Goal: Task Accomplishment & Management: Manage account settings

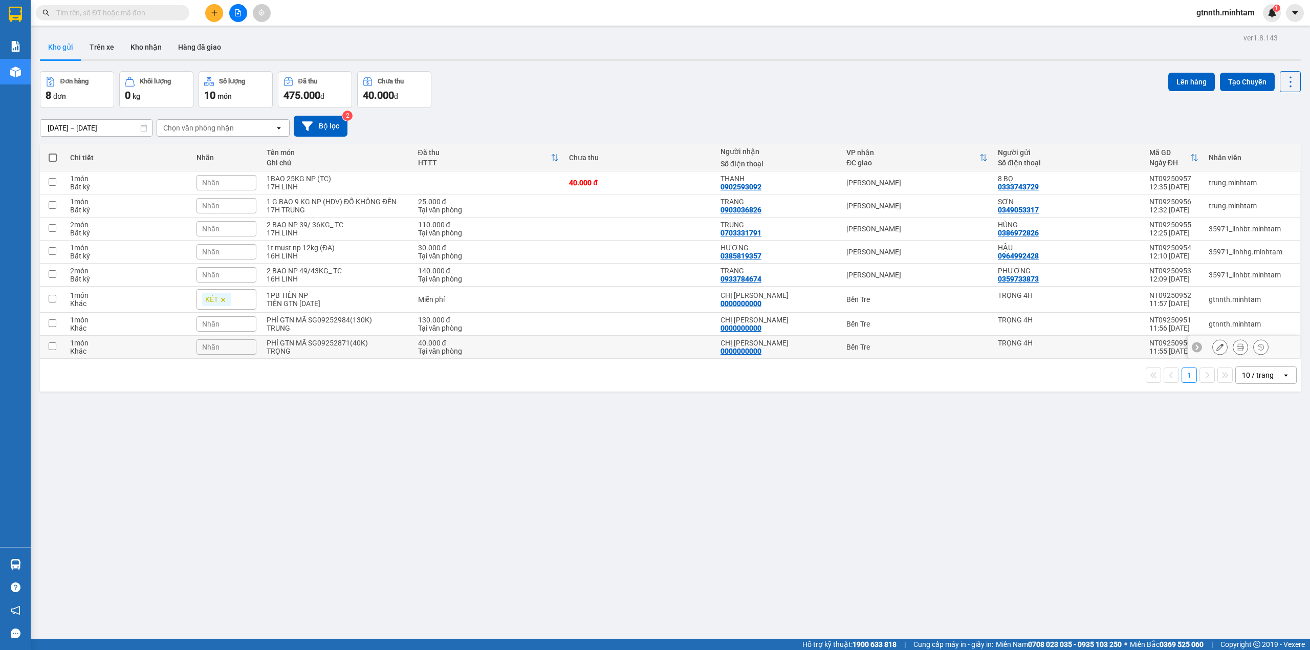
click at [1216, 350] on icon at bounding box center [1219, 346] width 7 height 7
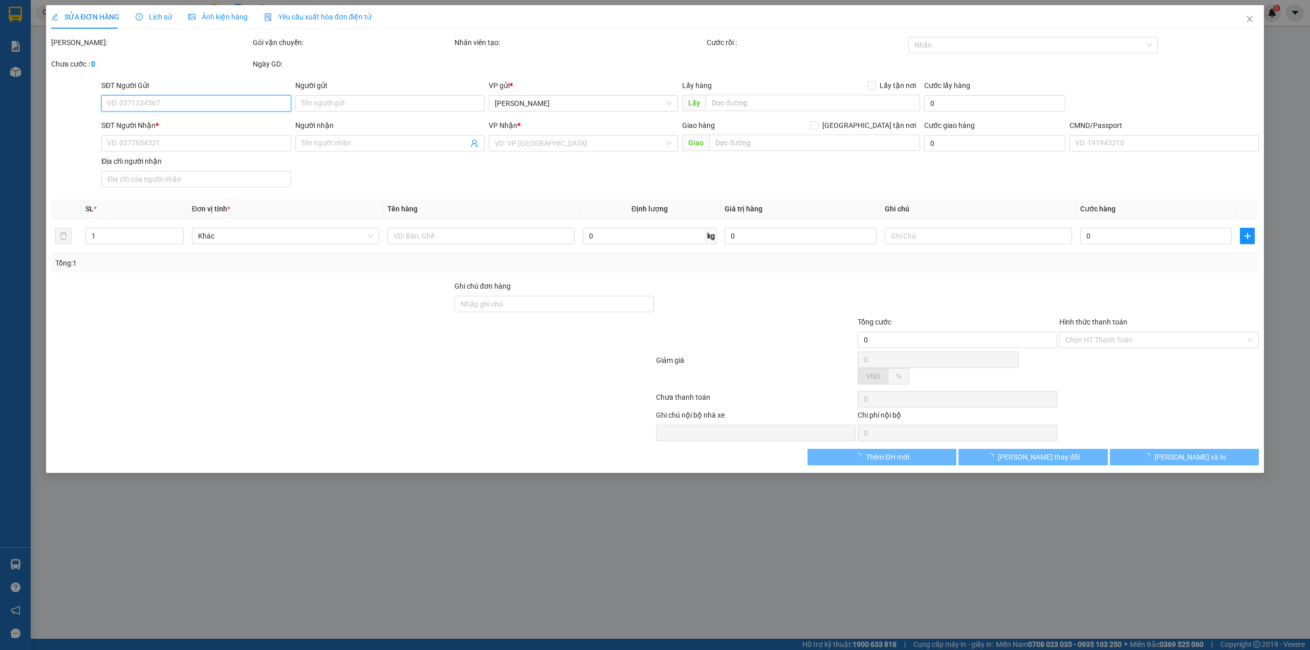
type input "TRỌNG 4H"
type input "0000000000"
type input "CHỊ [PERSON_NAME]"
type input "40.000"
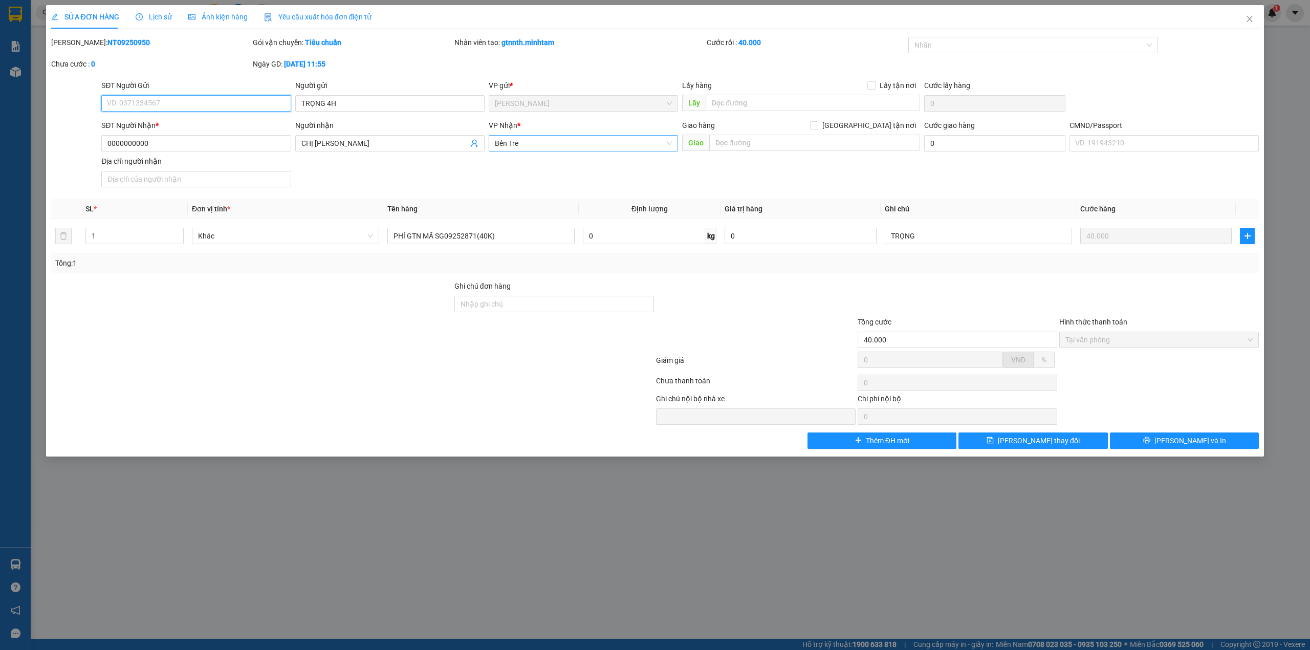
click at [567, 145] on span "Bến Tre" at bounding box center [583, 143] width 177 height 15
click at [565, 163] on div "[PERSON_NAME]" at bounding box center [583, 164] width 177 height 11
click at [986, 441] on button "Lưu thay đổi" at bounding box center [1032, 440] width 149 height 16
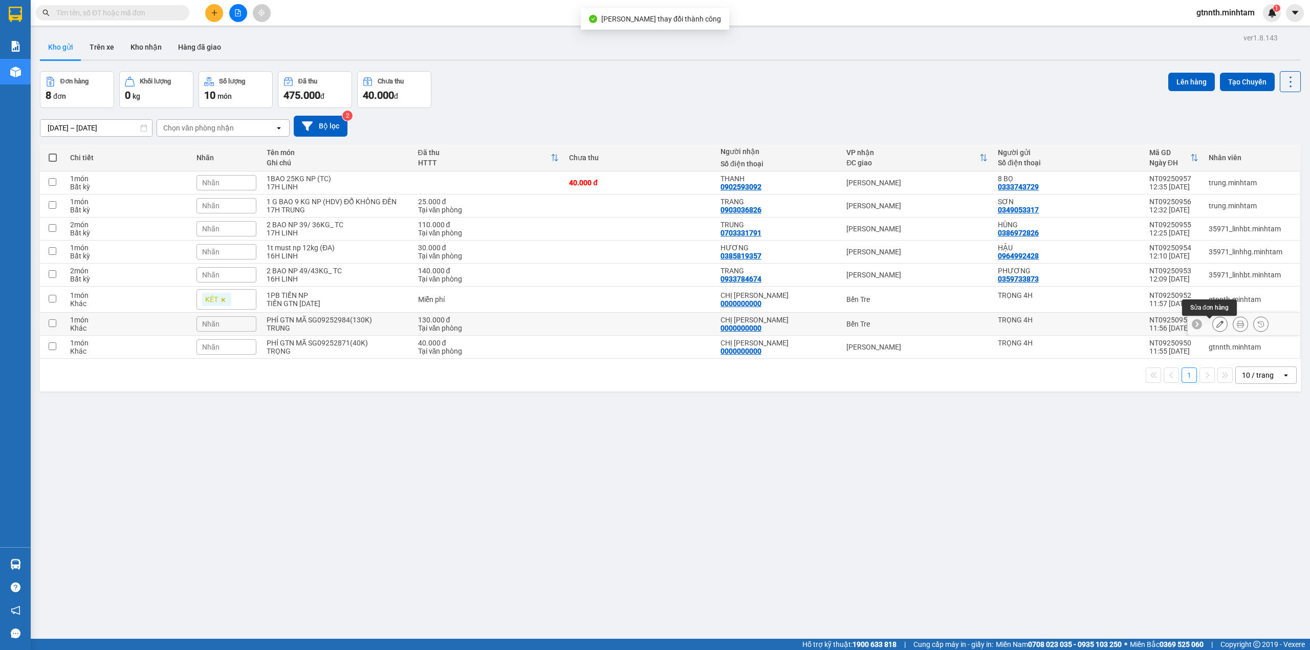
click at [1212, 322] on button at bounding box center [1219, 324] width 14 height 18
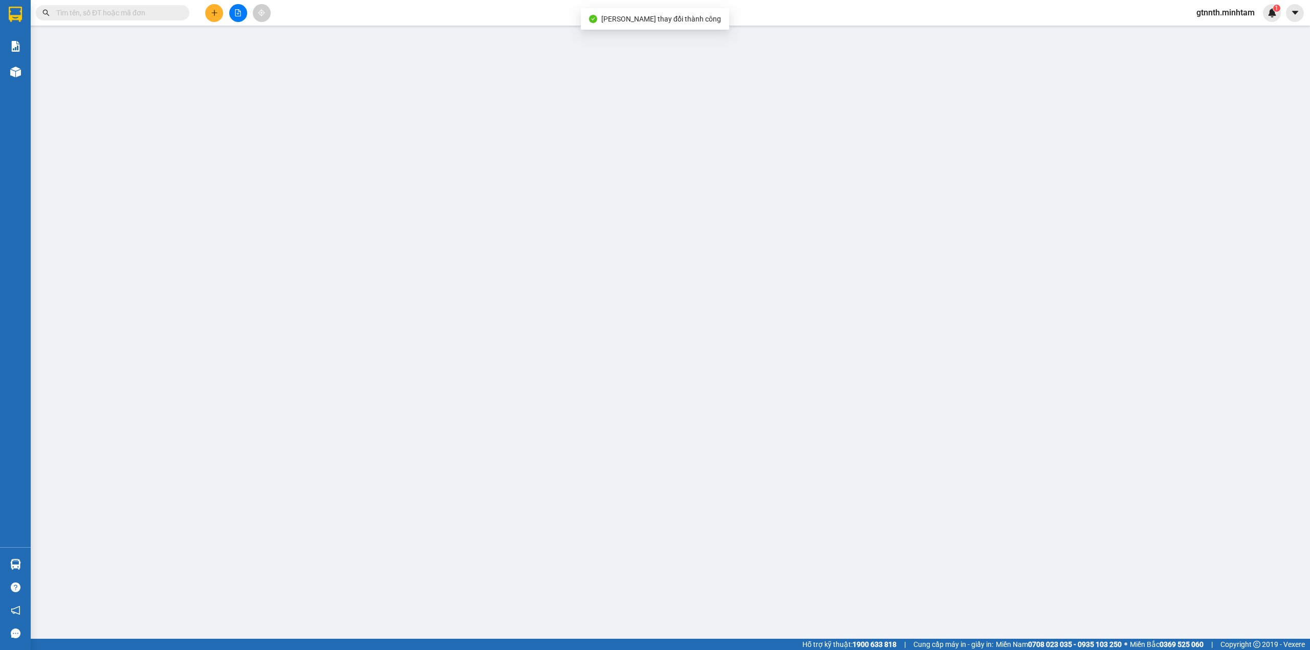
type input "TRỌNG 4H"
type input "0000000000"
type input "[PERSON_NAME]"
type input "130.000"
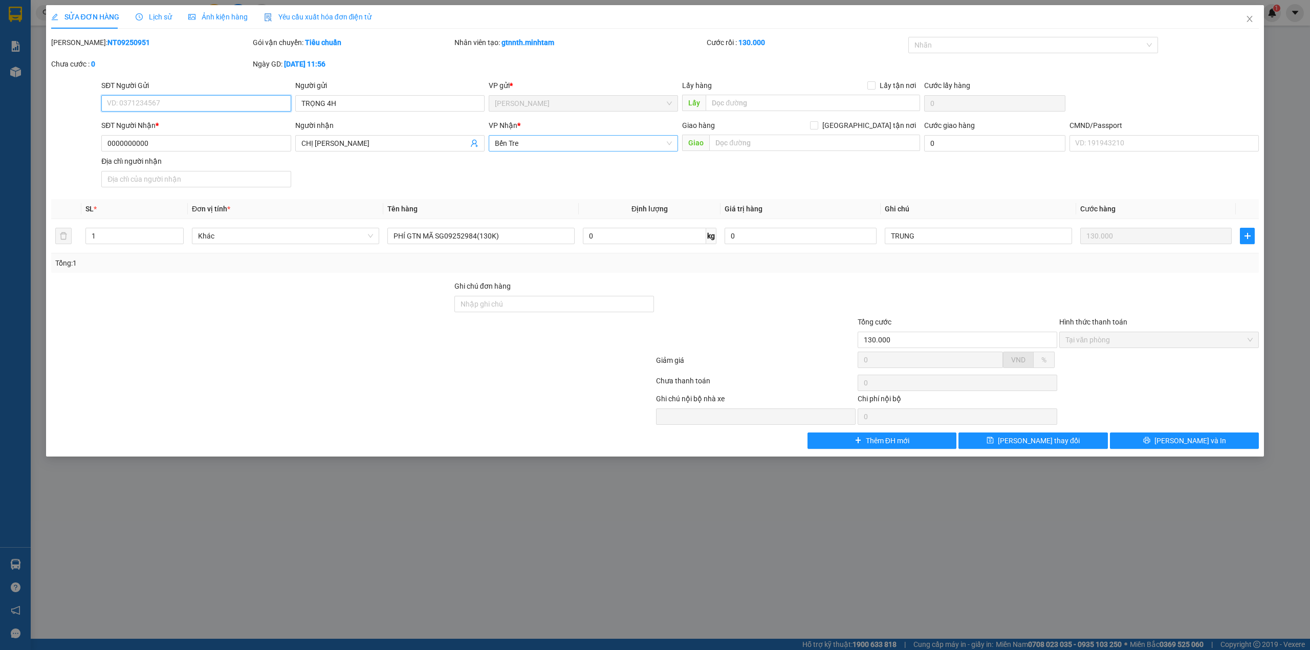
click at [602, 140] on span "Bến Tre" at bounding box center [583, 143] width 177 height 15
click at [545, 156] on div "Ngã Tư Huyện" at bounding box center [583, 164] width 189 height 16
click at [1038, 449] on button "Lưu thay đổi" at bounding box center [1032, 440] width 149 height 16
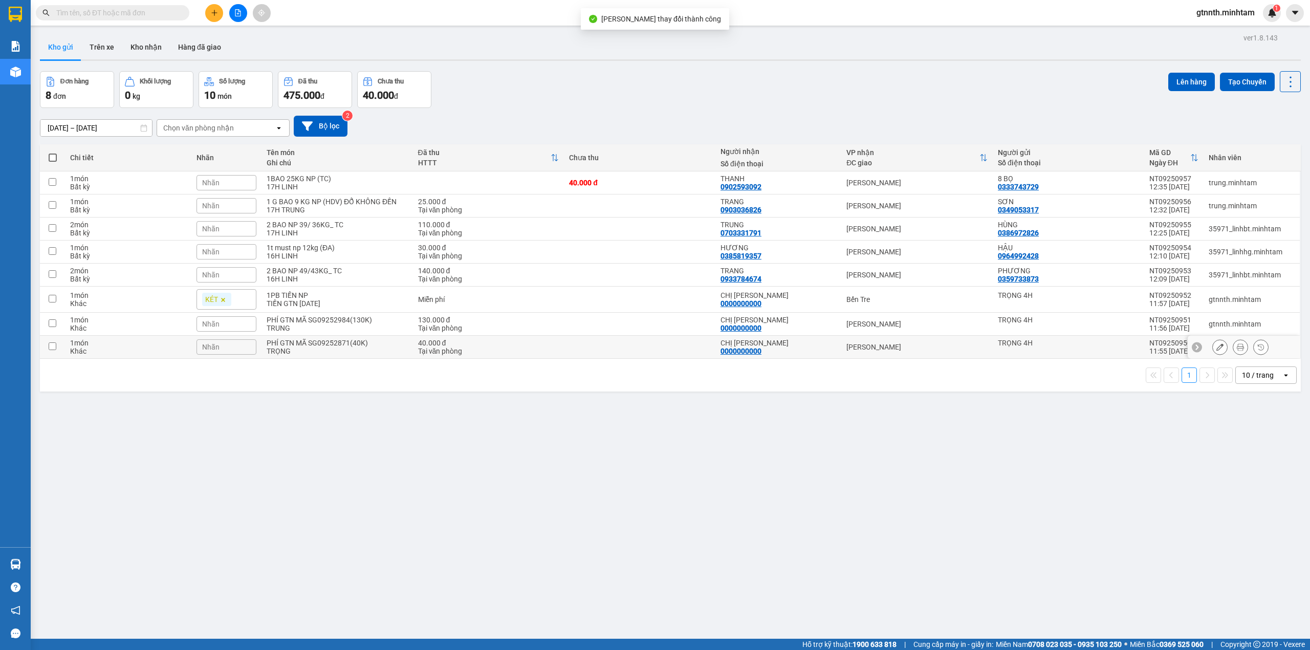
click at [502, 353] on div "Tại văn phòng" at bounding box center [488, 351] width 141 height 8
checkbox input "true"
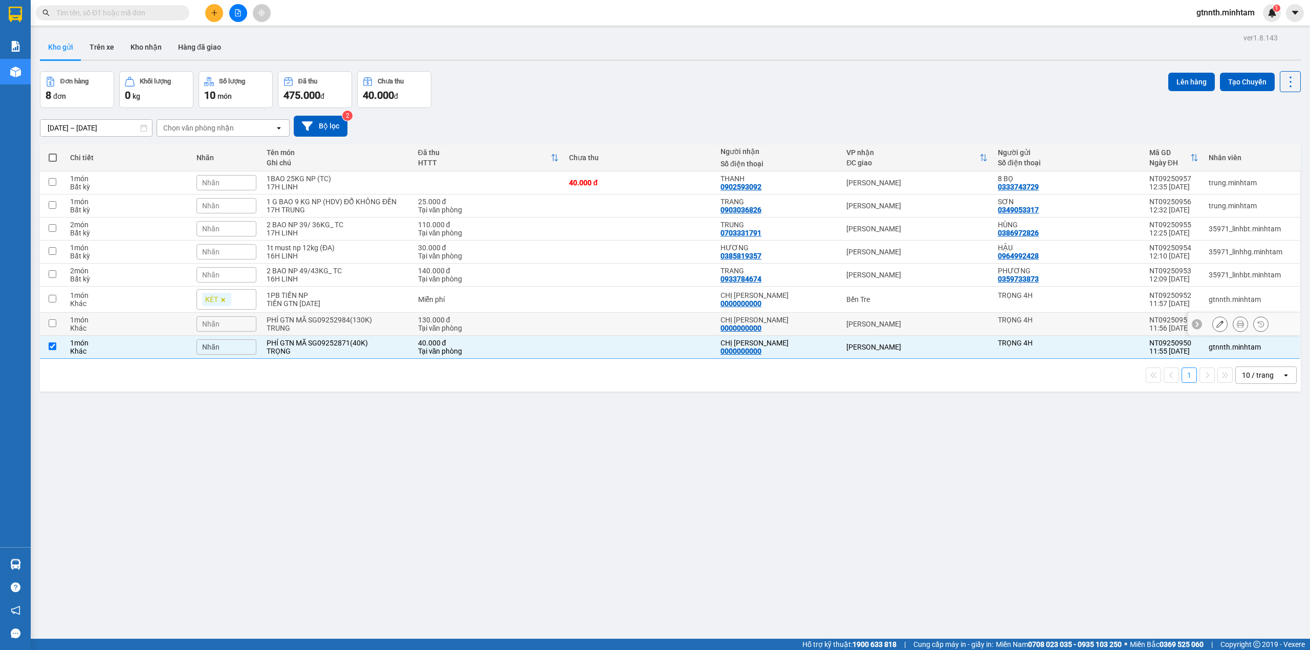
click at [505, 327] on div "Tại văn phòng" at bounding box center [488, 328] width 141 height 8
checkbox input "true"
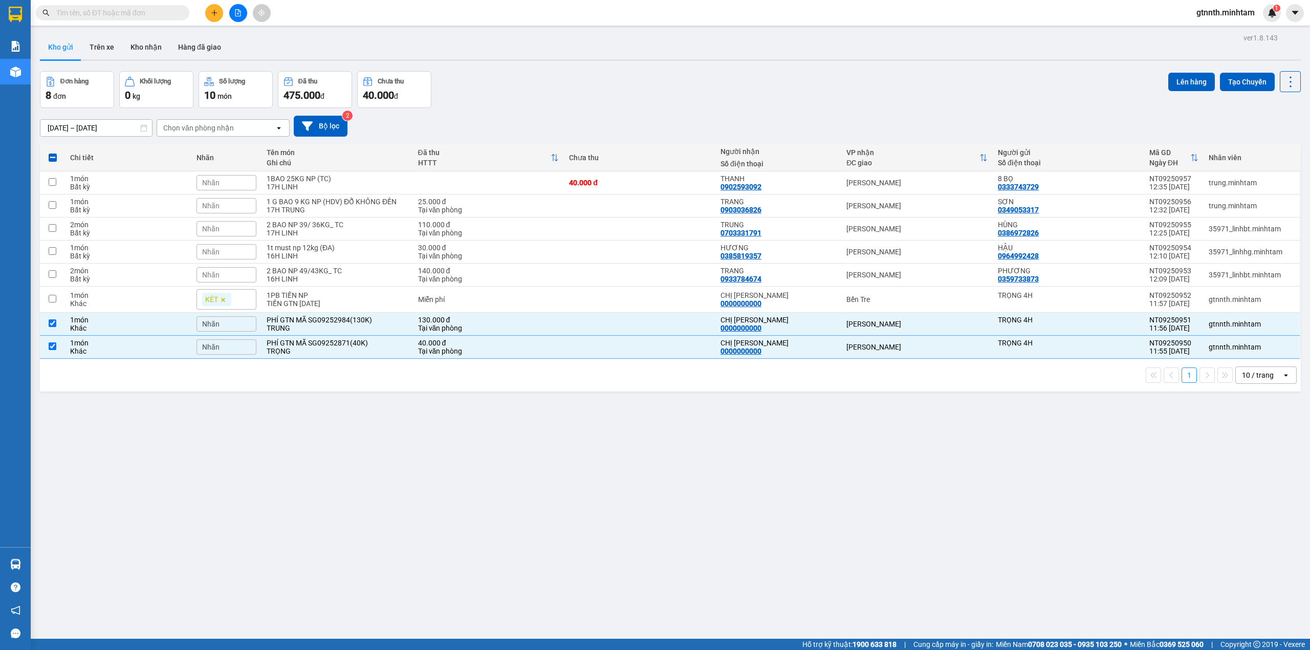
drag, startPoint x: 1212, startPoint y: 76, endPoint x: 1146, endPoint y: -59, distance: 151.0
click at [1146, 0] on html "Kết quả tìm kiếm ( 0 ) Bộ lọc No Data gtnnth.minhtam 1 Báo cáo BC giao hàng (nh…" at bounding box center [655, 325] width 1310 height 650
click at [1175, 74] on button "Lên hàng" at bounding box center [1191, 82] width 47 height 18
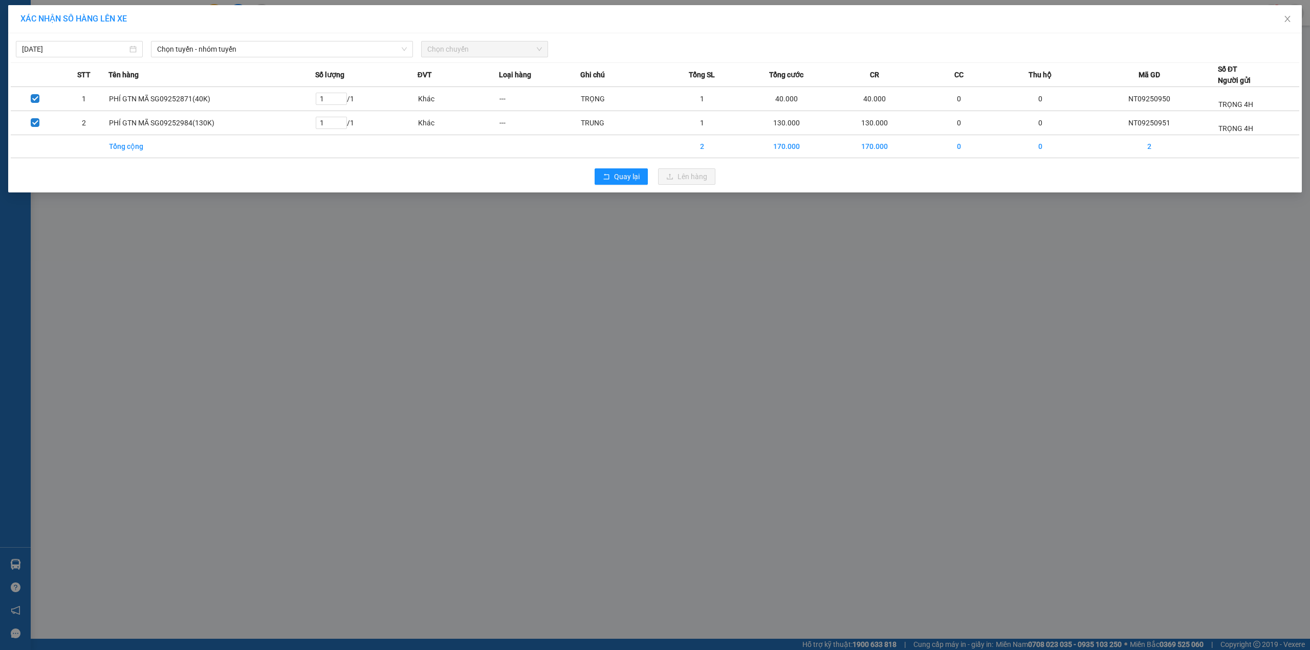
click at [149, 47] on div "Chọn tuyến - nhóm tuyến" at bounding box center [282, 49] width 270 height 16
click at [175, 53] on span "Chọn tuyến - nhóm tuyến" at bounding box center [282, 48] width 250 height 15
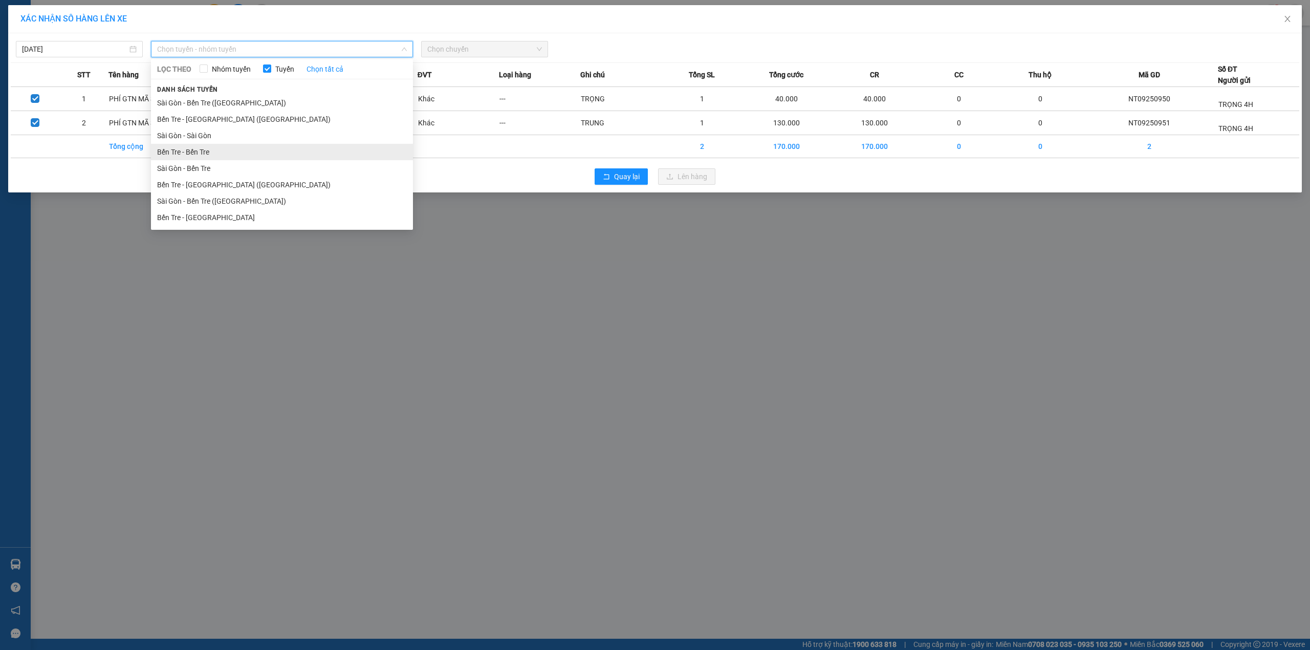
click at [190, 153] on li "Bến Tre - Bến Tre" at bounding box center [282, 152] width 262 height 16
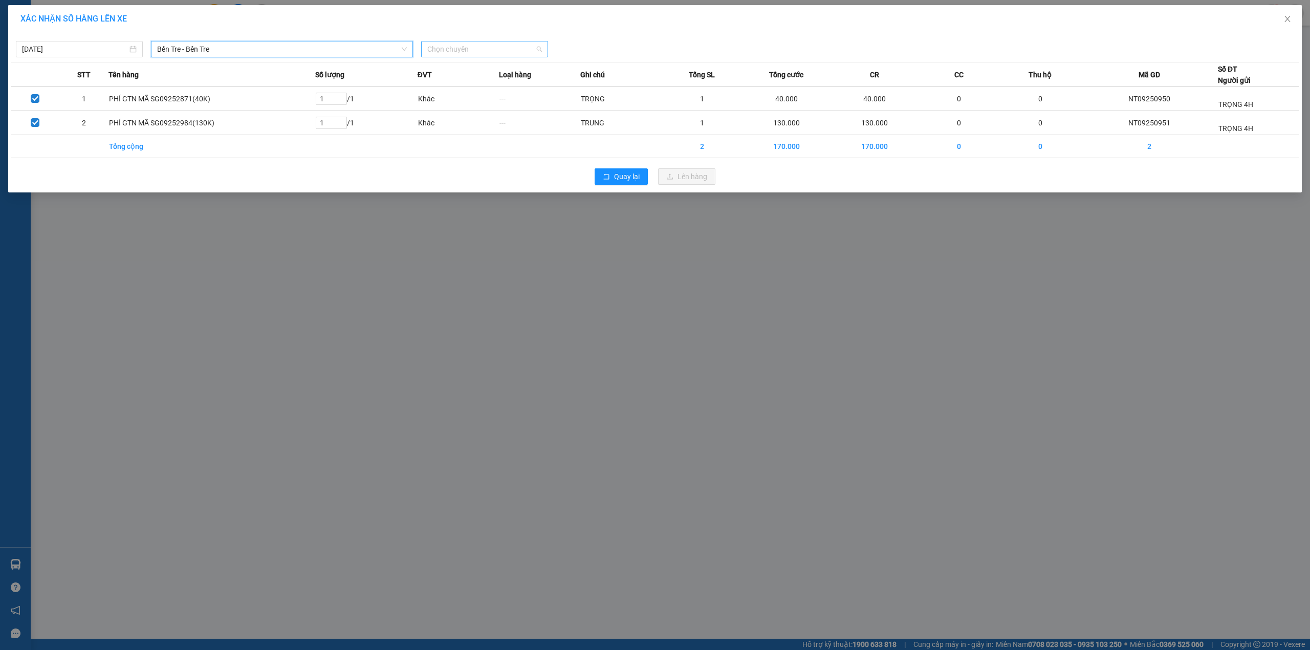
click at [439, 49] on span "Chọn chuyến" at bounding box center [484, 48] width 115 height 15
click at [473, 89] on div "01:11" at bounding box center [467, 85] width 80 height 11
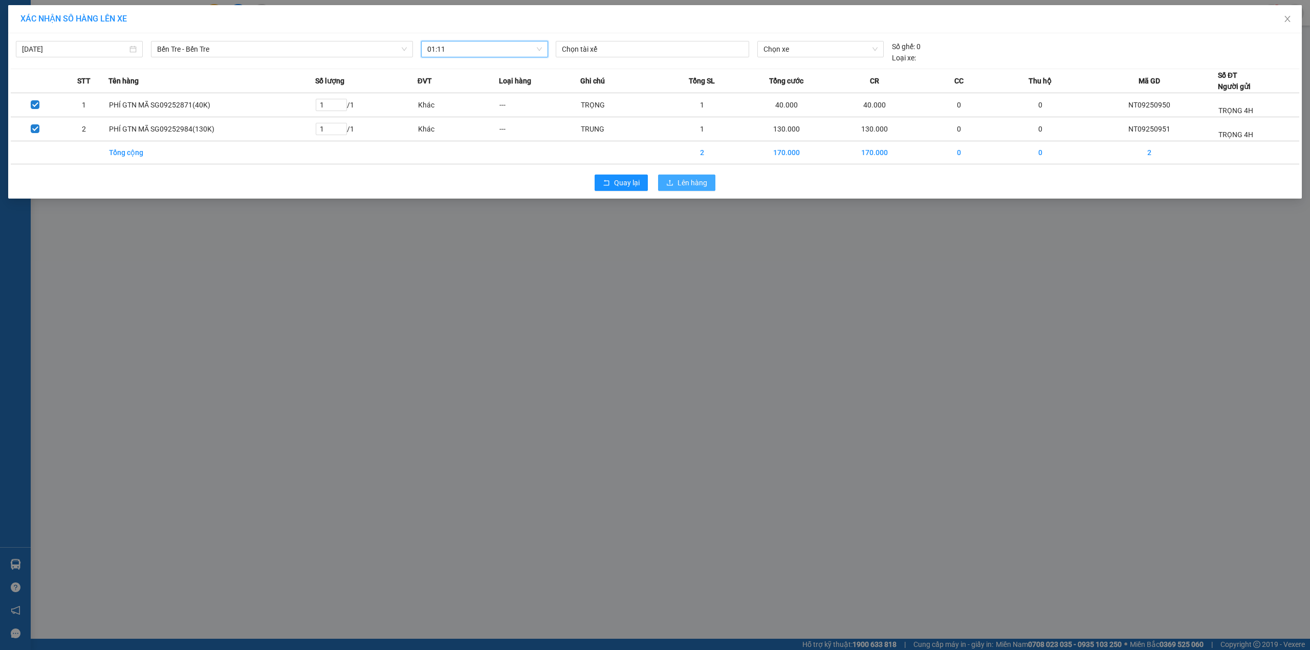
click at [680, 184] on span "Lên hàng" at bounding box center [692, 182] width 30 height 11
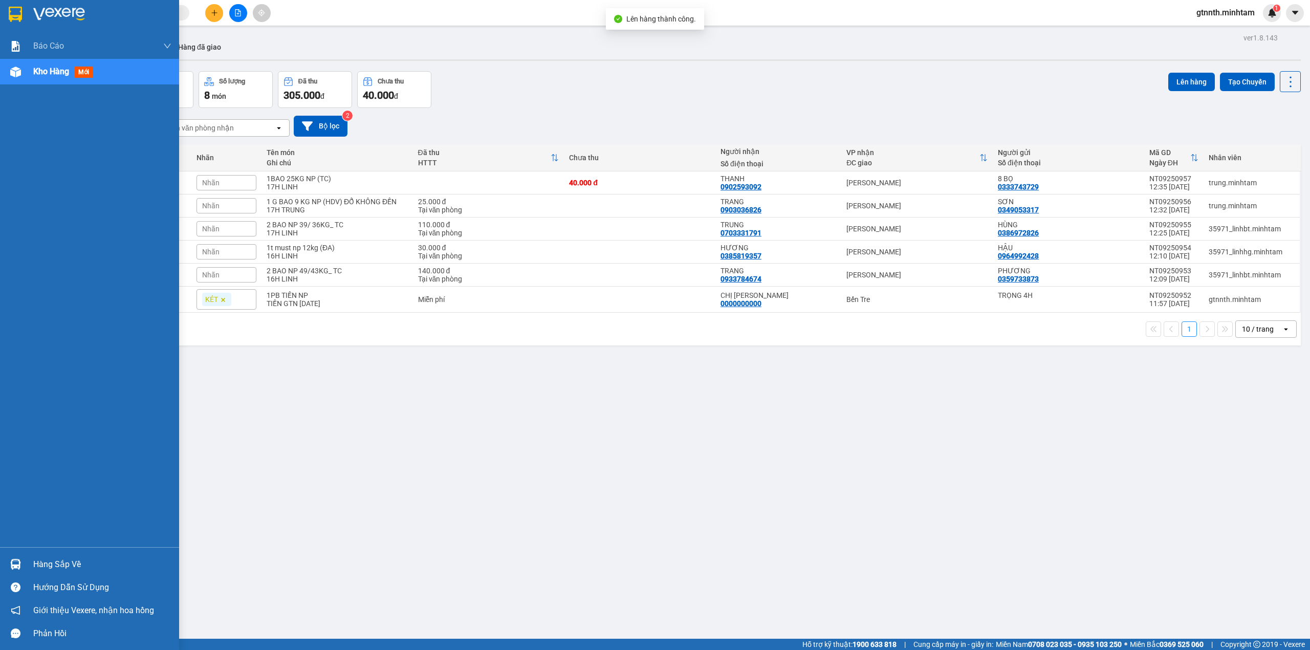
click at [53, 569] on div "Hàng sắp về" at bounding box center [102, 564] width 138 height 15
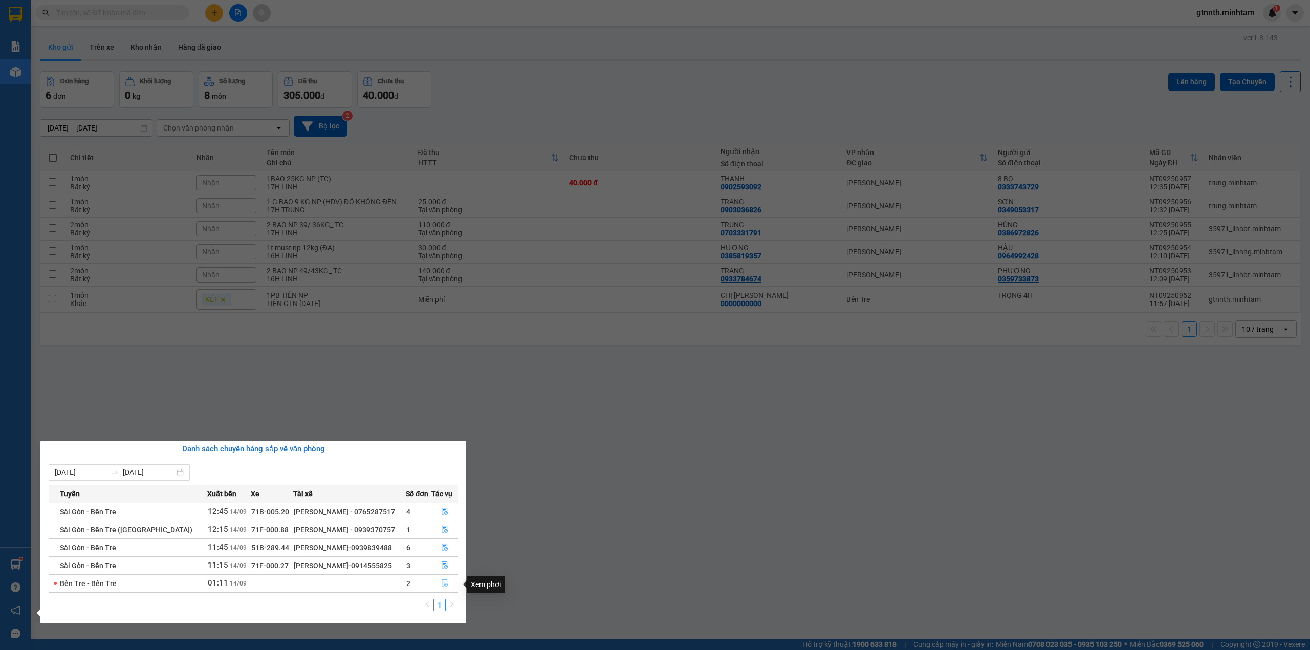
click at [443, 580] on icon "file-done" at bounding box center [444, 582] width 7 height 7
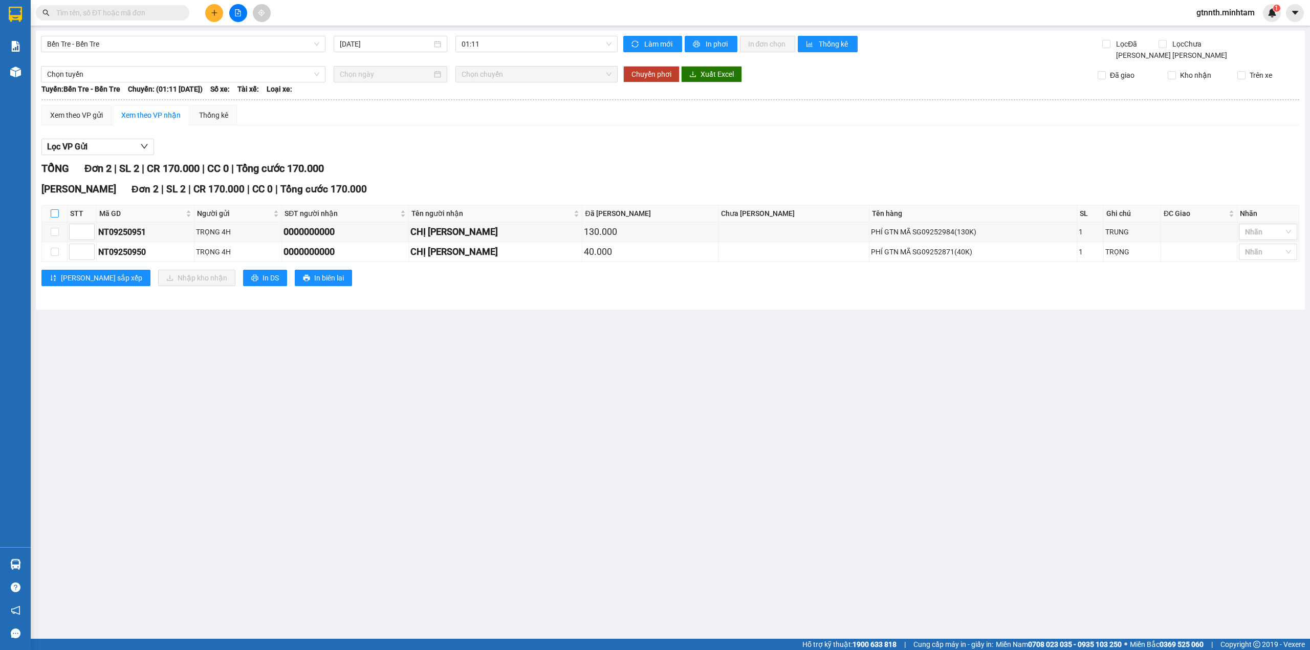
click at [52, 215] on input "checkbox" at bounding box center [55, 213] width 8 height 8
checkbox input "true"
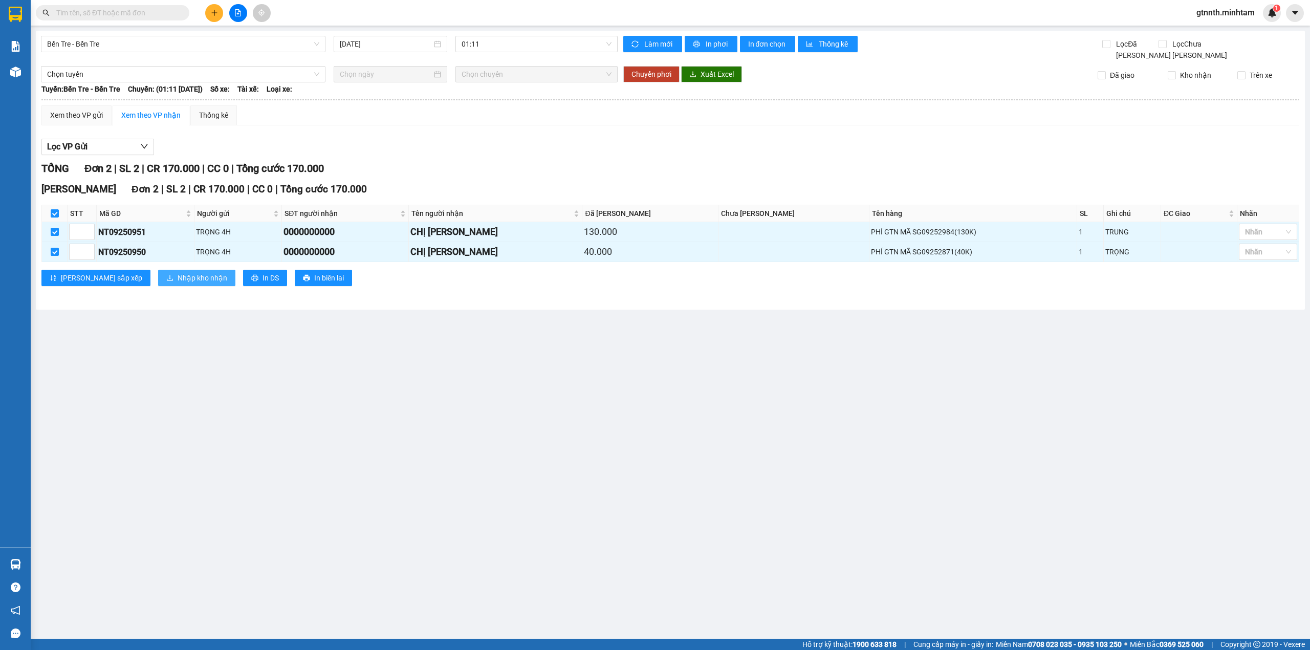
click at [178, 280] on span "Nhập kho nhận" at bounding box center [203, 277] width 50 height 11
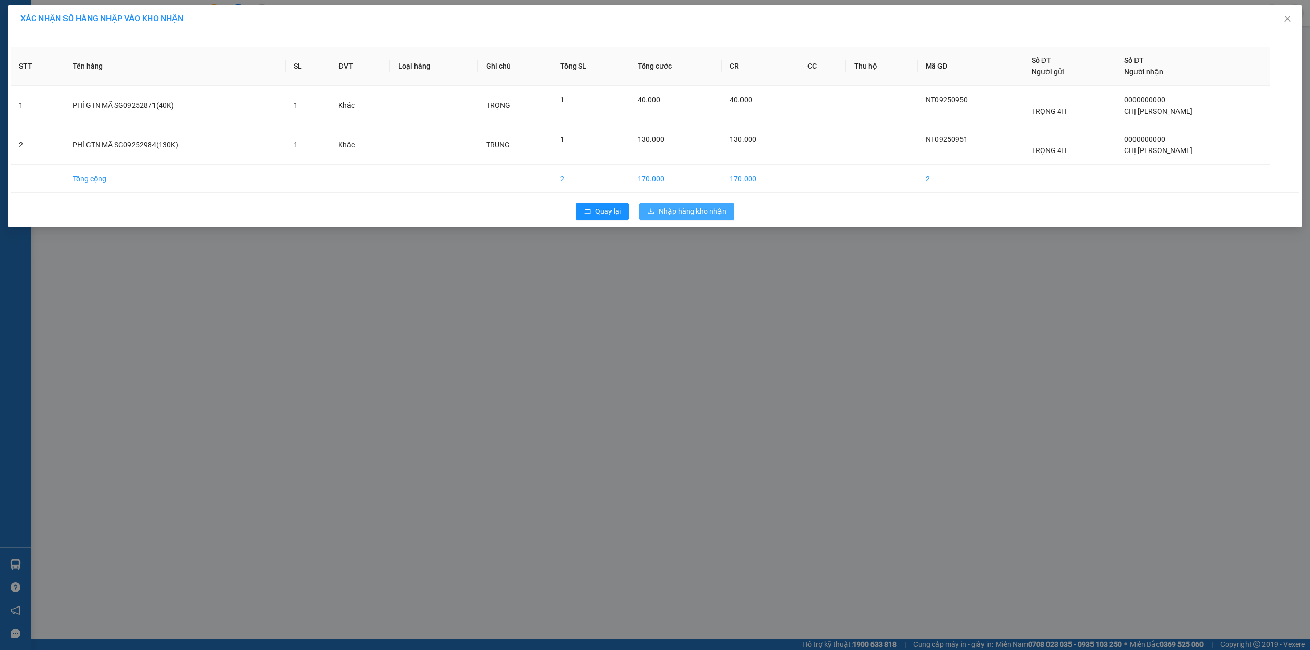
click at [696, 211] on span "Nhập hàng kho nhận" at bounding box center [692, 211] width 68 height 11
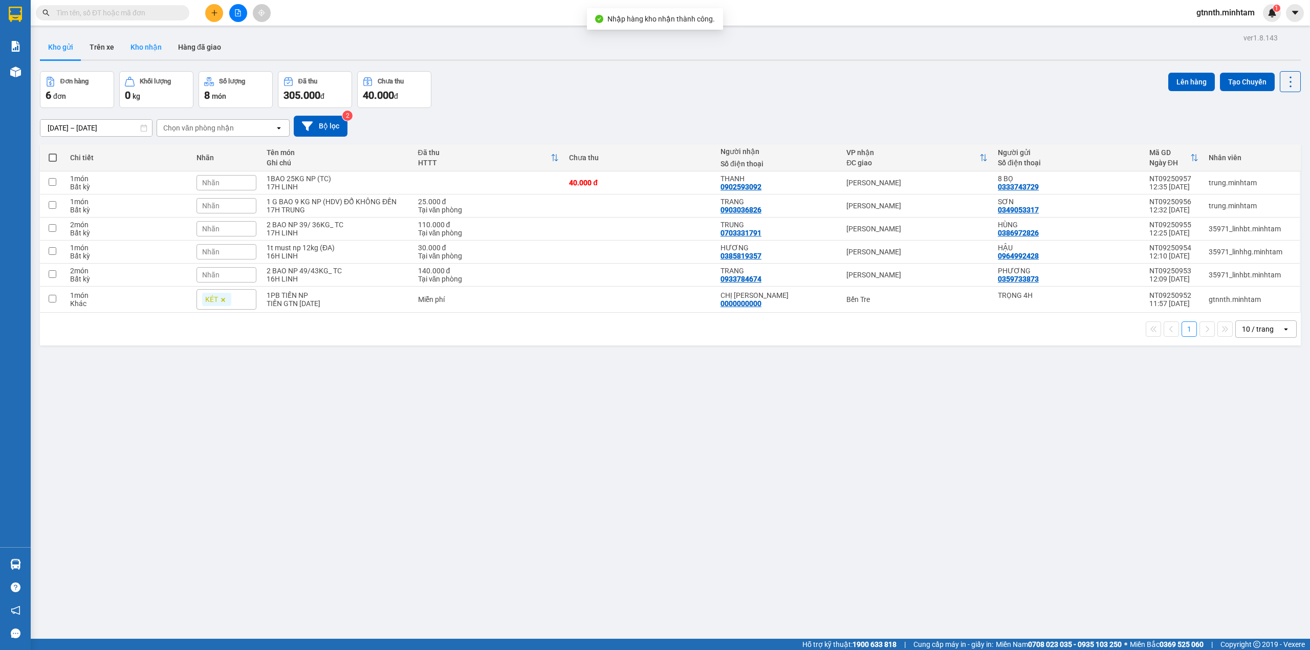
click at [151, 50] on button "Kho nhận" at bounding box center [146, 47] width 48 height 25
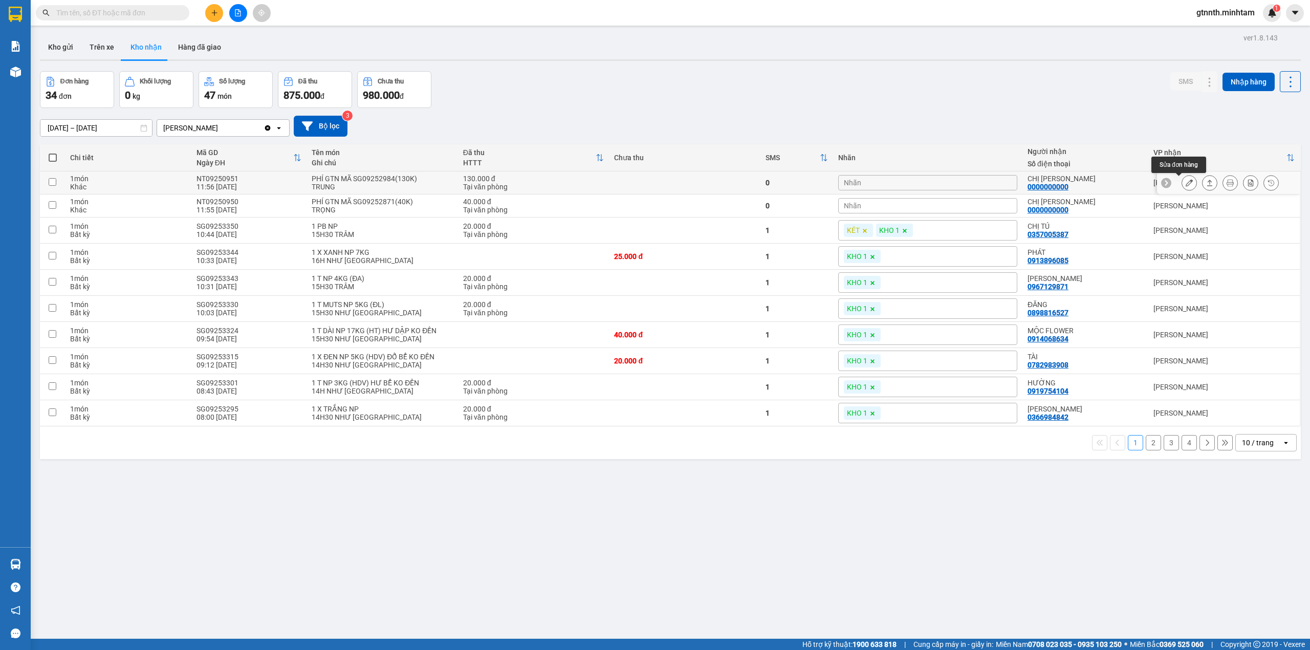
click at [1185, 184] on icon at bounding box center [1188, 182] width 7 height 7
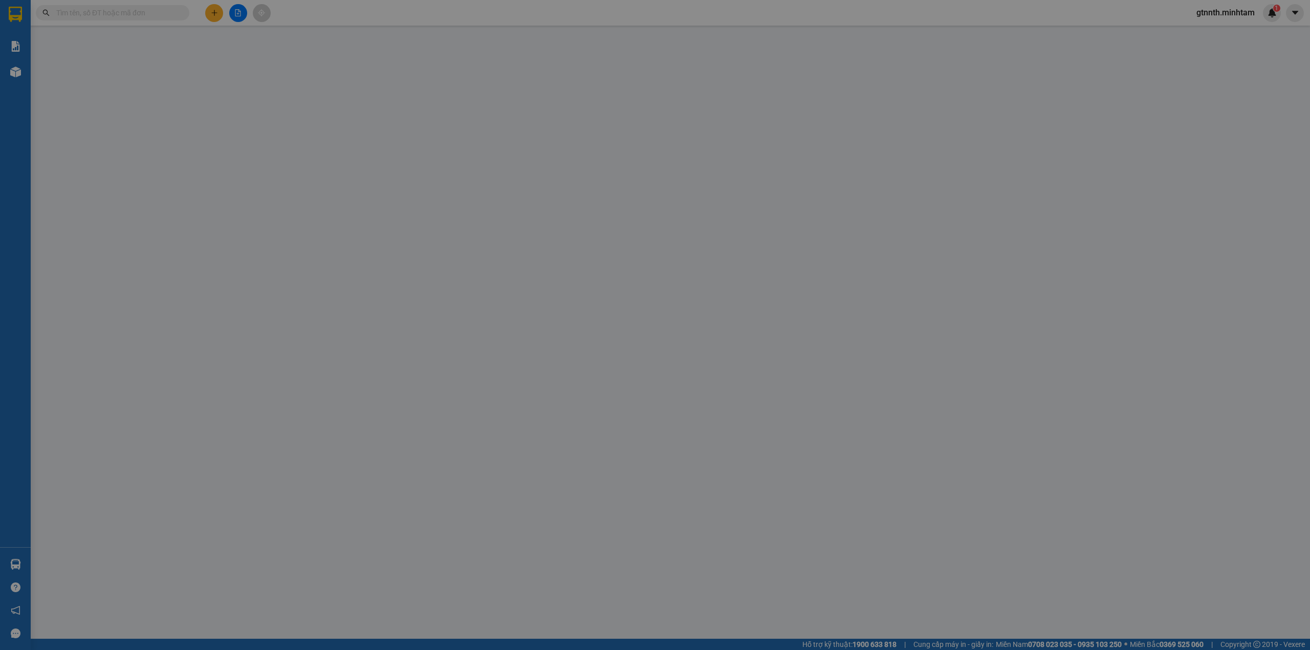
type input "TRỌNG 4H"
type input "0000000000"
type input "CHỊ [PERSON_NAME]"
type input "130.000"
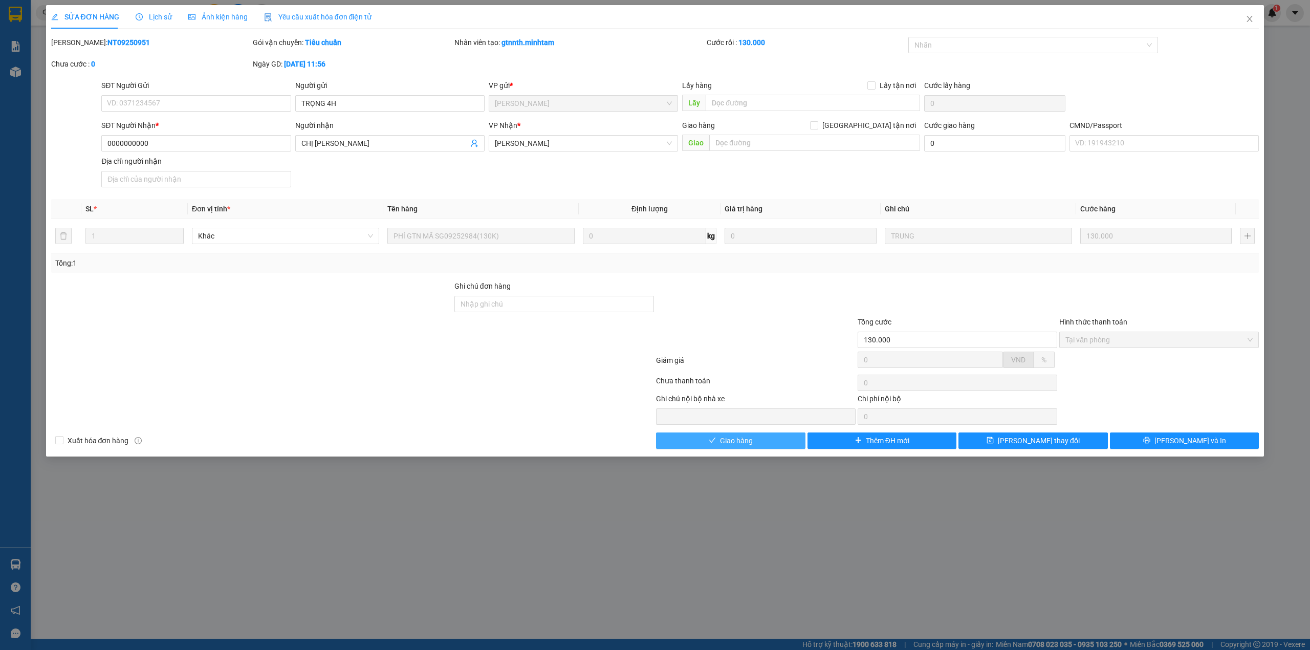
click at [763, 449] on button "Giao hàng" at bounding box center [730, 440] width 149 height 16
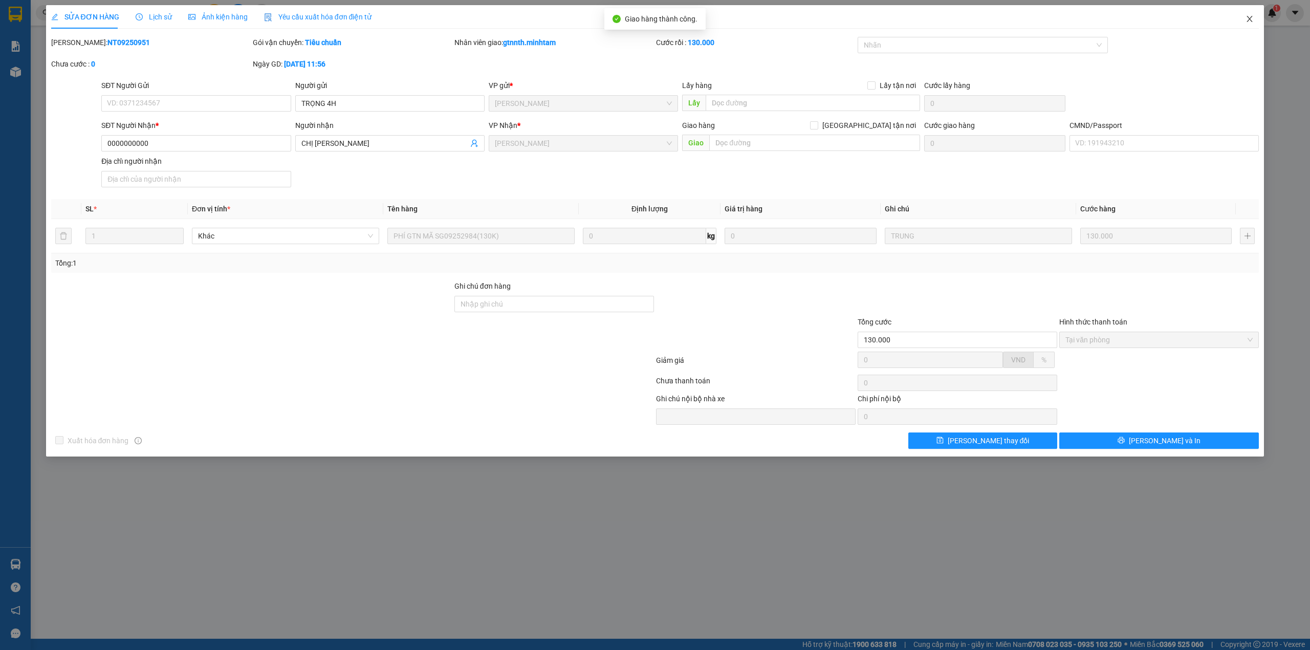
click at [1243, 15] on span "Close" at bounding box center [1249, 19] width 29 height 29
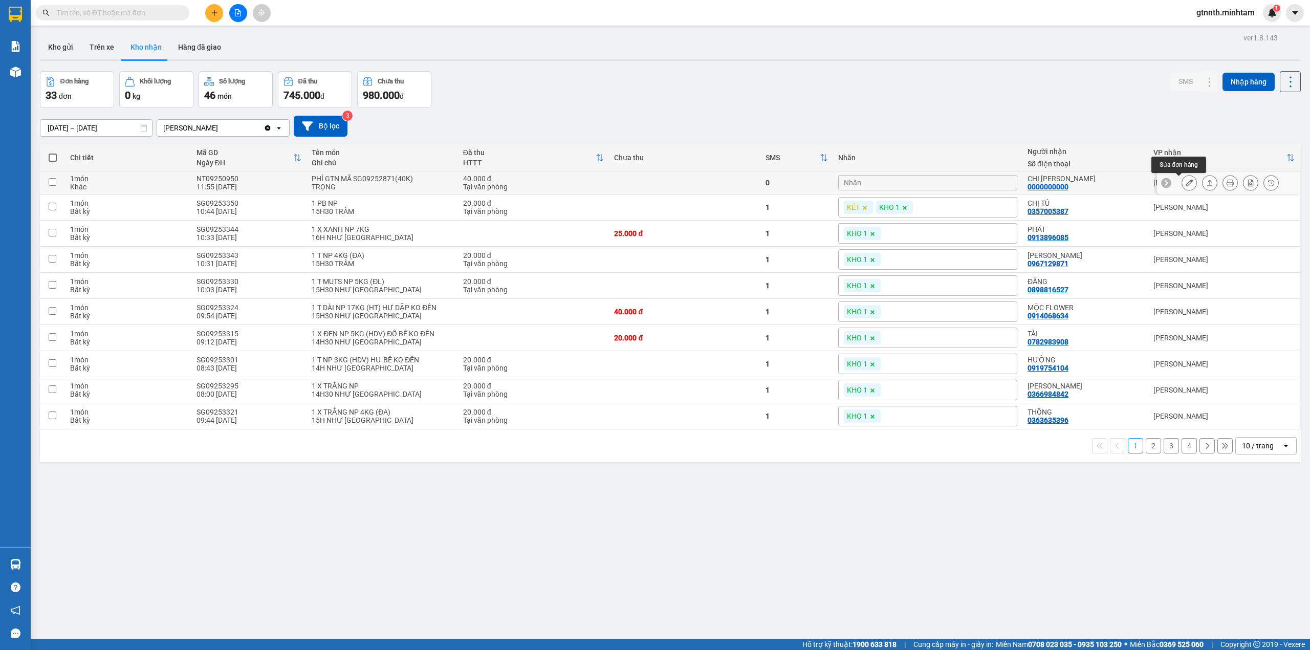
click at [1182, 184] on button at bounding box center [1189, 183] width 14 height 18
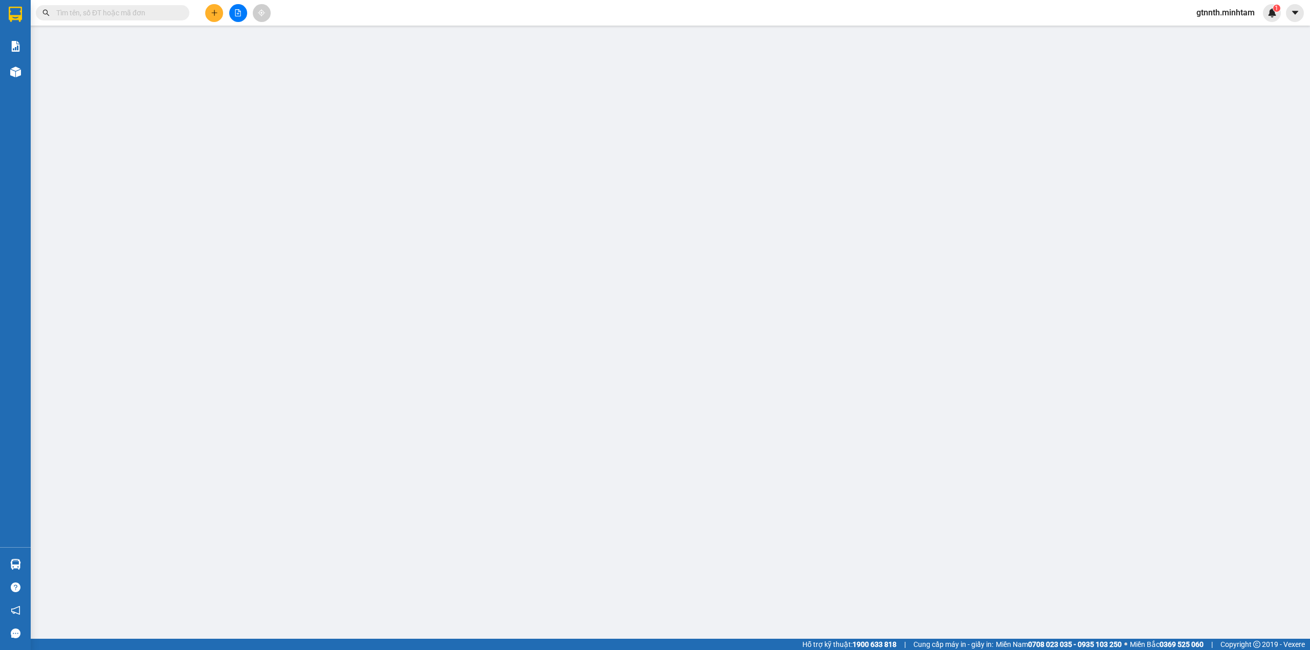
type input "TRỌNG 4H"
type input "0000000000"
type input "CHỊ [PERSON_NAME]"
type input "40.000"
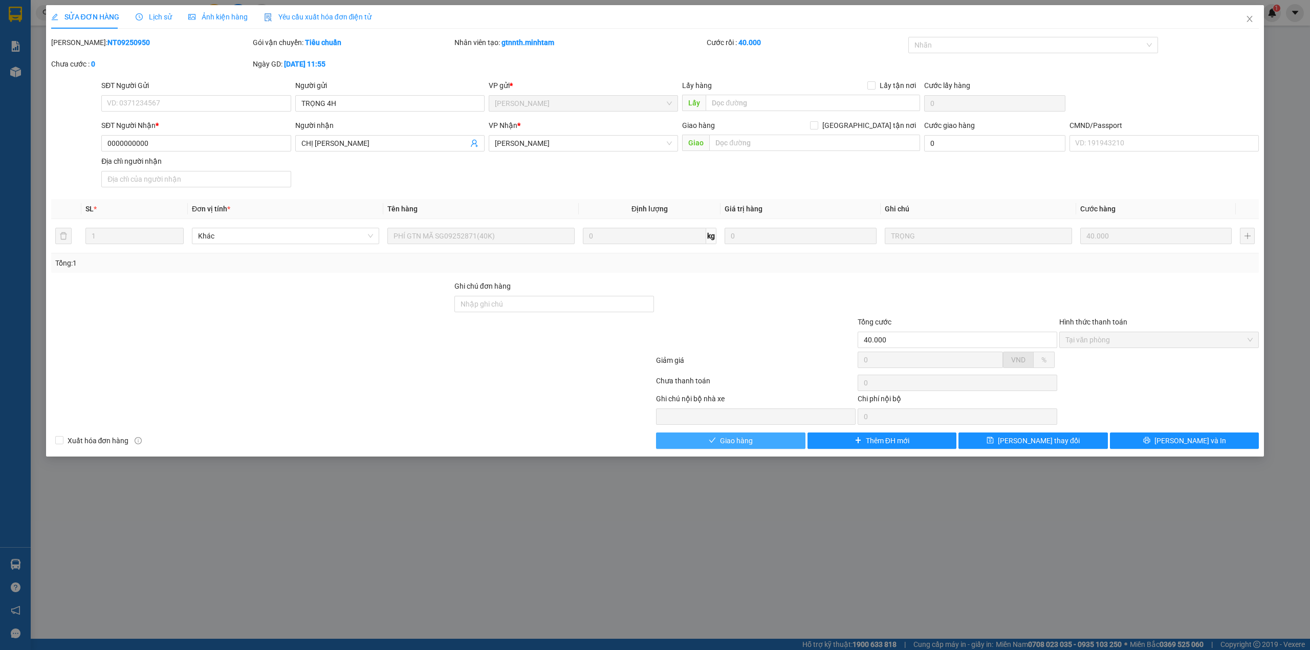
click at [778, 440] on button "Giao hàng" at bounding box center [730, 440] width 149 height 16
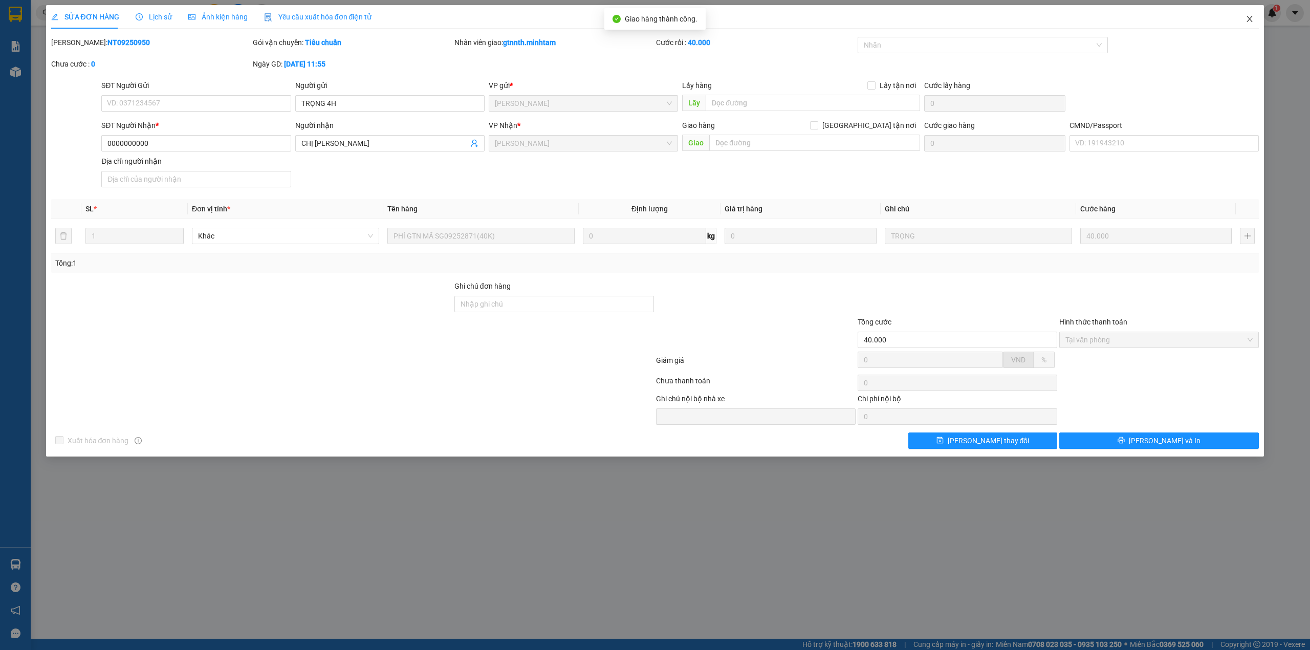
click at [1249, 18] on icon "close" at bounding box center [1249, 19] width 8 height 8
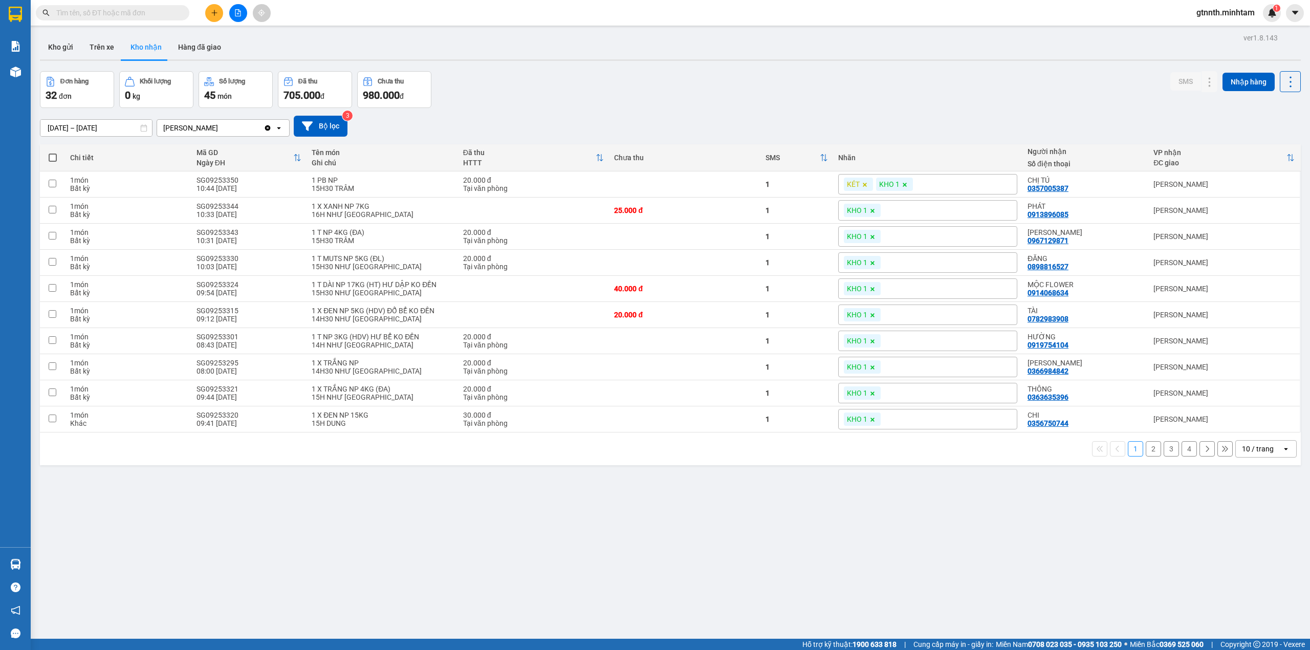
click at [1212, 14] on span "gtnnth.minhtam" at bounding box center [1225, 12] width 75 height 13
click at [1205, 35] on span "Đăng xuất" at bounding box center [1229, 31] width 54 height 11
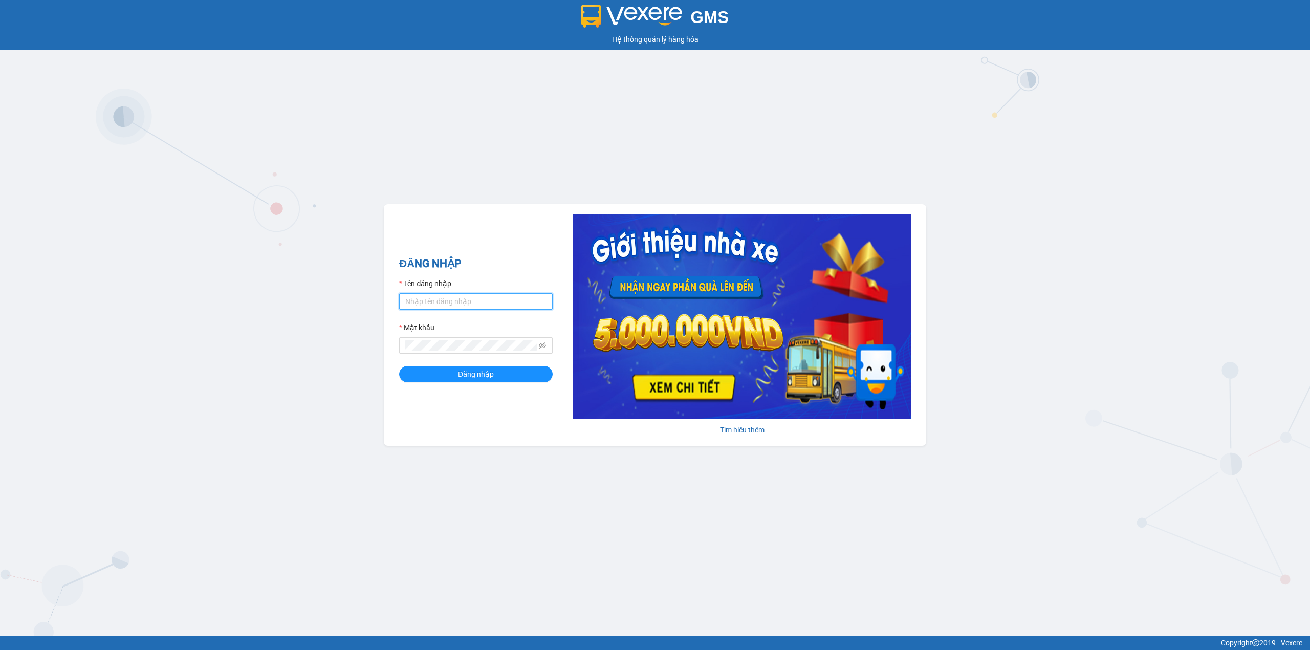
click at [469, 305] on input "Tên đăng nhập" at bounding box center [475, 301] width 153 height 16
type input "trong.minhtam"
click at [399, 366] on button "Đăng nhập" at bounding box center [475, 374] width 153 height 16
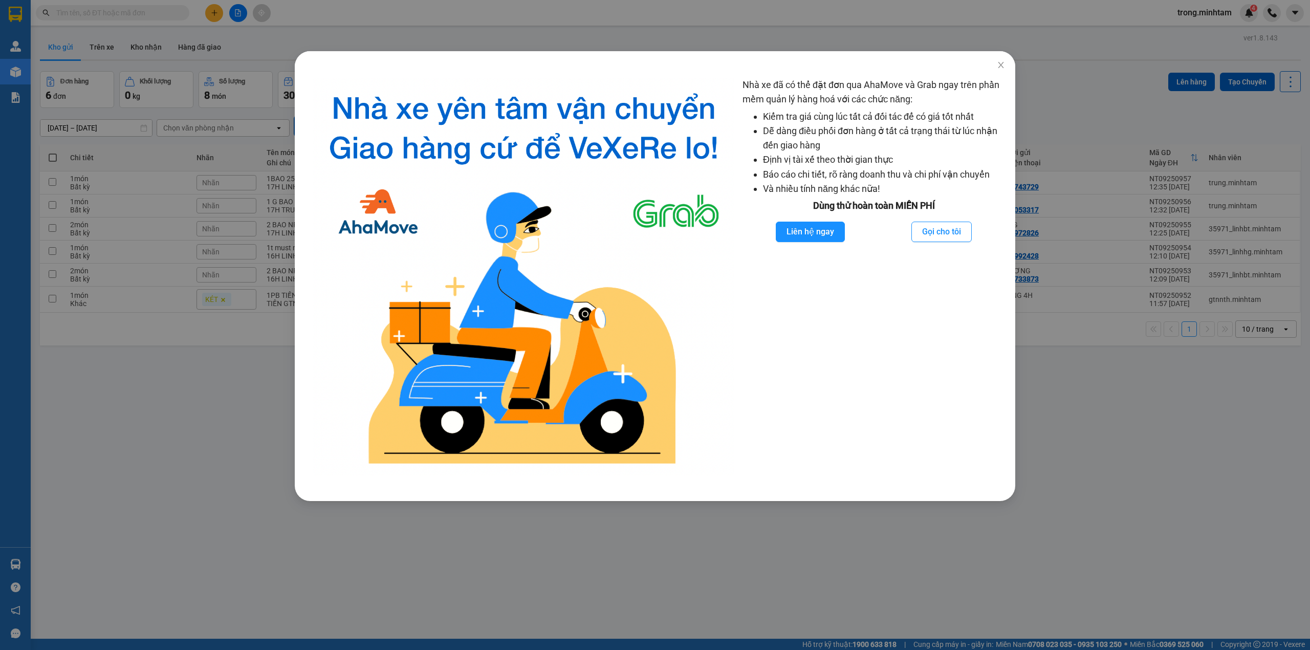
click at [170, 207] on div "Nhà xe đã có thể đặt đơn qua AhaMove và Grab ngay trên phần mềm quản lý hàng ho…" at bounding box center [655, 325] width 1310 height 650
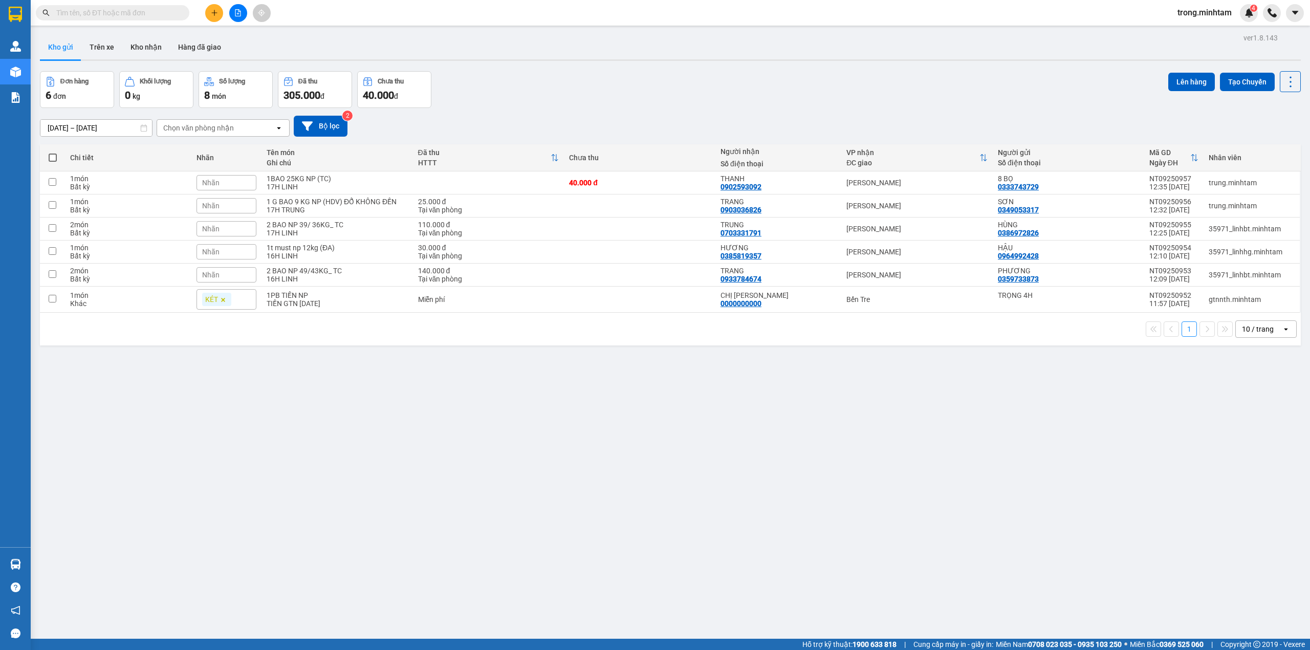
click at [135, 61] on div "Kho gửi Trên xe Kho nhận Hàng đã giao" at bounding box center [670, 48] width 1261 height 27
click at [138, 45] on button "Kho nhận" at bounding box center [146, 47] width 48 height 25
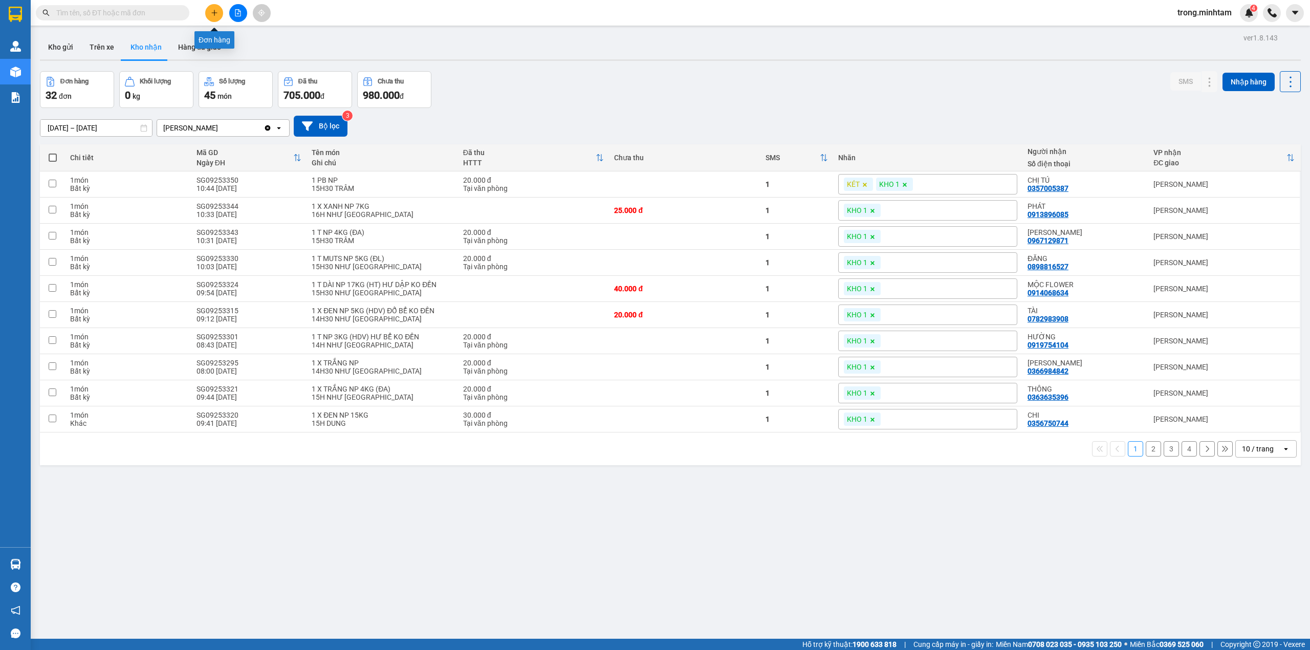
click at [209, 13] on button at bounding box center [214, 13] width 18 height 18
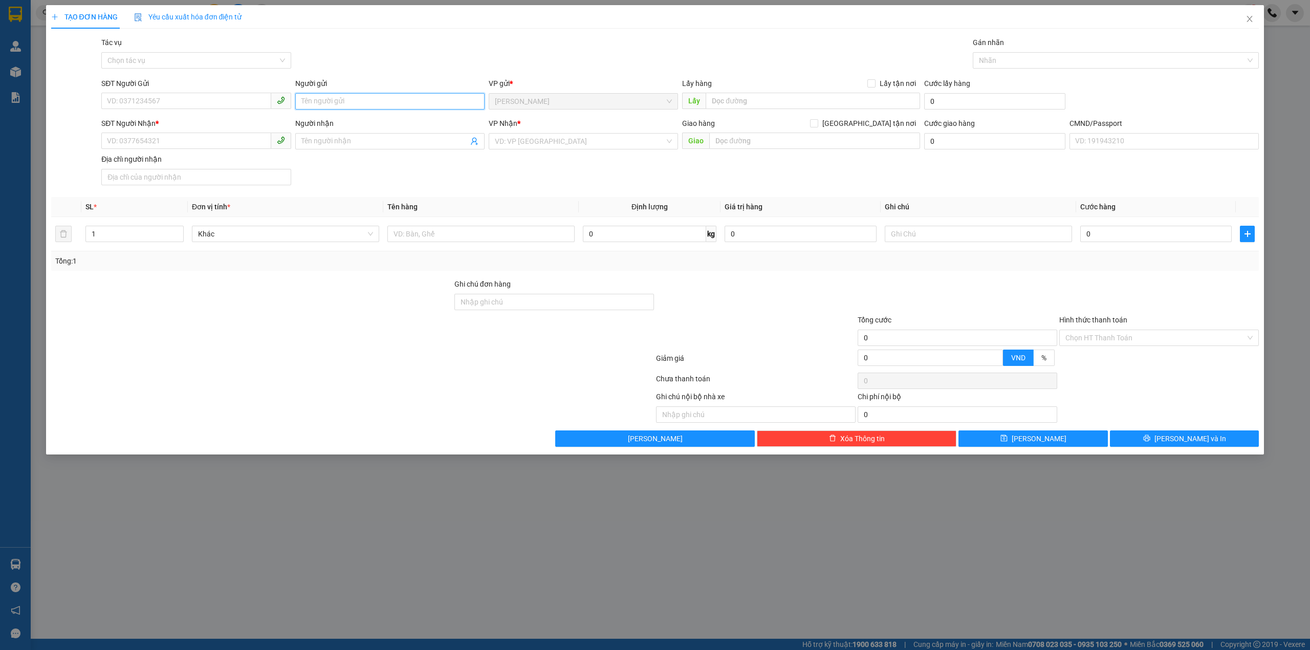
click at [338, 99] on input "Người gửi" at bounding box center [389, 101] width 189 height 16
type input "TRỌNG 4H"
type input "0000000000"
type input "SẾP VỸ ANH NX"
click at [529, 205] on div "Bến Tre" at bounding box center [583, 211] width 189 height 16
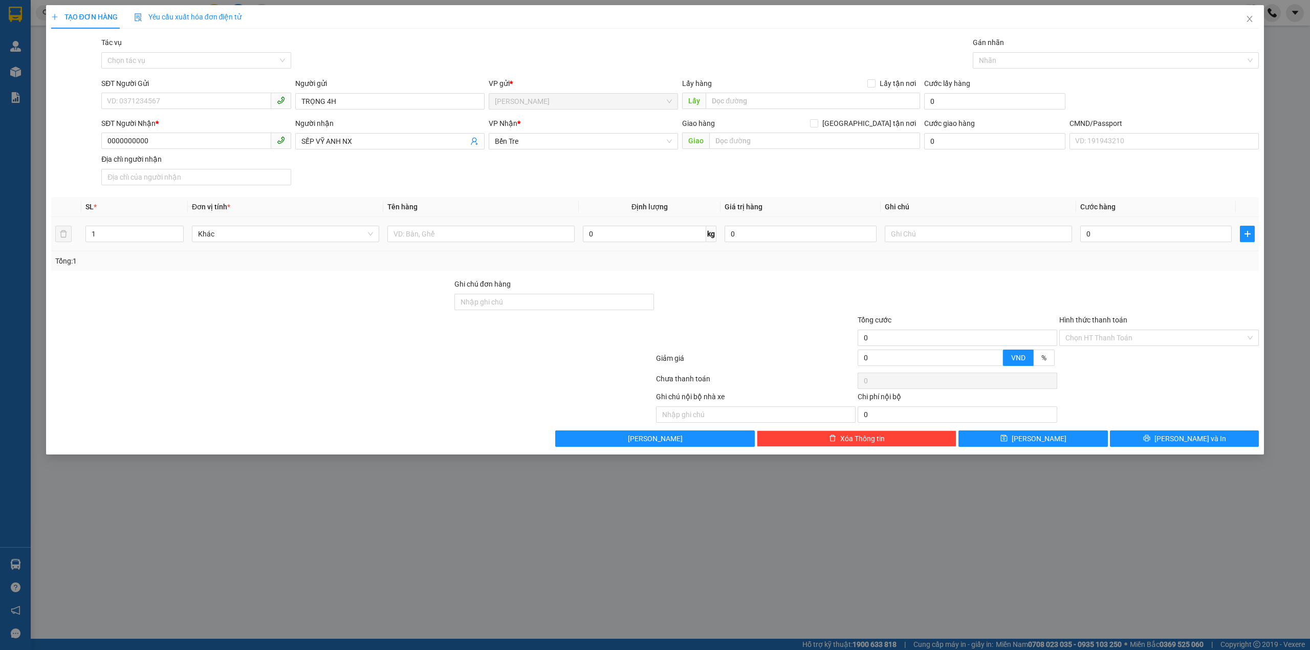
click at [481, 225] on div at bounding box center [480, 234] width 187 height 20
click at [478, 234] on input "text" at bounding box center [480, 234] width 187 height 16
drag, startPoint x: 1063, startPoint y: 334, endPoint x: 1073, endPoint y: 349, distance: 17.7
click at [1063, 335] on div "Chọn HT Thanh Toán" at bounding box center [1159, 337] width 200 height 16
type input "1PB NP"
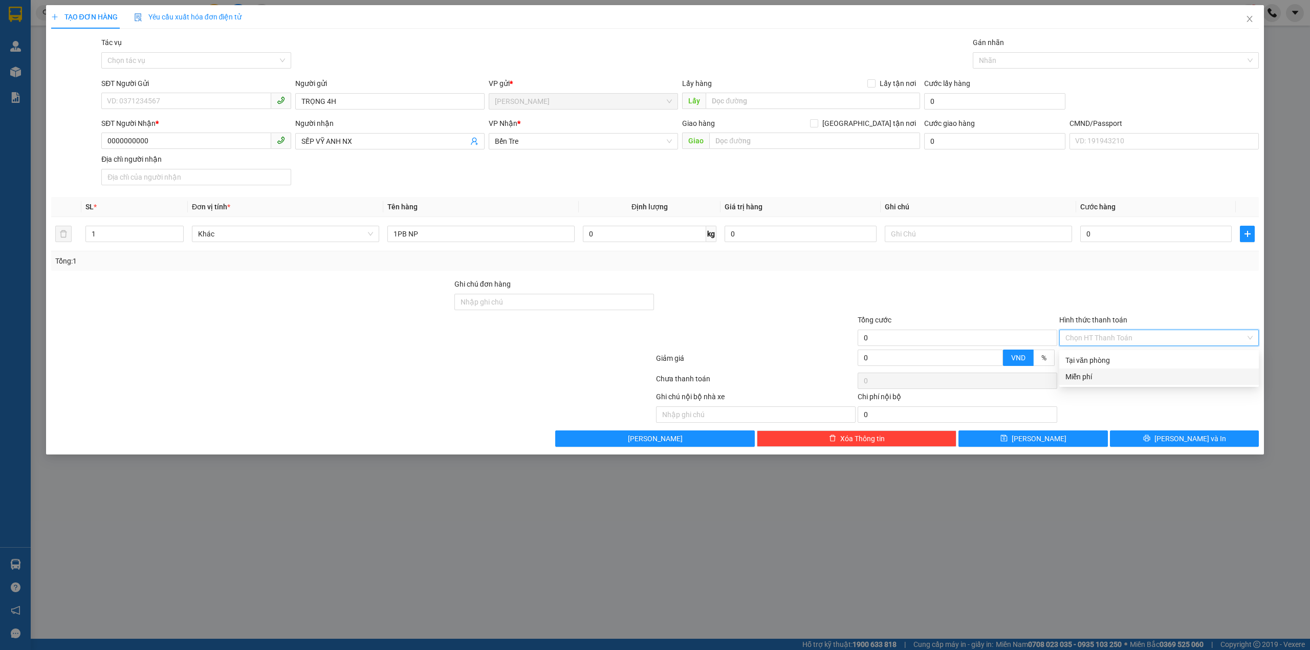
drag, startPoint x: 1073, startPoint y: 349, endPoint x: 1073, endPoint y: 371, distance: 22.5
click at [1073, 371] on div "Tại văn phòng Miễn phí" at bounding box center [1159, 368] width 200 height 33
click at [1073, 371] on div "Miễn phí" at bounding box center [1158, 376] width 187 height 11
click at [1010, 57] on div at bounding box center [1110, 60] width 271 height 12
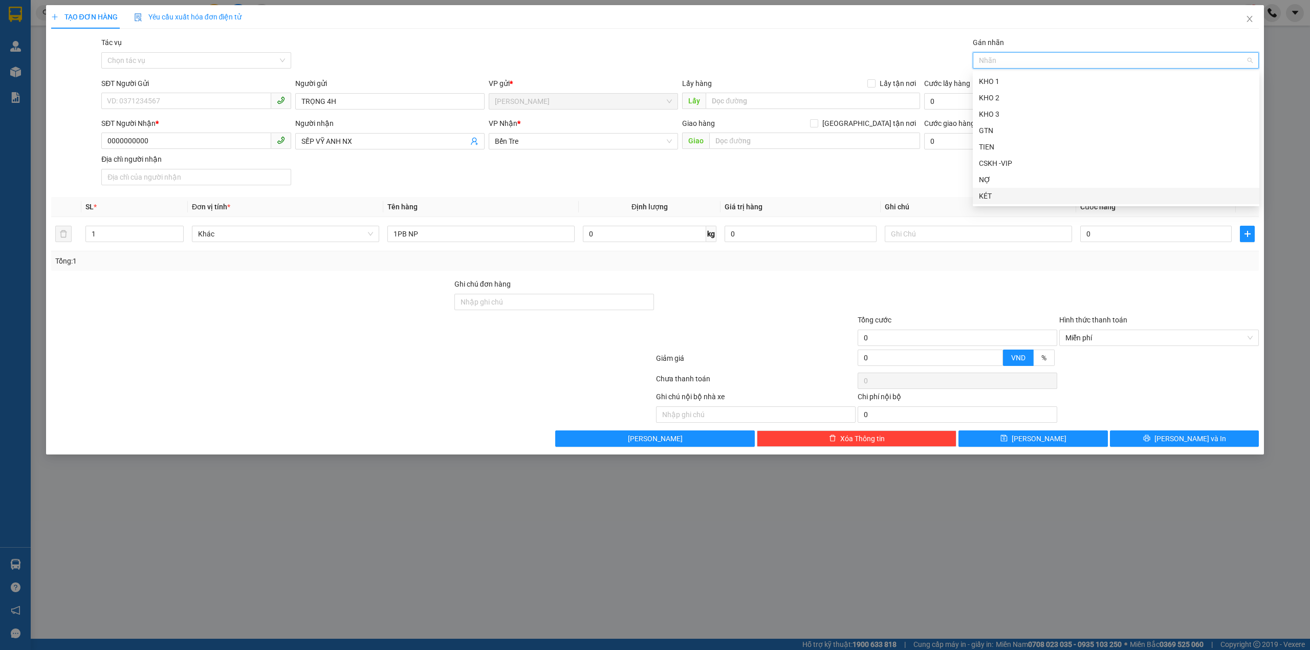
click at [988, 191] on div "KÉT" at bounding box center [1116, 195] width 274 height 11
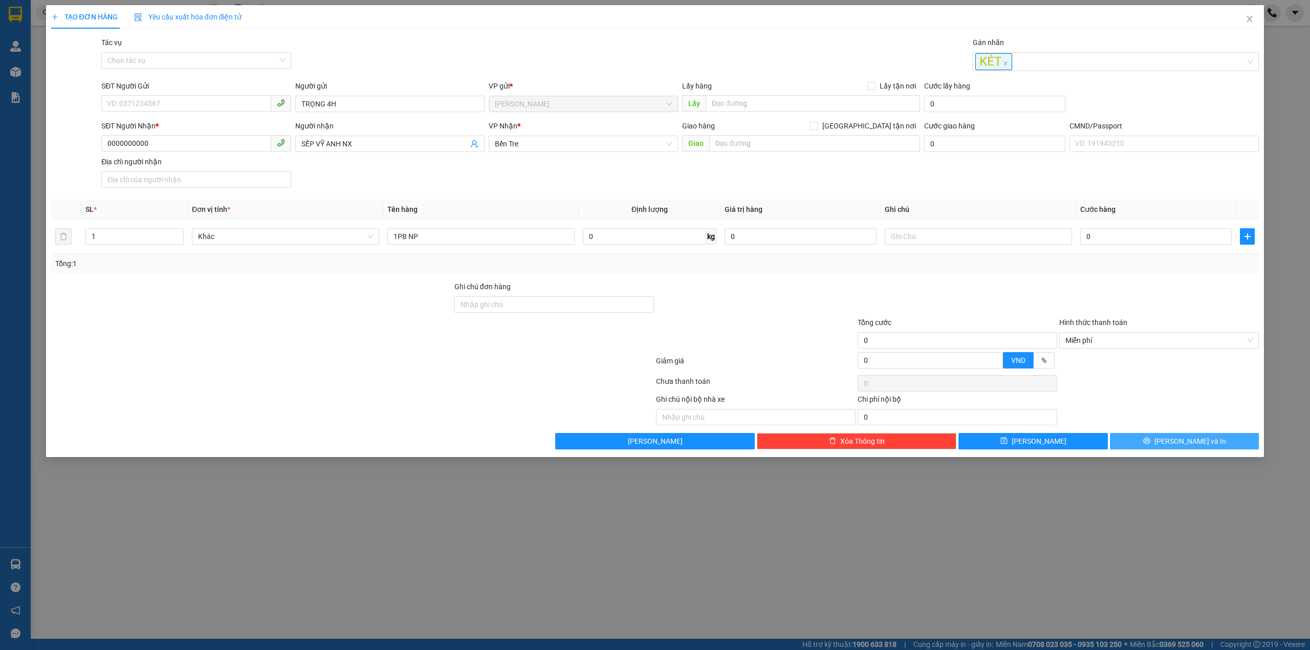
click at [1119, 449] on button "[PERSON_NAME] và In" at bounding box center [1184, 441] width 149 height 16
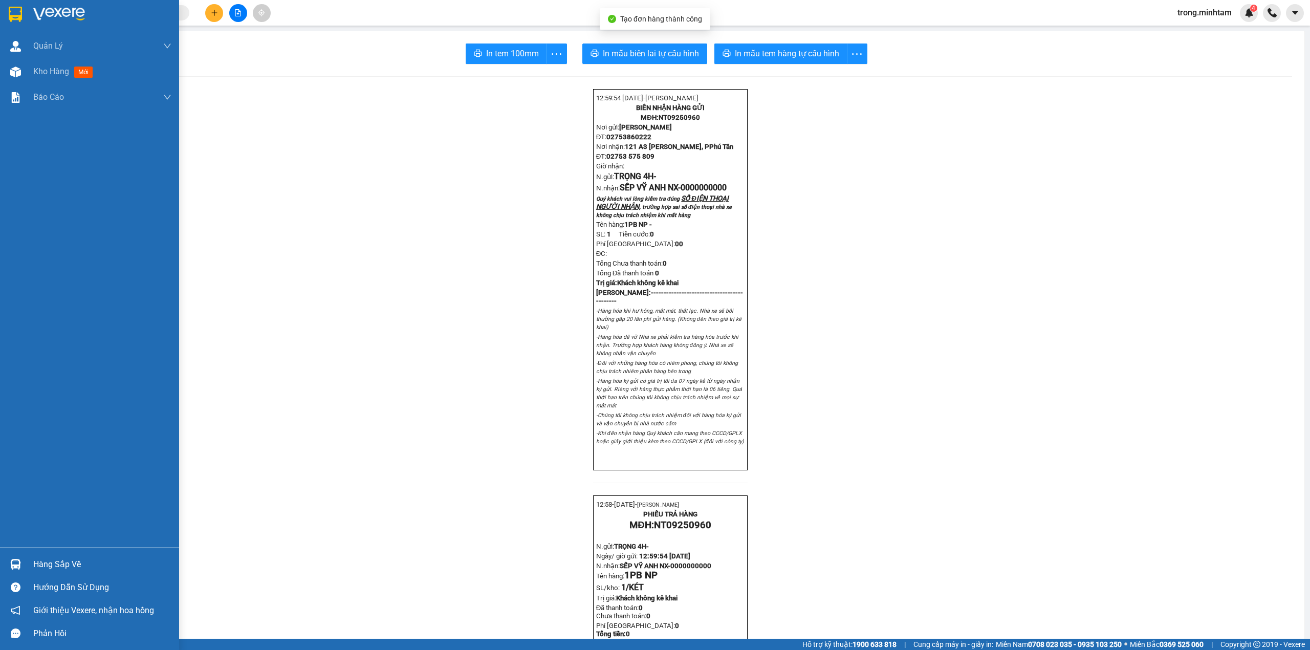
drag, startPoint x: 57, startPoint y: 566, endPoint x: 103, endPoint y: 582, distance: 48.7
click at [58, 569] on div "Hàng sắp về" at bounding box center [102, 564] width 138 height 15
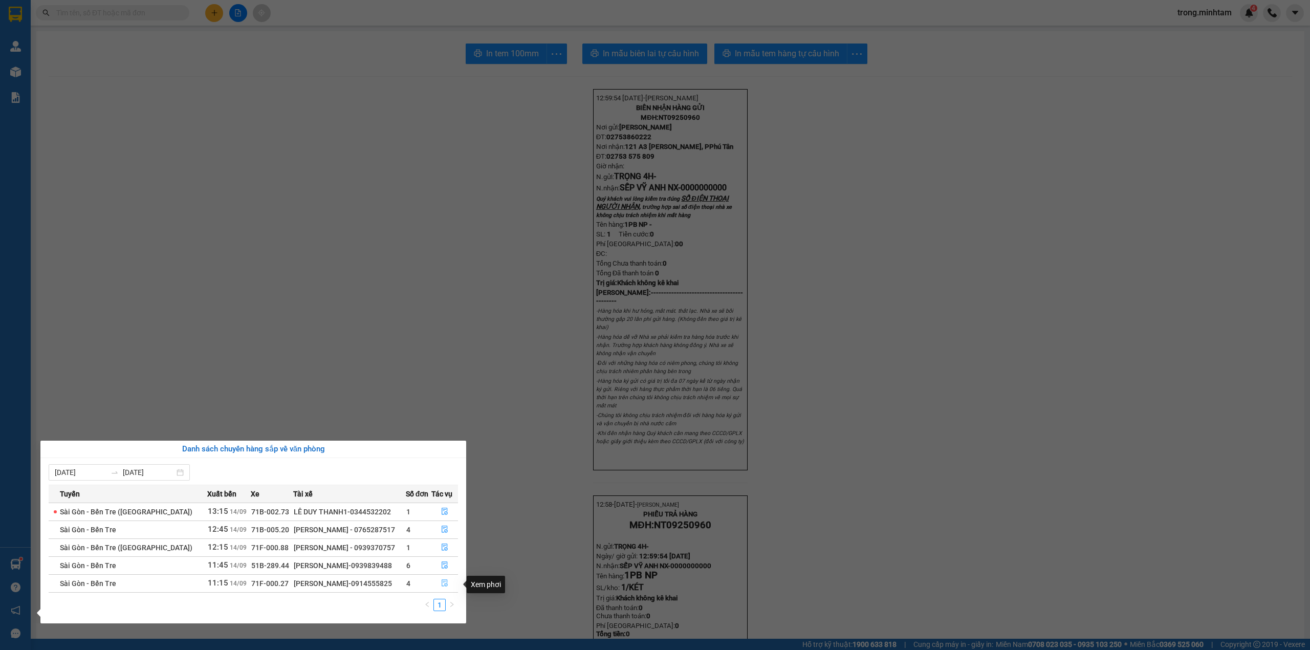
click at [441, 581] on icon "file-done" at bounding box center [444, 583] width 6 height 7
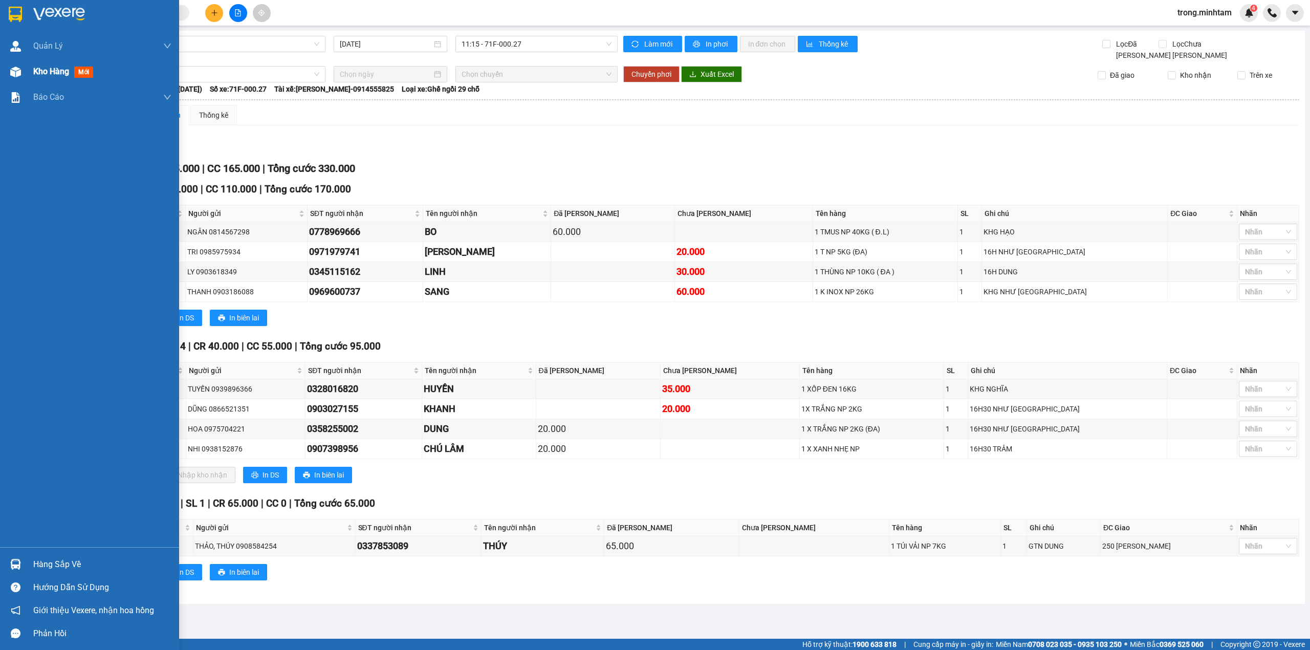
click at [52, 67] on span "Kho hàng" at bounding box center [51, 72] width 36 height 10
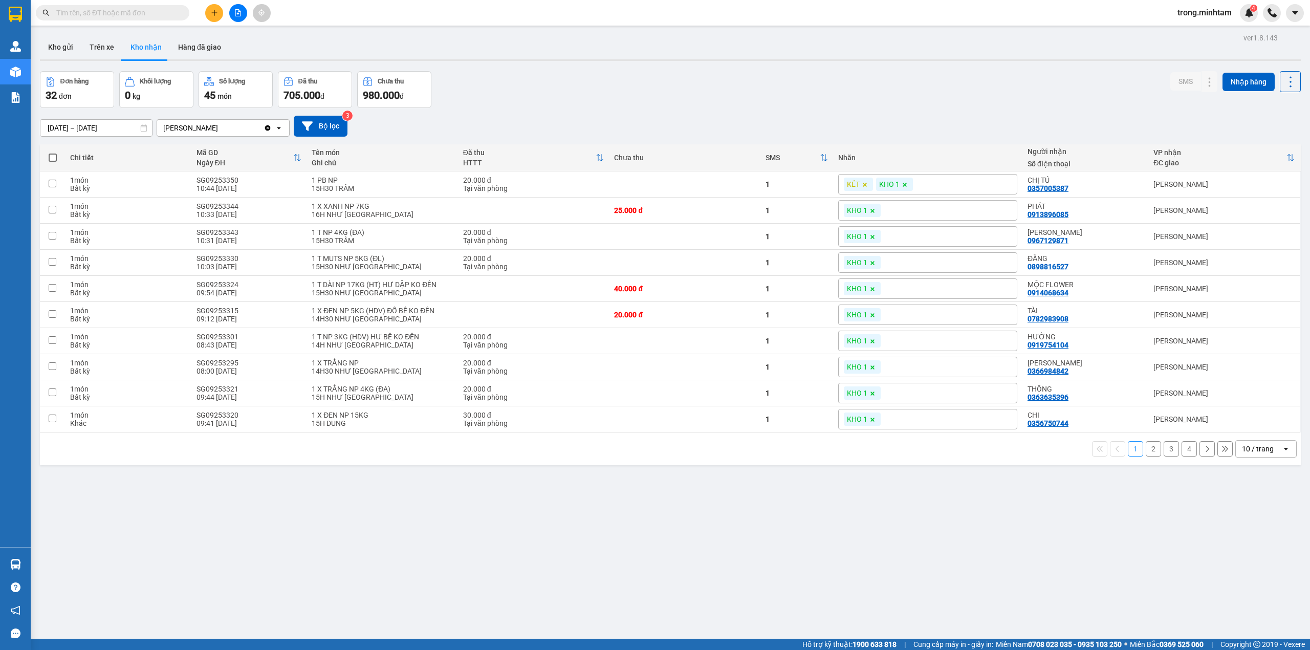
click at [1242, 450] on div "10 / trang" at bounding box center [1258, 449] width 32 height 10
click at [1241, 573] on span "100 / trang" at bounding box center [1251, 569] width 37 height 10
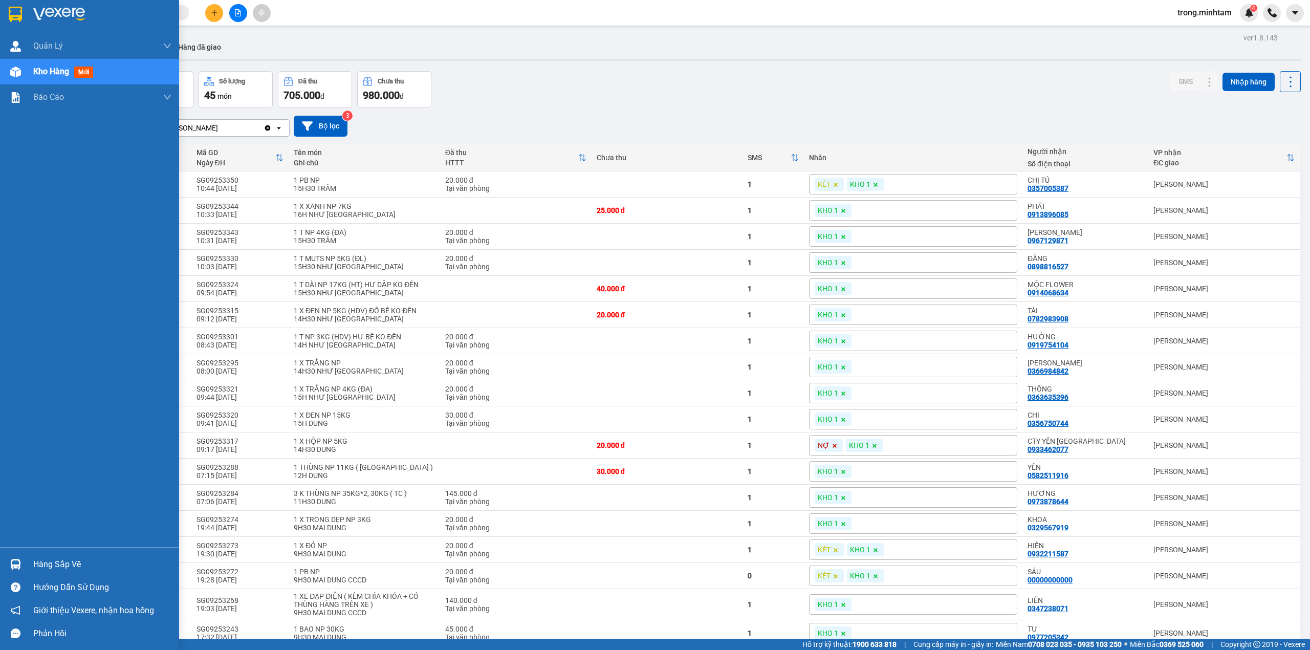
click at [43, 559] on div "Hàng sắp về" at bounding box center [102, 564] width 138 height 15
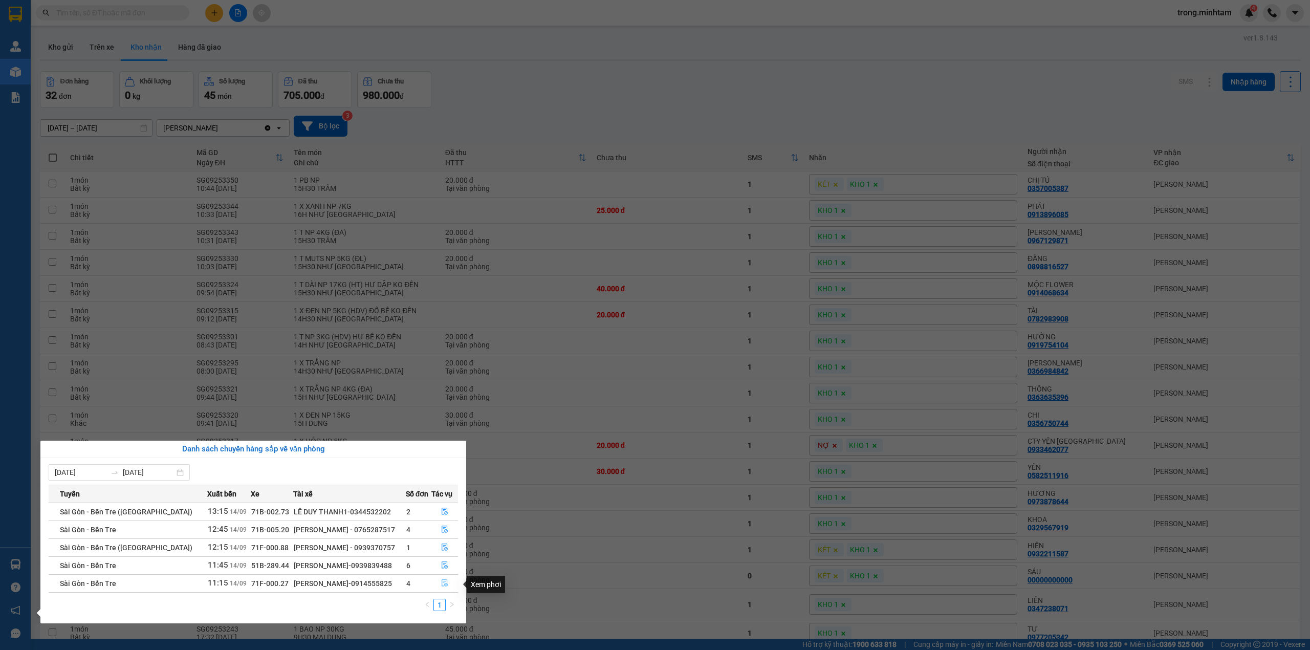
click at [437, 580] on button "button" at bounding box center [445, 583] width 26 height 16
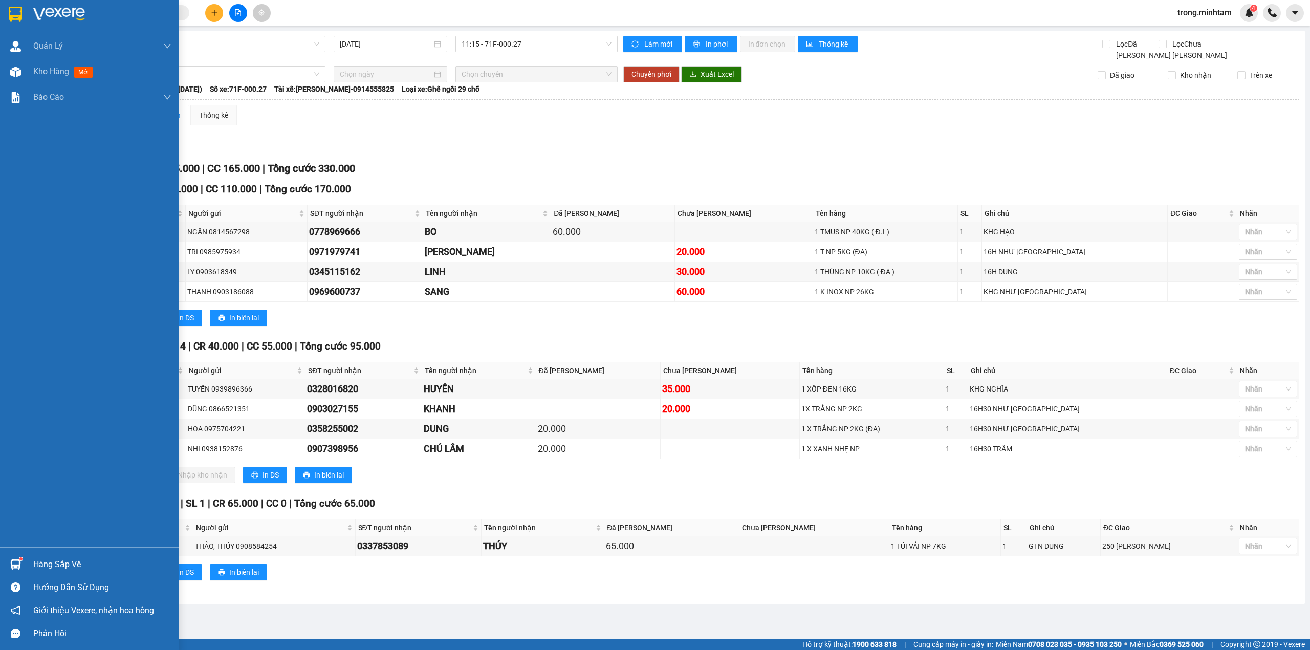
click at [48, 565] on div "Hàng sắp về" at bounding box center [102, 564] width 138 height 15
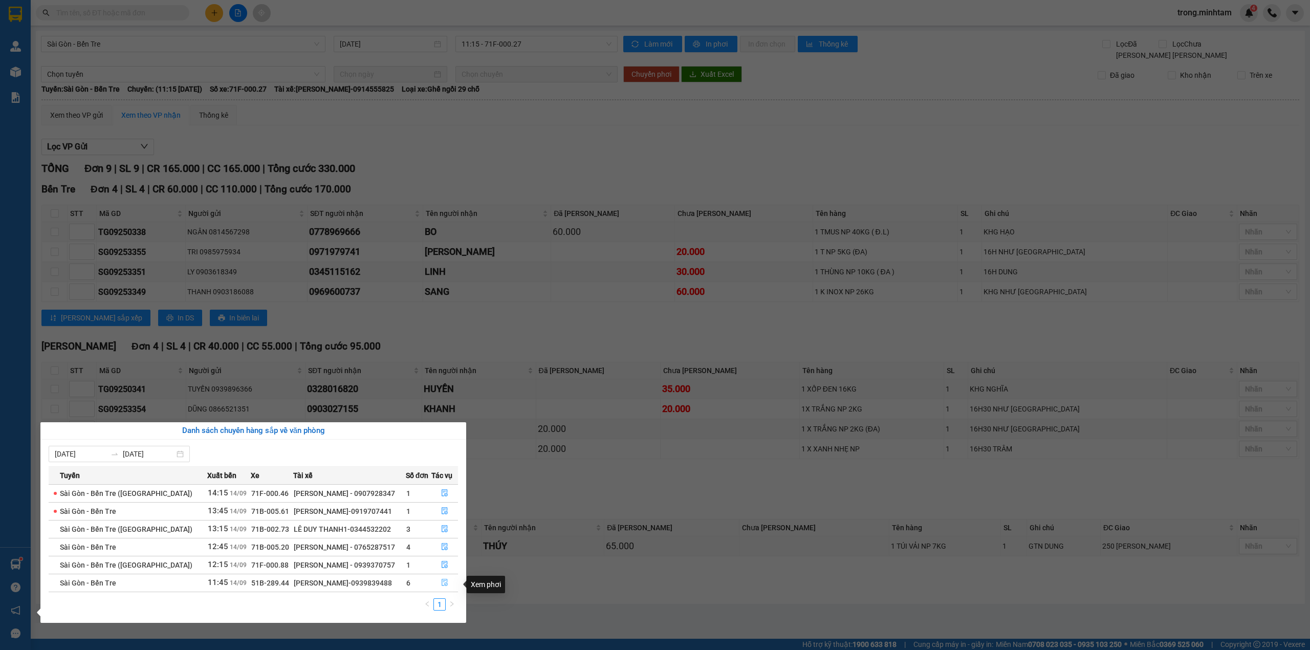
click at [443, 583] on icon "file-done" at bounding box center [444, 582] width 7 height 7
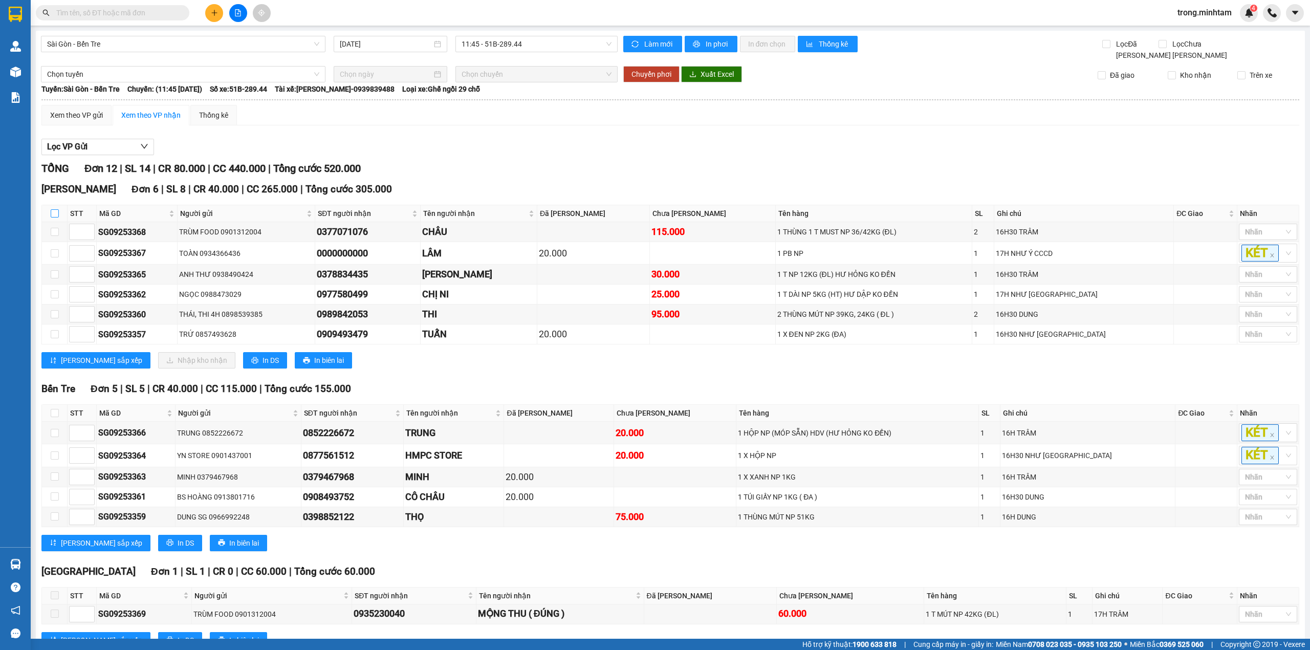
click at [53, 217] on input "checkbox" at bounding box center [55, 213] width 8 height 8
checkbox input "true"
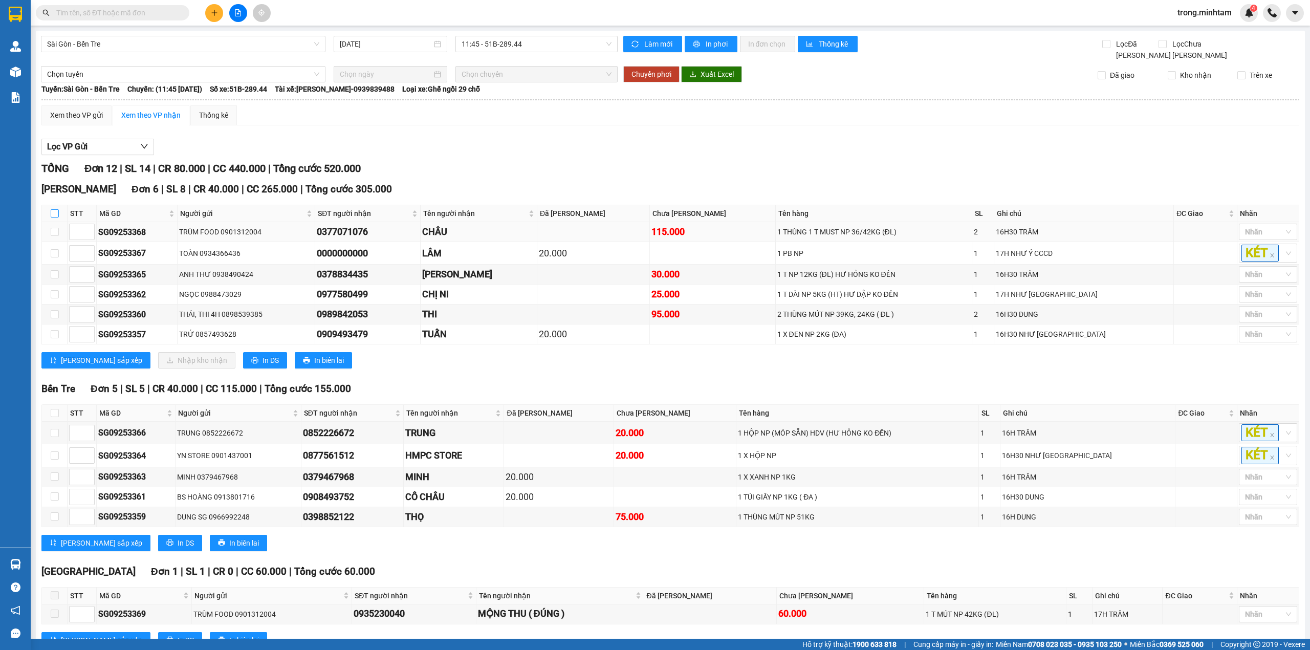
checkbox input "true"
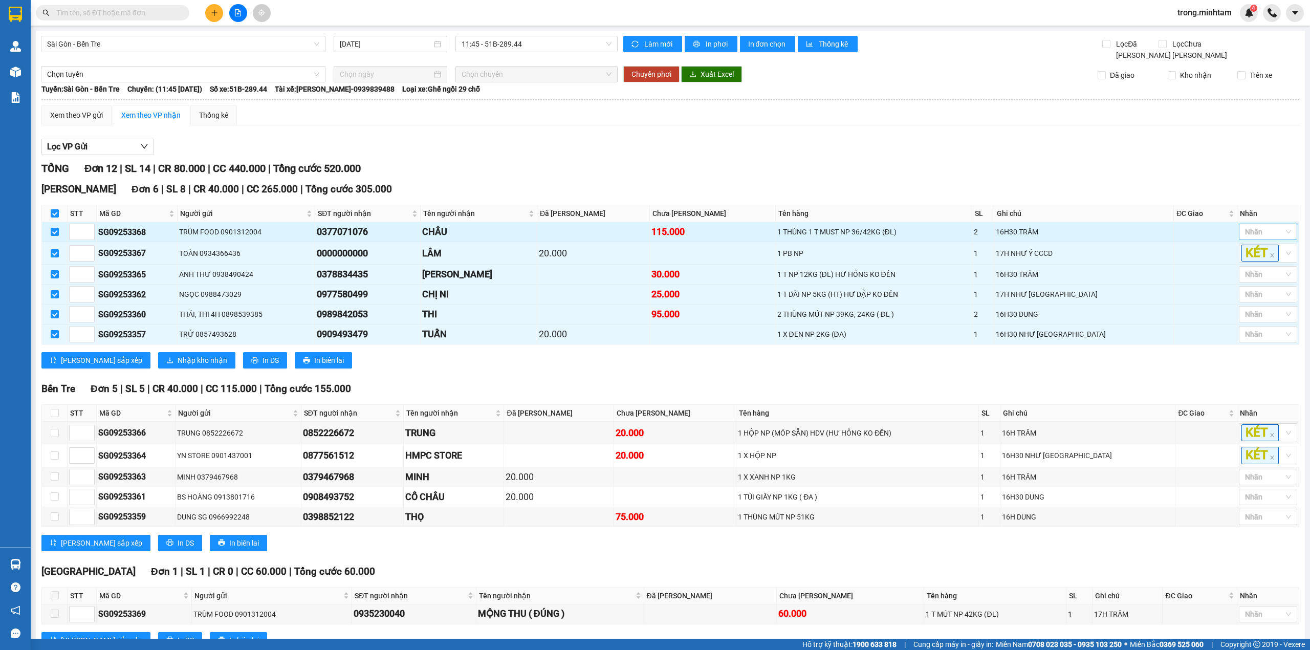
click at [1249, 234] on div at bounding box center [1262, 232] width 43 height 12
click at [1249, 248] on div "KHO 1" at bounding box center [1257, 254] width 58 height 16
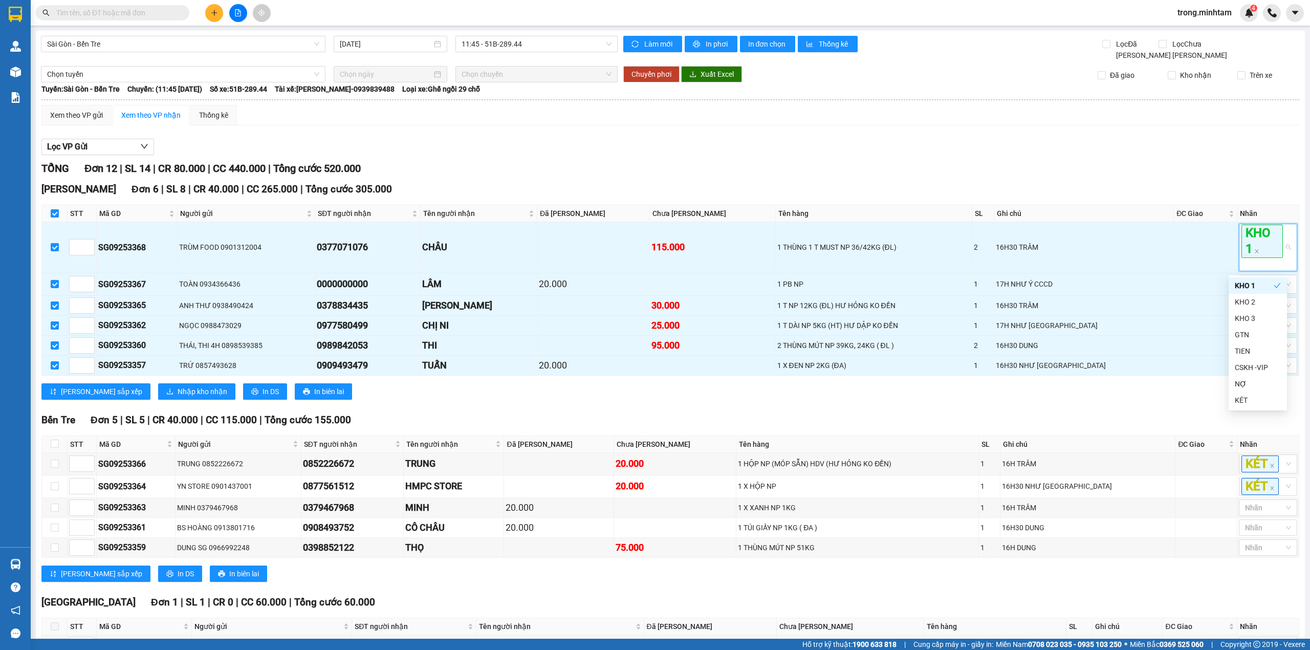
click at [1252, 280] on div "KHO 1" at bounding box center [1253, 285] width 39 height 11
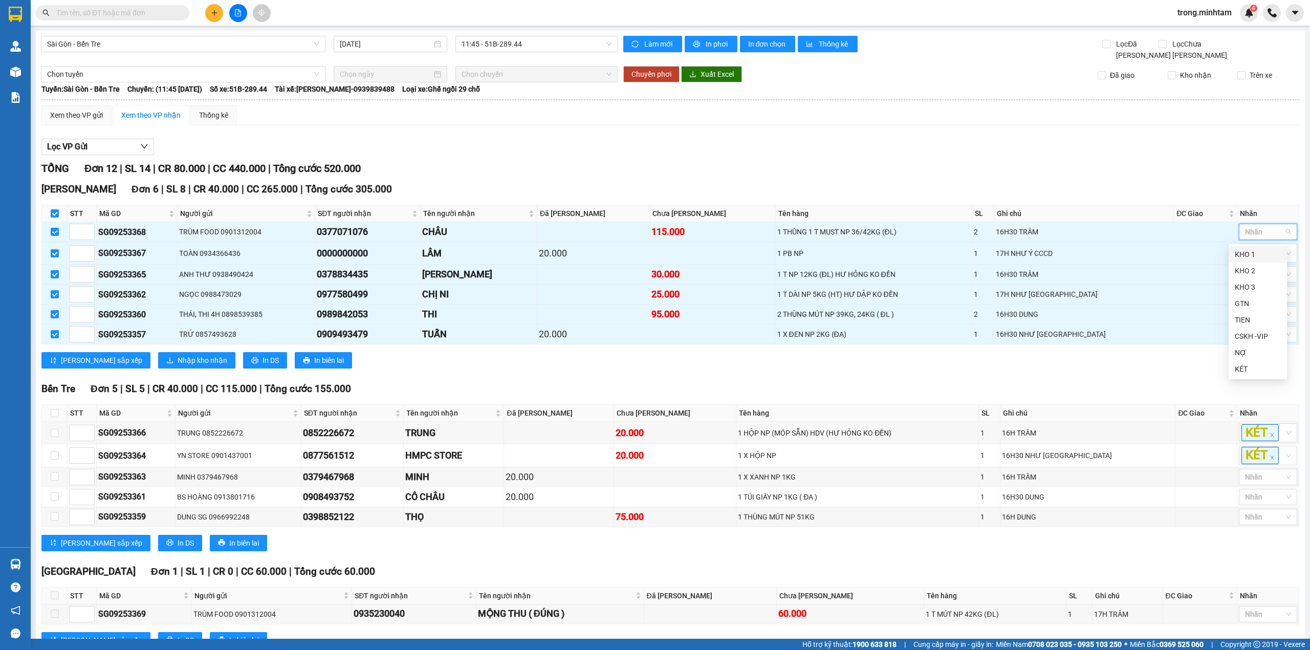
click at [1249, 260] on div "KHO 1" at bounding box center [1257, 254] width 58 height 16
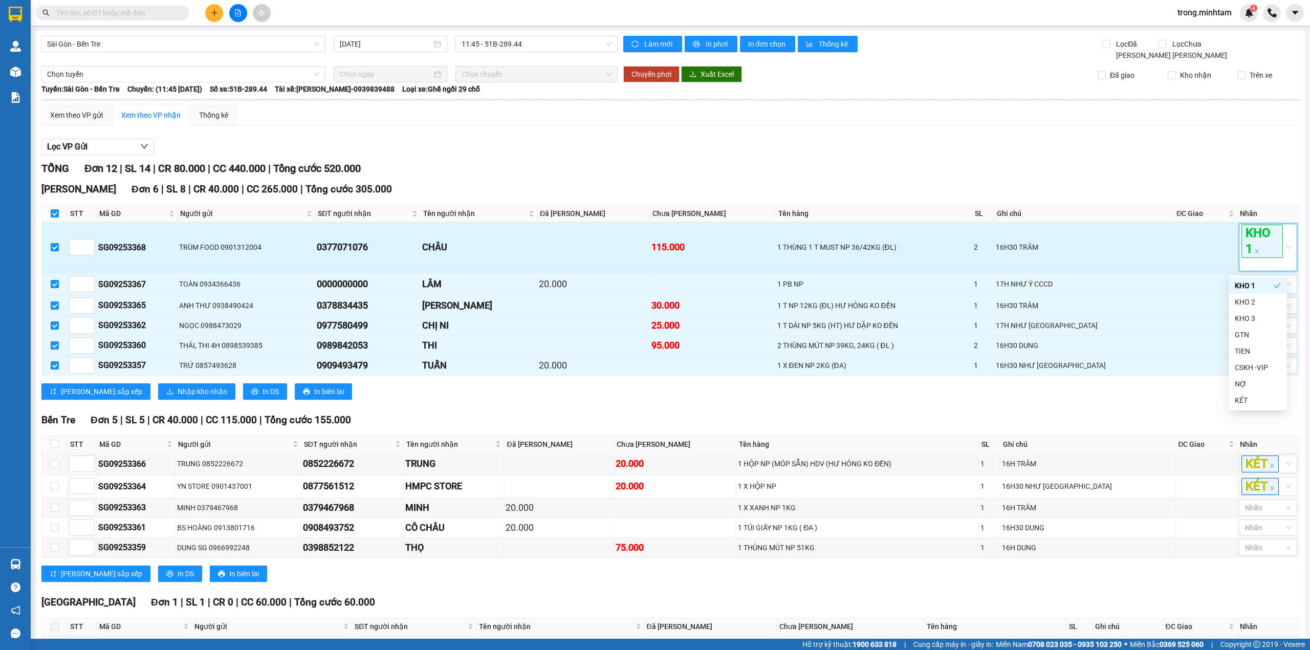
click at [1249, 264] on div "KHO 1" at bounding box center [1262, 247] width 43 height 45
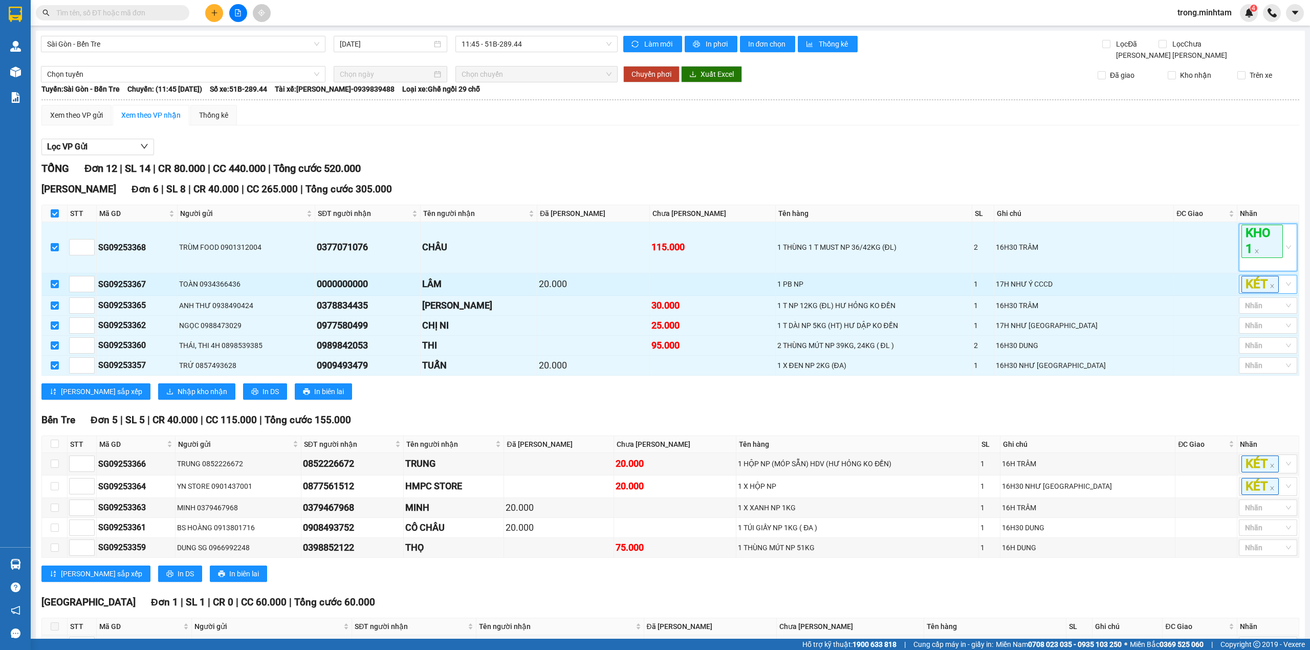
click at [1271, 288] on div "KÉT" at bounding box center [1262, 284] width 43 height 17
click at [1256, 339] on div "KHO 3" at bounding box center [1257, 341] width 46 height 11
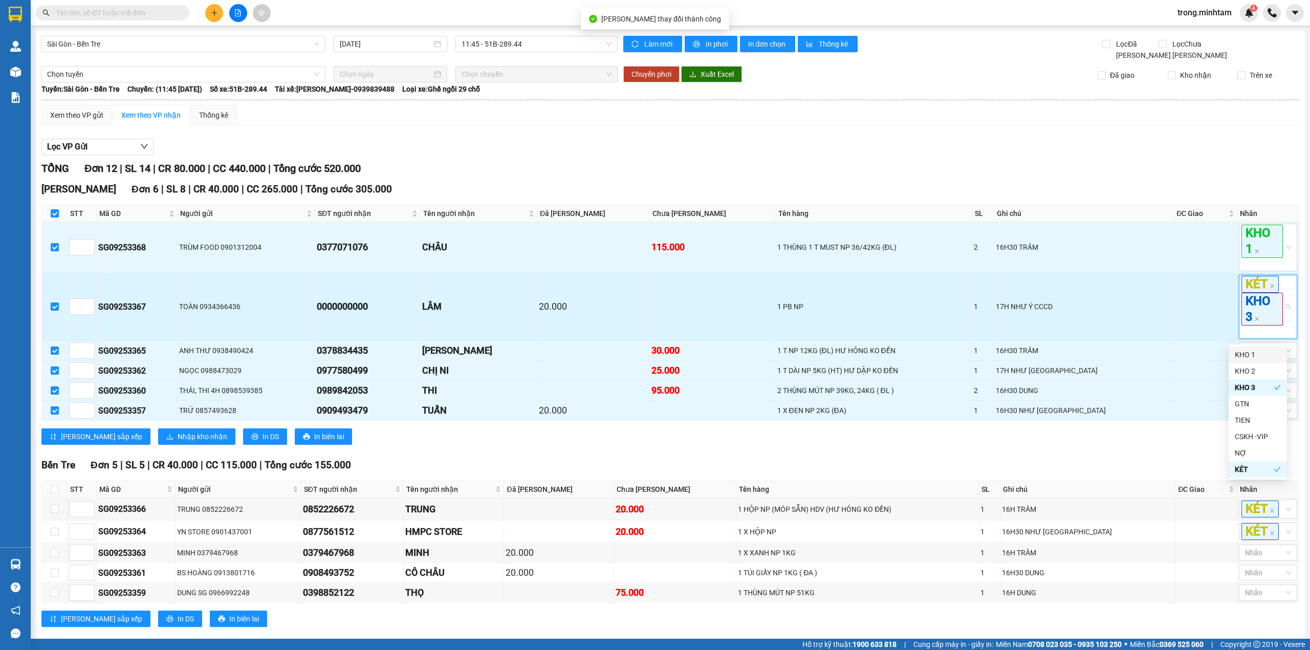
click at [1256, 338] on div "KÉT KHO 3" at bounding box center [1262, 307] width 43 height 62
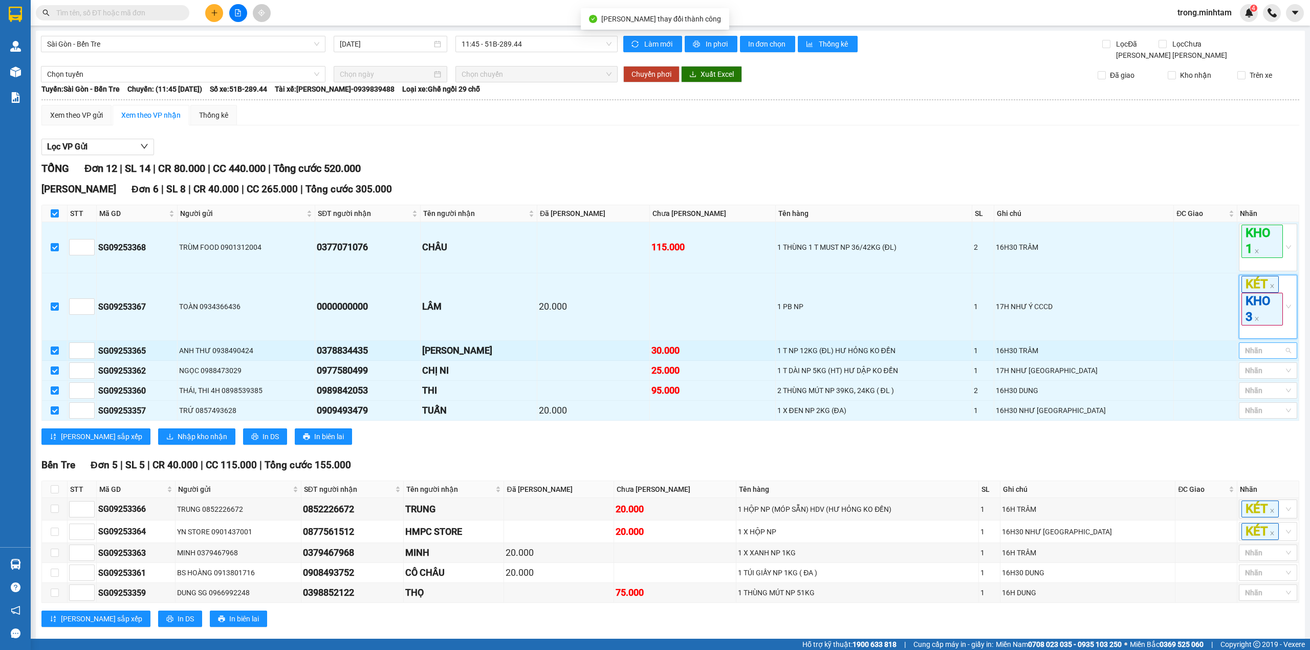
click at [1250, 356] on div at bounding box center [1262, 350] width 43 height 12
click at [1249, 369] on div "KHO 1" at bounding box center [1257, 374] width 46 height 11
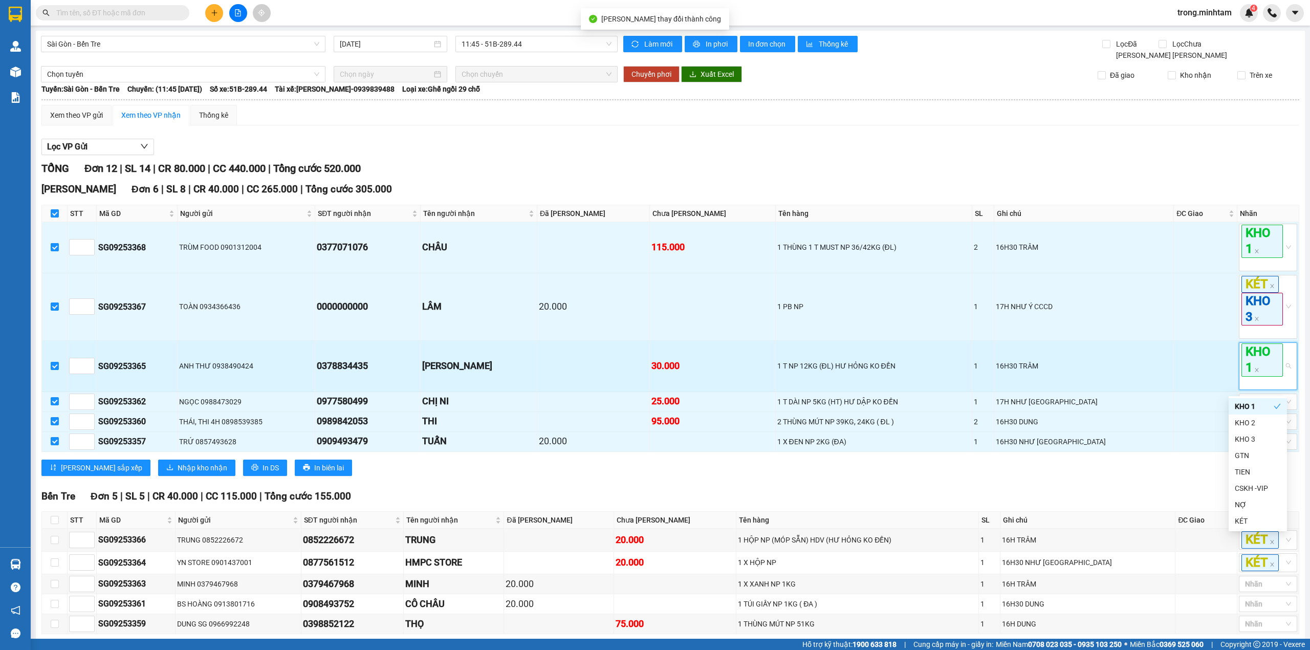
click at [1248, 388] on div "KHO 1" at bounding box center [1262, 365] width 43 height 45
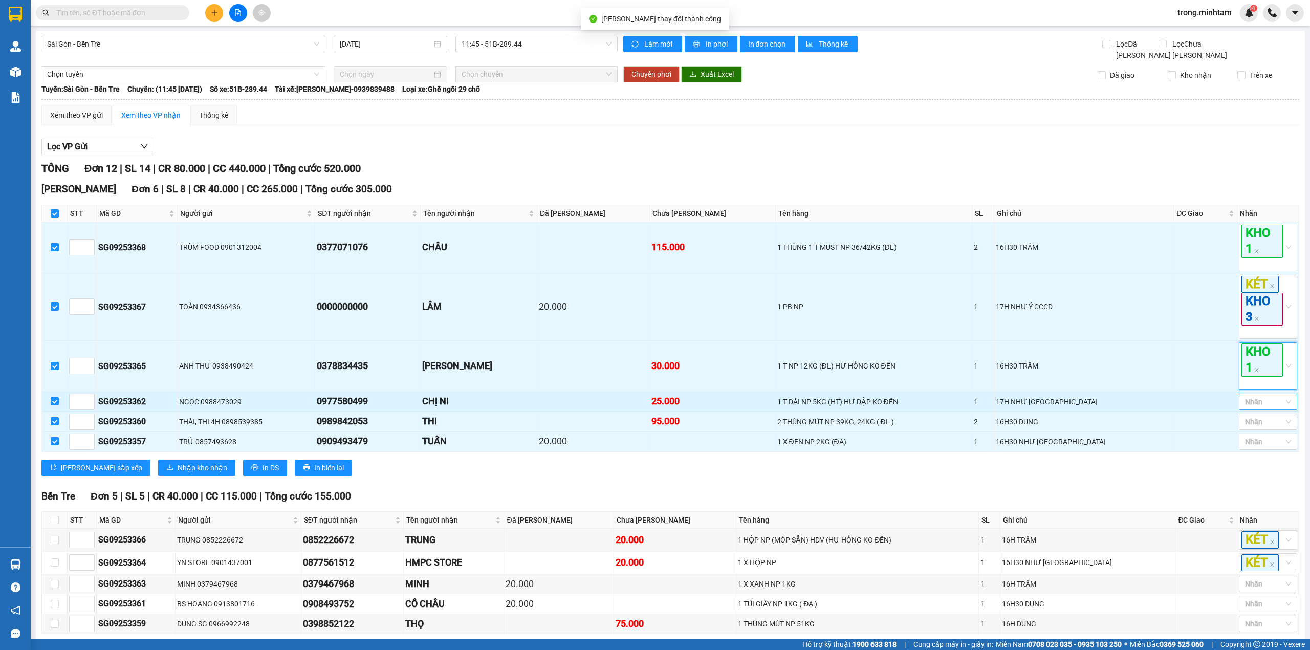
click at [1246, 408] on div at bounding box center [1262, 401] width 43 height 12
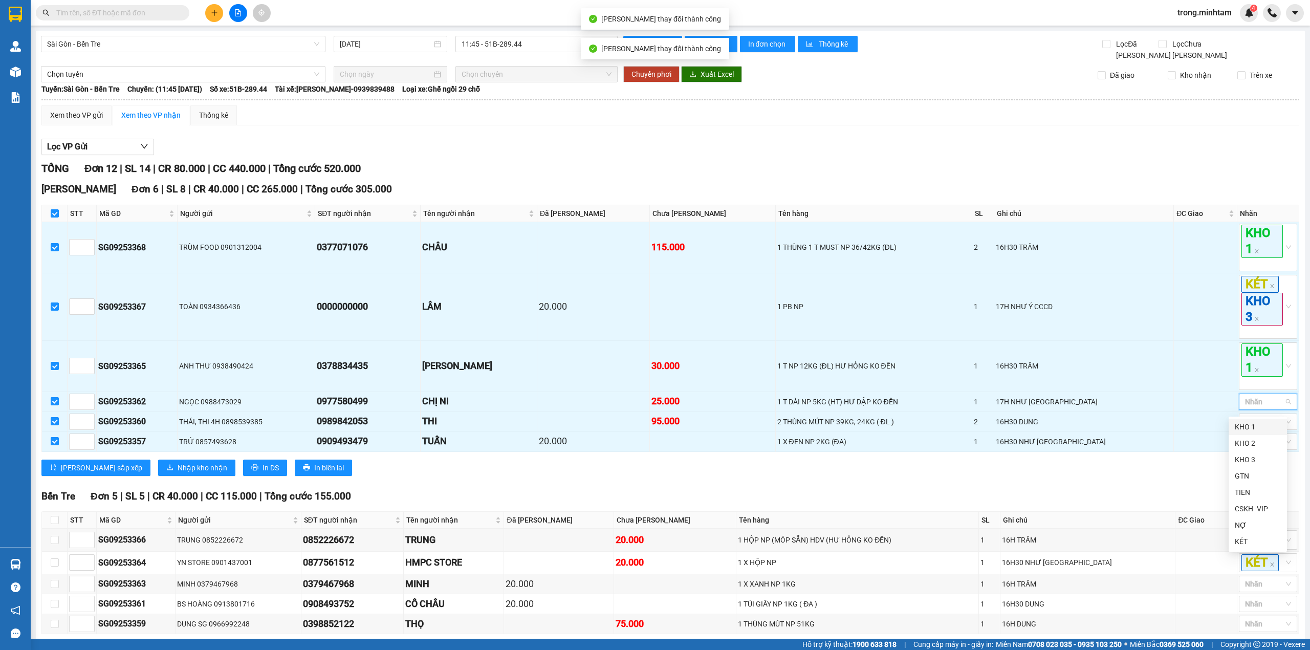
click at [1241, 423] on div "KHO 1" at bounding box center [1257, 426] width 46 height 11
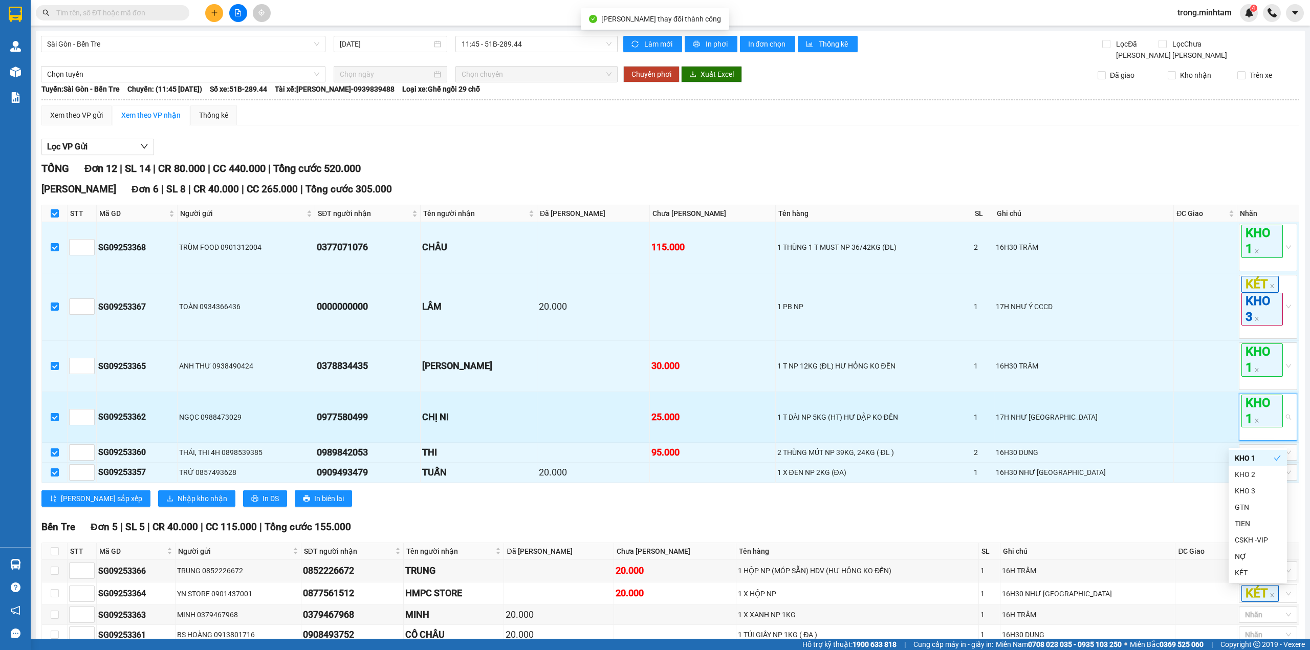
click at [1249, 436] on div "KHO 1" at bounding box center [1262, 416] width 43 height 45
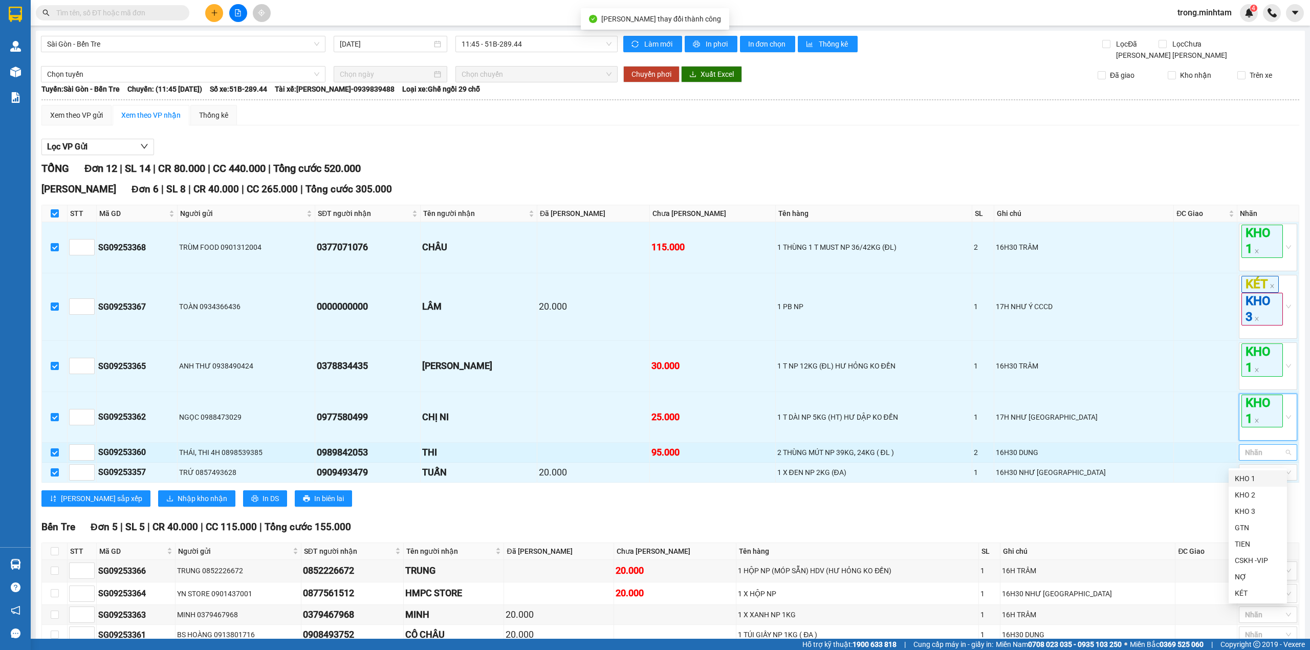
click at [1244, 454] on div at bounding box center [1262, 452] width 43 height 12
click at [1243, 477] on div "KHO 1" at bounding box center [1257, 478] width 46 height 11
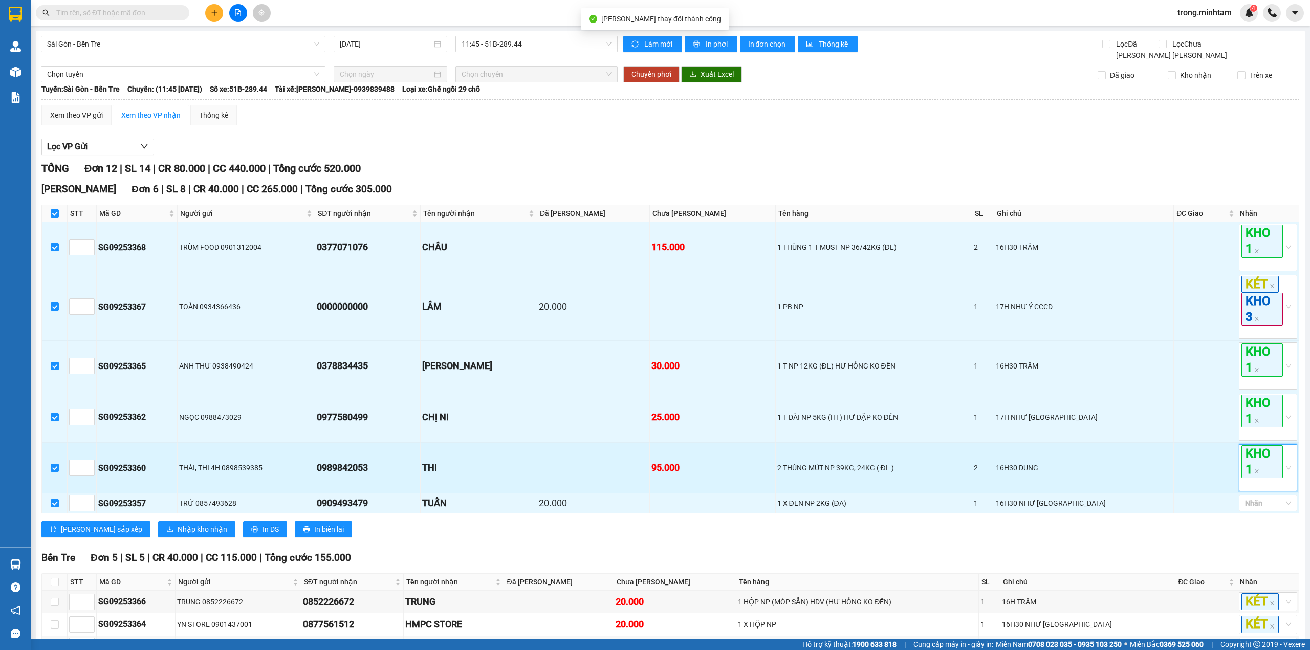
click at [1244, 485] on div "KHO 1" at bounding box center [1262, 467] width 43 height 45
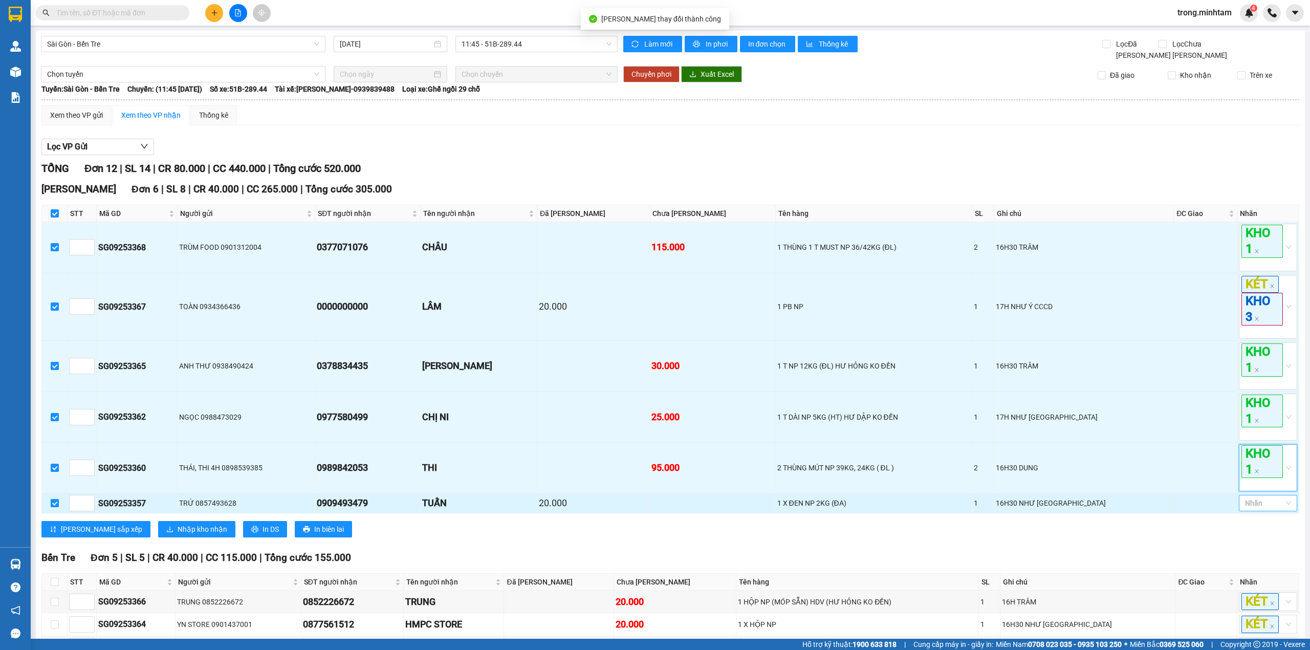
click at [1247, 509] on div at bounding box center [1262, 503] width 43 height 12
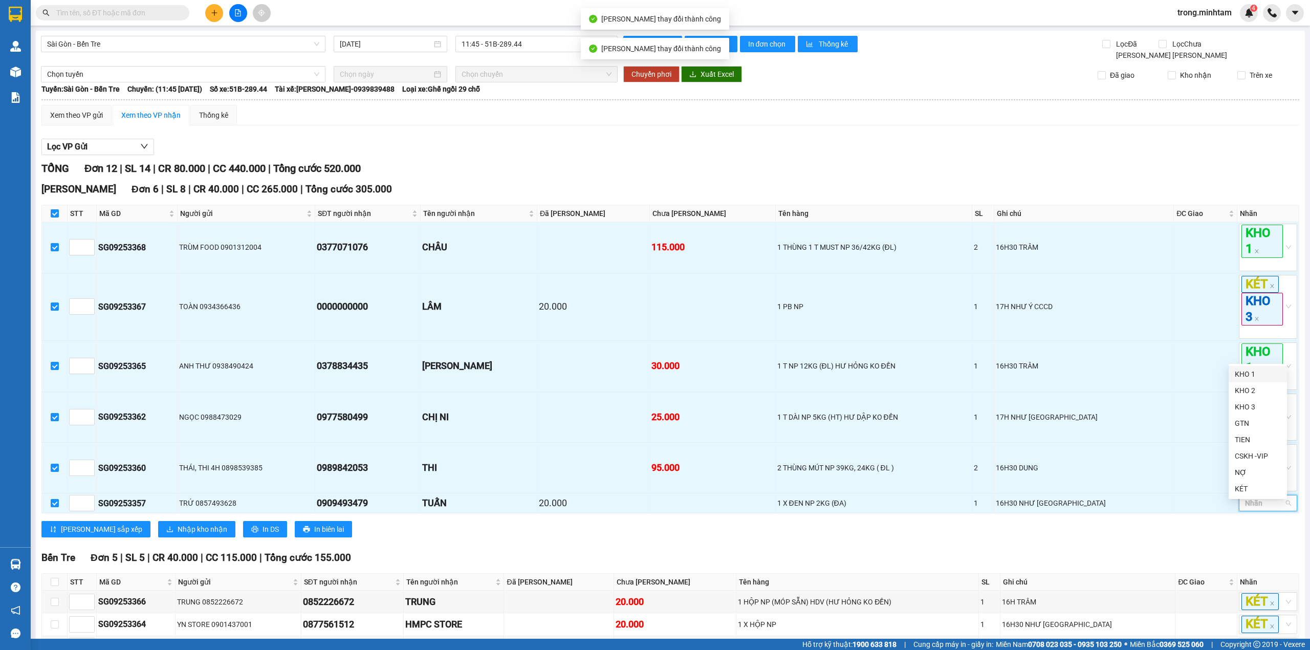
click at [1243, 372] on div "KHO 1" at bounding box center [1257, 373] width 46 height 11
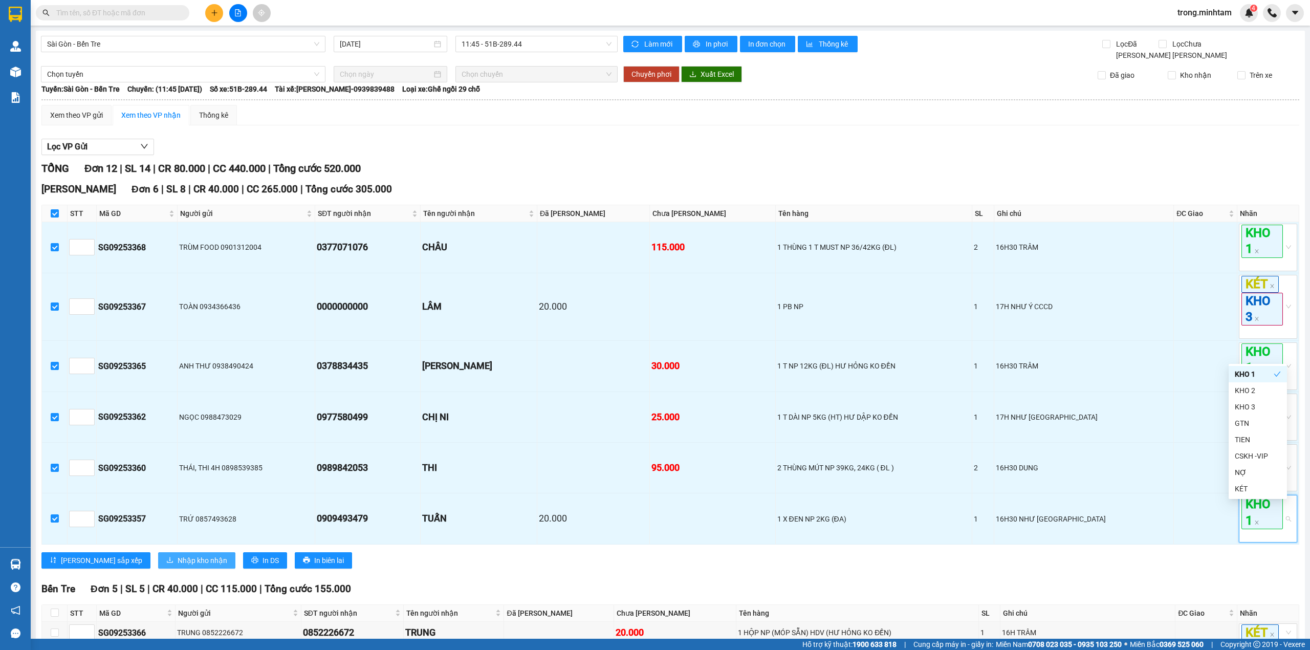
click at [158, 568] on button "Nhập kho nhận" at bounding box center [196, 560] width 77 height 16
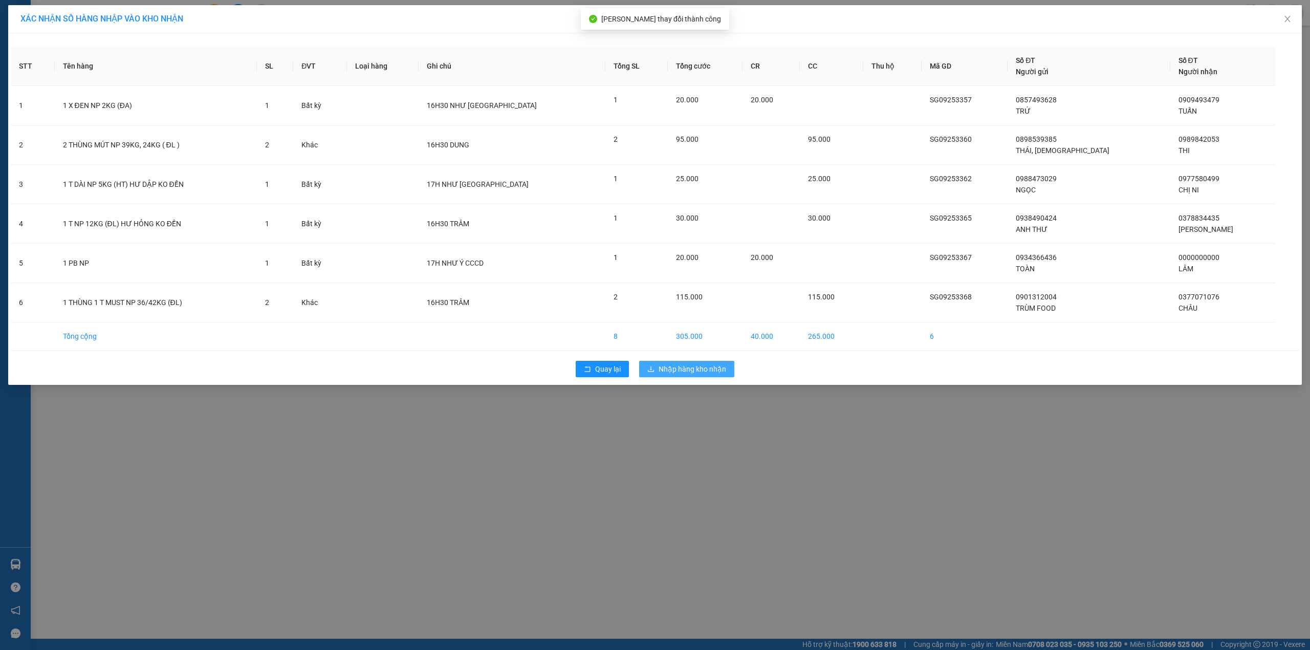
click at [666, 366] on span "Nhập hàng kho nhận" at bounding box center [692, 368] width 68 height 11
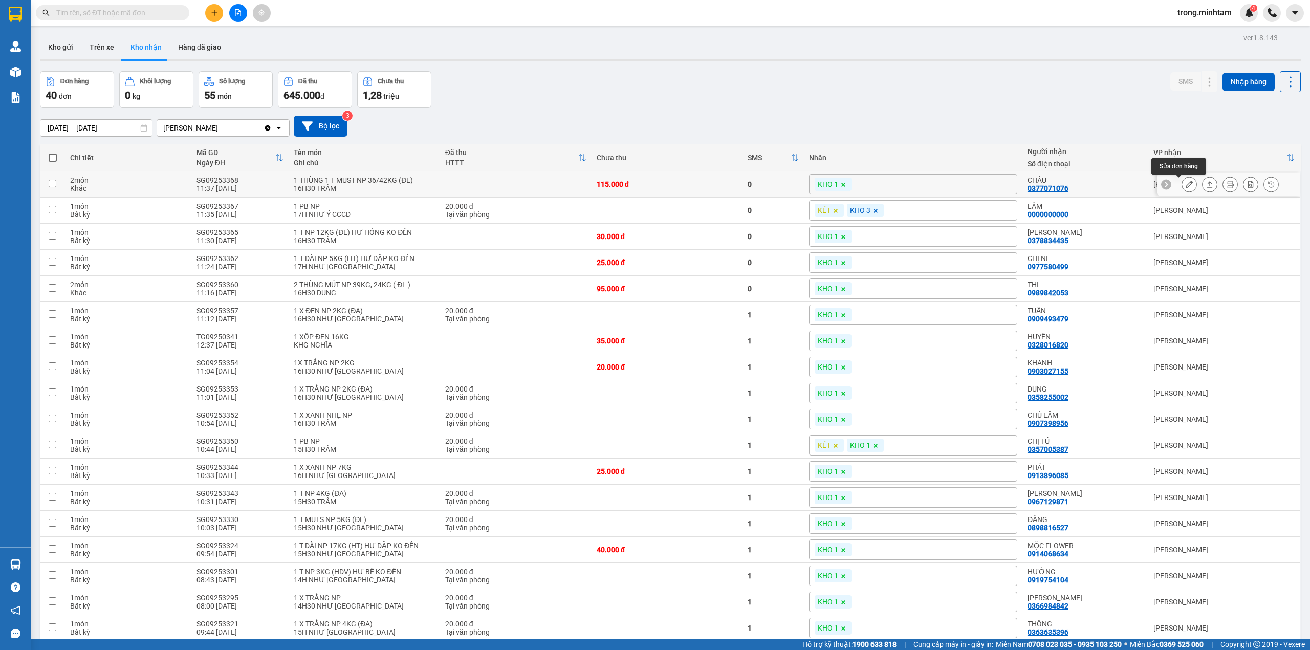
click at [1185, 186] on icon at bounding box center [1188, 184] width 7 height 7
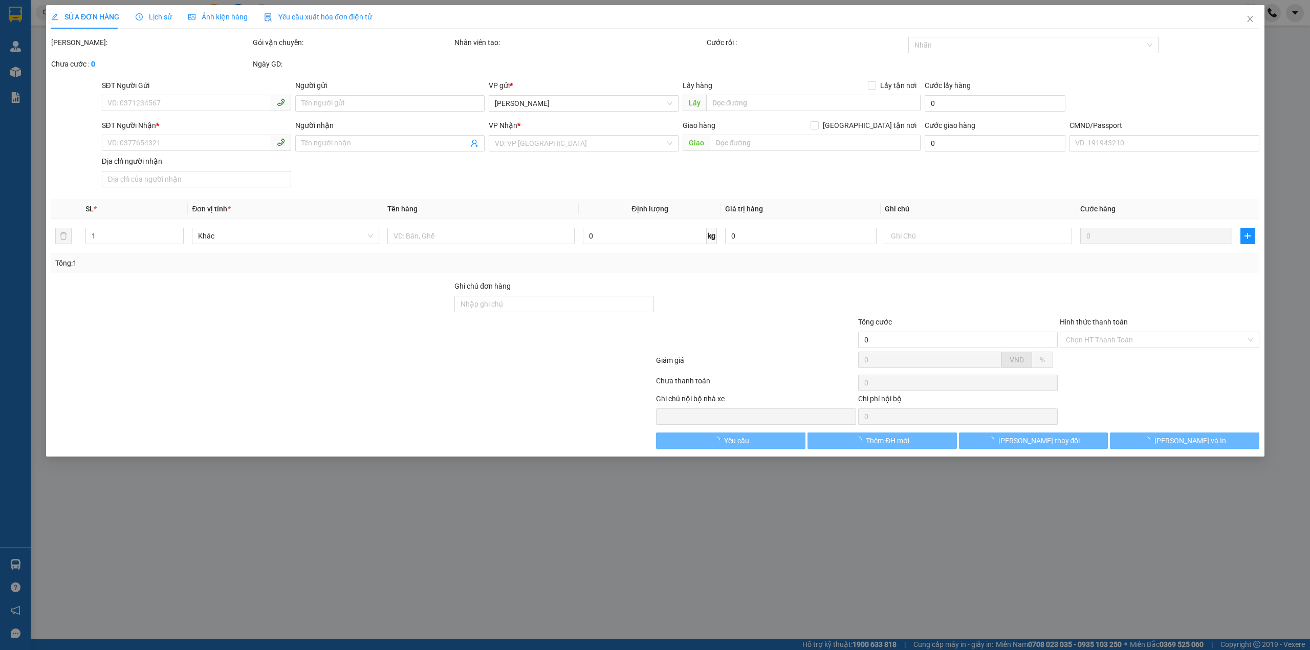
type input "0901312004"
type input "TRÙM FOOD"
type input "0377071076"
type input "CHÂU"
type input "115.000"
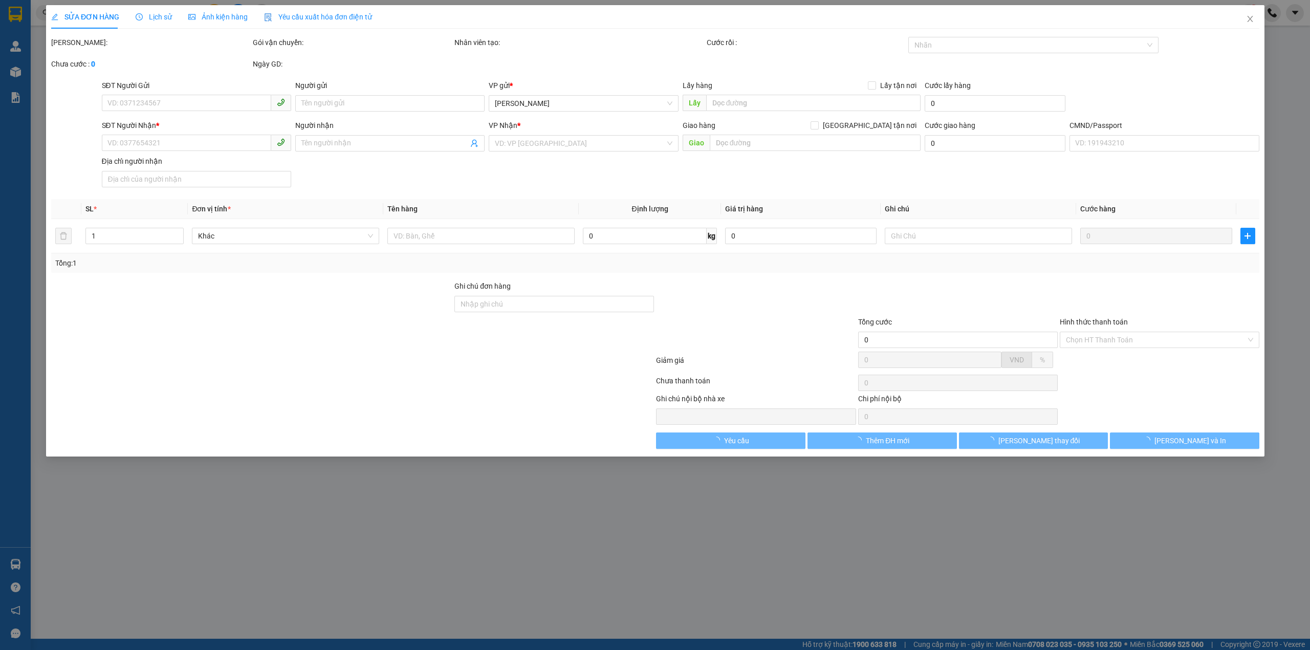
type input "115.000"
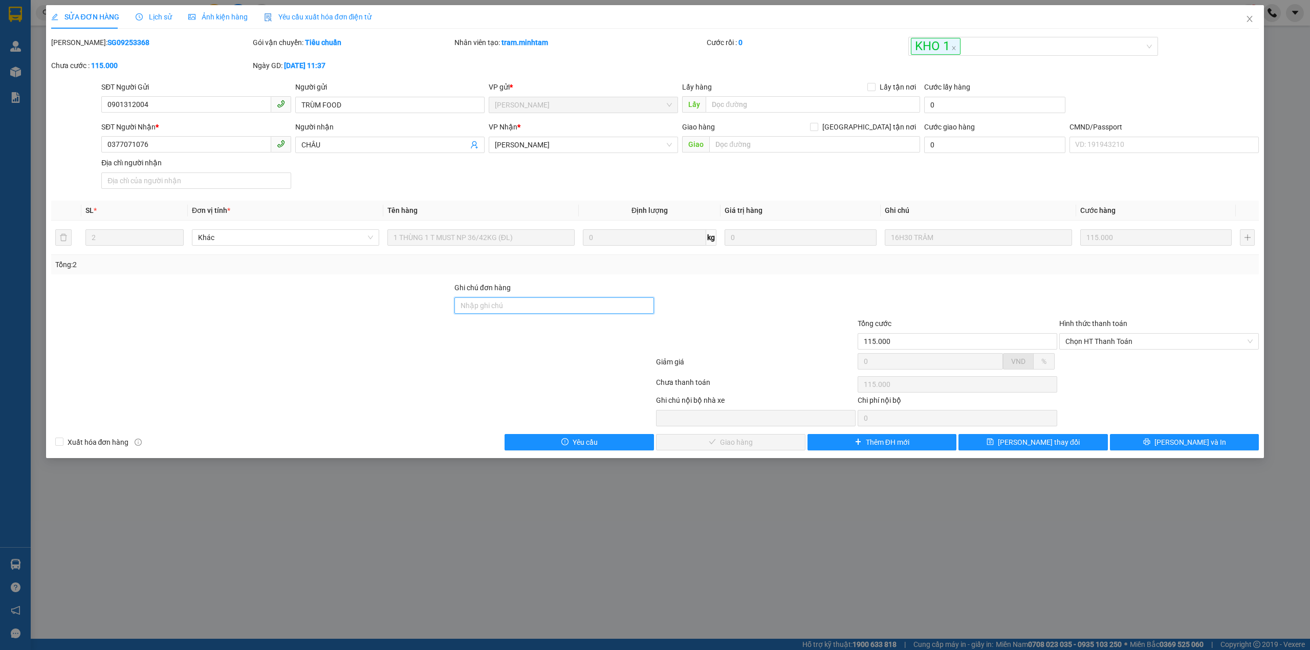
click at [511, 314] on input "Ghi chú đơn hàng" at bounding box center [554, 305] width 200 height 16
type input "KNM"
click at [1043, 442] on span "Lưu thay đổi" at bounding box center [1039, 441] width 82 height 11
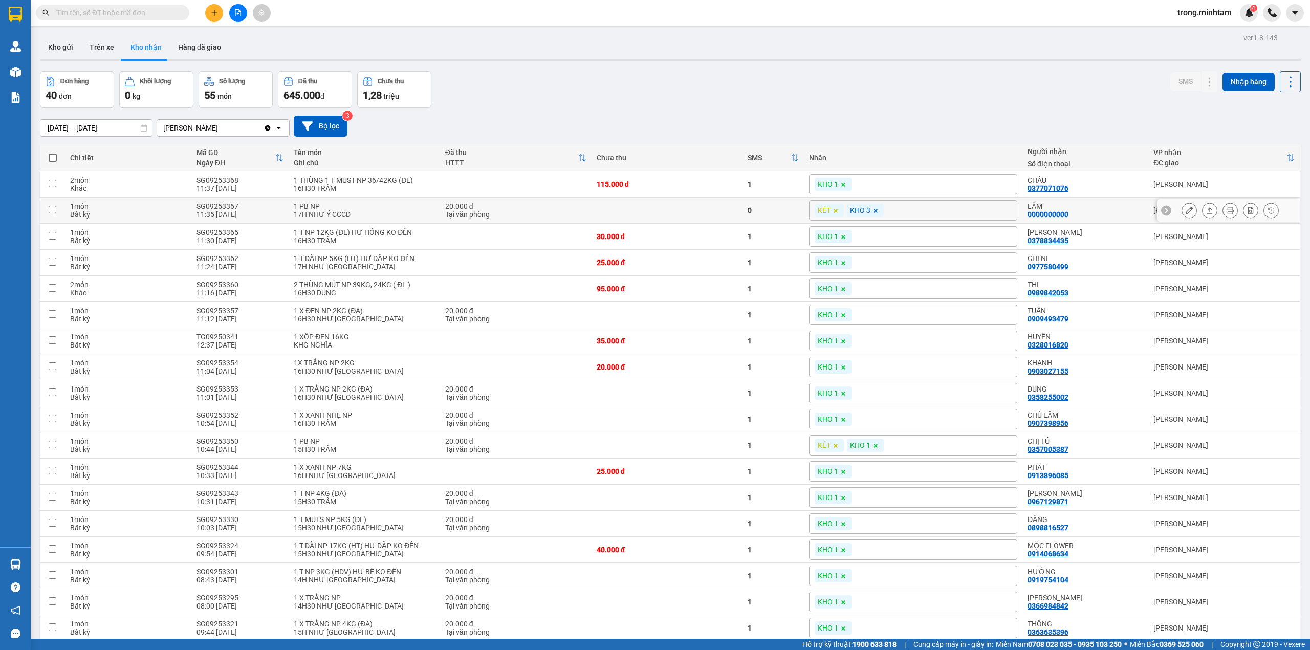
click at [1185, 212] on icon at bounding box center [1188, 210] width 7 height 7
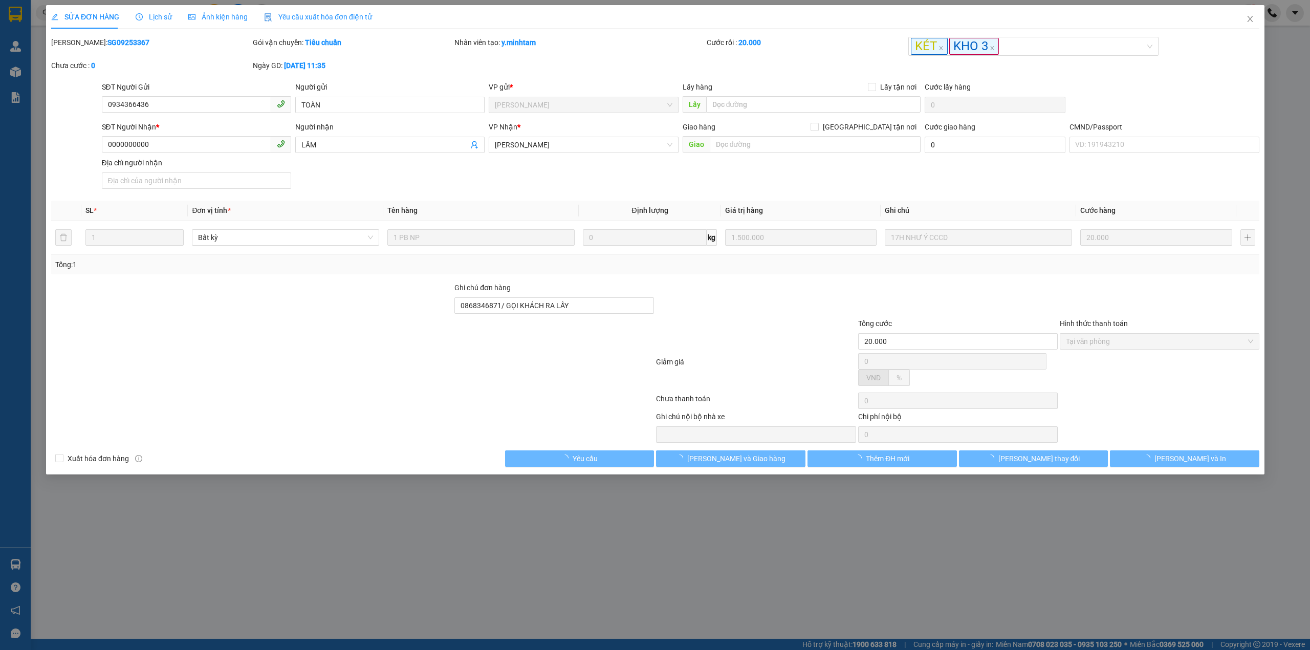
type input "0934366436"
type input "TOÀN"
type input "0000000000"
type input "LÂM"
type input "0868346871/ GỌI KHÁCH RA LẤY"
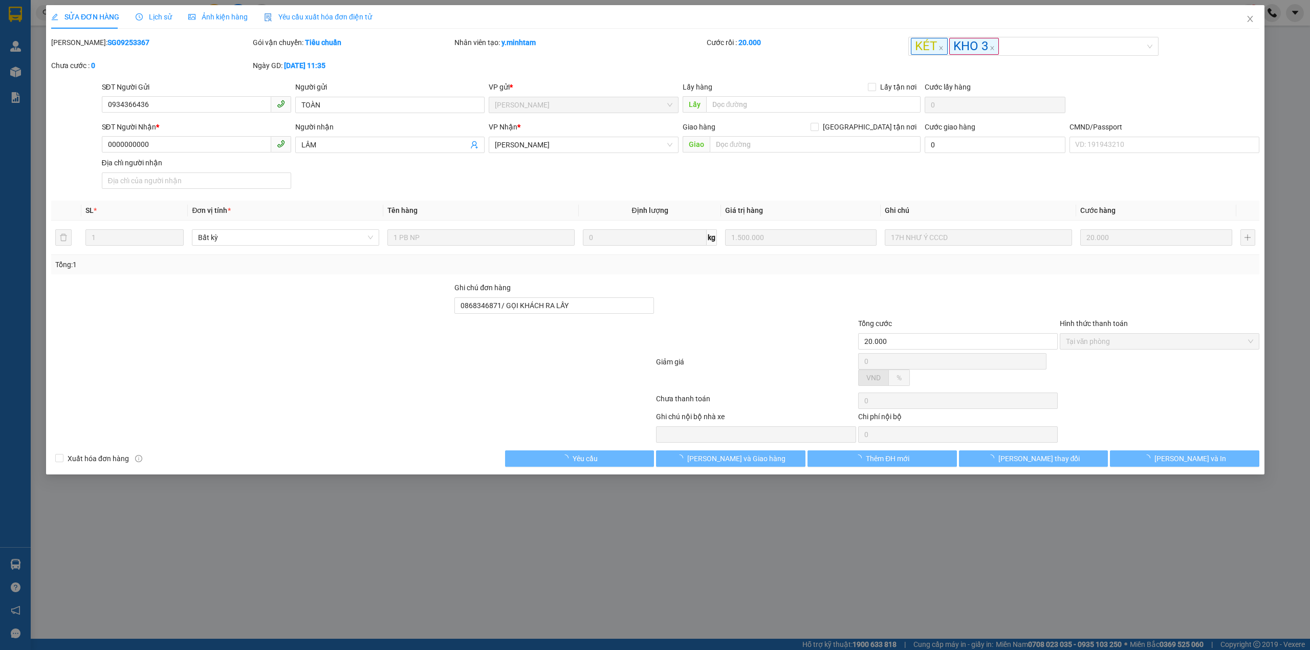
type input "20.000"
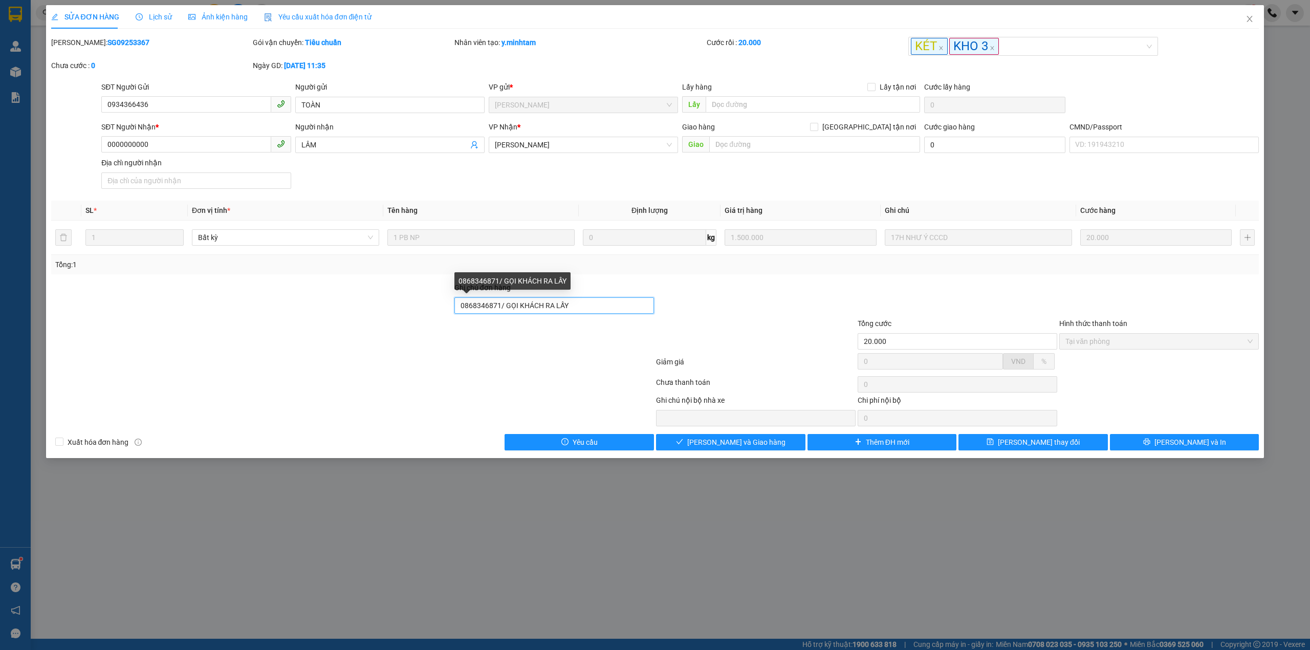
click at [603, 307] on input "0868346871/ GỌI KHÁCH RA LẤY" at bounding box center [554, 305] width 200 height 16
type input "0868346871/ GỌI KHÁCH RA LẤY / GỌI NG GỞI KNM"
click at [992, 443] on button "Lưu thay đổi" at bounding box center [1032, 442] width 149 height 16
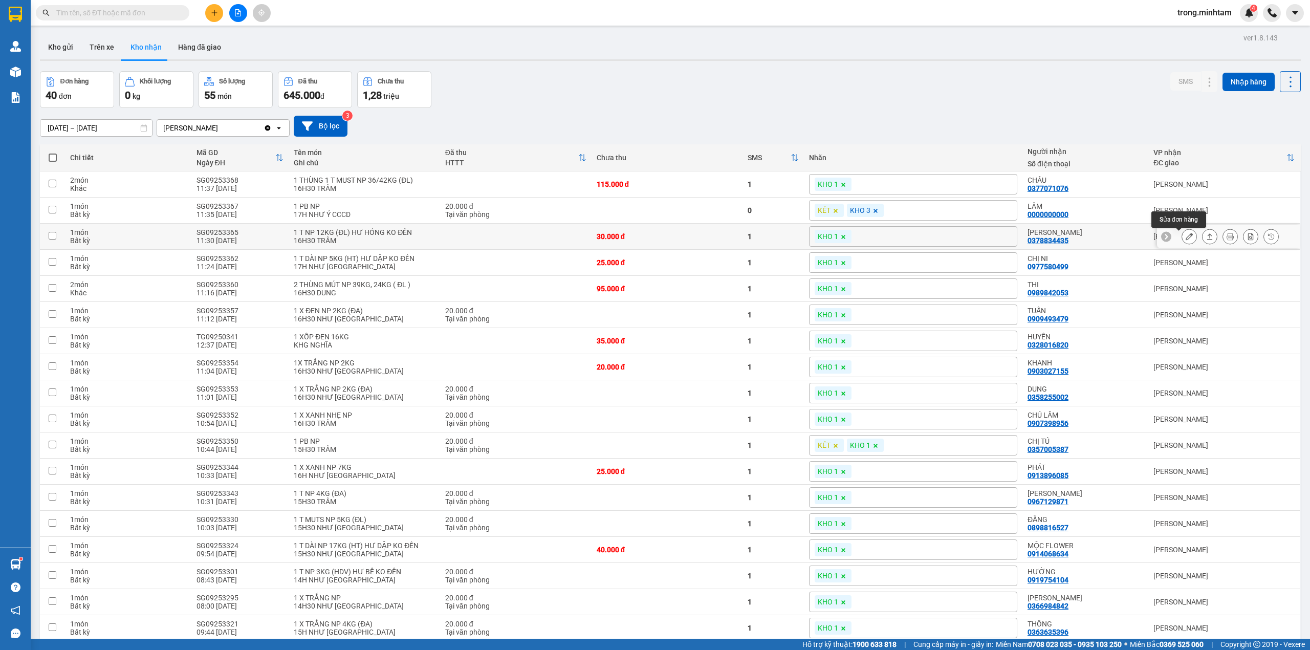
click at [1185, 240] on icon at bounding box center [1188, 236] width 7 height 7
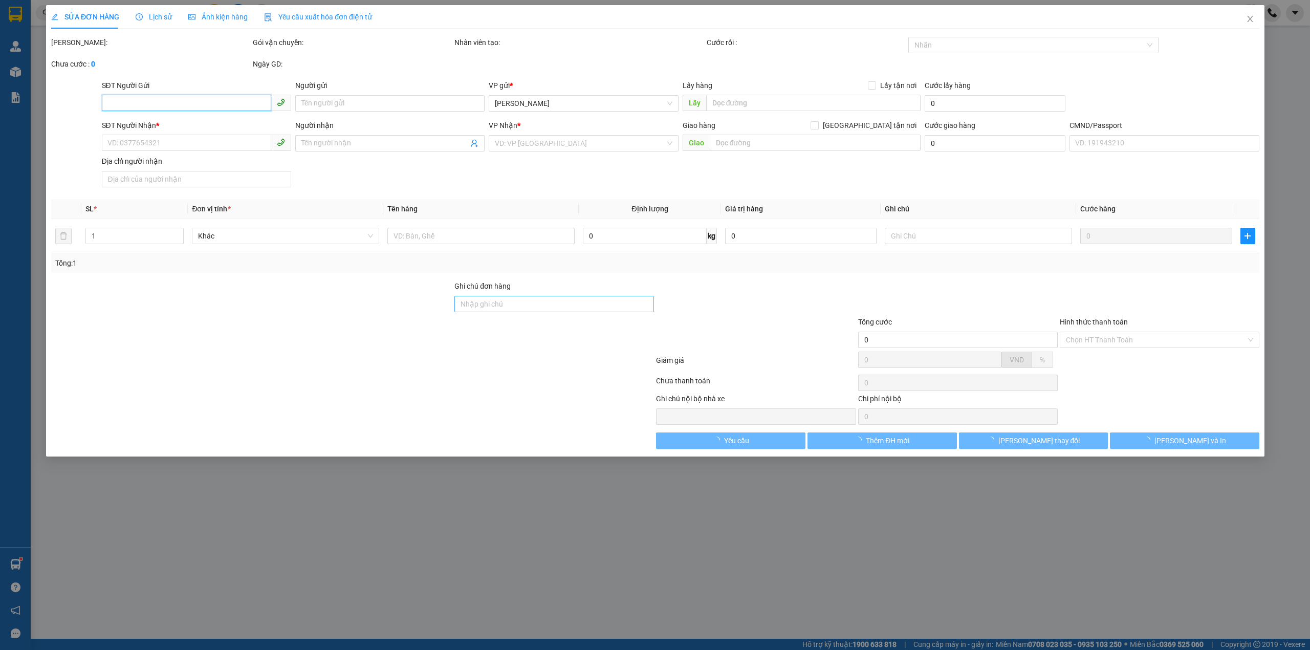
type input "0938490424"
type input "ANH THƯ"
type input "0378834435"
type input "THÚY KIỀU"
type input "30.000"
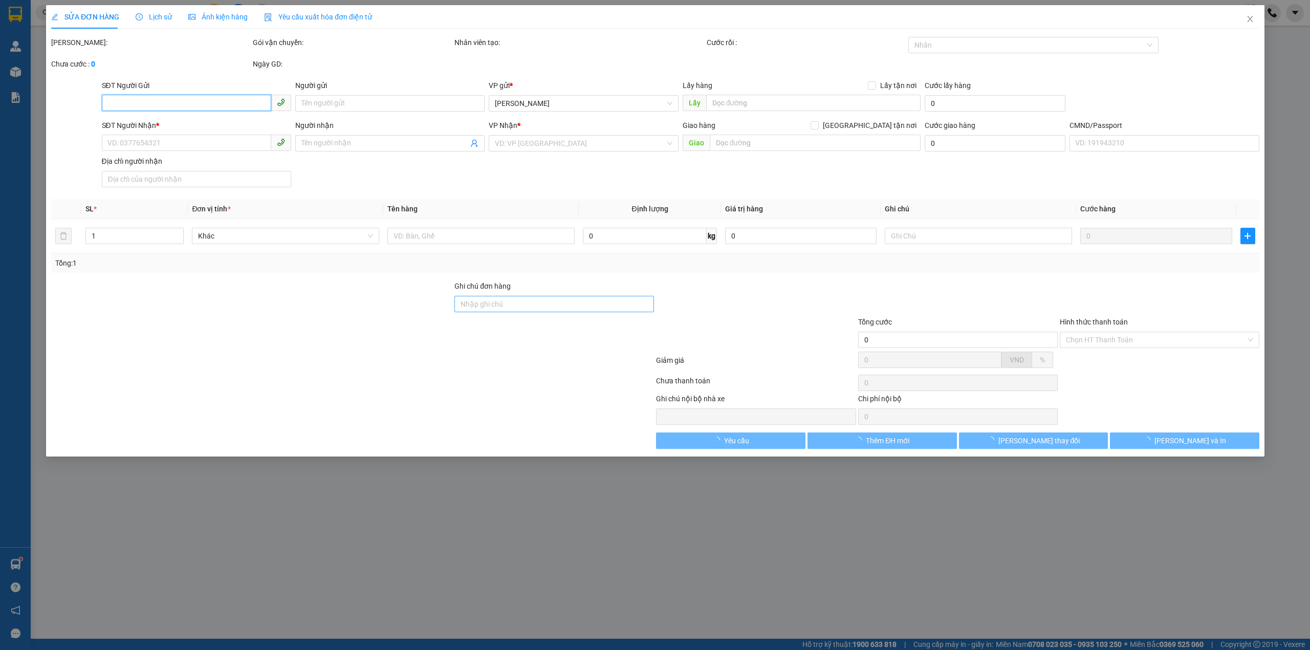
type input "30.000"
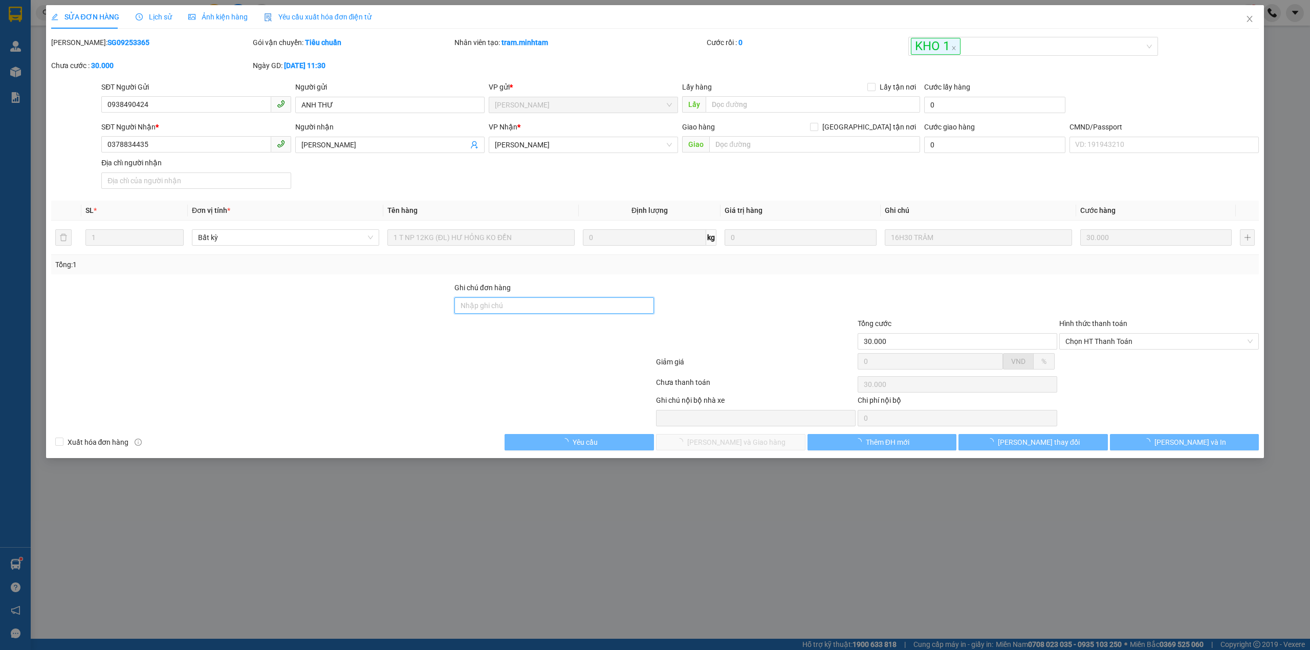
click at [561, 307] on input "Ghi chú đơn hàng" at bounding box center [554, 305] width 200 height 16
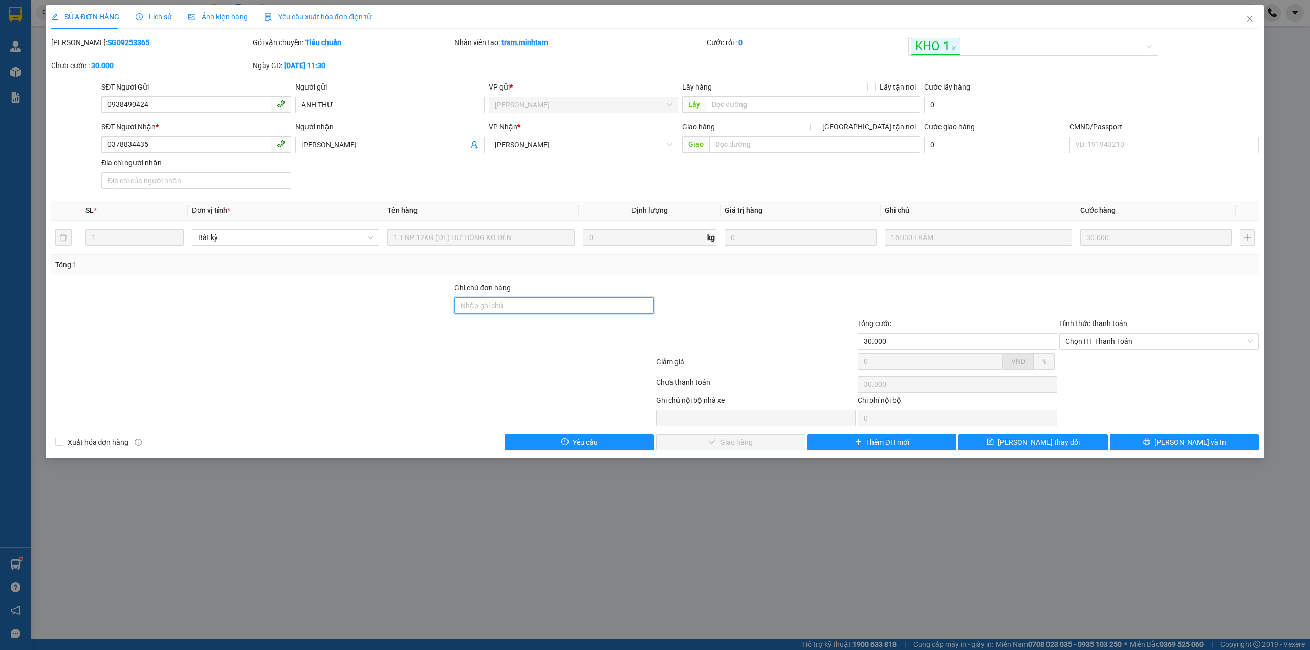
type input "DG"
click at [1044, 441] on span "[PERSON_NAME] thay đổi" at bounding box center [1039, 441] width 82 height 11
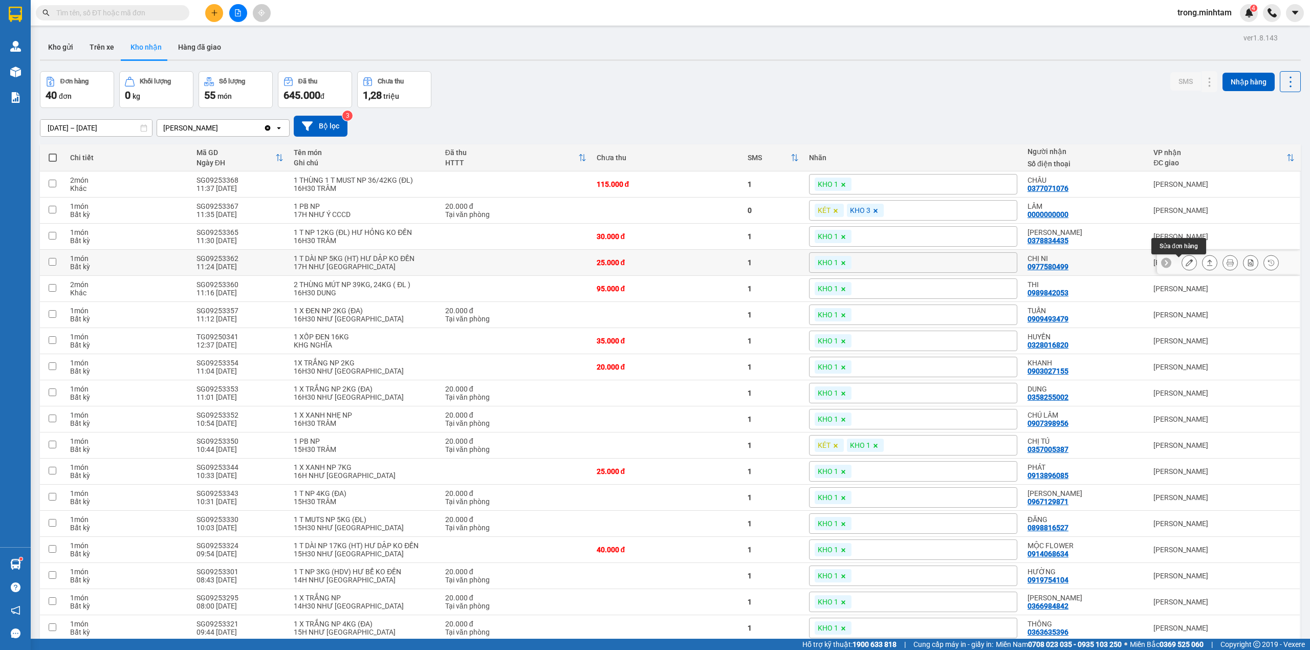
click at [1185, 262] on icon at bounding box center [1188, 262] width 7 height 7
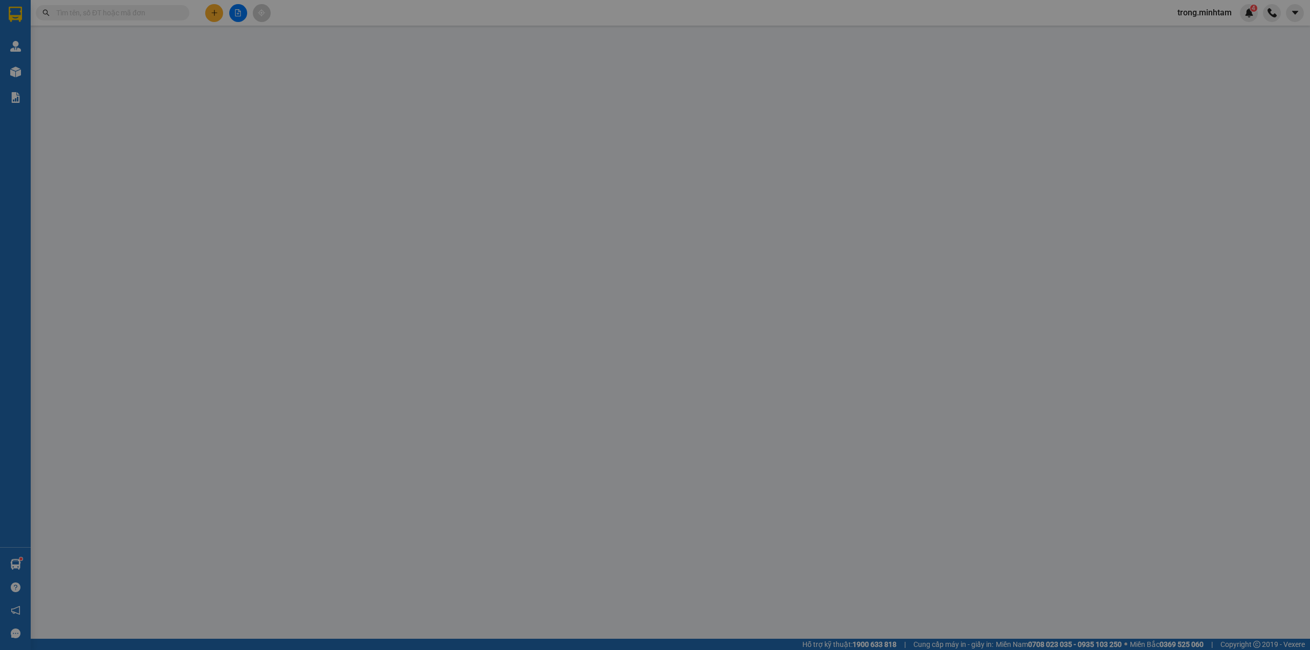
type input "0988473029"
type input "NGỌC"
type input "0977580499"
type input "CHỊ NI"
type input "HCK"
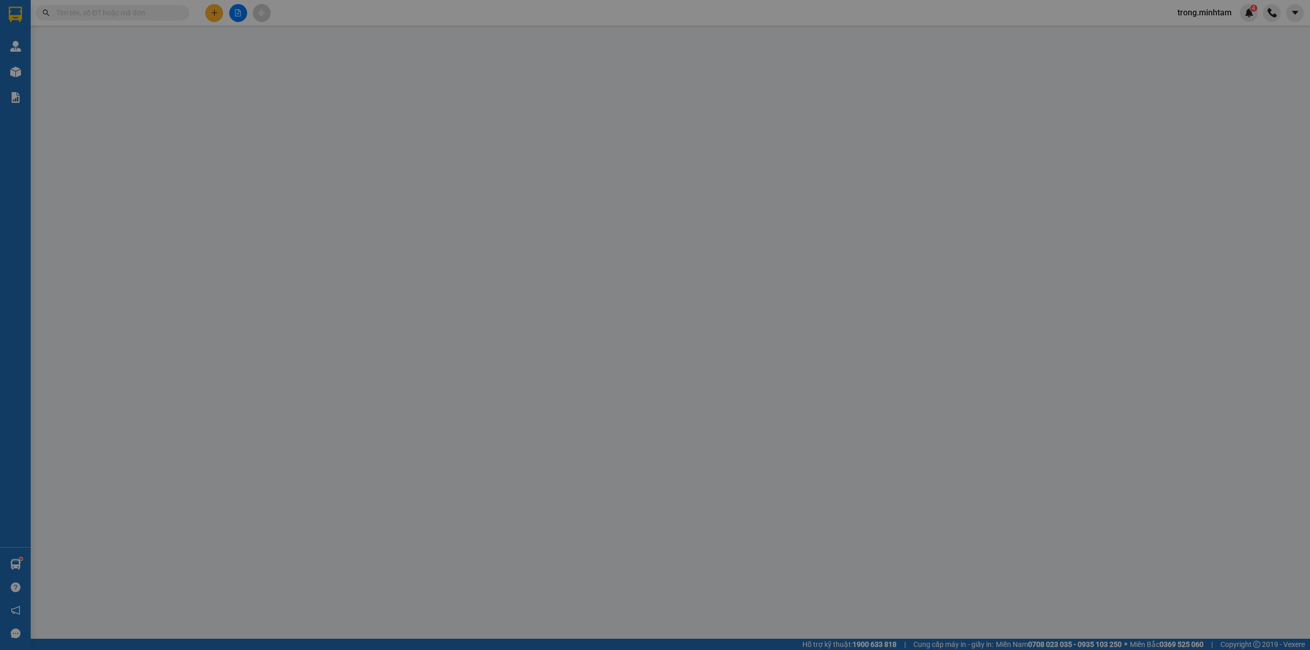
type input "25.000"
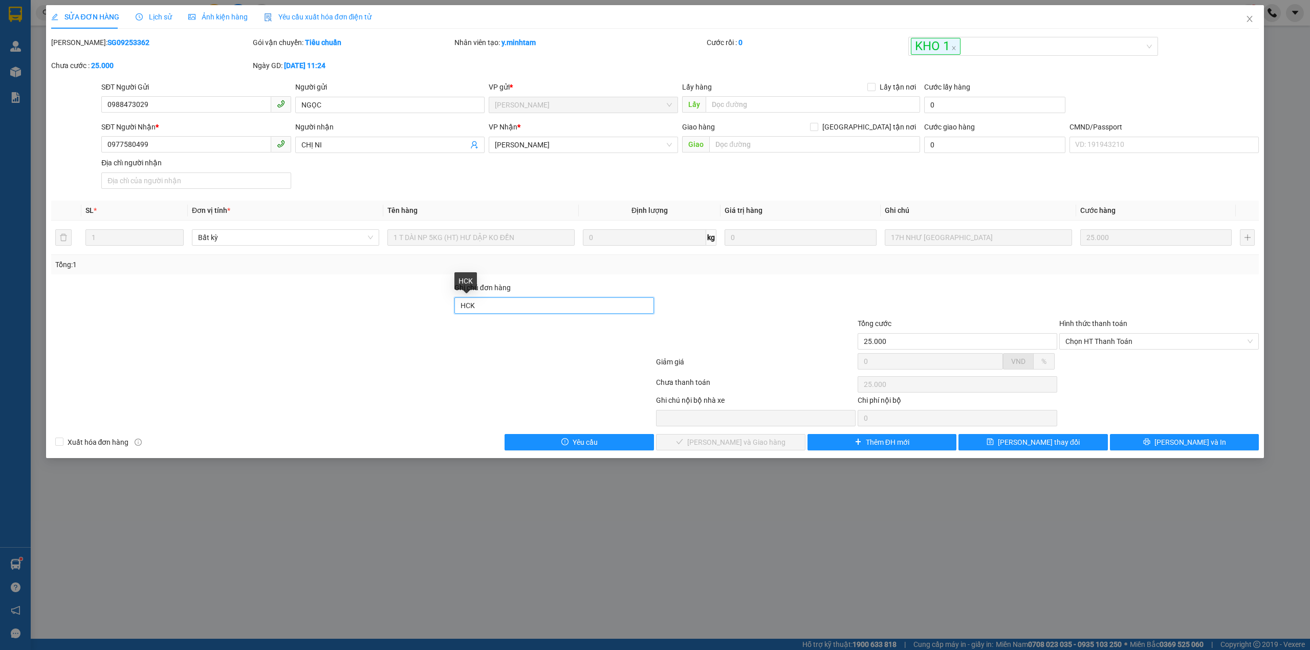
click at [555, 306] on input "HCK" at bounding box center [554, 305] width 200 height 16
type input "HCK / DG"
click at [1048, 438] on button "[PERSON_NAME] thay đổi" at bounding box center [1032, 442] width 149 height 16
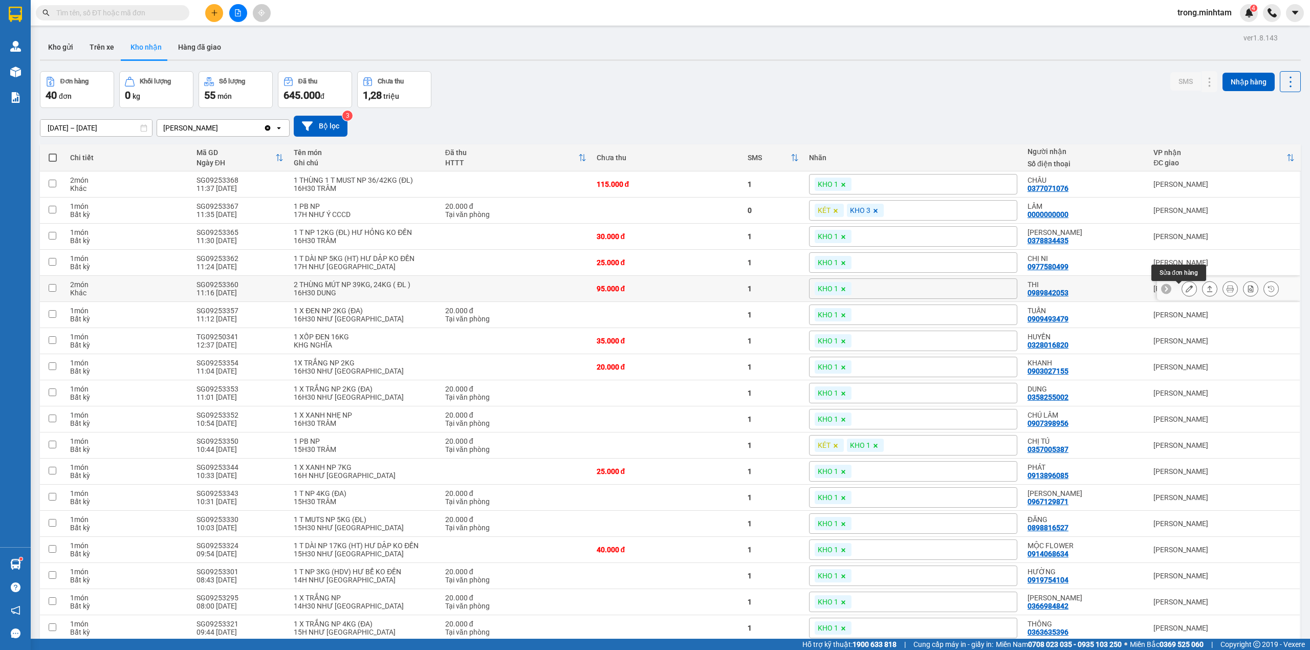
click at [1183, 293] on button at bounding box center [1189, 289] width 14 height 18
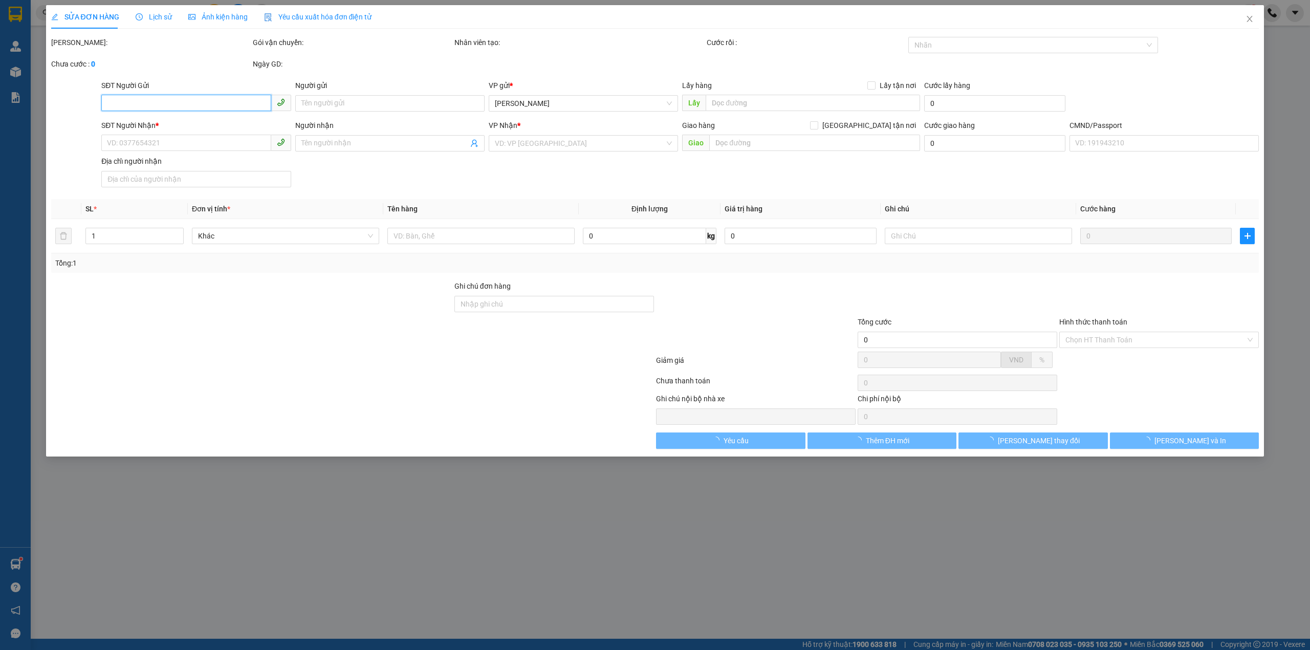
type input "0898539385"
type input "THÁI, THI 4H"
type input "0989842053"
type input "THI"
type input "95.000"
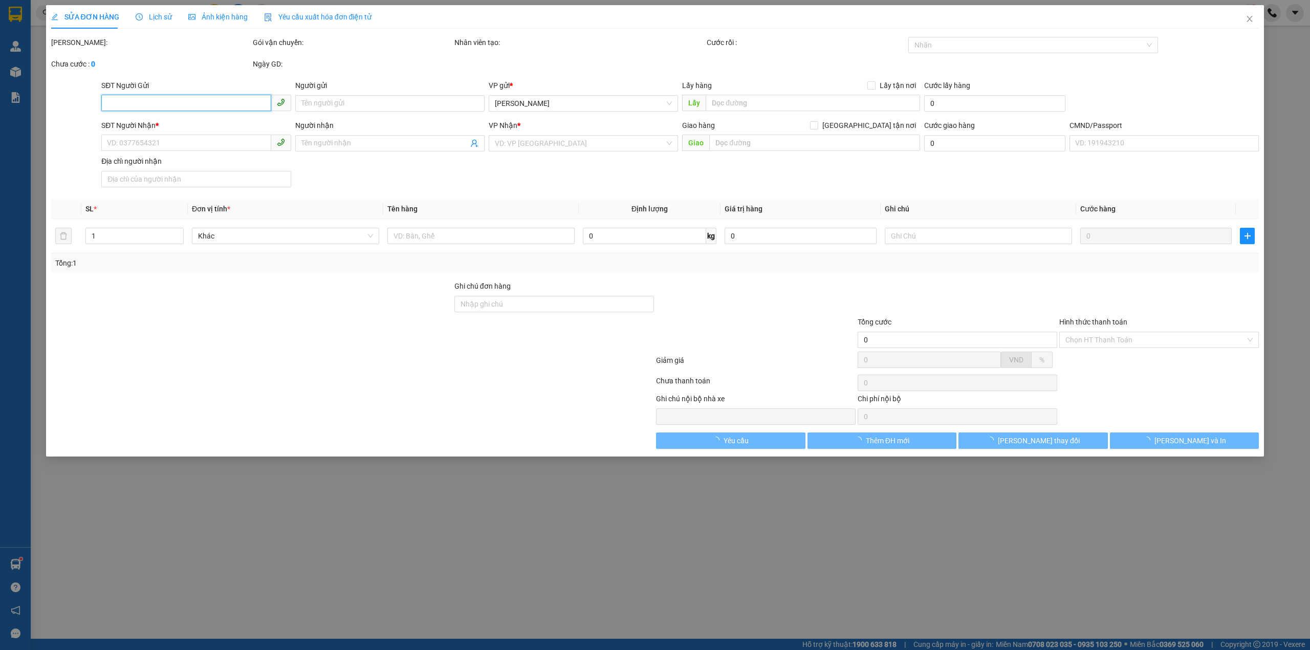
type input "95.000"
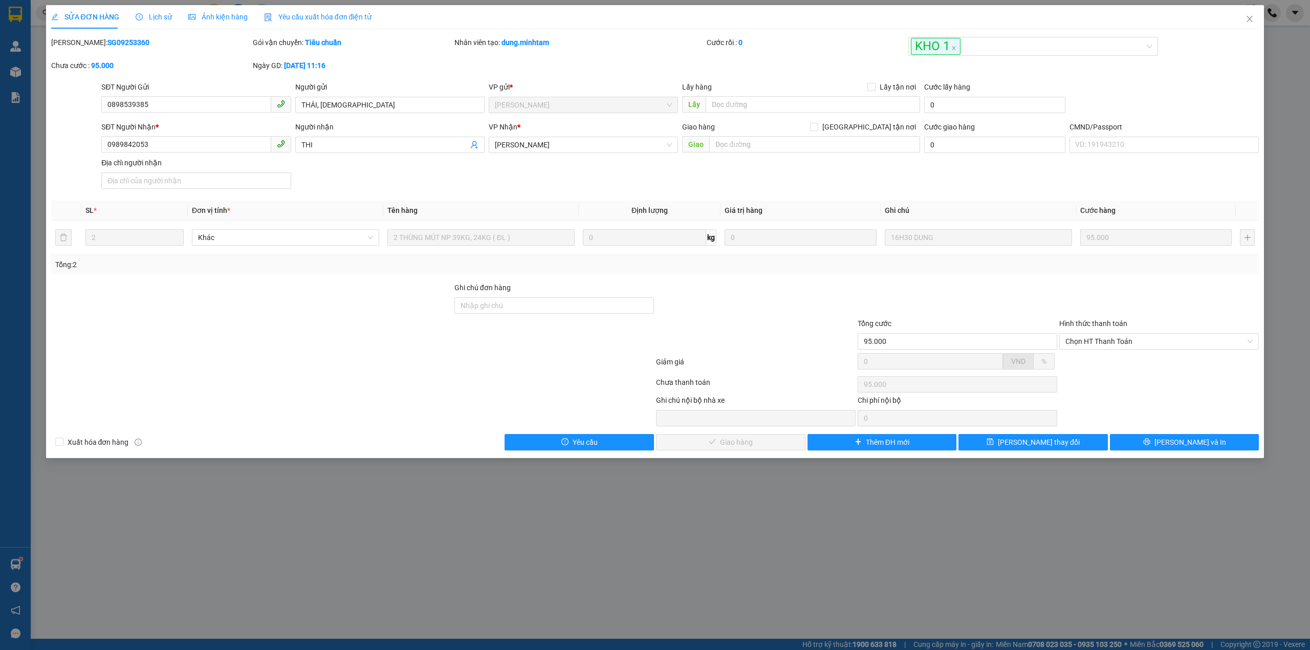
click at [539, 297] on div "Ghi chú đơn hàng" at bounding box center [554, 289] width 200 height 15
click at [539, 303] on input "Ghi chú đơn hàng" at bounding box center [554, 305] width 200 height 16
type input "KNM"
click at [987, 444] on button "[PERSON_NAME] thay đổi" at bounding box center [1032, 442] width 149 height 16
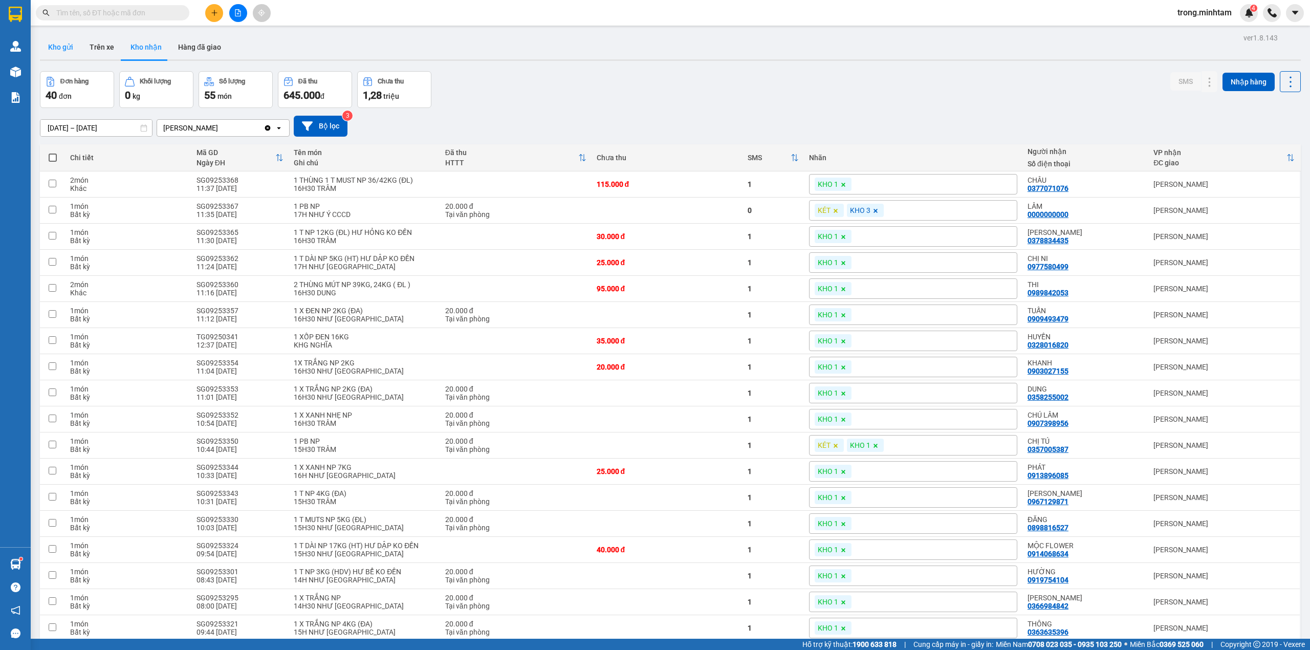
click at [70, 48] on button "Kho gửi" at bounding box center [60, 47] width 41 height 25
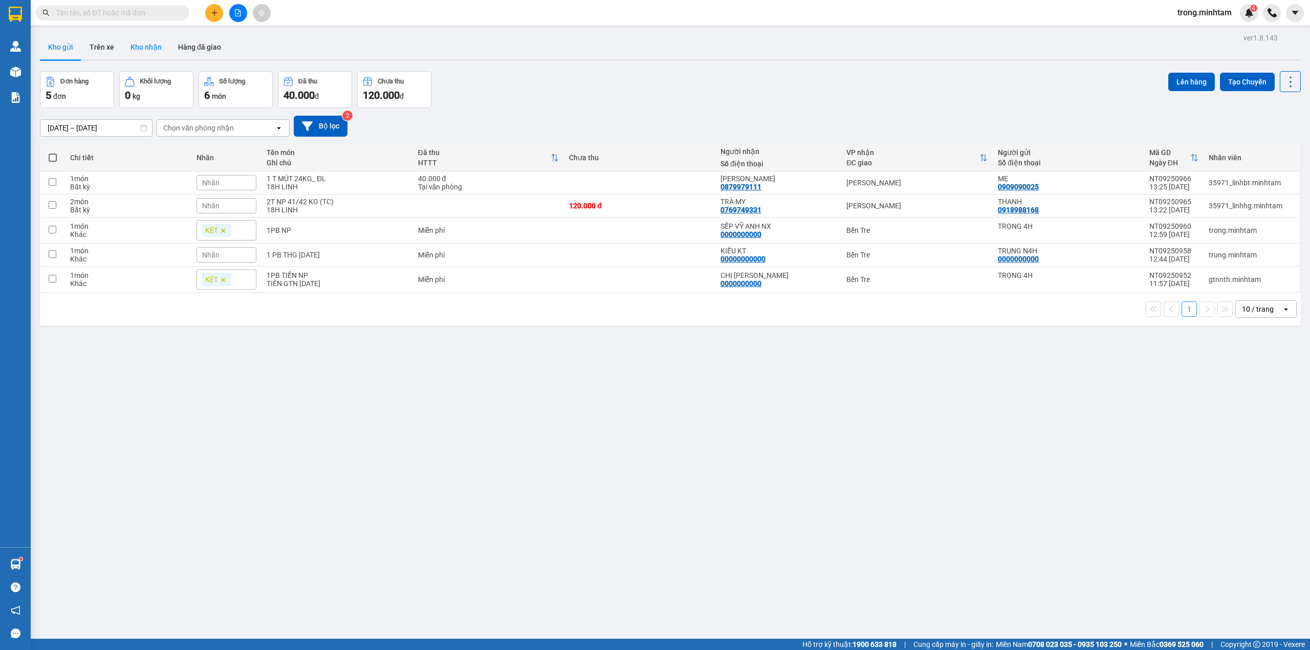
click at [146, 52] on button "Kho nhận" at bounding box center [146, 47] width 48 height 25
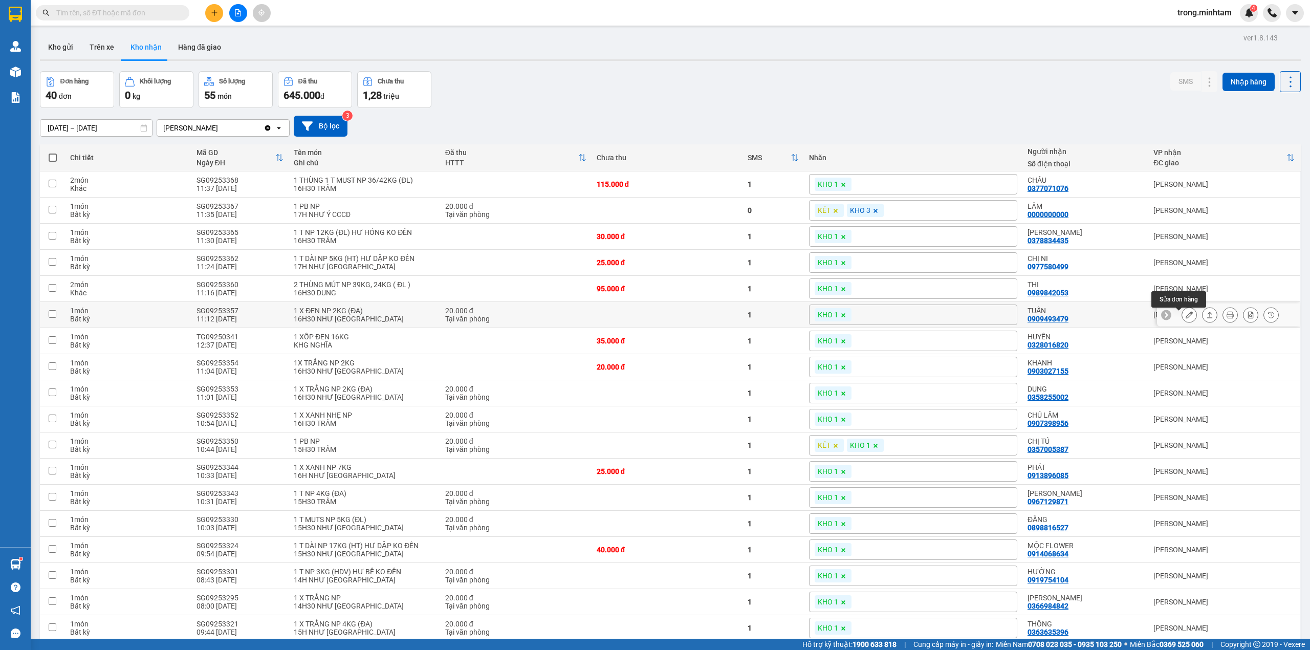
click at [1185, 318] on icon at bounding box center [1188, 314] width 7 height 7
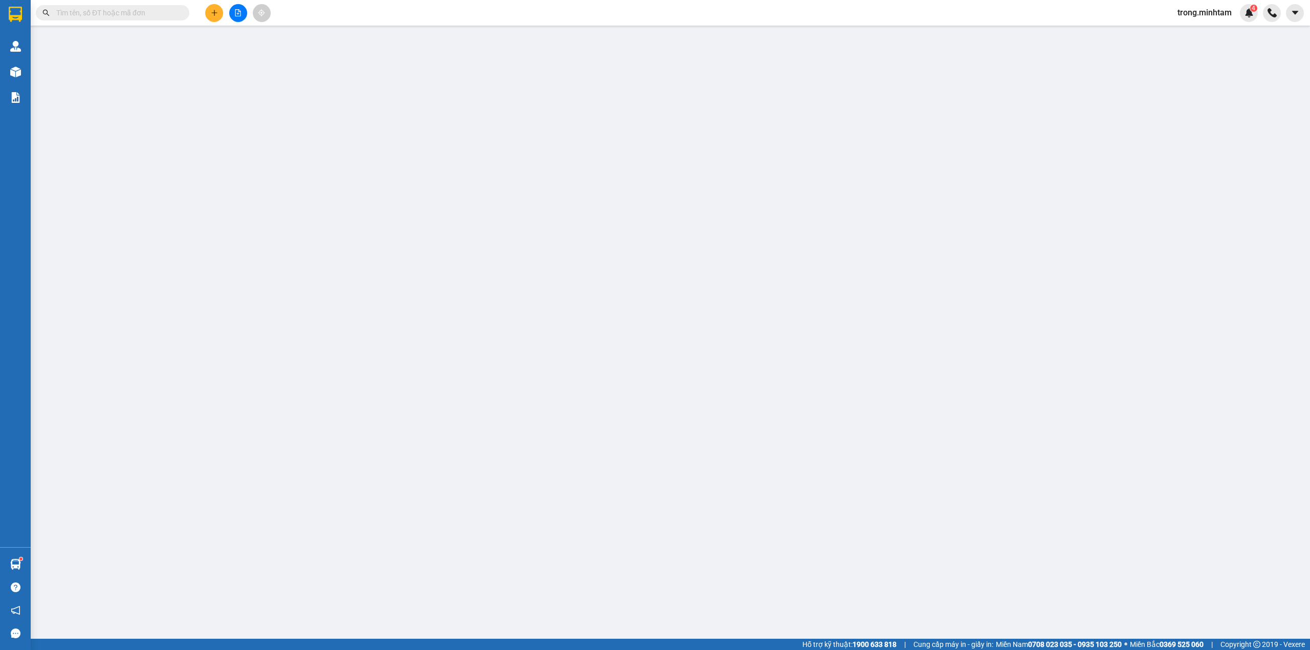
type input "0857493628"
type input "TRỨ"
type input "0909493479"
type input "TUẤN"
type input "SỮA"
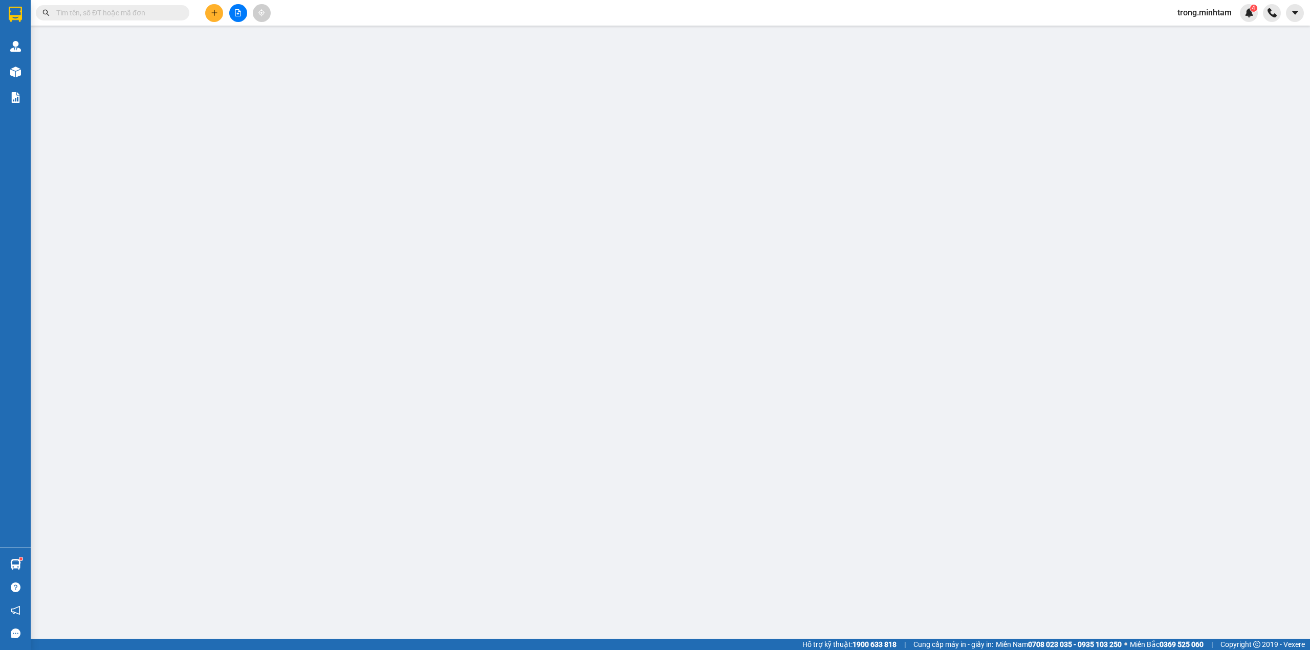
type input "20.000"
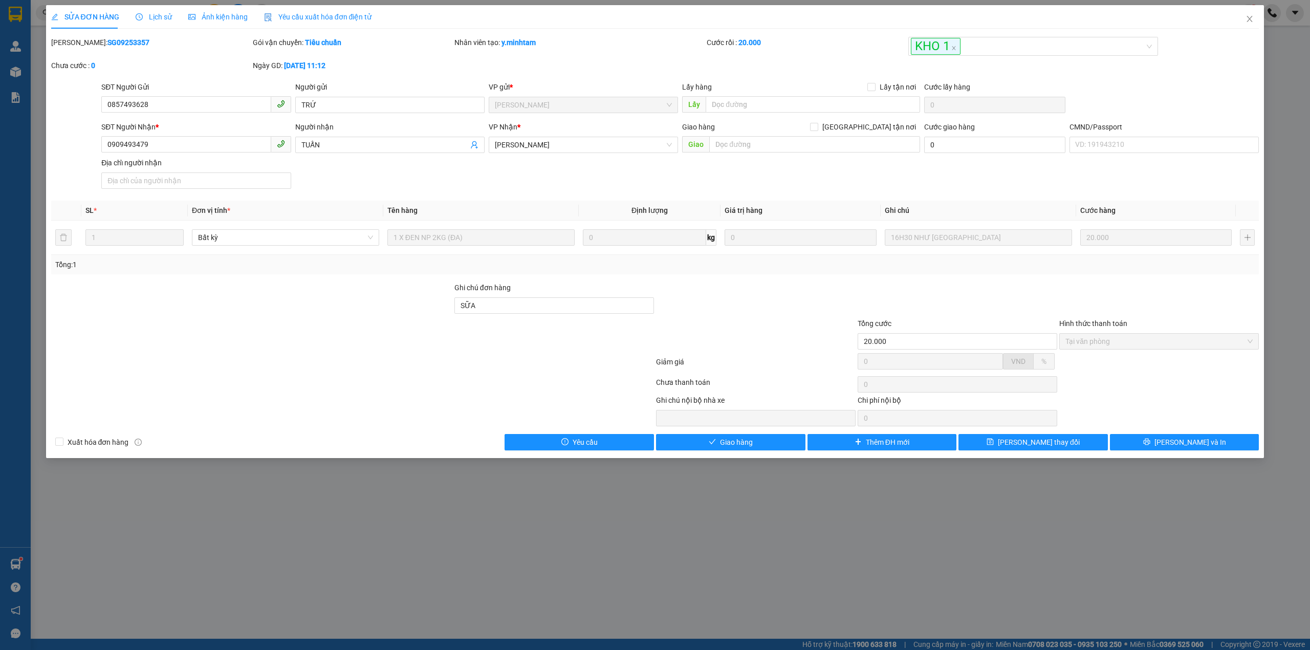
click at [539, 318] on div "Ghi chú đơn hàng SỮA" at bounding box center [554, 300] width 200 height 36
click at [539, 314] on input "SỮA" at bounding box center [554, 305] width 200 height 16
type input "SỮA/ KNM"
click at [1031, 444] on span "[PERSON_NAME] thay đổi" at bounding box center [1039, 441] width 82 height 11
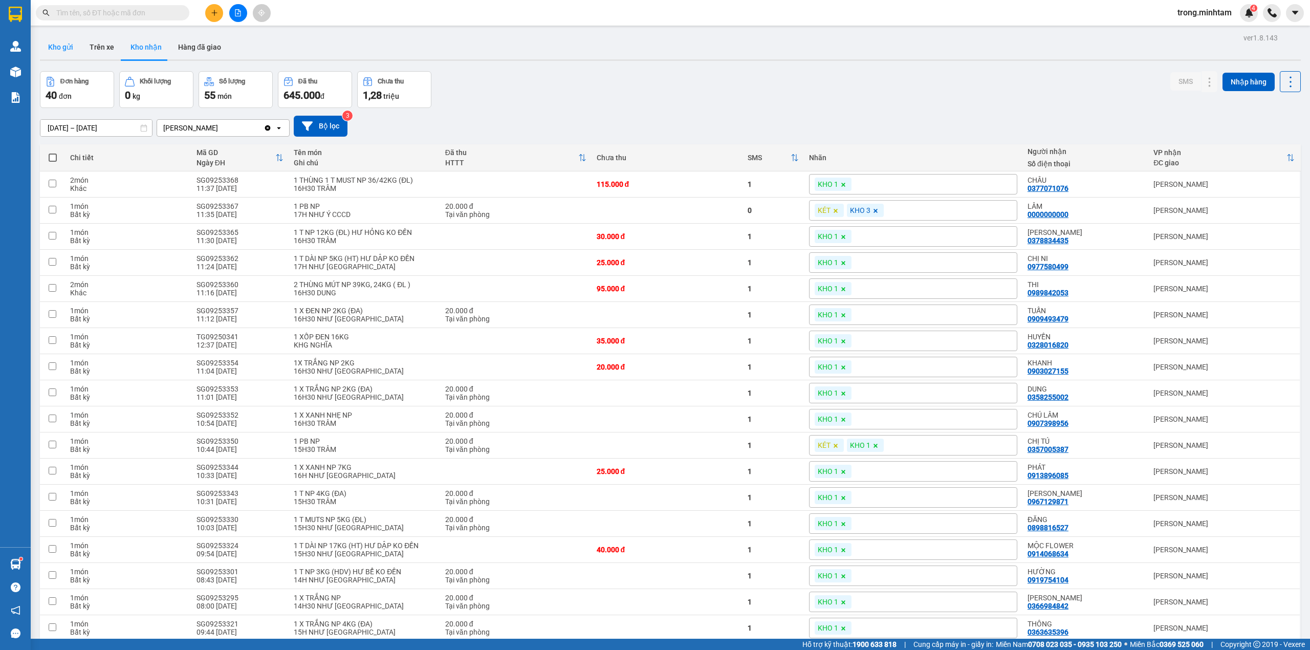
click at [78, 54] on button "Kho gửi" at bounding box center [60, 47] width 41 height 25
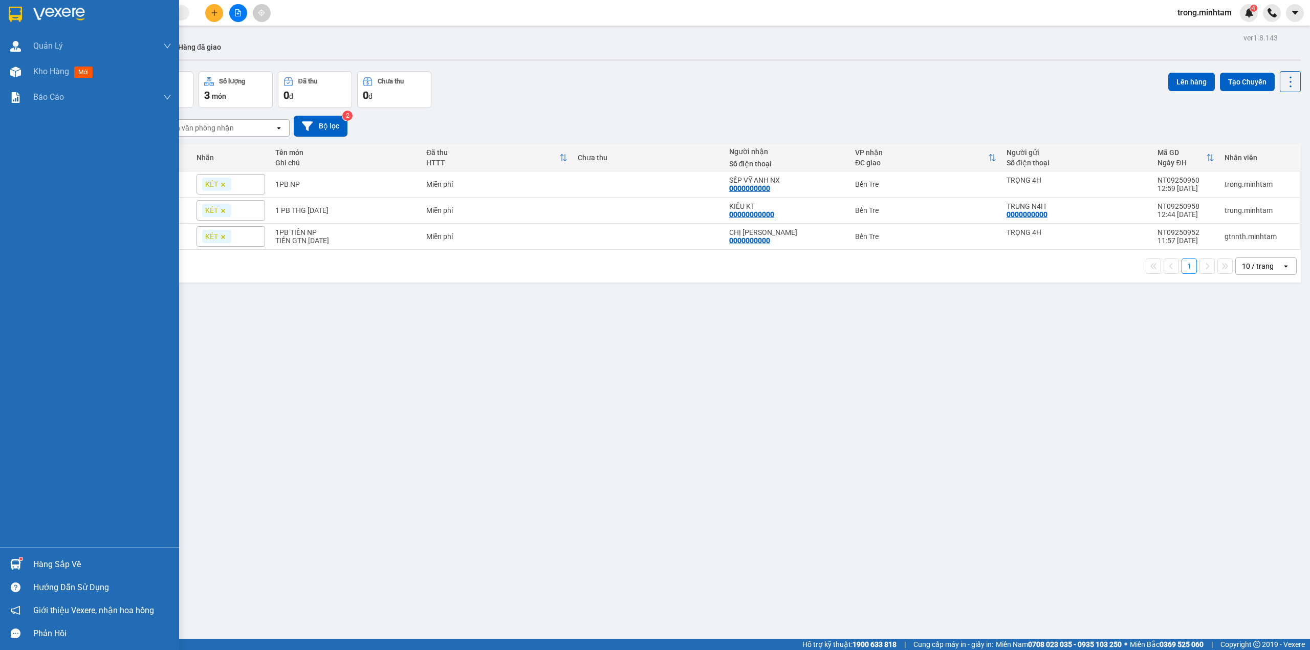
click at [44, 553] on div "Hàng sắp về" at bounding box center [89, 563] width 179 height 23
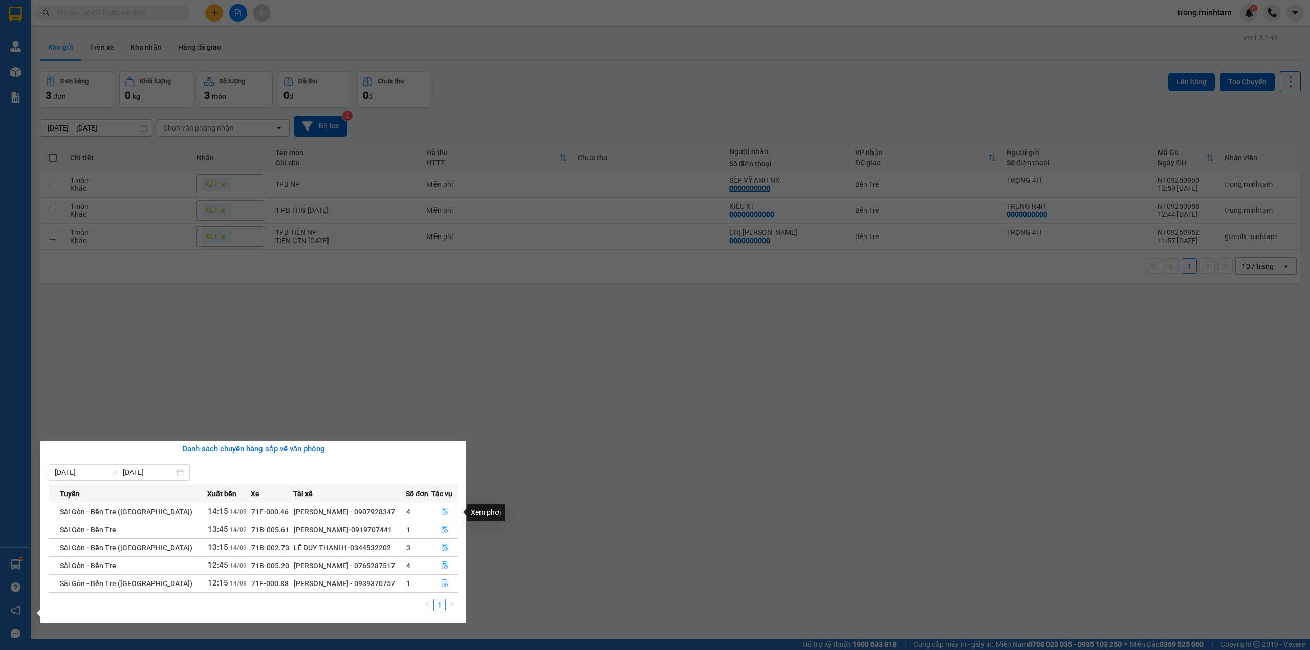
click at [442, 514] on icon "file-done" at bounding box center [444, 511] width 6 height 7
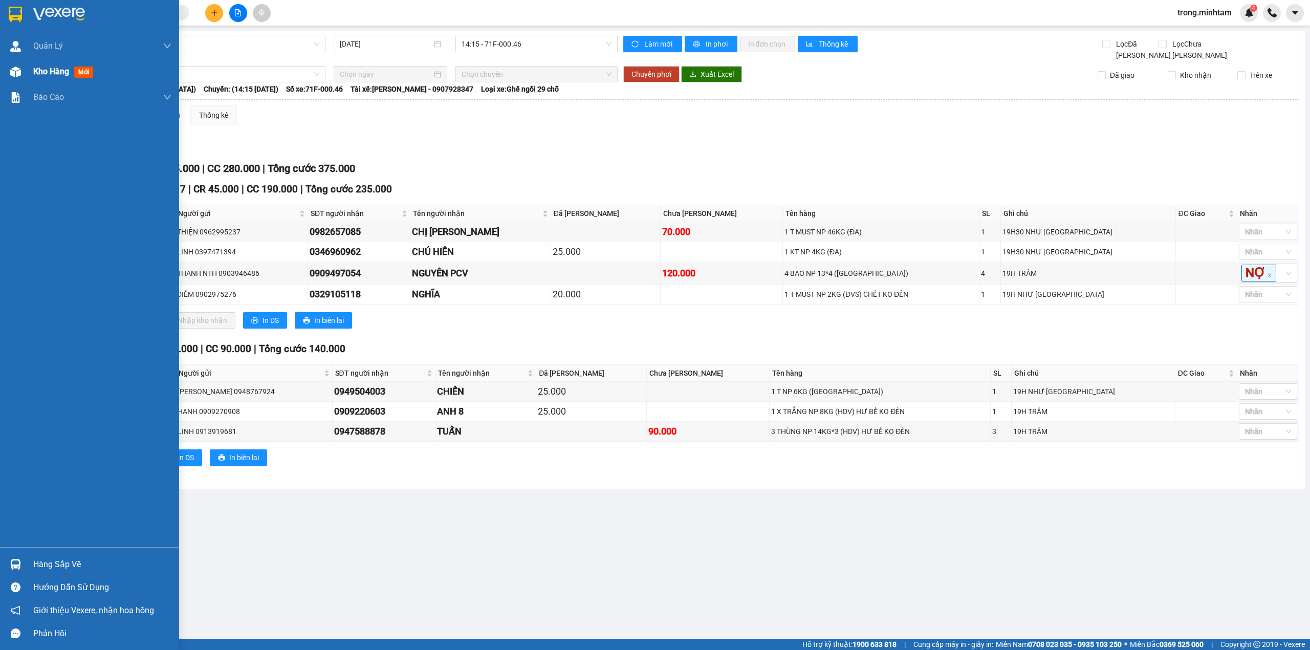
click at [67, 78] on div "Kho hàng mới" at bounding box center [65, 71] width 64 height 13
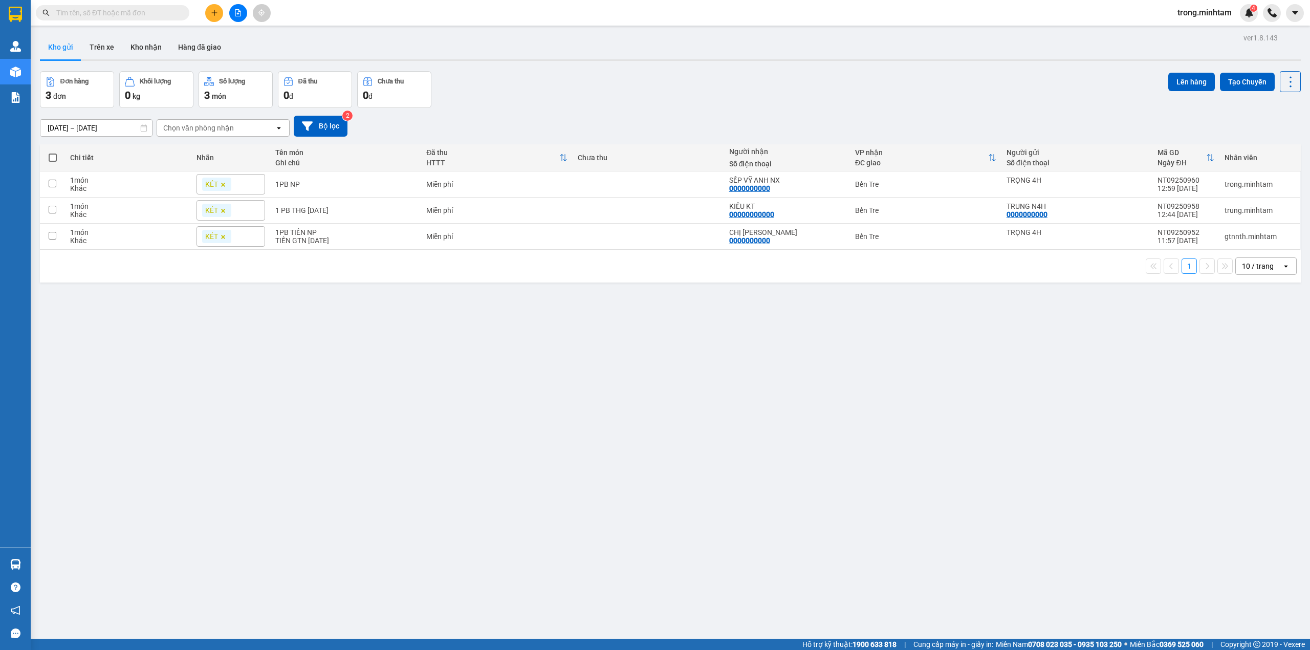
click at [153, 18] on span at bounding box center [112, 12] width 153 height 15
click at [163, 8] on input "text" at bounding box center [116, 12] width 121 height 11
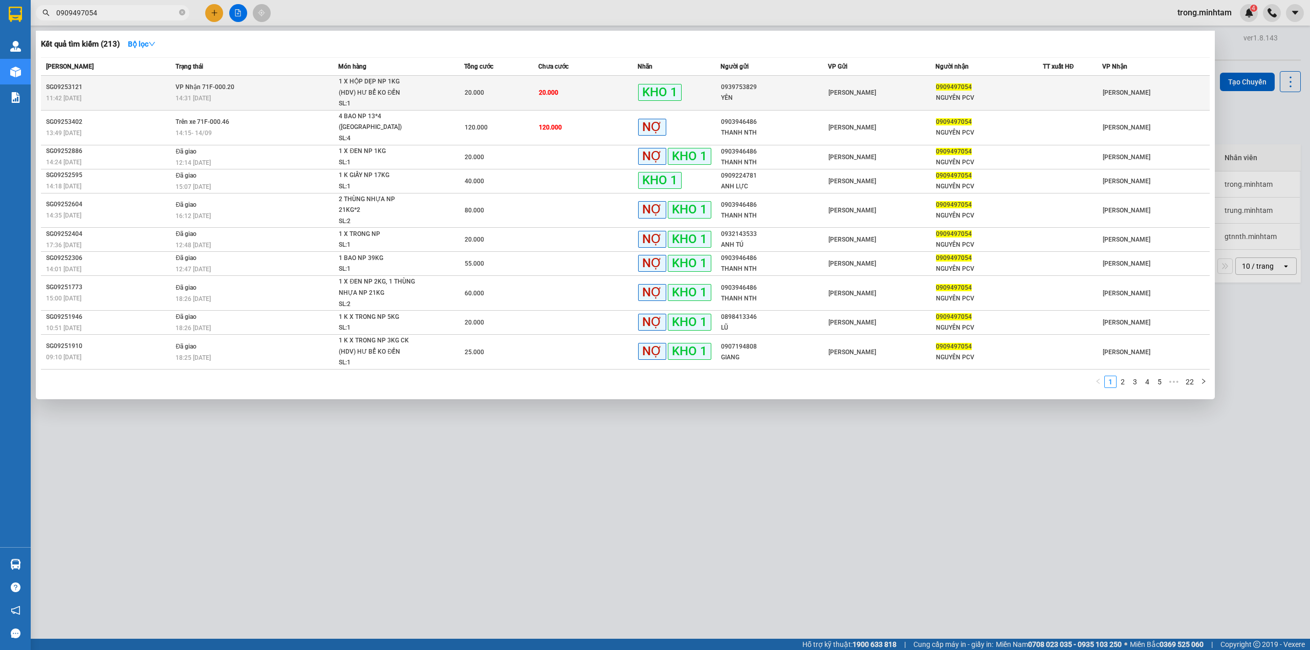
type input "0909497054"
click at [550, 89] on span "20.000" at bounding box center [548, 92] width 19 height 7
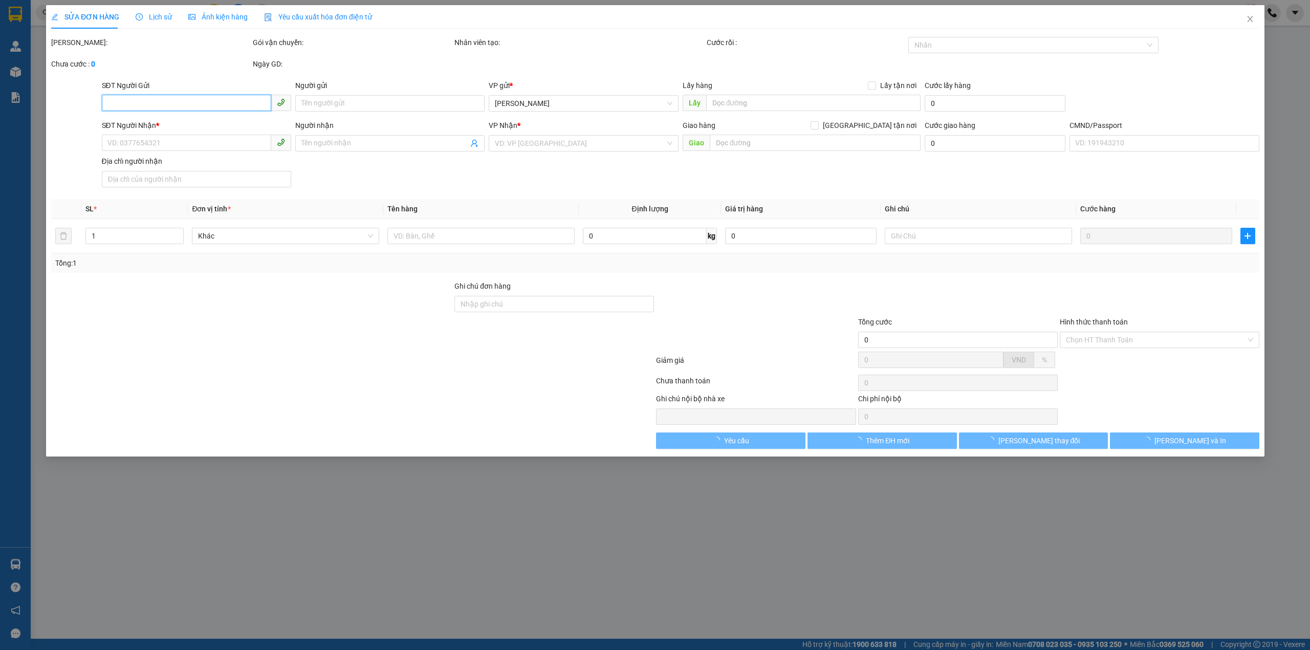
type input "0939753829"
type input "YÊN"
type input "0909497054"
type input "NGUYÊN PCV"
type input "đã xuất hd"
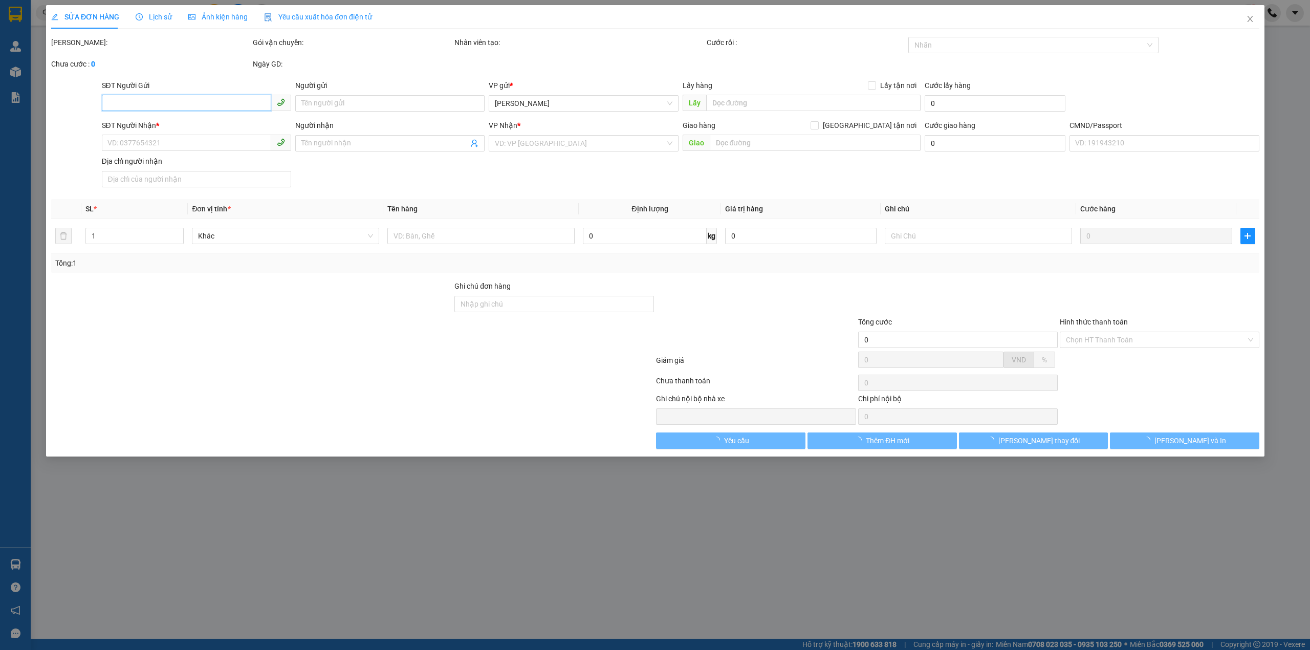
type input "20.000"
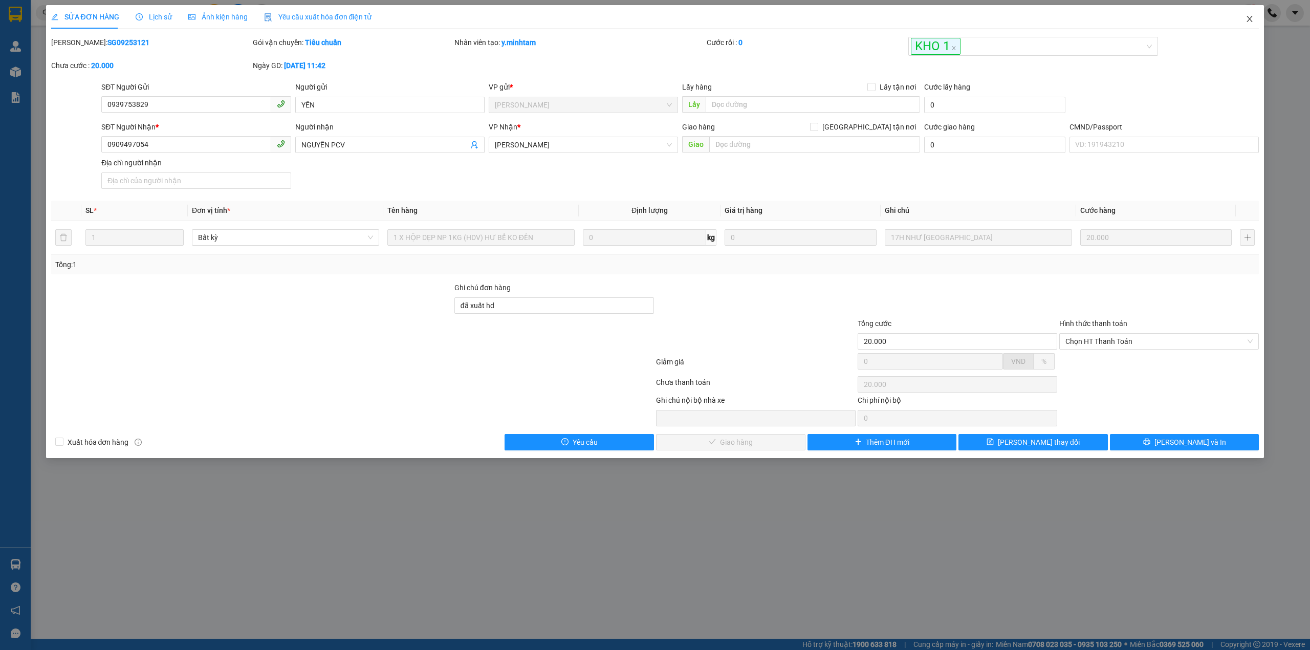
click at [1253, 26] on span "Close" at bounding box center [1249, 19] width 29 height 29
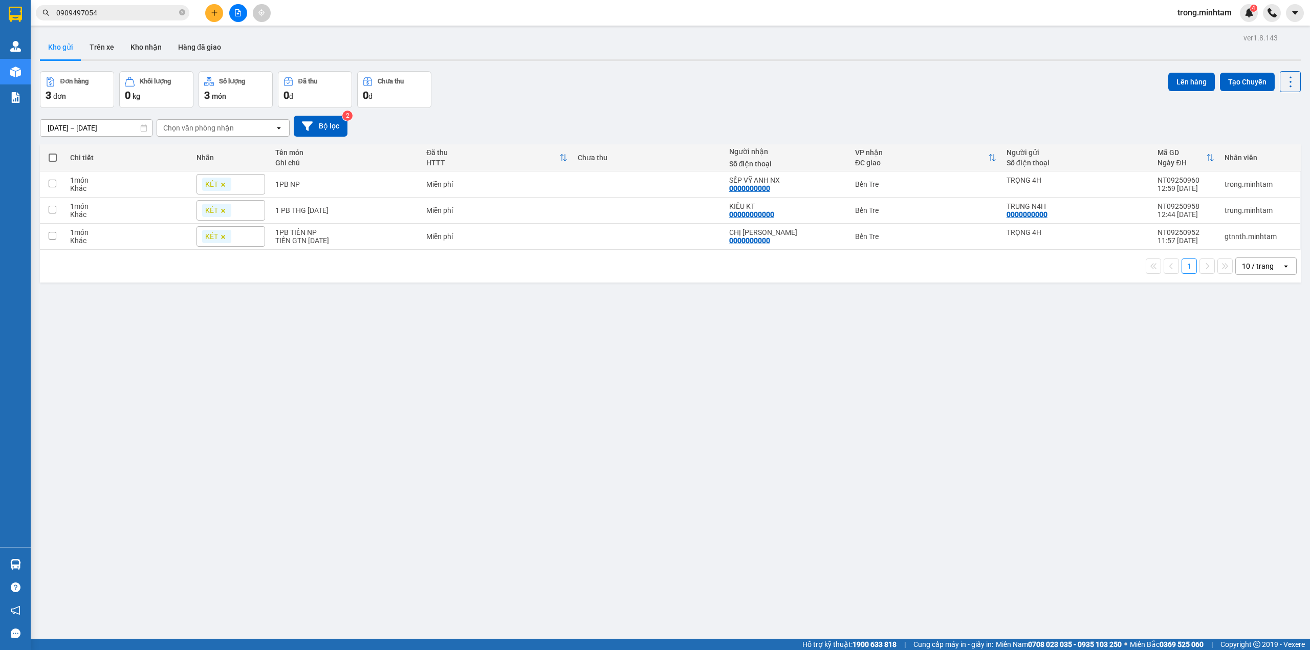
click at [141, 13] on input "0909497054" at bounding box center [116, 12] width 121 height 11
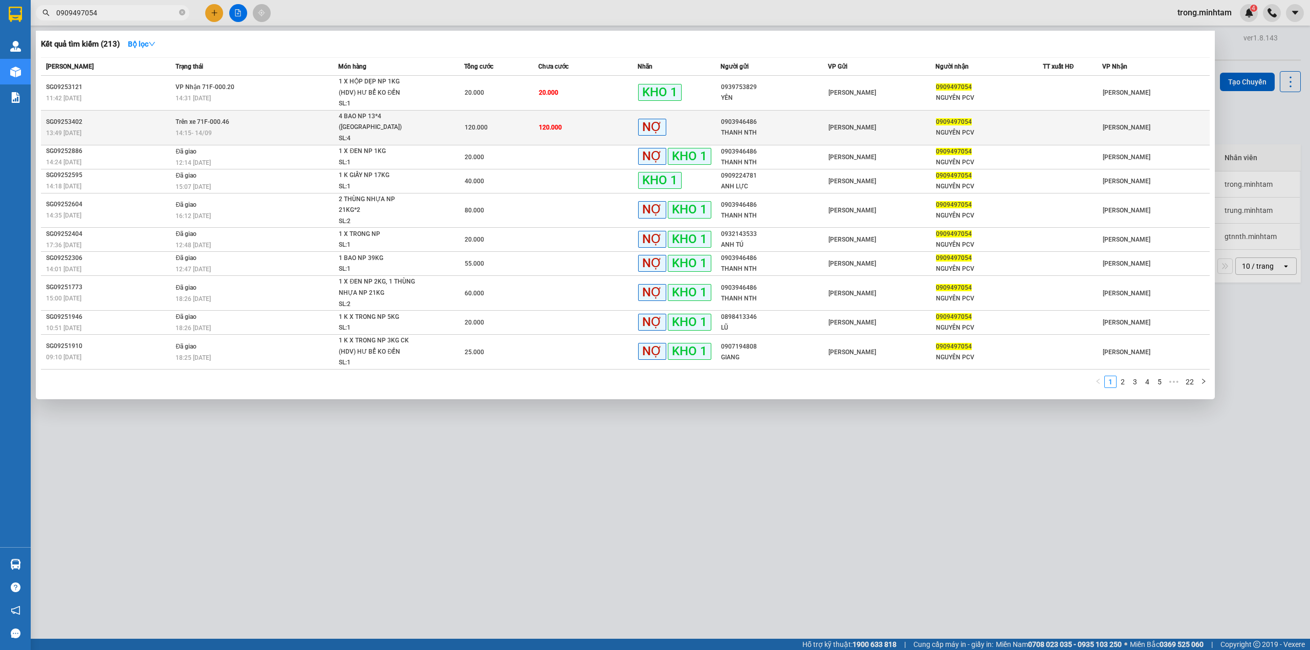
click at [421, 117] on span "4 BAO NP 13*4 (TN) SL: 4" at bounding box center [401, 127] width 125 height 33
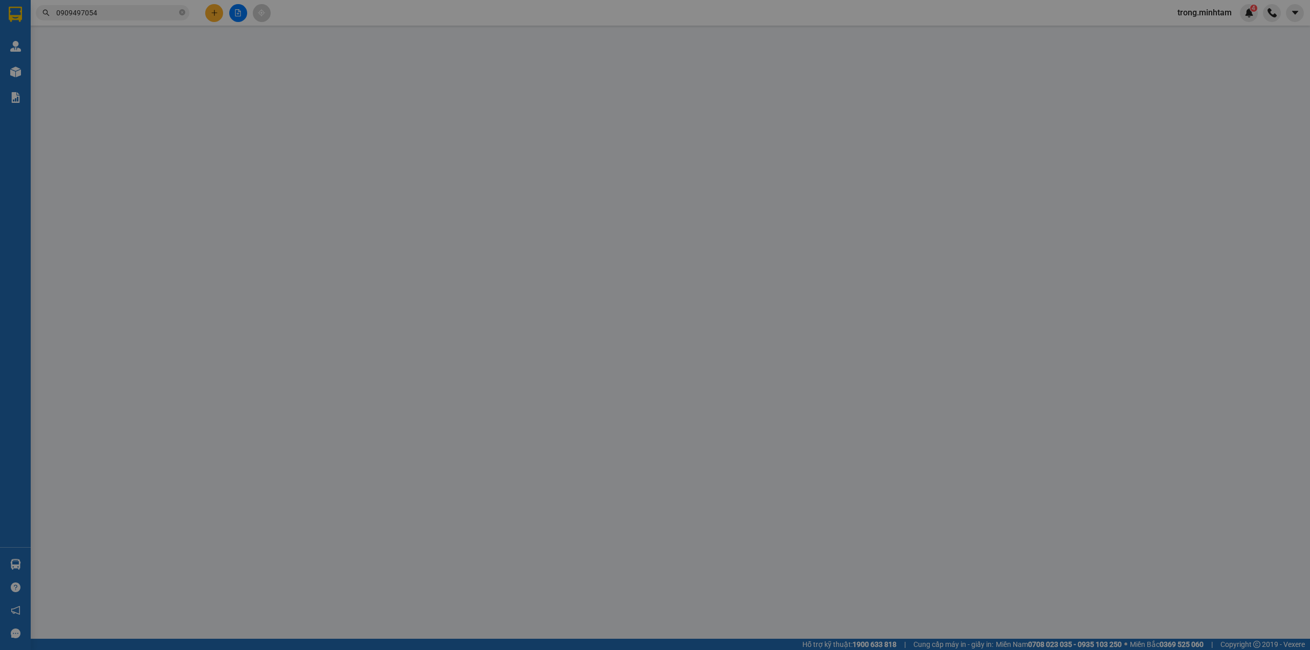
type input "0903946486"
type input "THANH NTH"
type input "0909497054"
type input "NGUYÊN PCV"
type input "120.000"
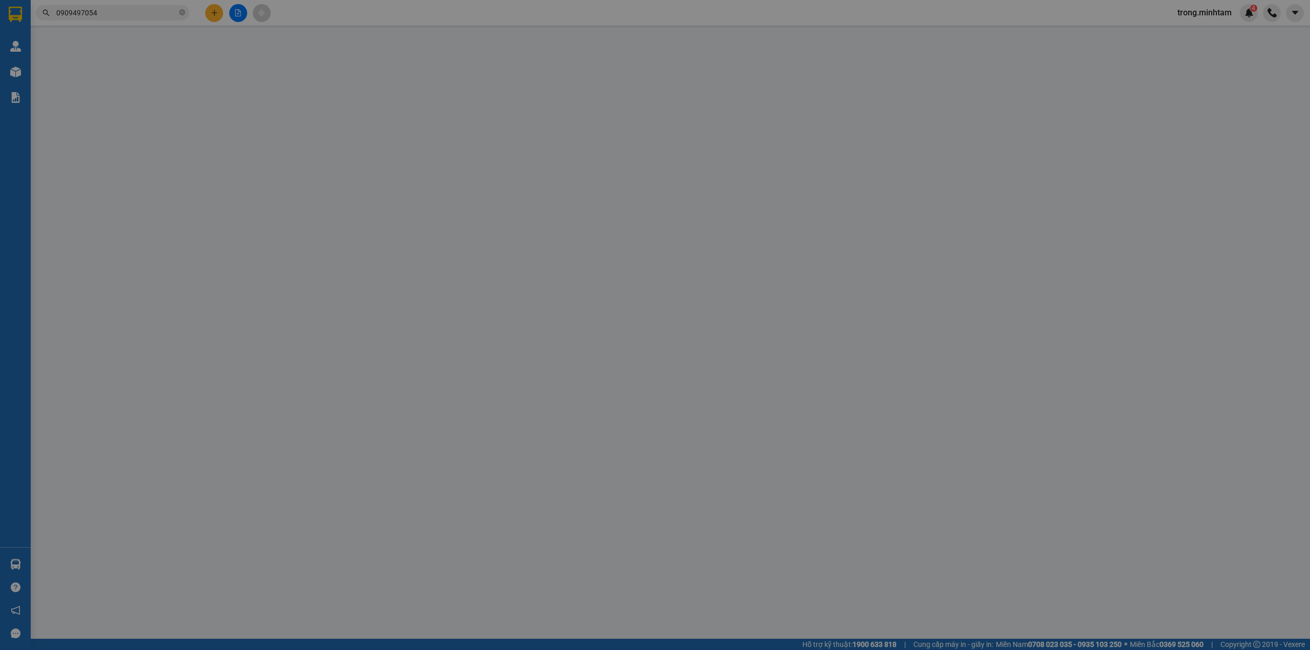
type input "120.000"
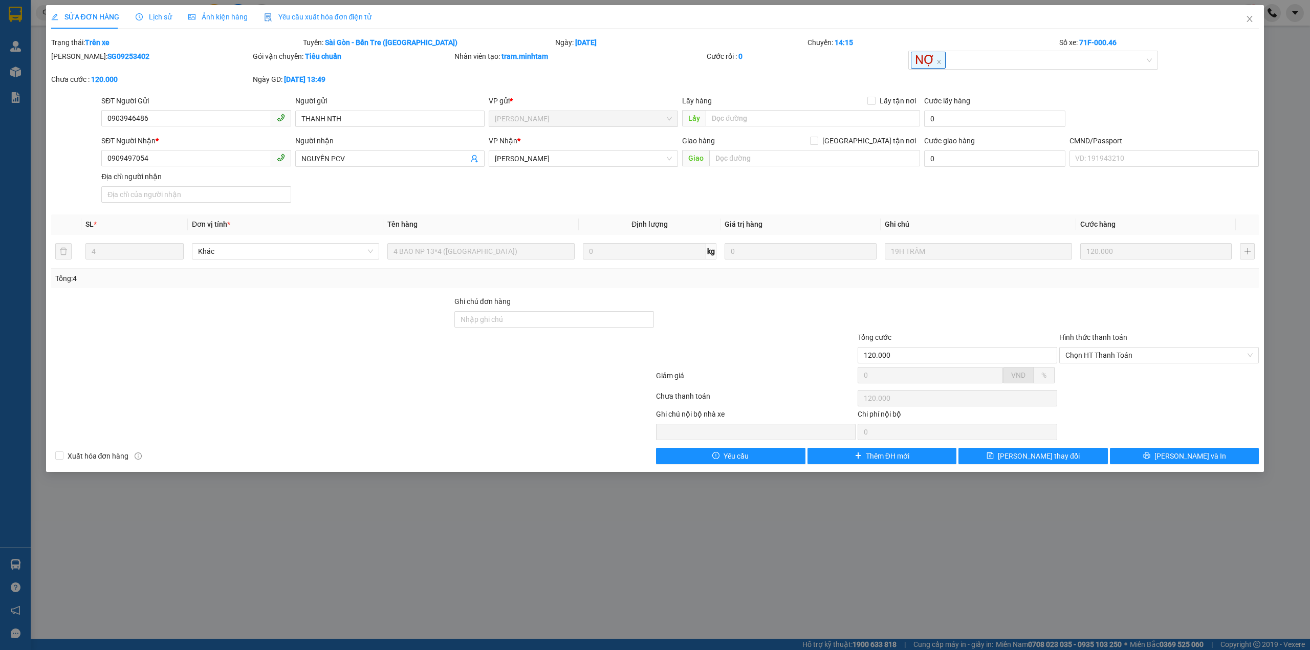
click at [107, 60] on div "Mã ĐH: SG09253402" at bounding box center [151, 56] width 200 height 11
click at [107, 60] on b "SG09253402" at bounding box center [128, 56] width 42 height 8
click at [114, 54] on b "SG09253402" at bounding box center [128, 56] width 42 height 8
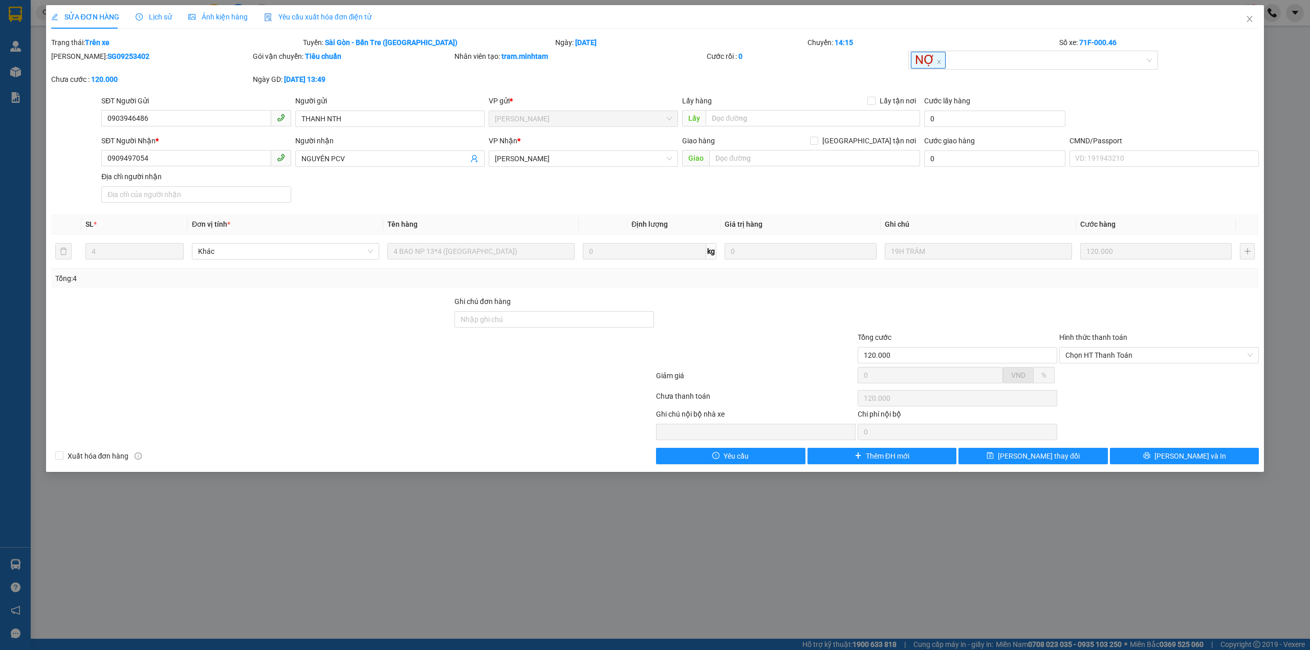
click at [107, 58] on b "SG09253402" at bounding box center [128, 56] width 42 height 8
copy b "SG09253402"
click at [457, 320] on input "Ghi chú đơn hàng" at bounding box center [554, 319] width 200 height 16
type input "đã xuất hđ"
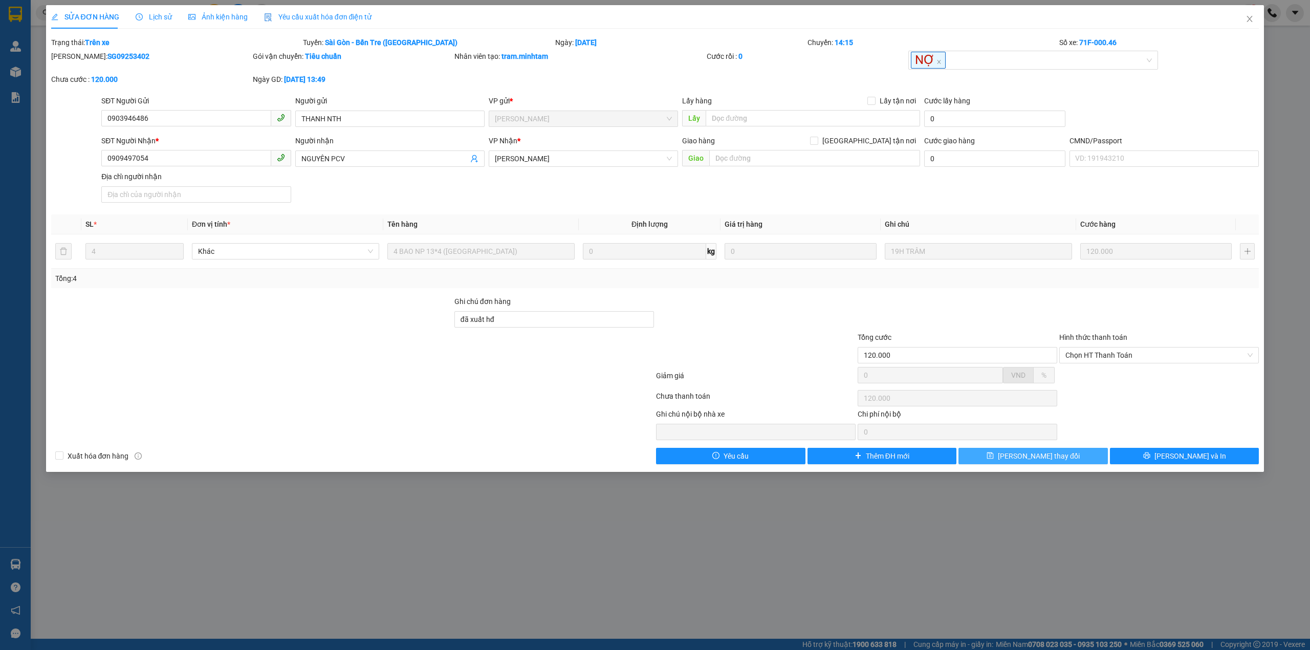
click at [1018, 462] on button "[PERSON_NAME] thay đổi" at bounding box center [1032, 456] width 149 height 16
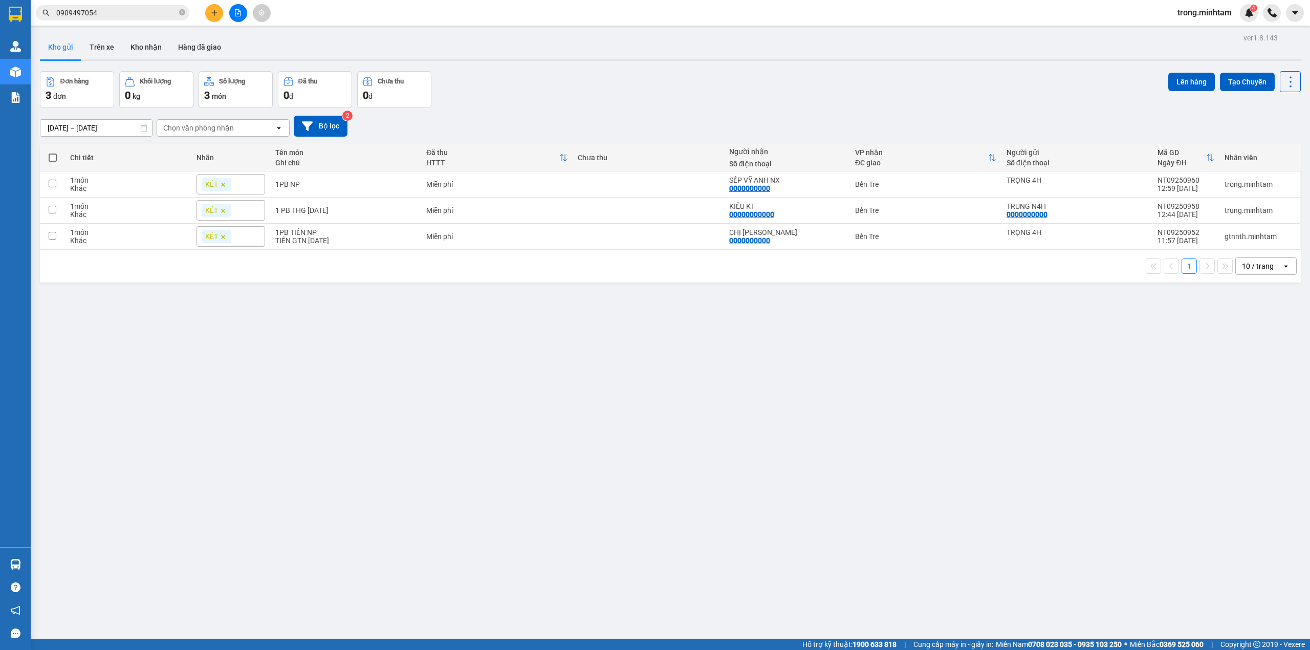
click at [138, 10] on input "0909497054" at bounding box center [116, 12] width 121 height 11
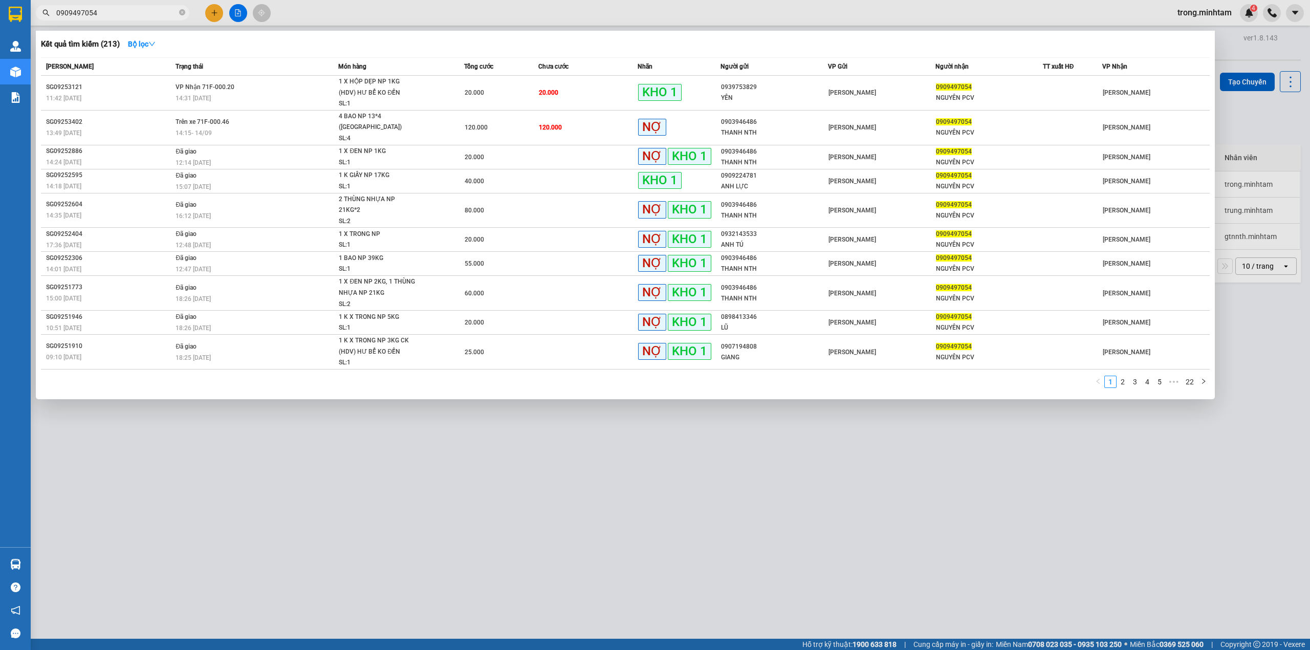
click at [138, 10] on input "0909497054" at bounding box center [116, 12] width 121 height 11
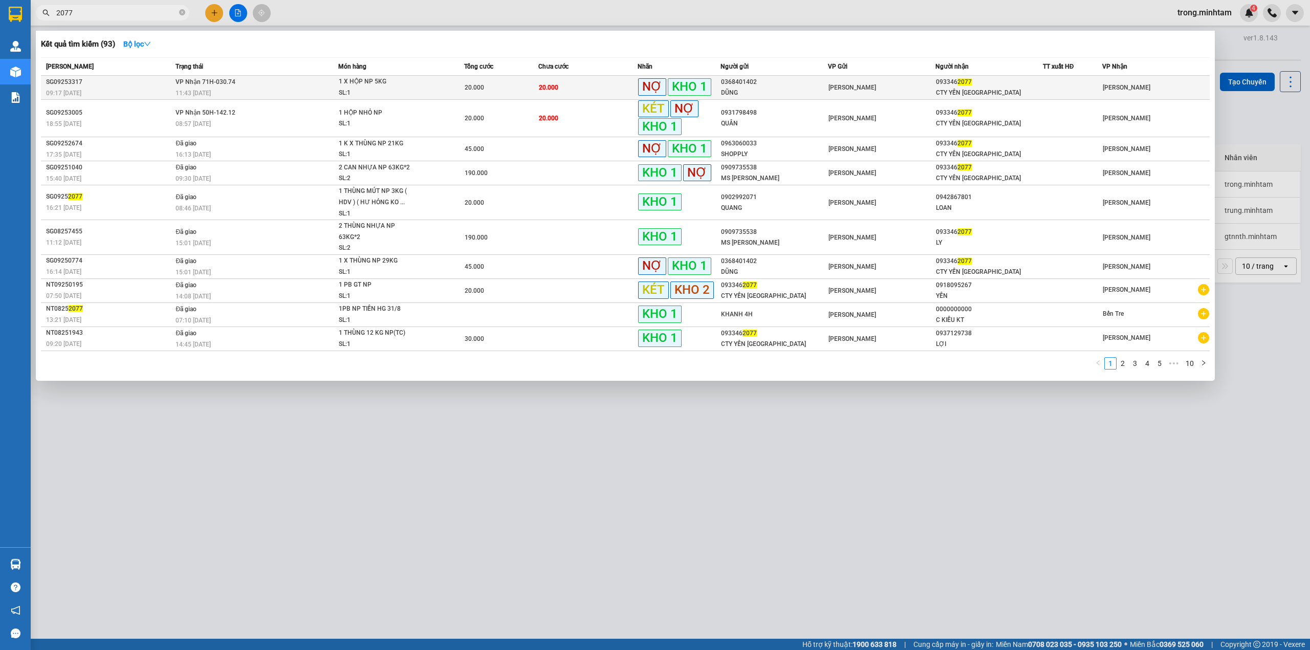
type input "2077"
click at [359, 81] on div "1 X HỘP NP 5KG" at bounding box center [377, 81] width 77 height 11
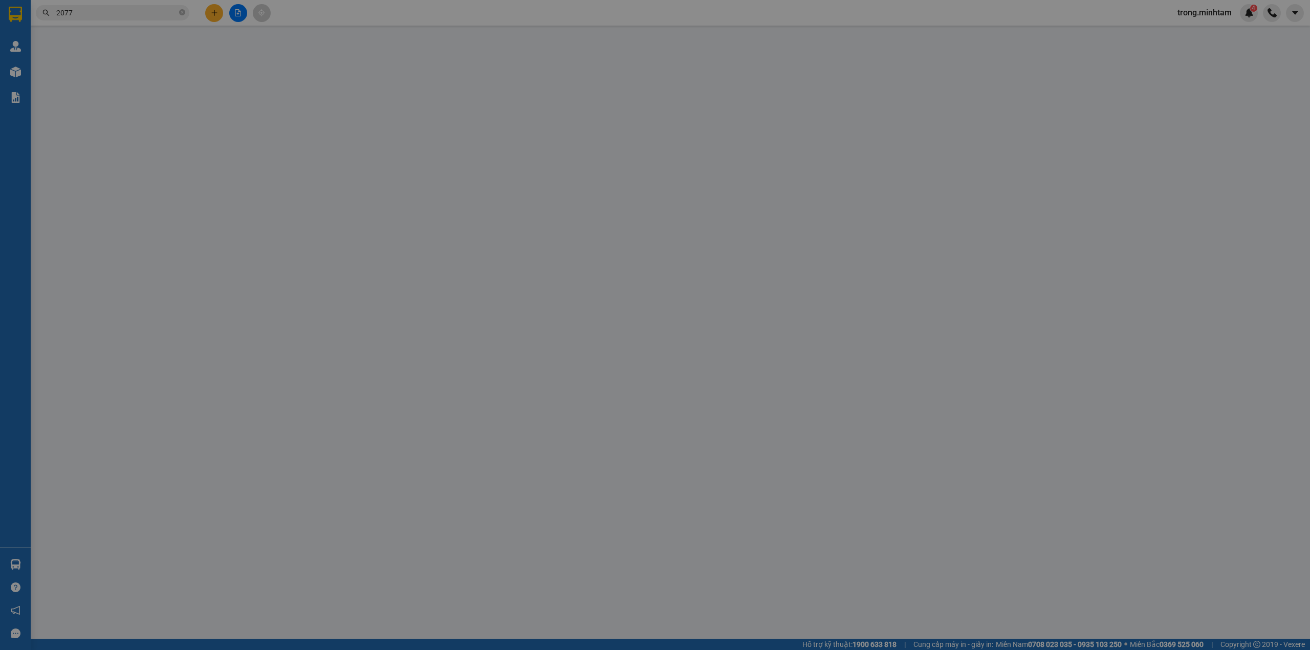
type input "0368401402"
type input "DŨNG"
type input "0933462077"
type input "CTY YẾN [GEOGRAPHIC_DATA]"
type input "KNM"
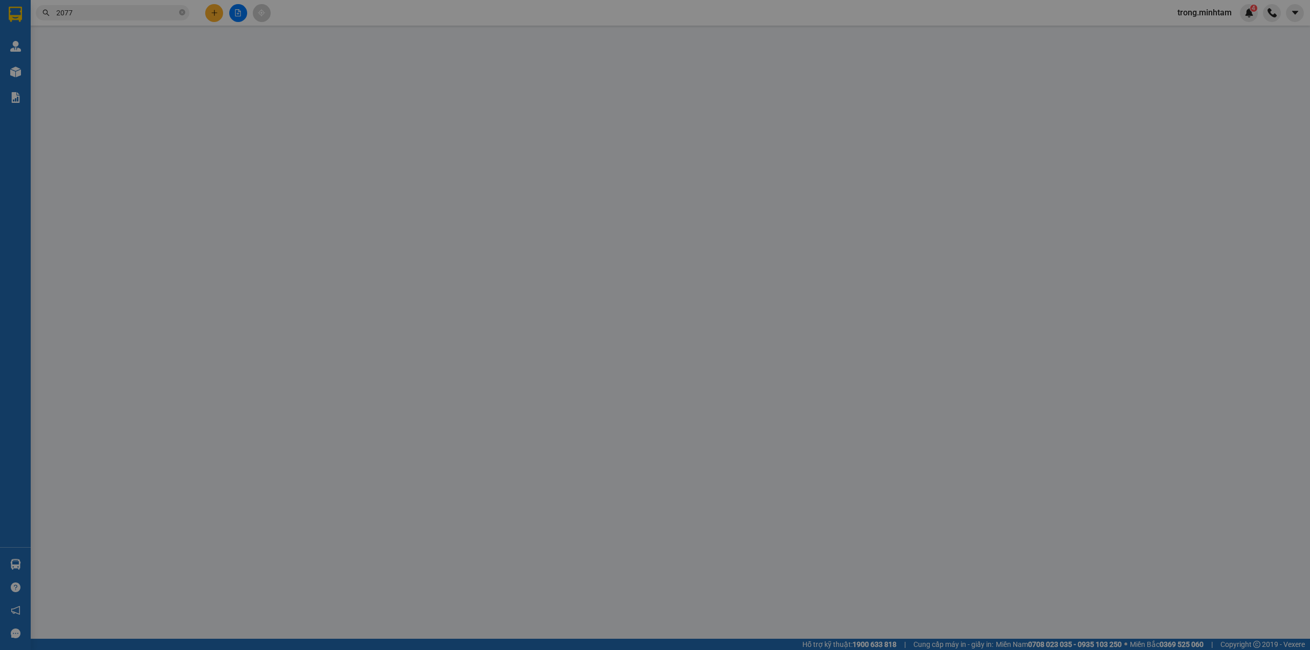
type input "20.000"
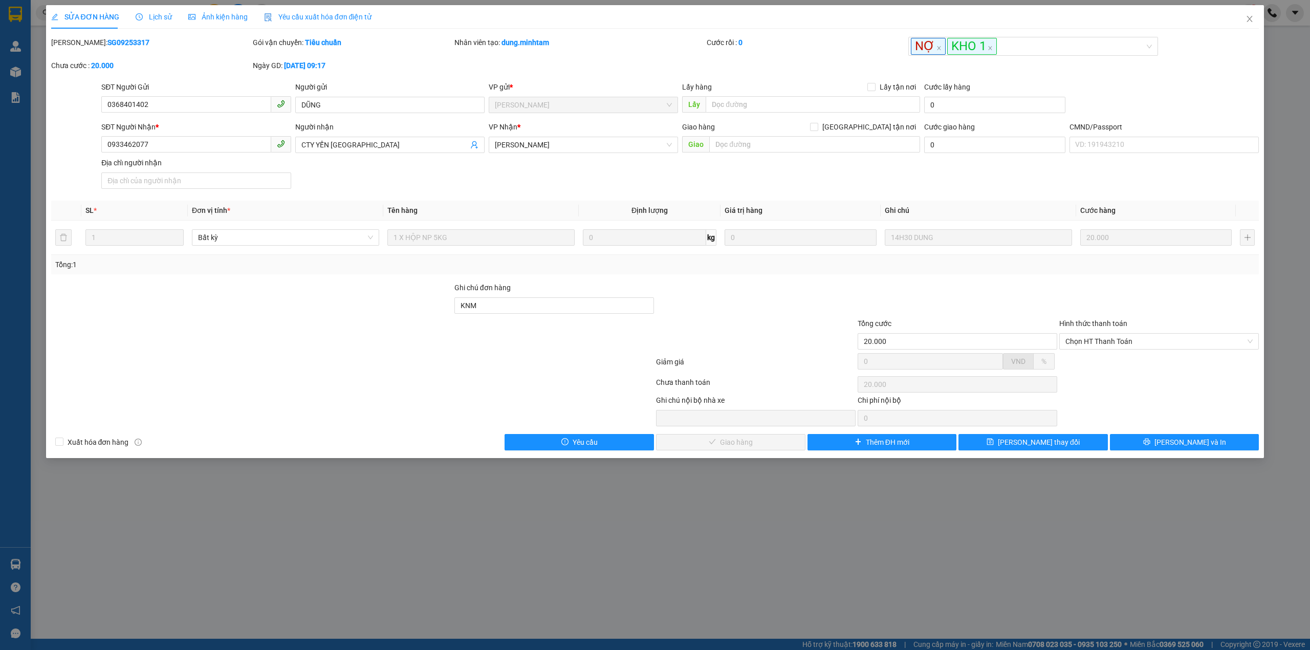
click at [107, 42] on b "SG09253317" at bounding box center [128, 42] width 42 height 8
copy b "SG09253317"
click at [586, 310] on input "KNM" at bounding box center [554, 305] width 200 height 16
type input "KNM/ ĐÃ XUẤT HĐ"
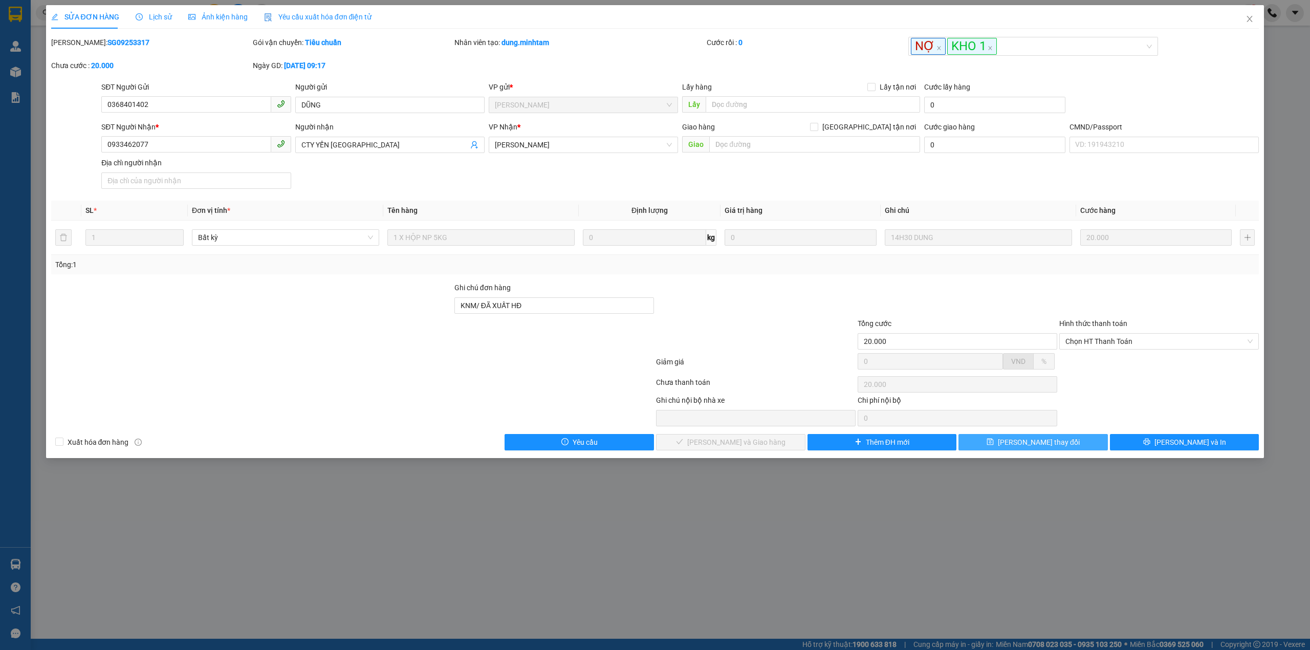
click at [984, 444] on button "[PERSON_NAME] thay đổi" at bounding box center [1032, 442] width 149 height 16
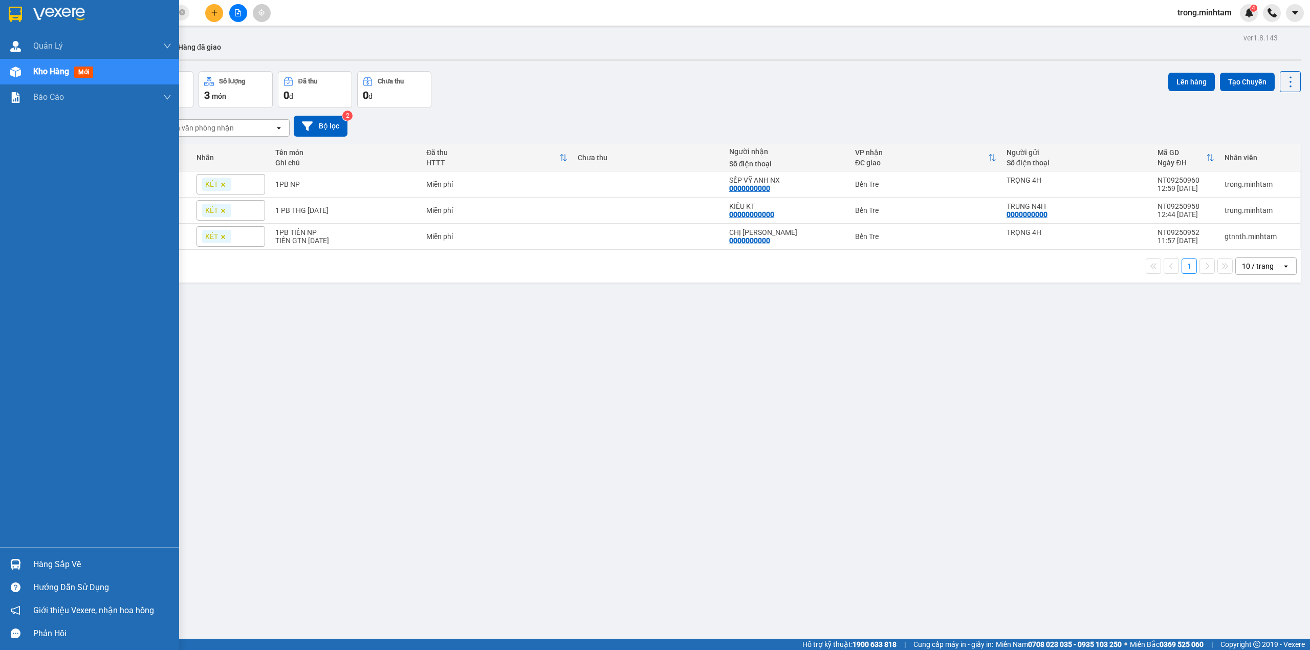
click at [46, 561] on div "Hàng sắp về" at bounding box center [102, 564] width 138 height 15
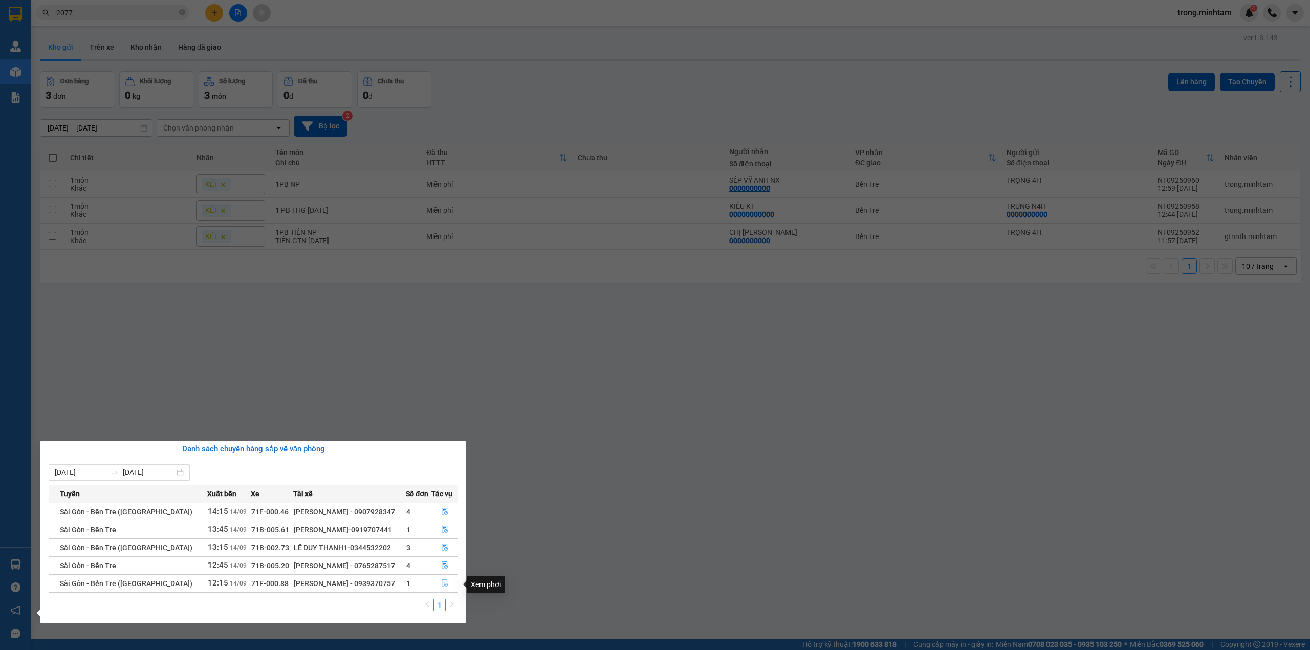
click at [447, 585] on button "button" at bounding box center [445, 583] width 26 height 16
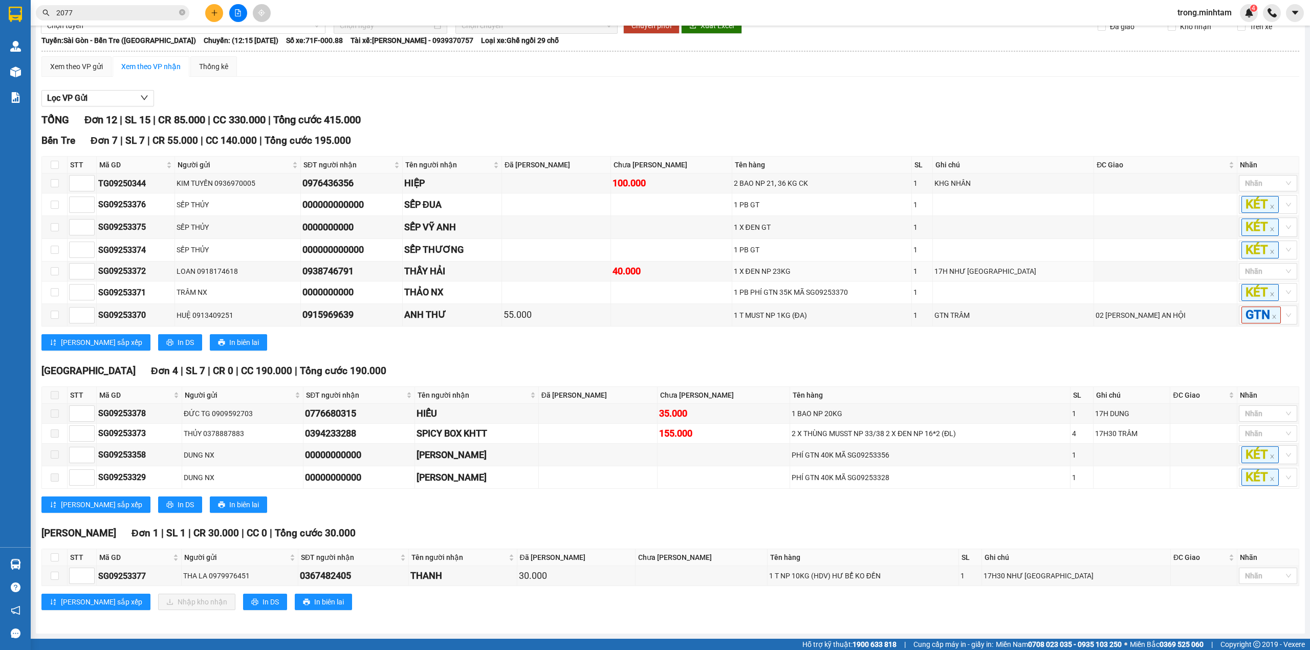
scroll to position [71, 0]
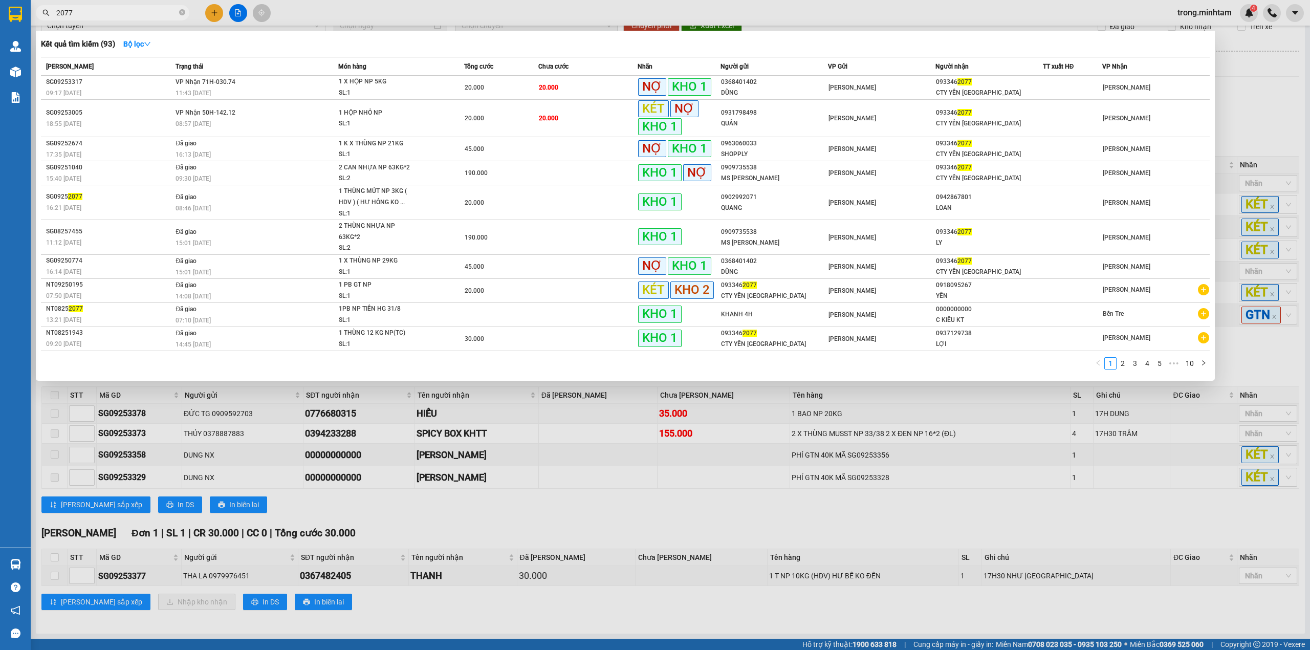
click at [148, 12] on input "2077" at bounding box center [116, 12] width 121 height 11
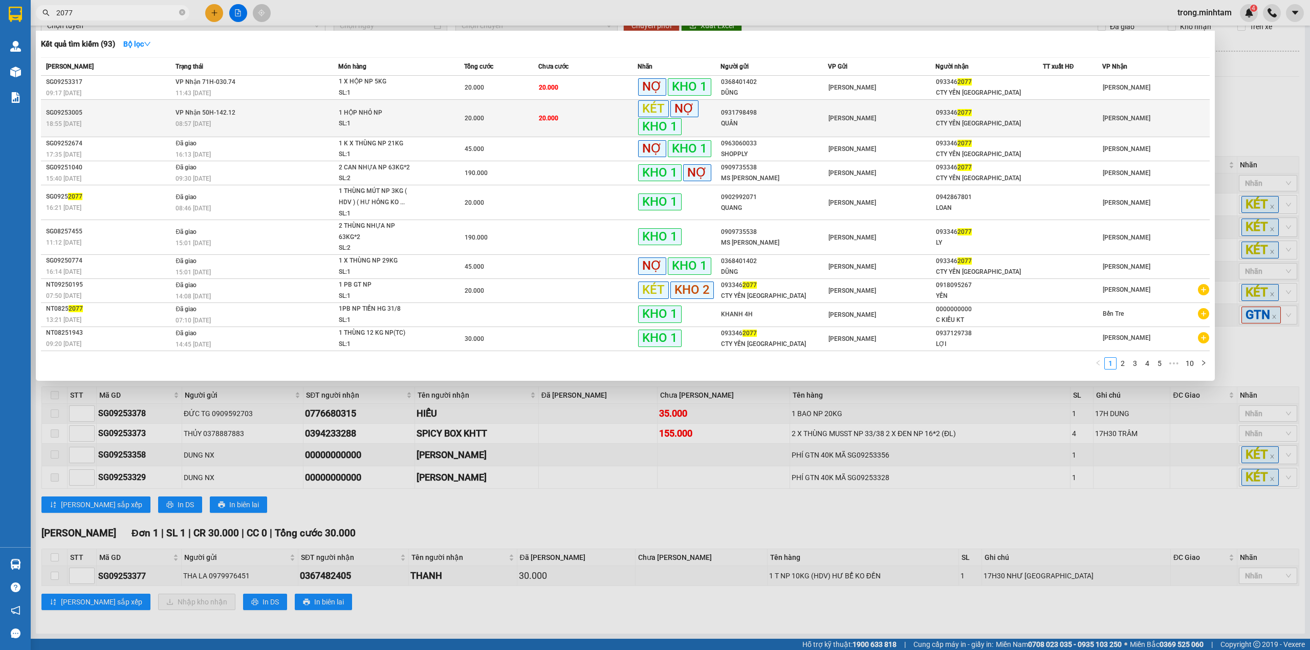
click at [242, 122] on div "08:57 - 13/09" at bounding box center [256, 123] width 162 height 11
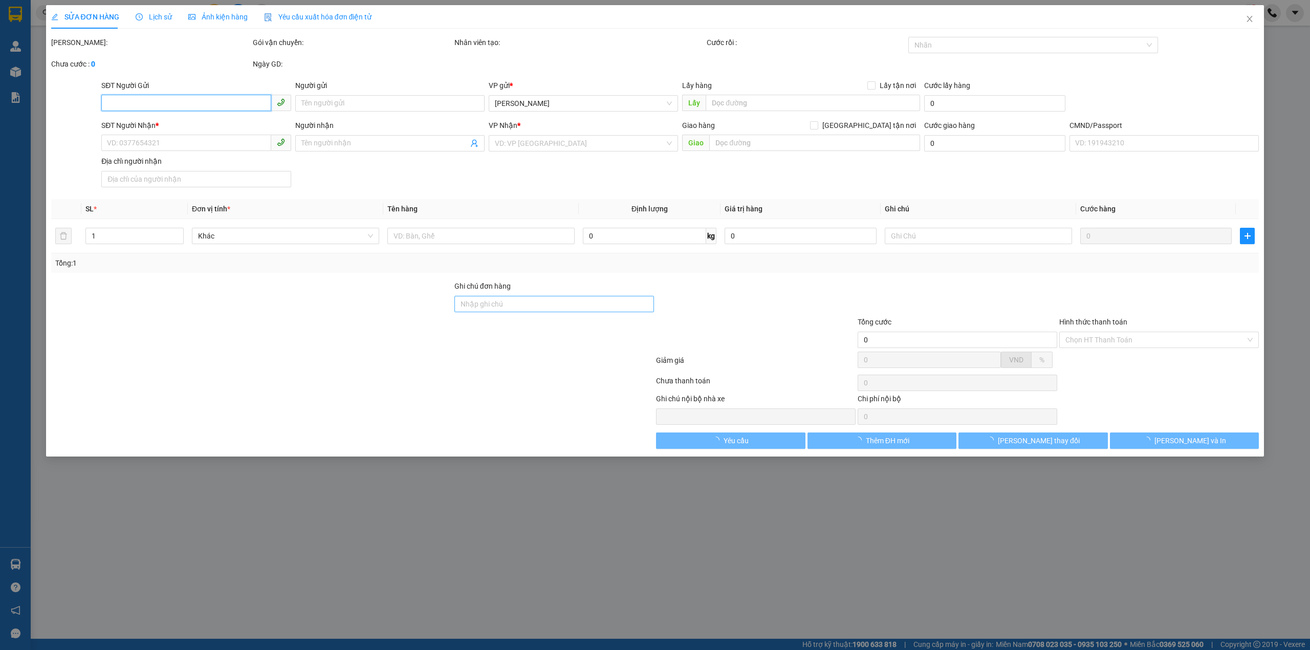
type input "0931798498"
type input "QUÂN"
type input "0933462077"
type input "CTY YẾN [GEOGRAPHIC_DATA]"
type input "KNM"
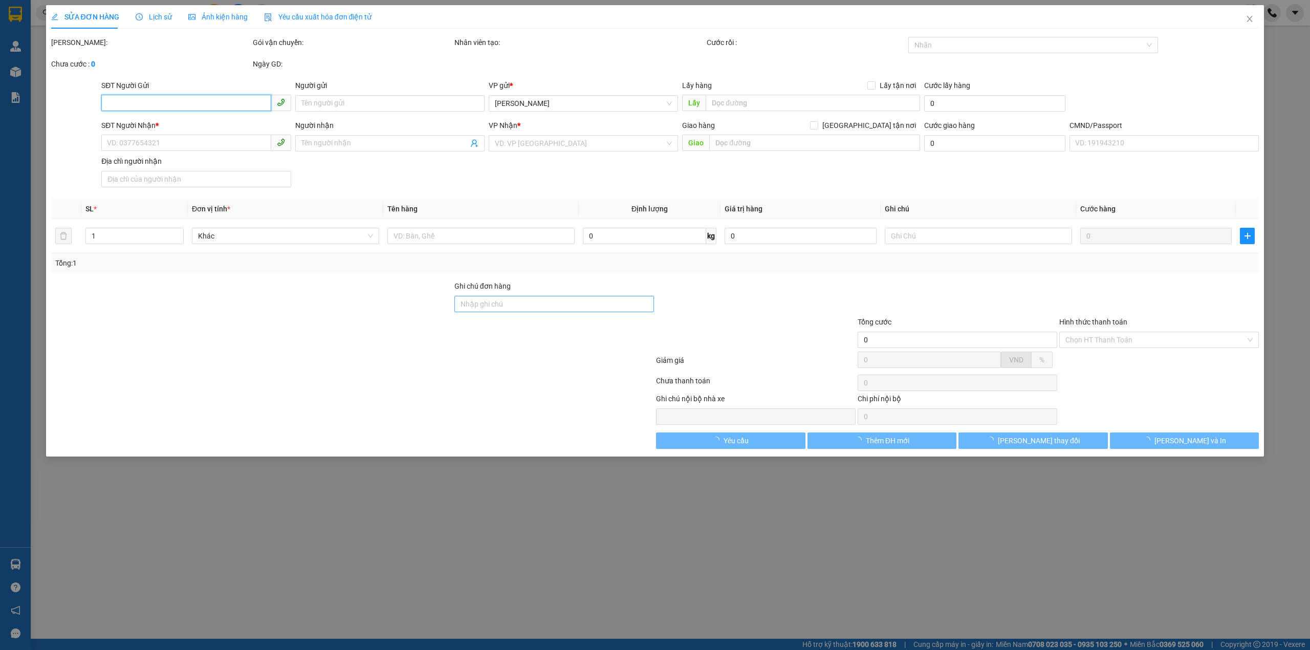
type input "20.000"
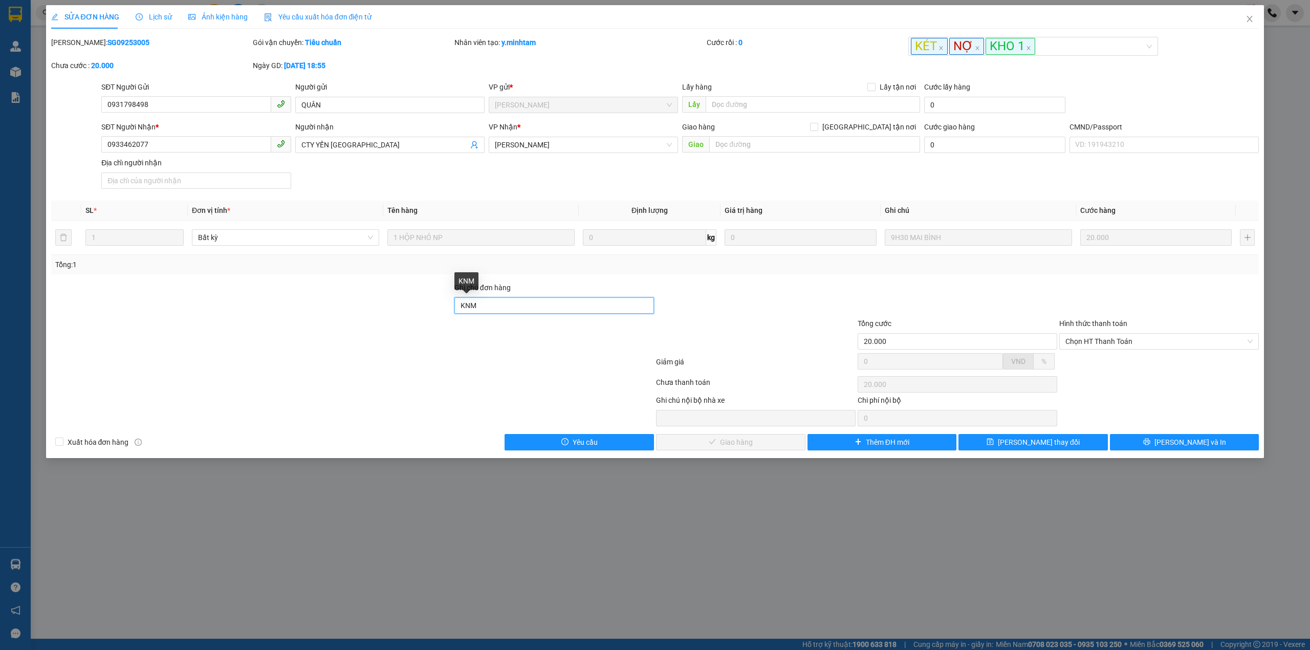
click at [494, 307] on input "KNM" at bounding box center [554, 305] width 200 height 16
type input "KNM/ ĐÃ XUẤT HĐ"
click at [973, 442] on button "[PERSON_NAME] thay đổi" at bounding box center [1032, 442] width 149 height 16
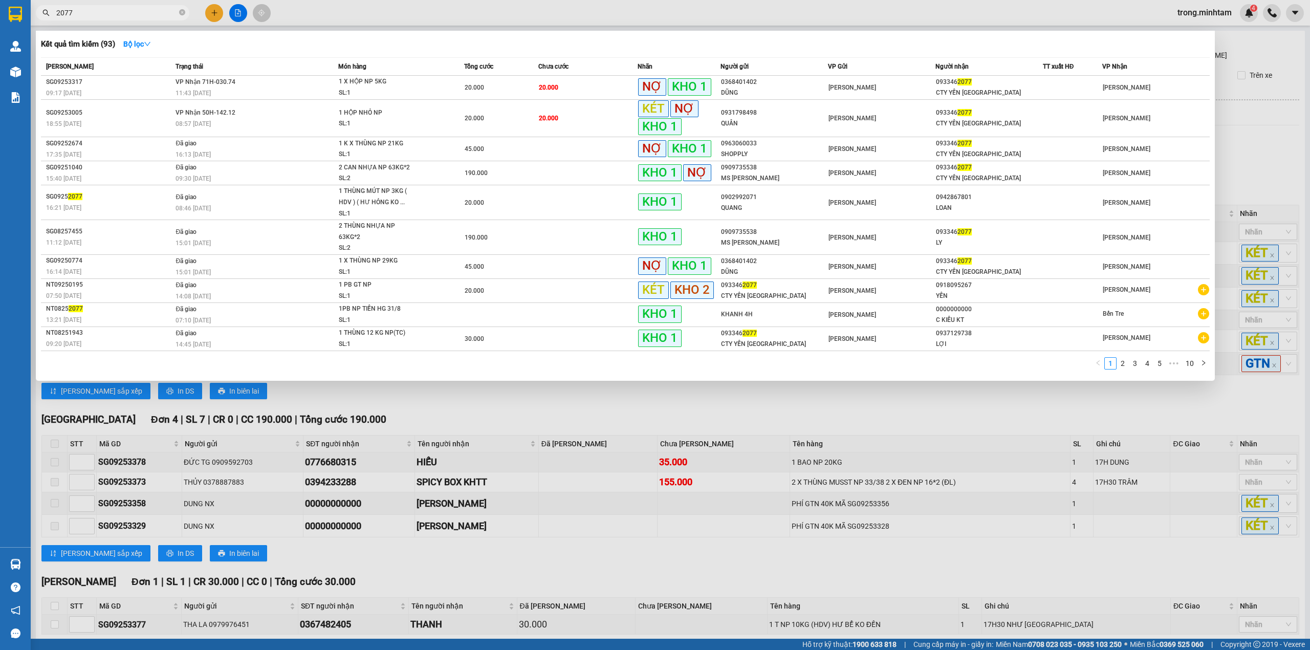
click at [133, 11] on input "2077" at bounding box center [116, 12] width 121 height 11
paste input "0938974268"
type input "0938974268"
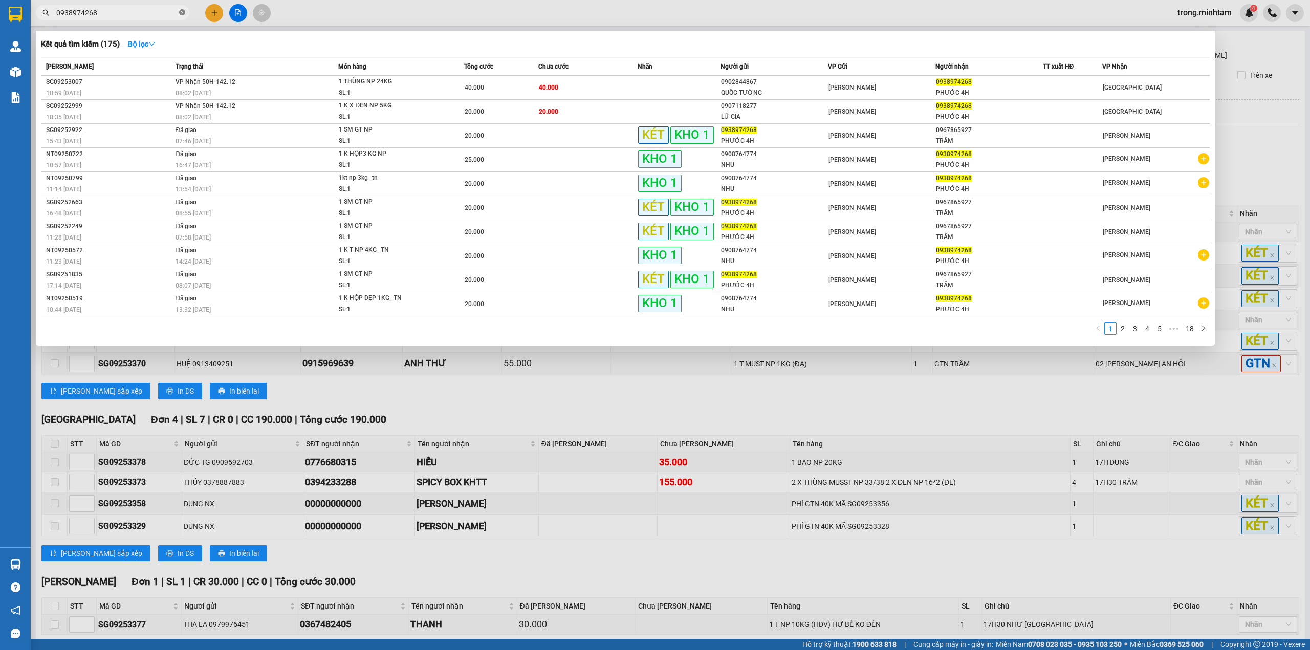
click at [183, 14] on icon "close-circle" at bounding box center [182, 12] width 6 height 6
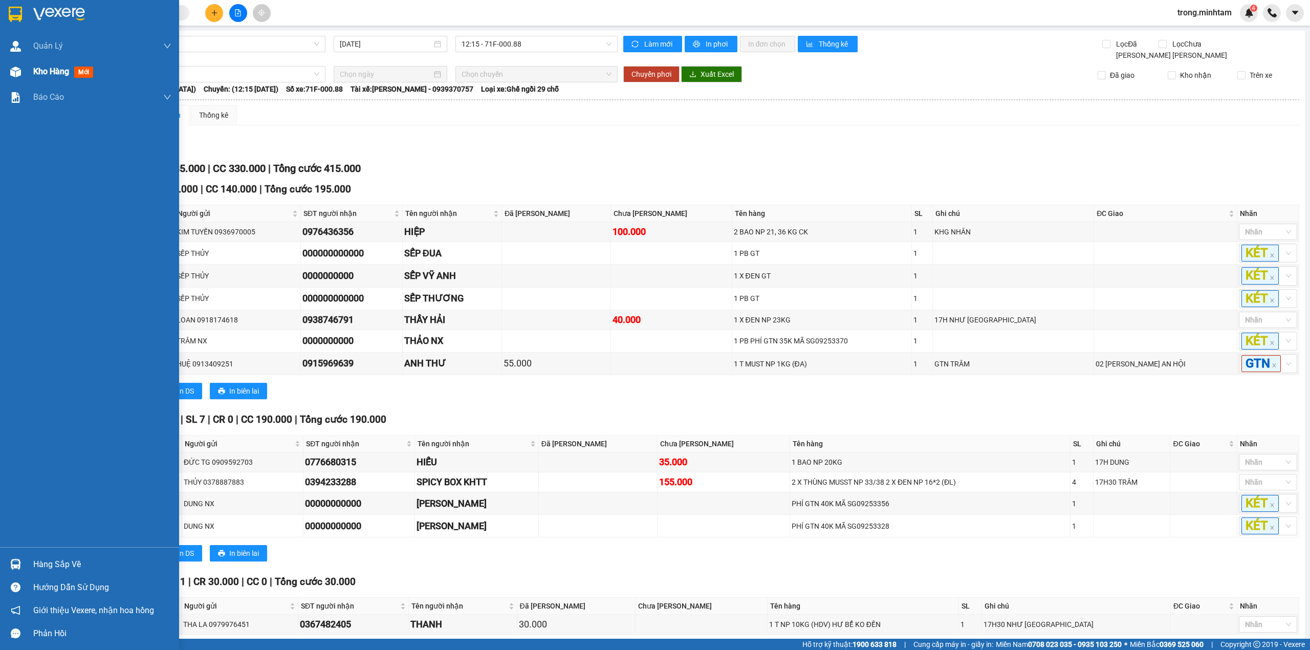
drag, startPoint x: 60, startPoint y: 78, endPoint x: 129, endPoint y: 61, distance: 71.0
click at [60, 78] on div "Kho hàng mới" at bounding box center [65, 71] width 64 height 13
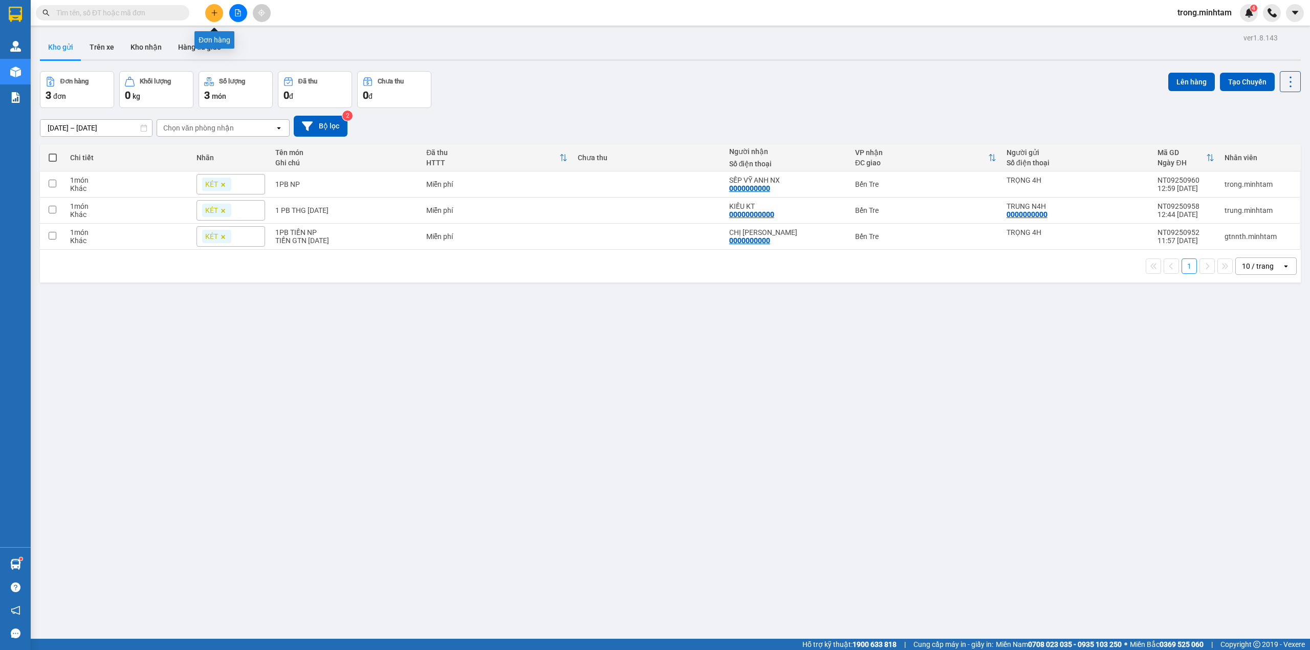
click at [222, 13] on button at bounding box center [214, 13] width 18 height 18
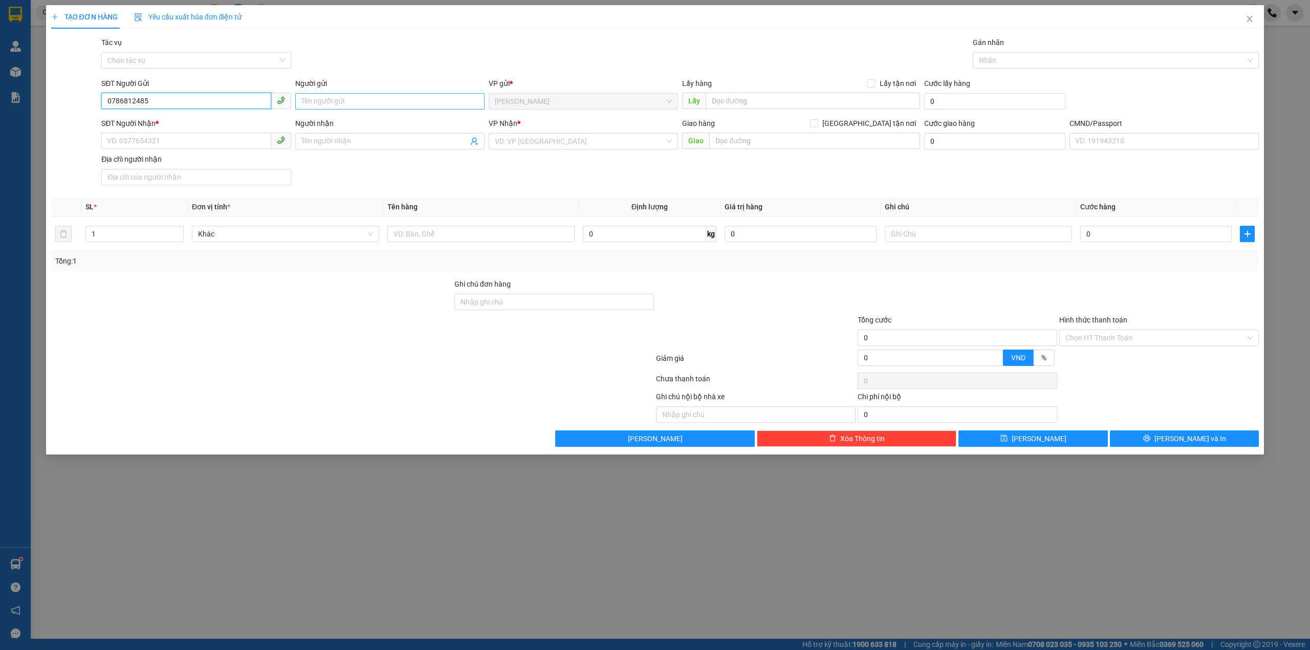
type input "0786812485"
click at [356, 99] on input "Người gửi" at bounding box center [389, 101] width 189 height 16
type input "CÔ [PERSON_NAME]"
click at [226, 142] on input "SĐT Người Nhận *" at bounding box center [185, 140] width 169 height 16
type input "0703968151"
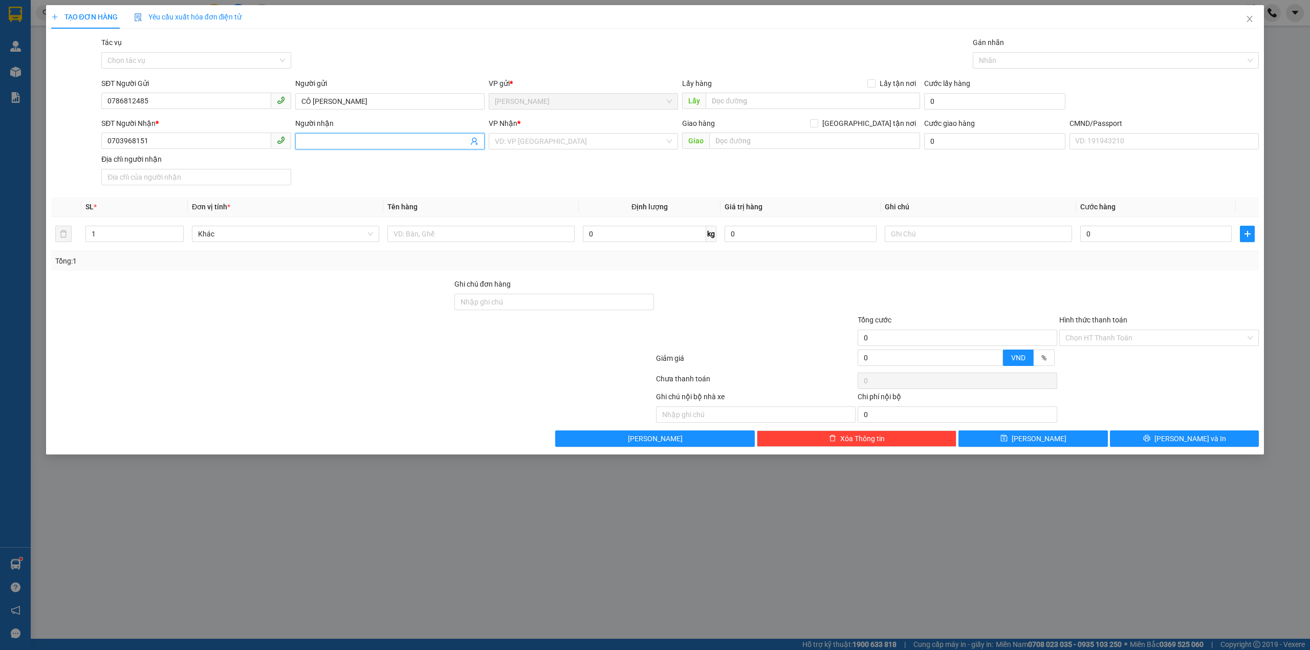
click at [417, 138] on input "Người nhận" at bounding box center [384, 141] width 167 height 11
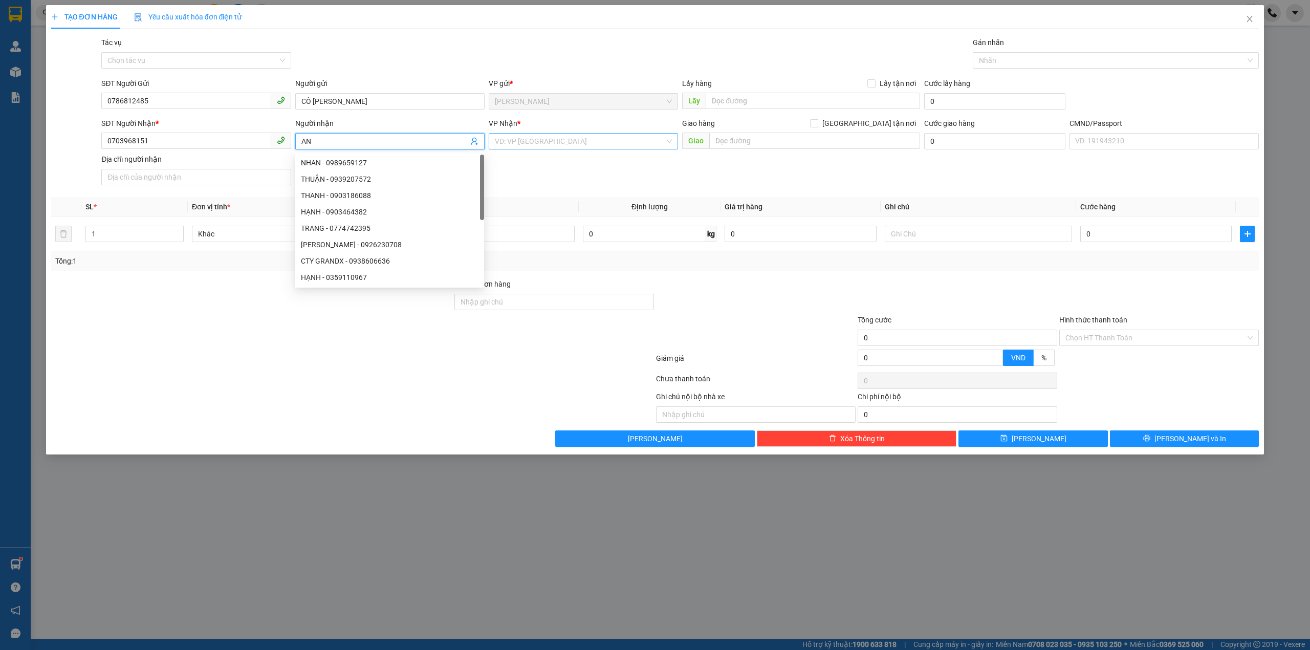
type input "AN"
drag, startPoint x: 561, startPoint y: 146, endPoint x: 550, endPoint y: 151, distance: 11.7
click at [560, 146] on input "search" at bounding box center [580, 141] width 170 height 15
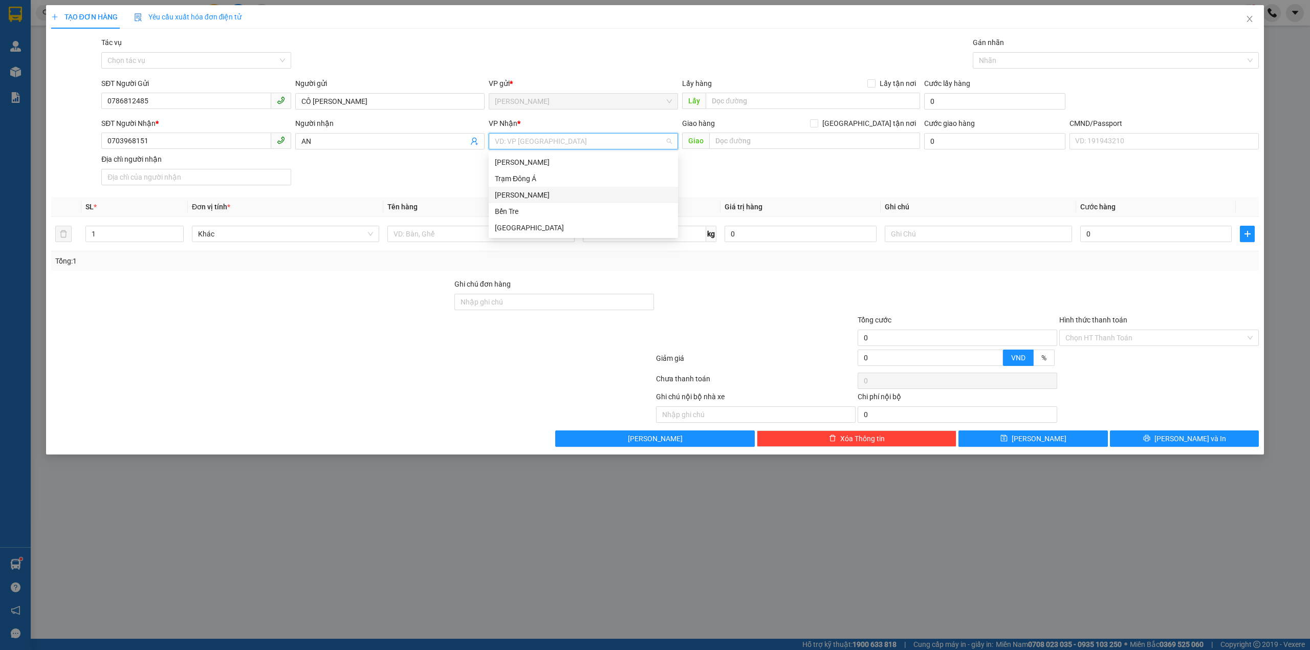
click at [516, 199] on div "[PERSON_NAME]" at bounding box center [583, 194] width 177 height 11
click at [458, 237] on input "text" at bounding box center [480, 234] width 187 height 16
click at [458, 237] on input "1 GIỎ NHỰA ĐỎ NP" at bounding box center [480, 234] width 187 height 16
type input "1 GIỎ NHỰA ĐỎ NP 12KG"
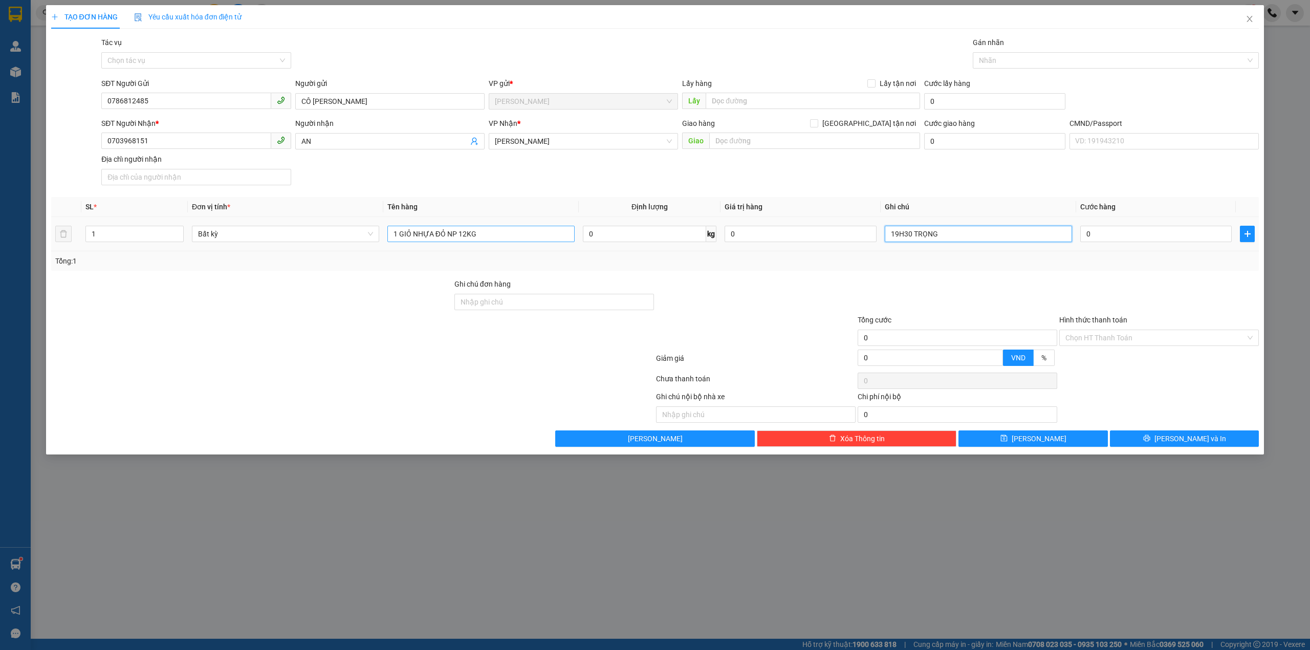
type input "19H30 TRỌNG"
type input "3"
type input "30"
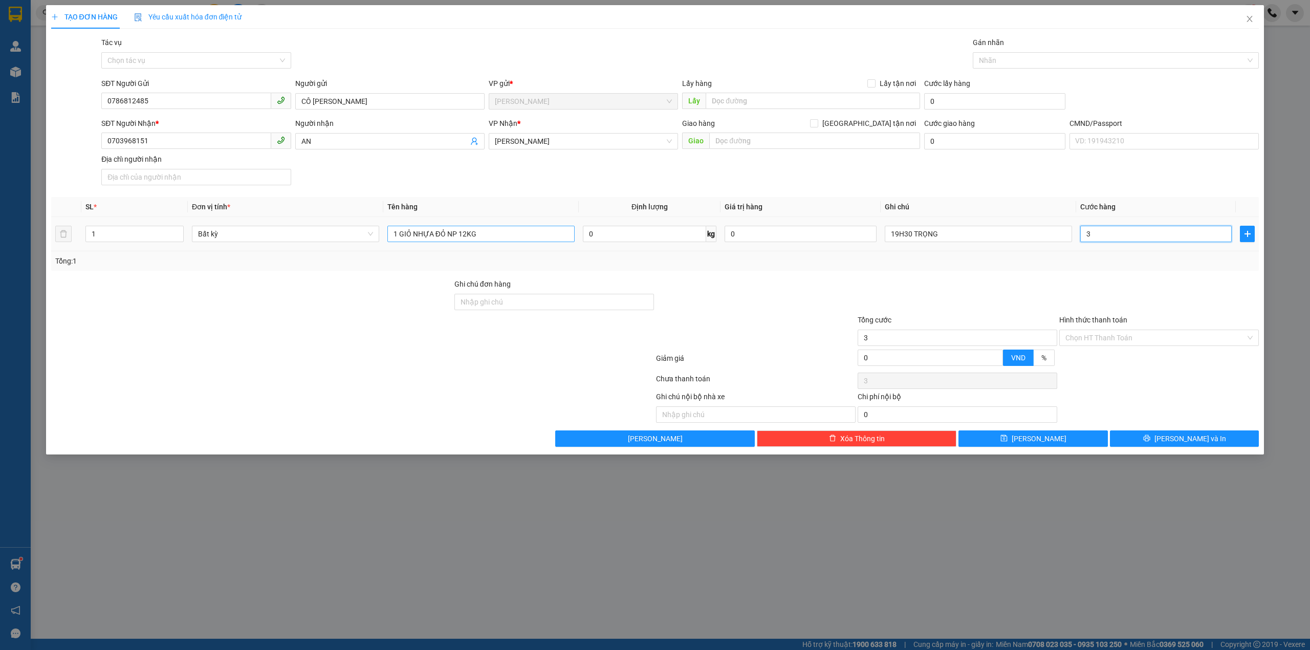
type input "30"
type input "30.000"
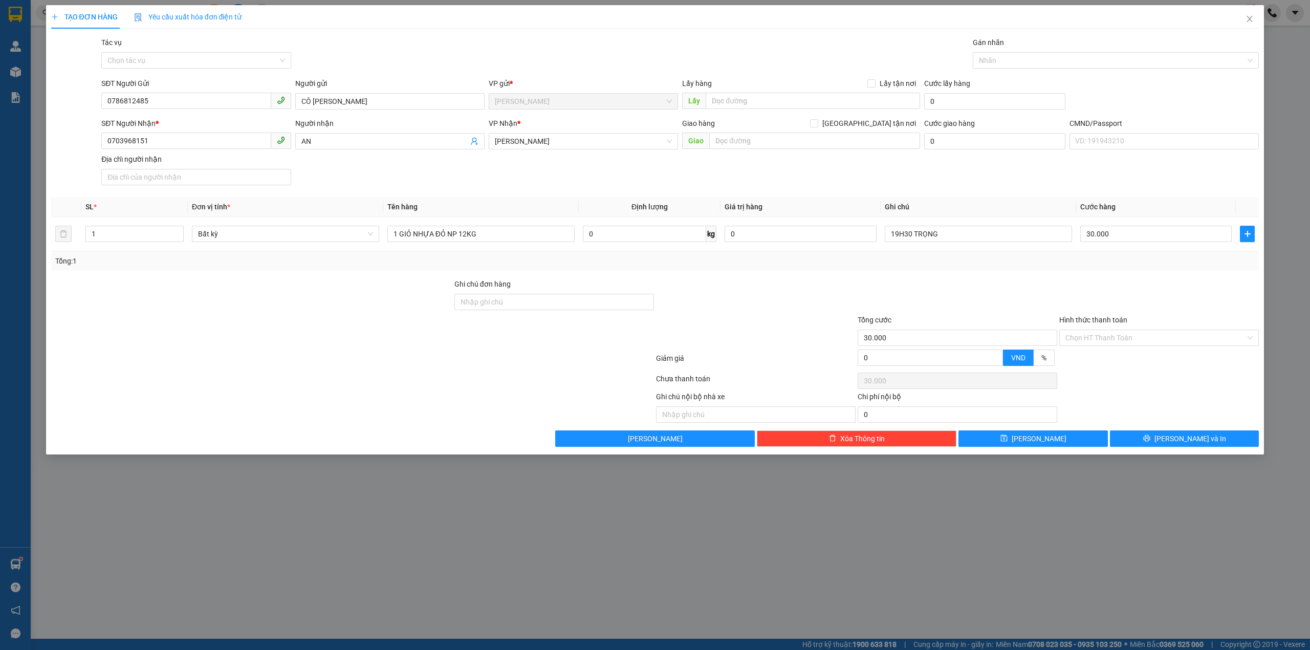
click at [1153, 453] on div "TẠO ĐƠN HÀNG Yêu cầu xuất hóa đơn điện tử Transit Pickup Surcharge Ids Transit …" at bounding box center [655, 229] width 1218 height 449
click at [1155, 446] on button "[PERSON_NAME] và In" at bounding box center [1184, 438] width 149 height 16
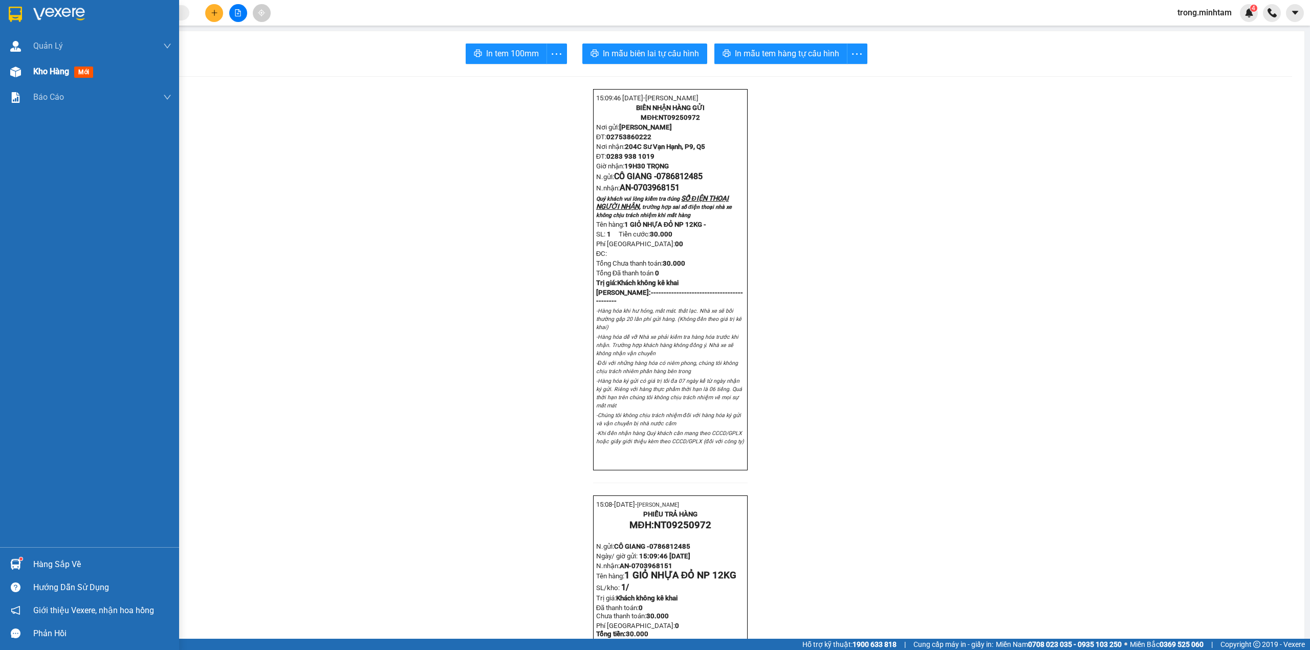
click at [51, 67] on span "Kho hàng" at bounding box center [51, 72] width 36 height 10
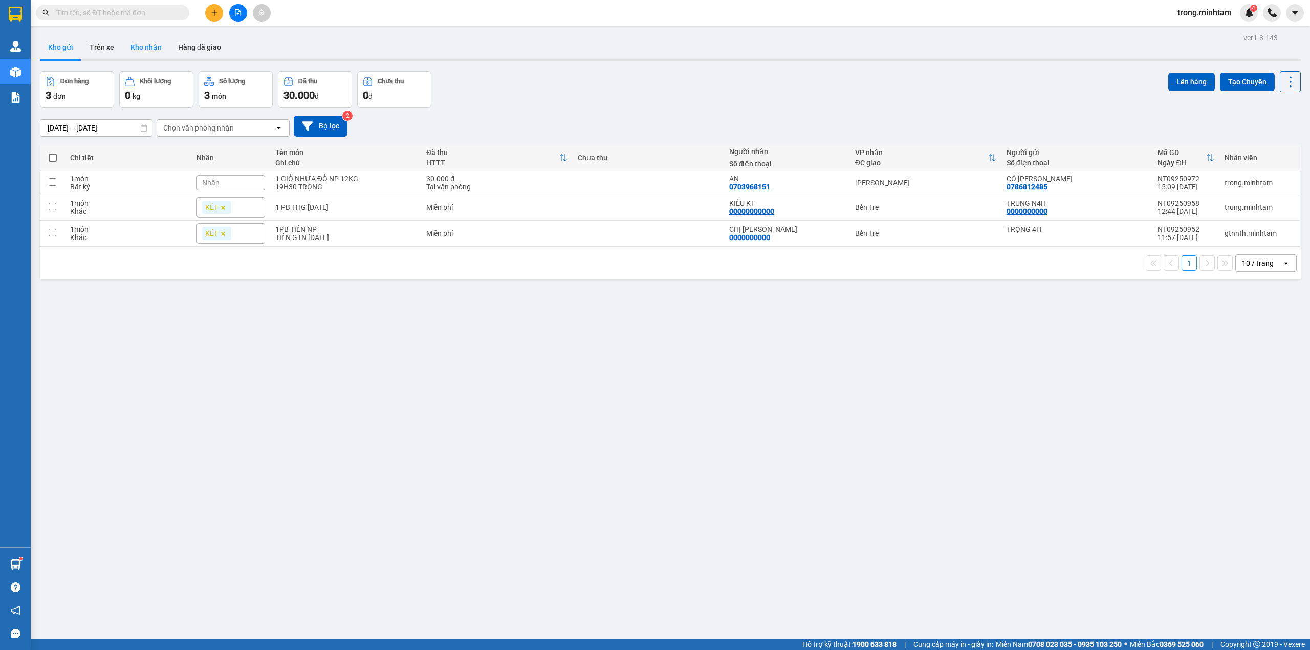
click at [152, 49] on button "Kho nhận" at bounding box center [146, 47] width 48 height 25
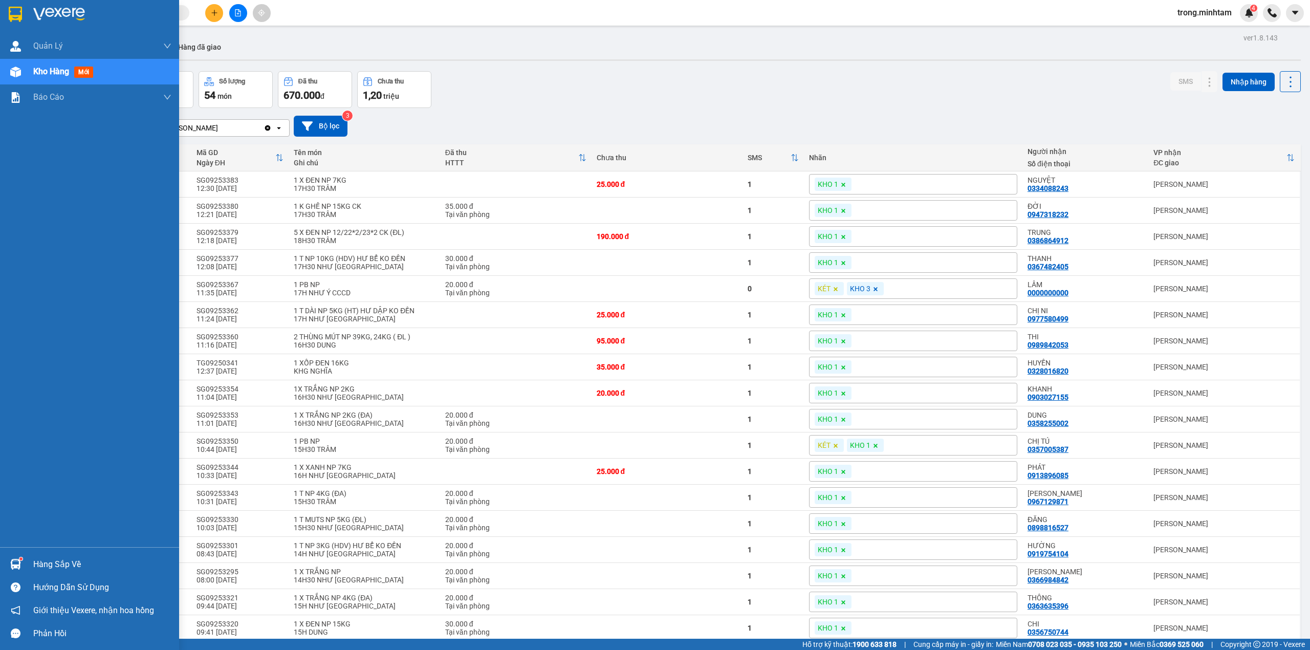
click at [46, 569] on div "Hàng sắp về" at bounding box center [102, 564] width 138 height 15
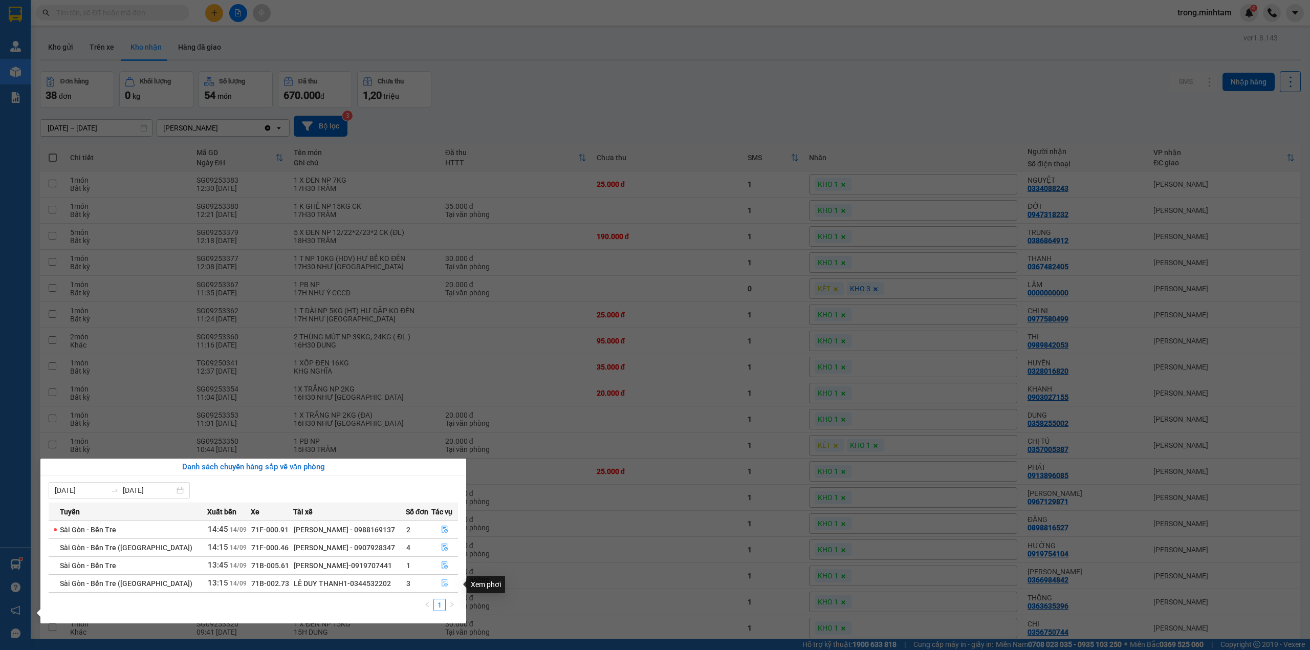
click at [447, 586] on button "button" at bounding box center [445, 583] width 26 height 16
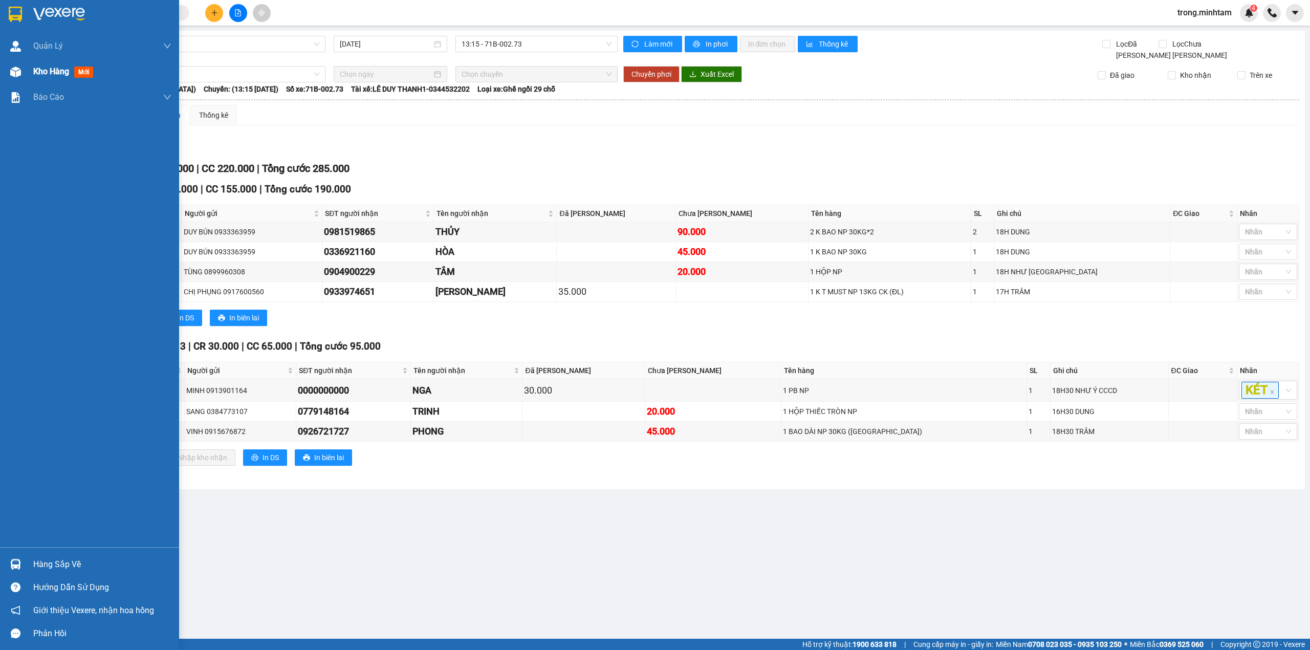
click at [54, 70] on span "Kho hàng" at bounding box center [51, 72] width 36 height 10
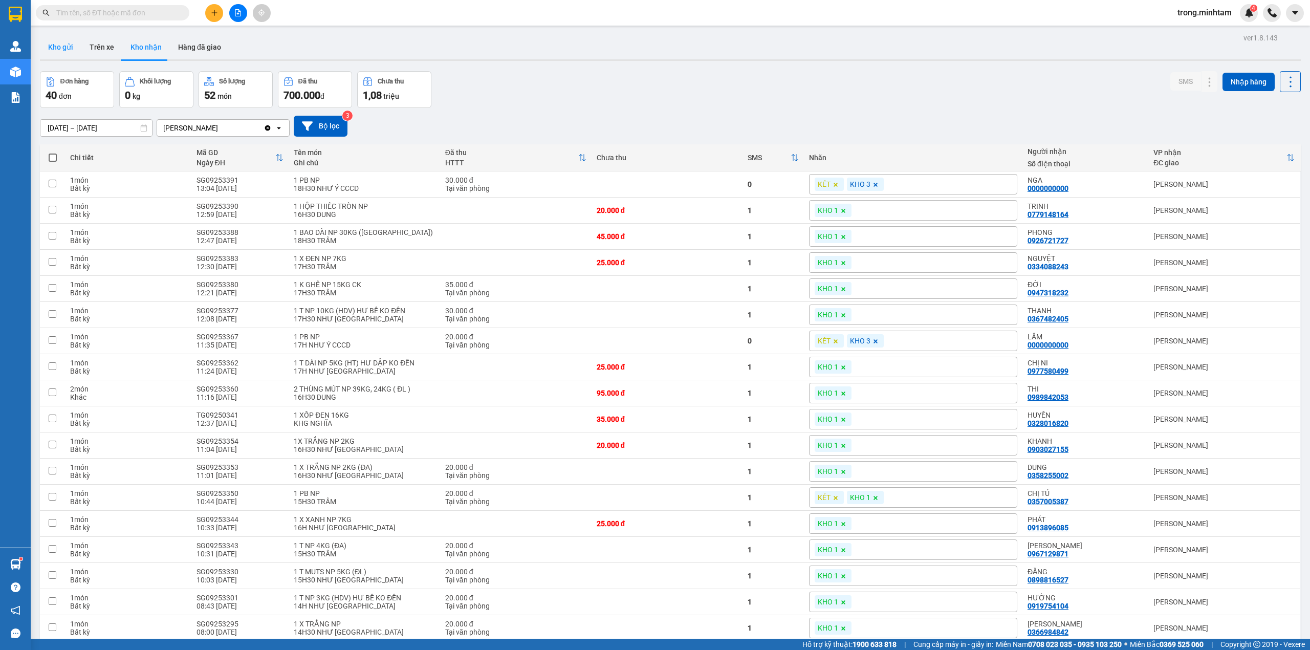
click at [57, 48] on button "Kho gửi" at bounding box center [60, 47] width 41 height 25
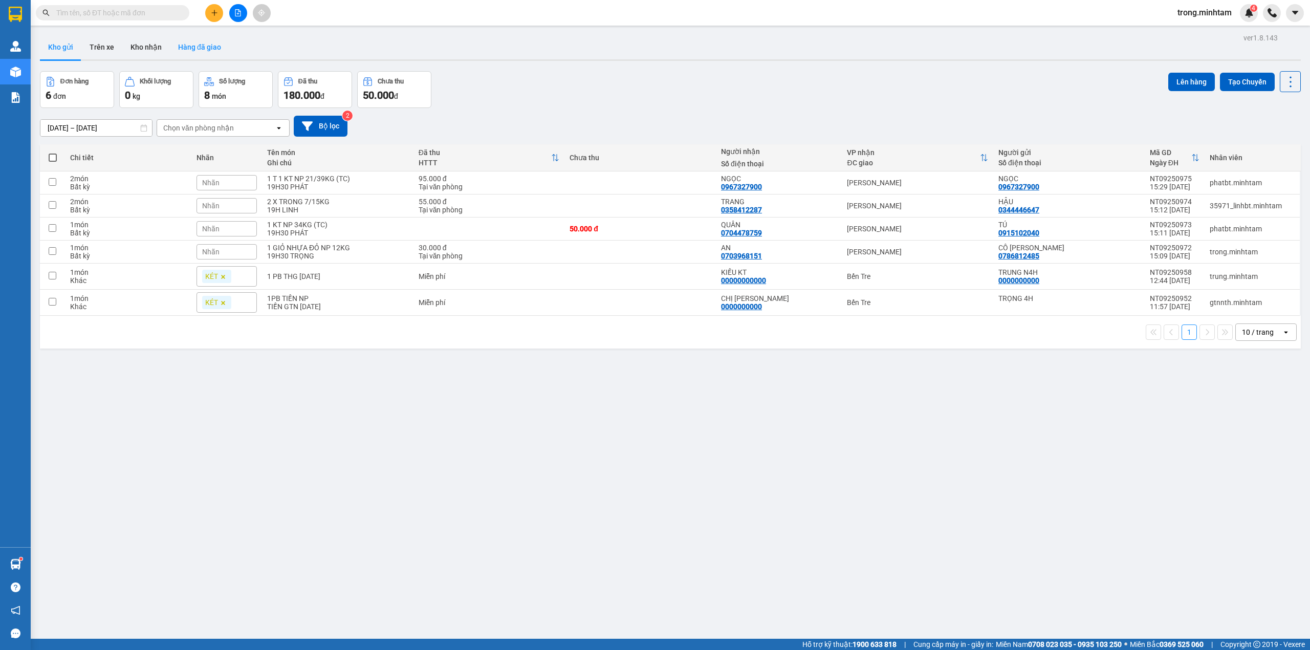
click at [208, 55] on button "Hàng đã giao" at bounding box center [199, 47] width 59 height 25
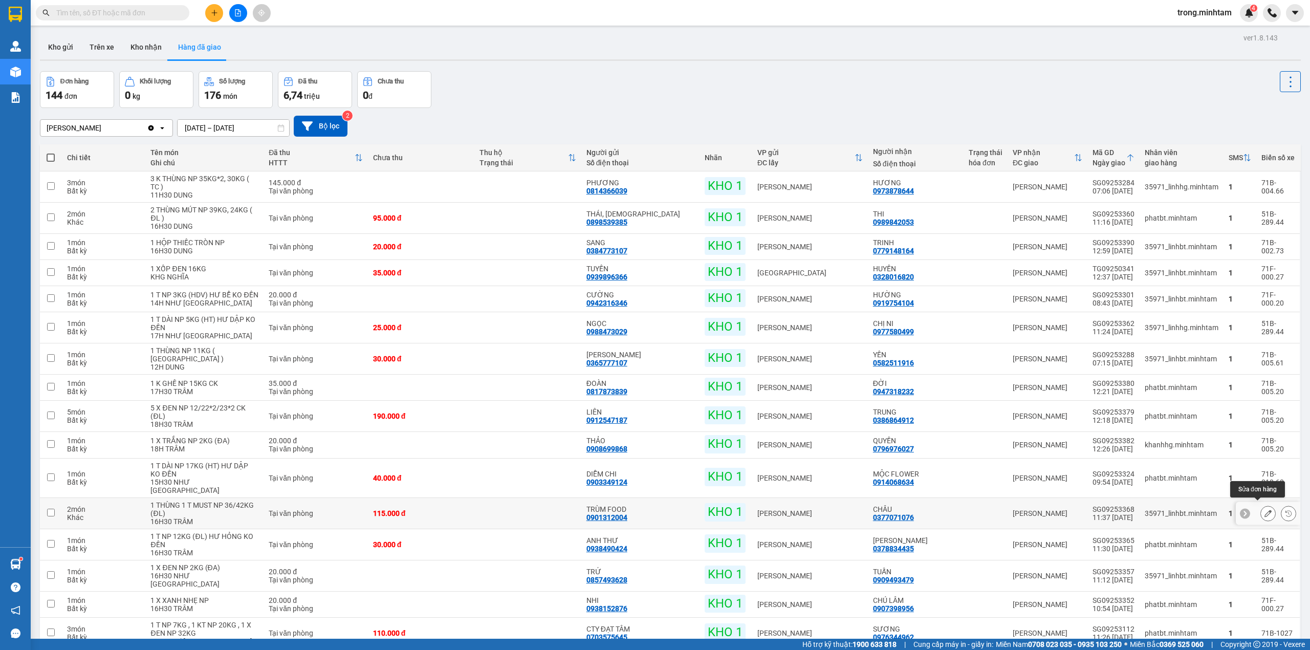
click at [1264, 510] on icon at bounding box center [1267, 513] width 7 height 7
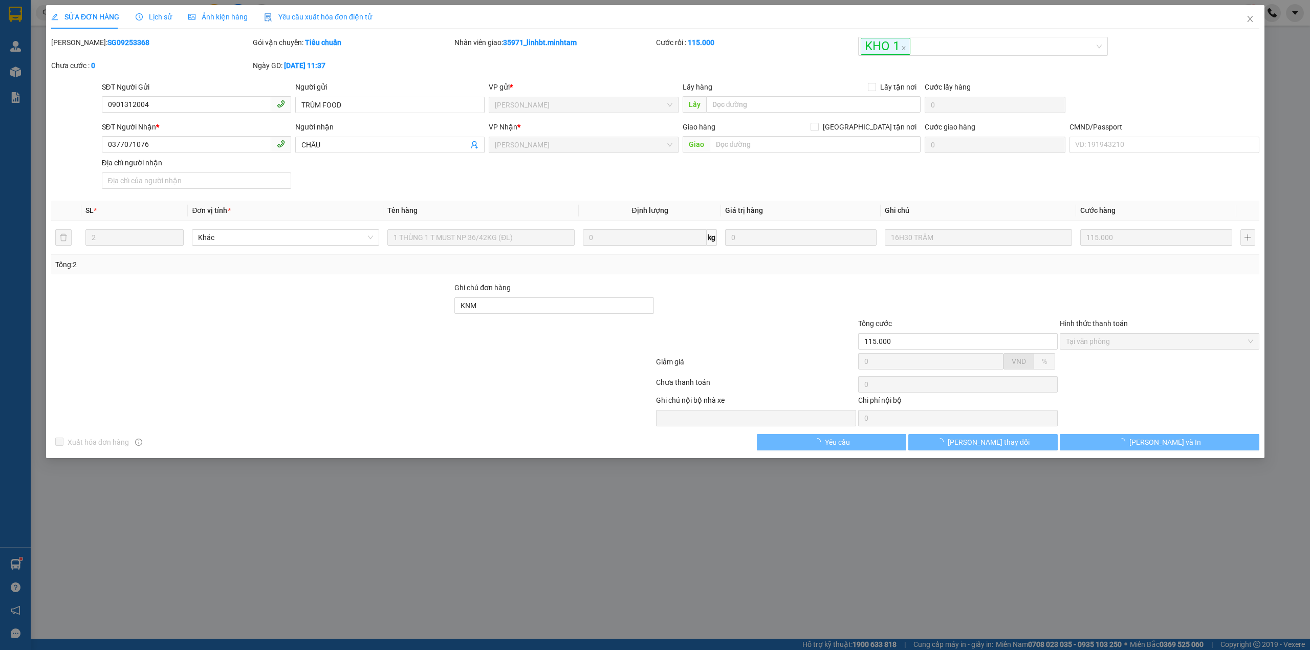
type input "0901312004"
type input "TRÙM FOOD"
type input "0377071076"
type input "CHÂU"
type input "KNM"
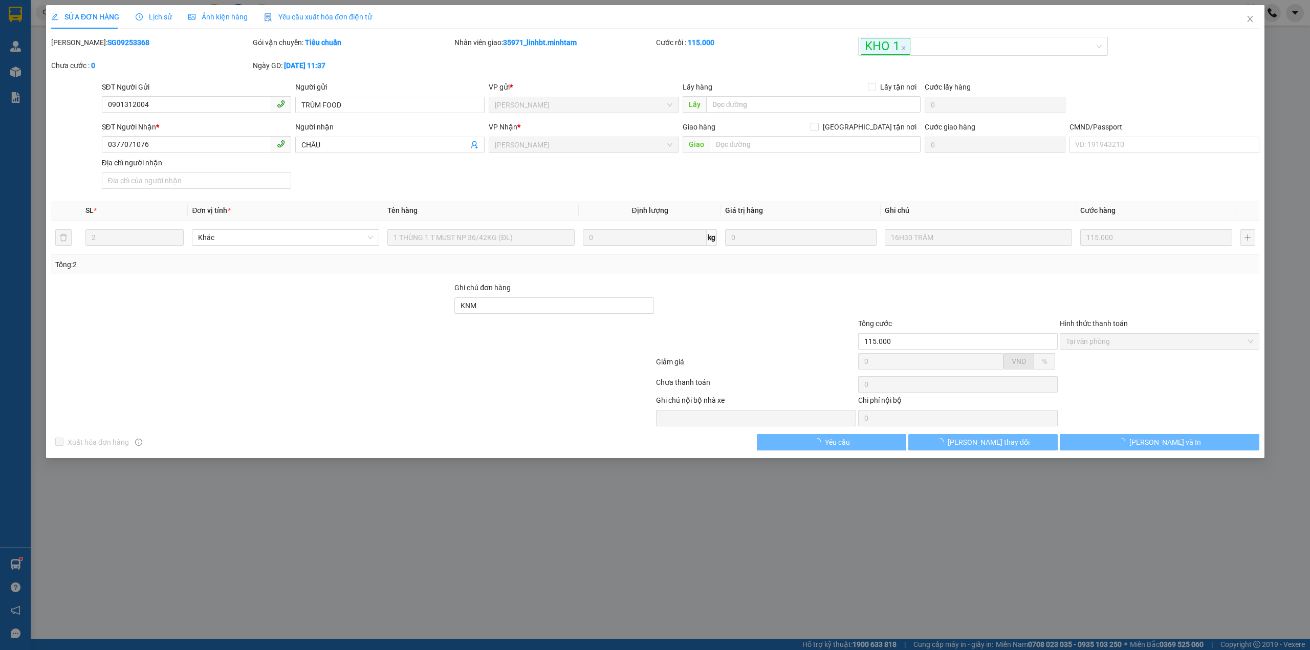
type input "115.000"
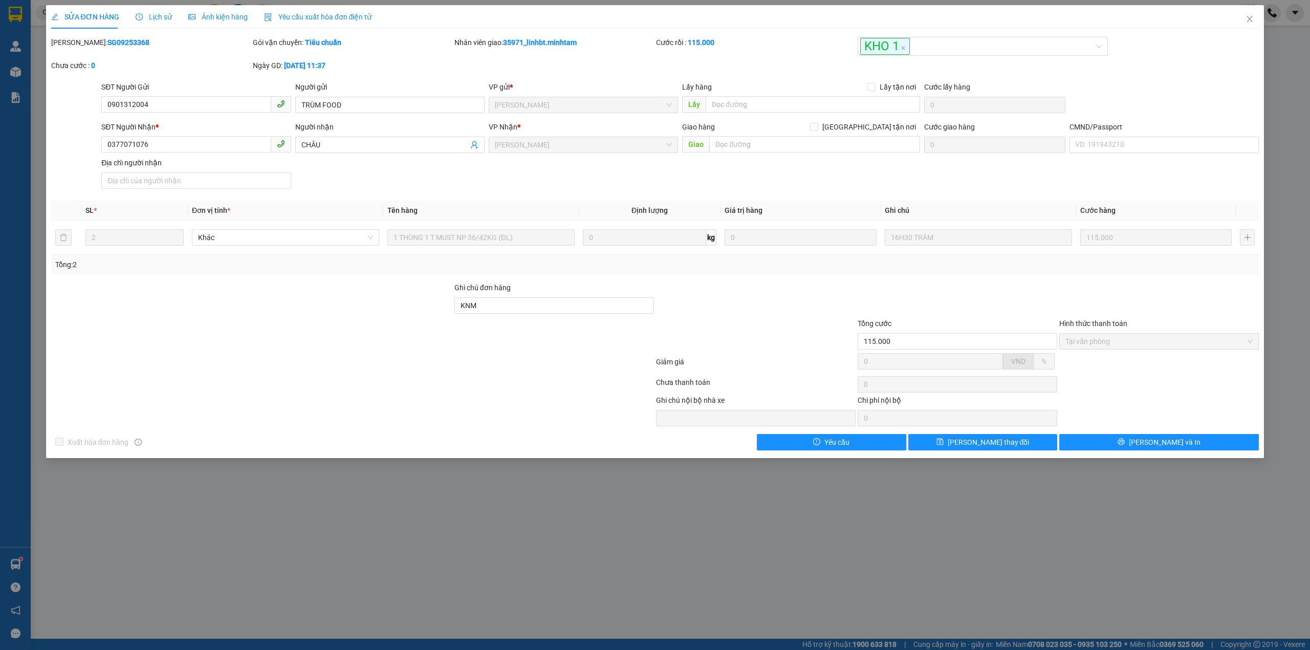
click at [138, 19] on icon "clock-circle" at bounding box center [139, 16] width 7 height 7
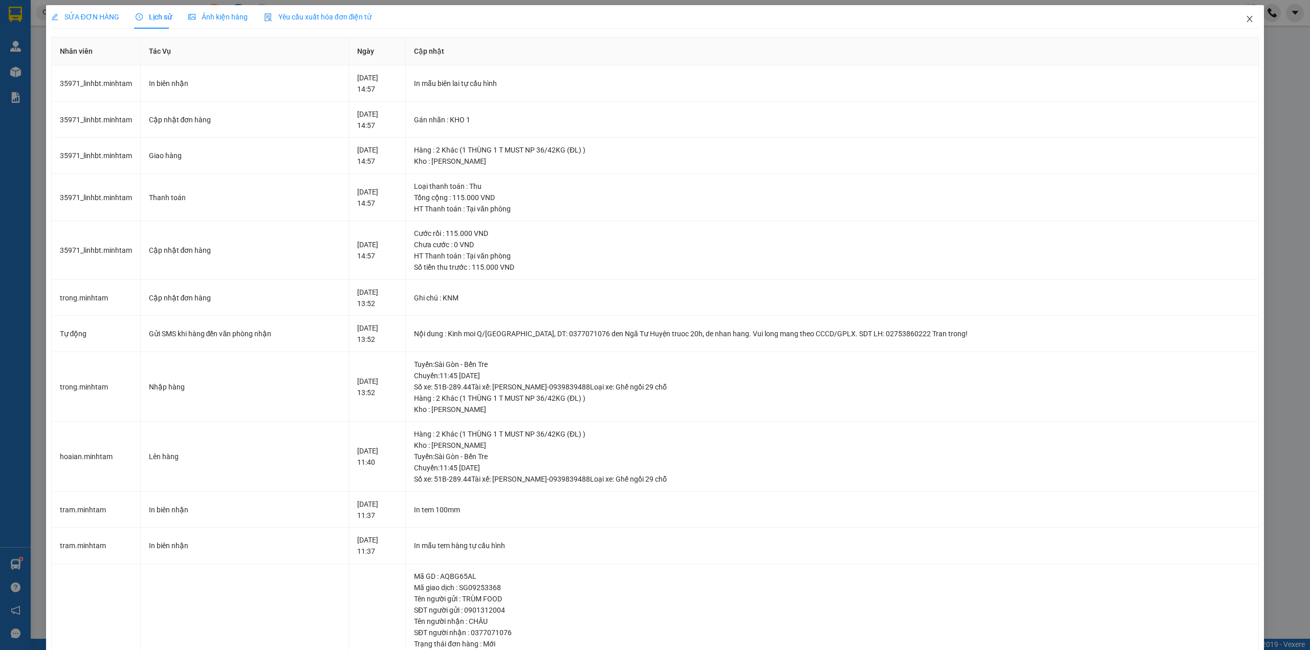
click at [1247, 19] on icon "close" at bounding box center [1250, 19] width 6 height 6
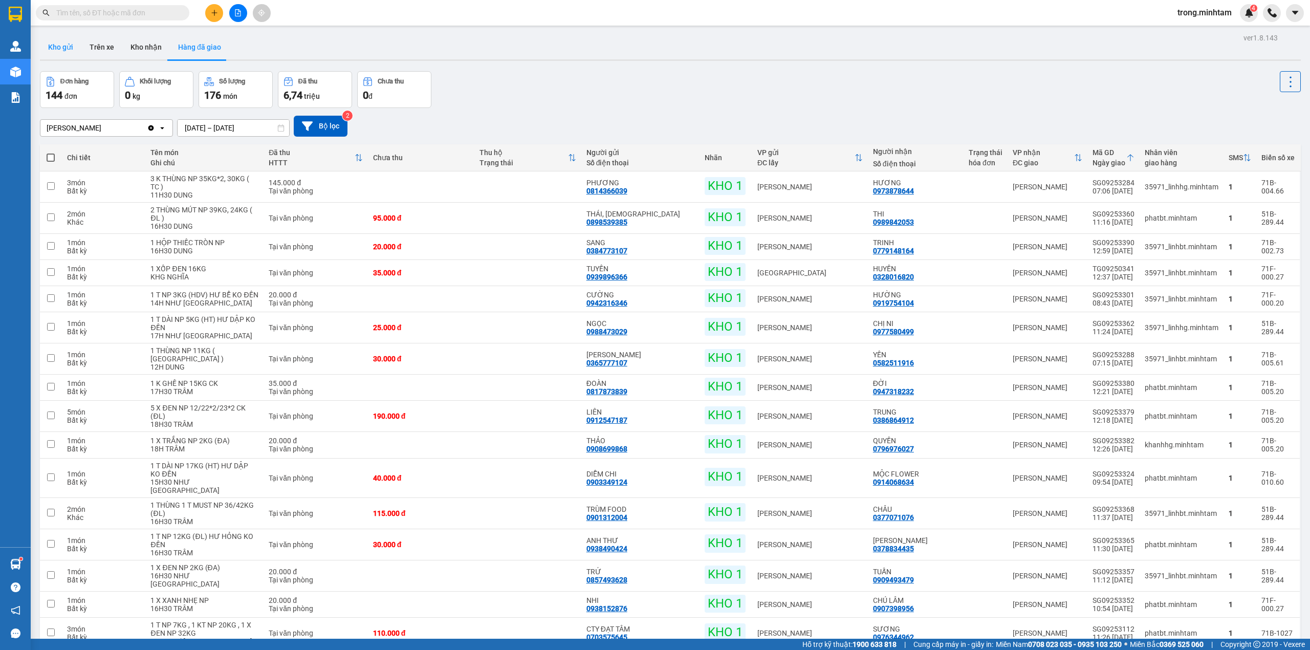
click at [67, 50] on button "Kho gửi" at bounding box center [60, 47] width 41 height 25
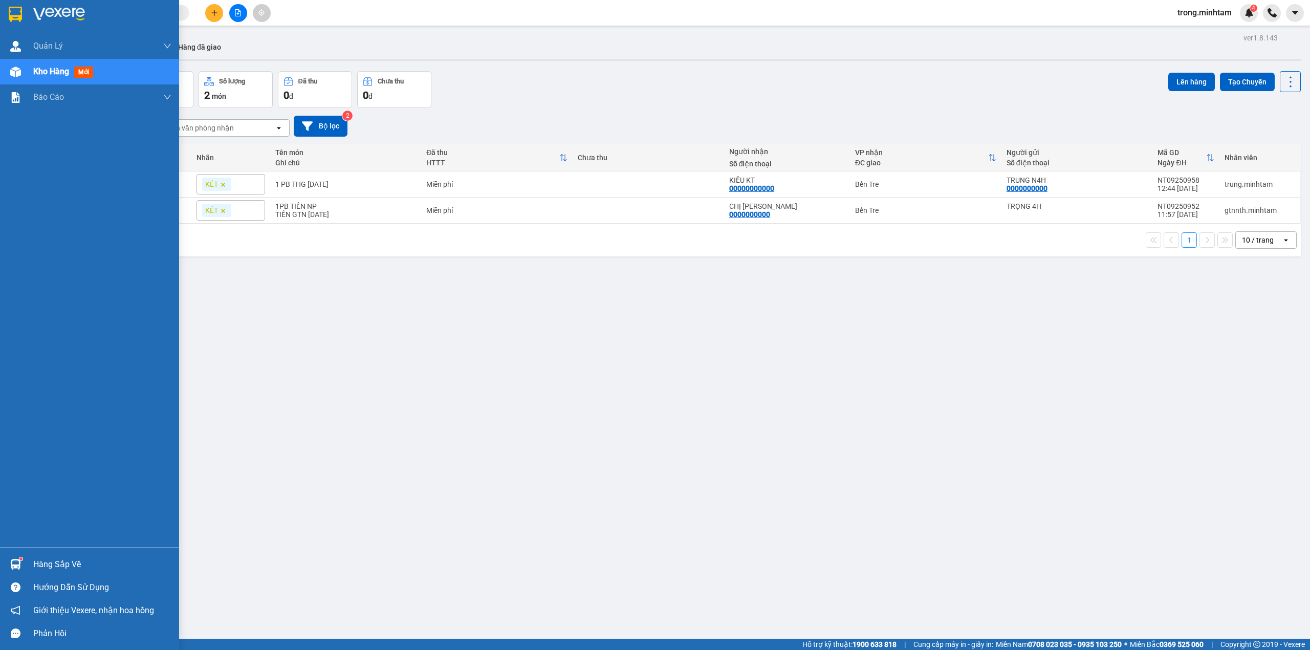
click at [64, 567] on div "Hàng sắp về" at bounding box center [102, 564] width 138 height 15
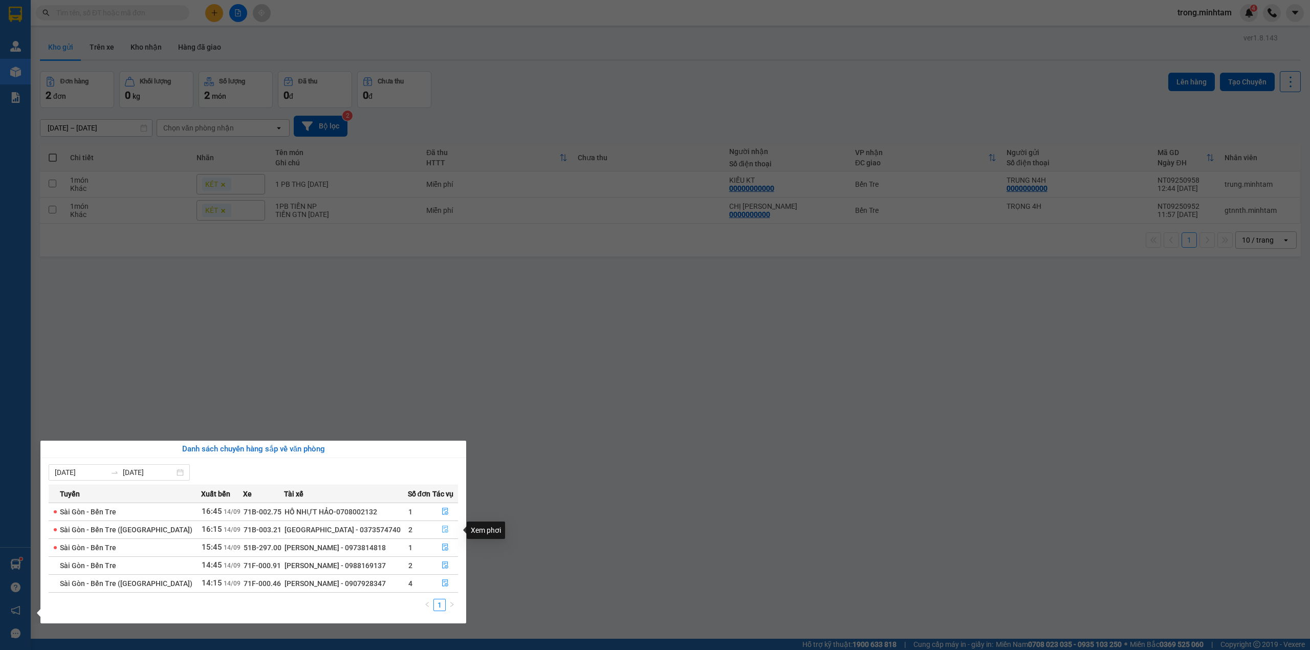
click at [436, 534] on button "button" at bounding box center [445, 529] width 25 height 16
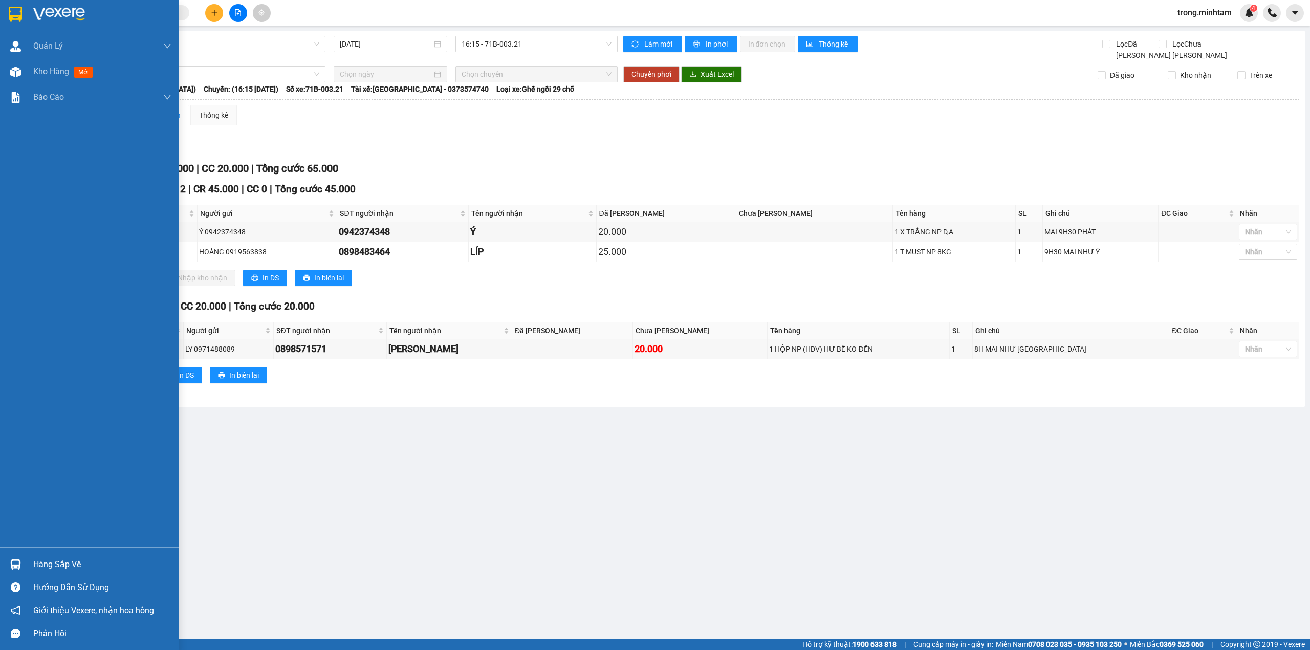
click at [61, 560] on div "Hàng sắp về" at bounding box center [102, 564] width 138 height 15
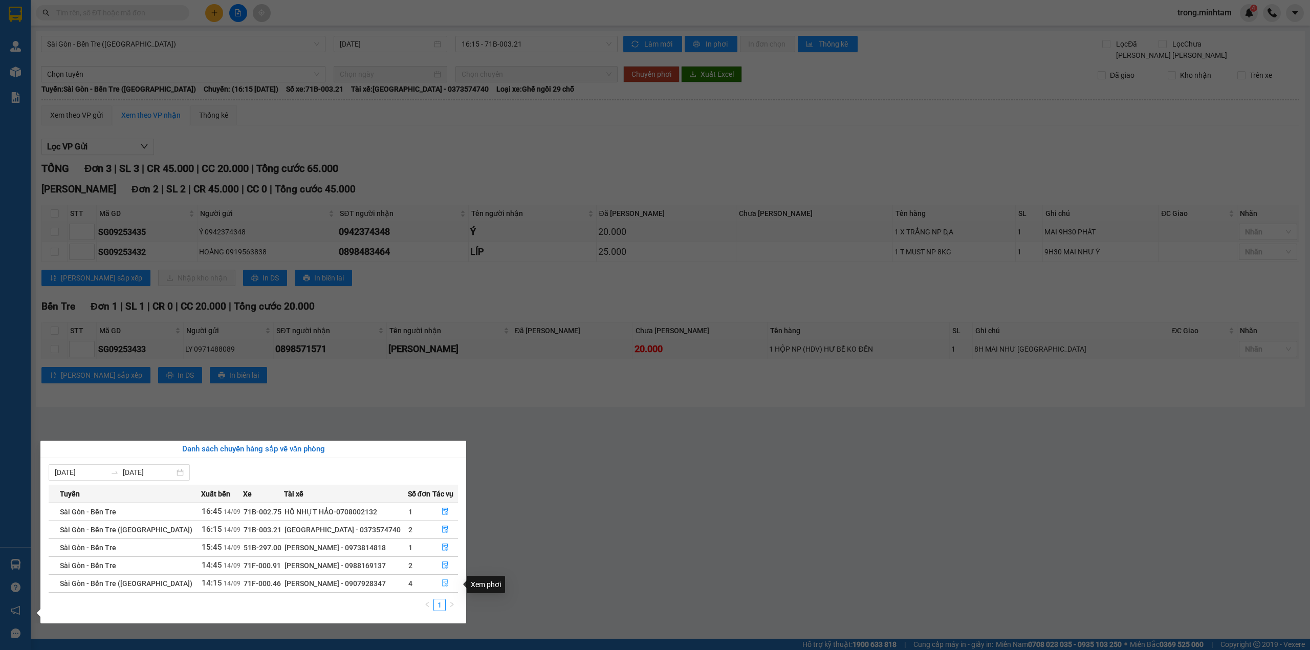
click at [441, 586] on icon "file-done" at bounding box center [444, 582] width 7 height 7
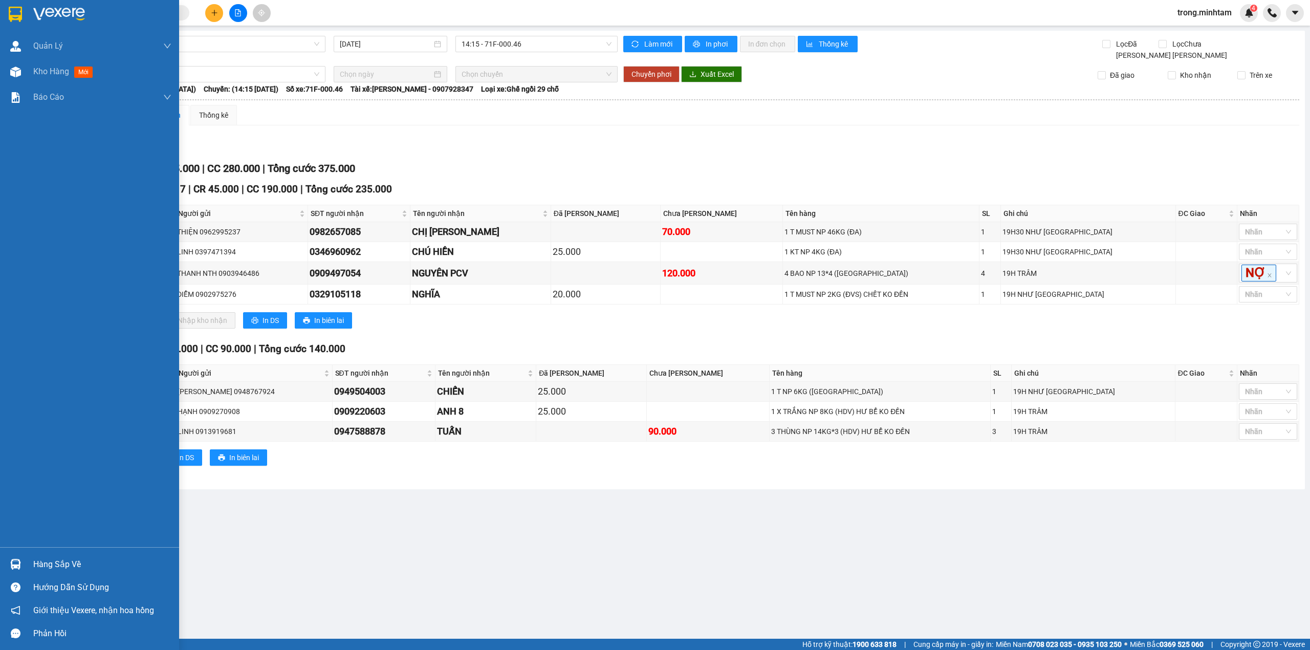
click at [55, 562] on div "Hàng sắp về" at bounding box center [102, 564] width 138 height 15
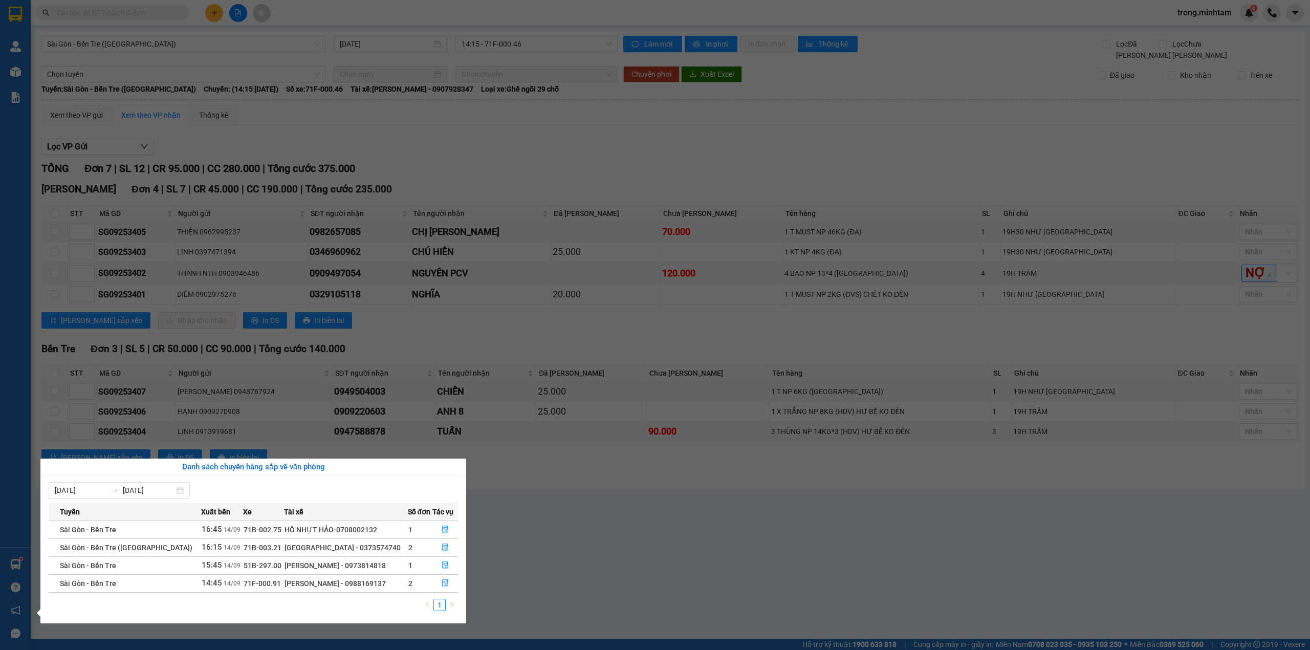
click at [195, 125] on section "Kết quả tìm kiếm ( 0 ) Bộ lọc No Data trong.minhtam 4 Quản Lý Quản lý khách hàn…" at bounding box center [655, 325] width 1310 height 650
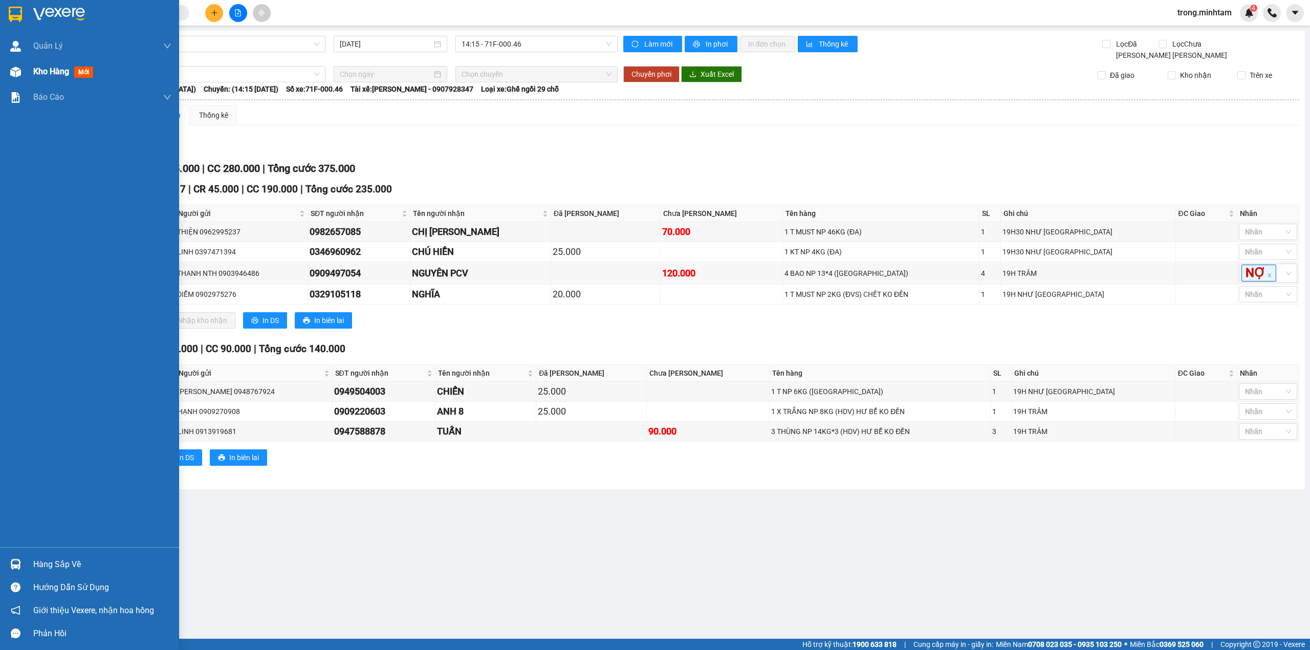
click at [49, 74] on span "Kho hàng" at bounding box center [51, 72] width 36 height 10
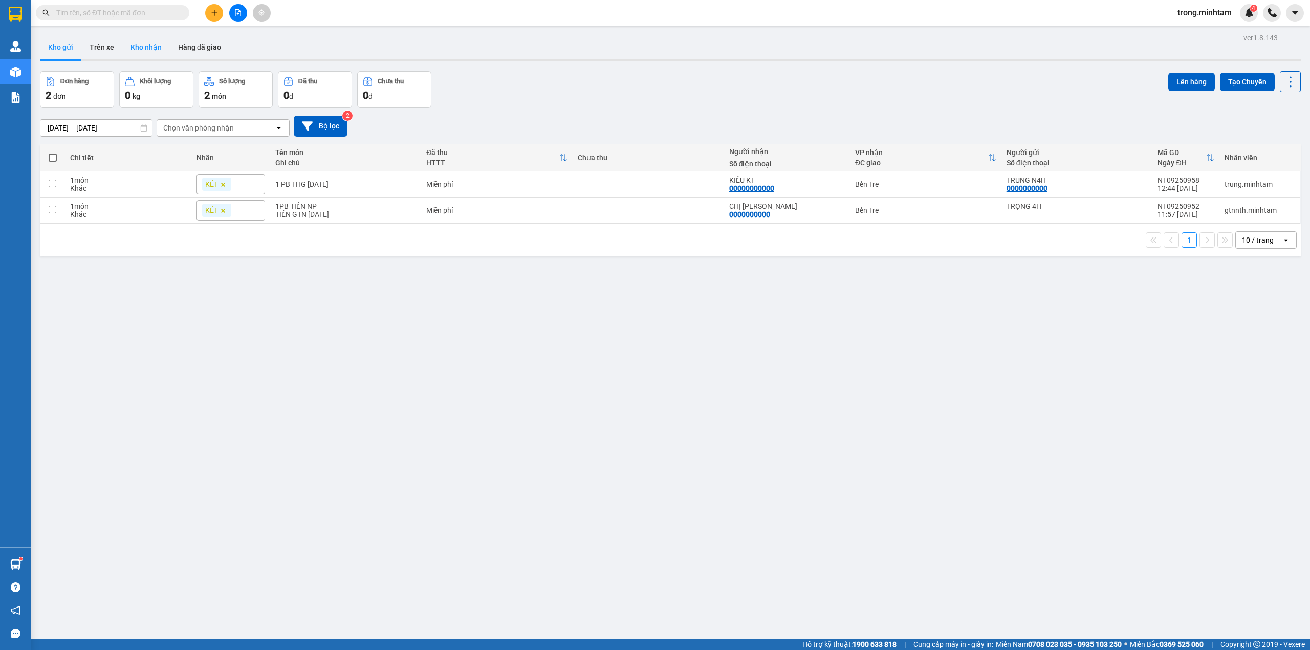
click at [148, 56] on button "Kho nhận" at bounding box center [146, 47] width 48 height 25
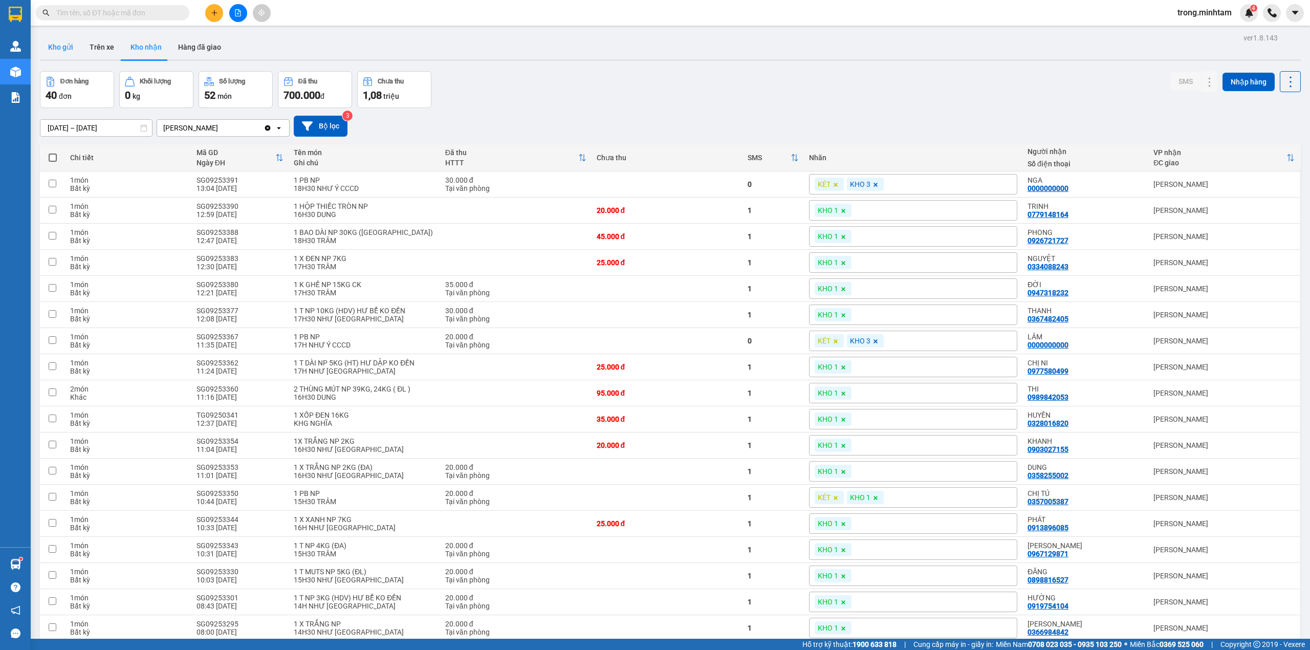
click at [62, 46] on button "Kho gửi" at bounding box center [60, 47] width 41 height 25
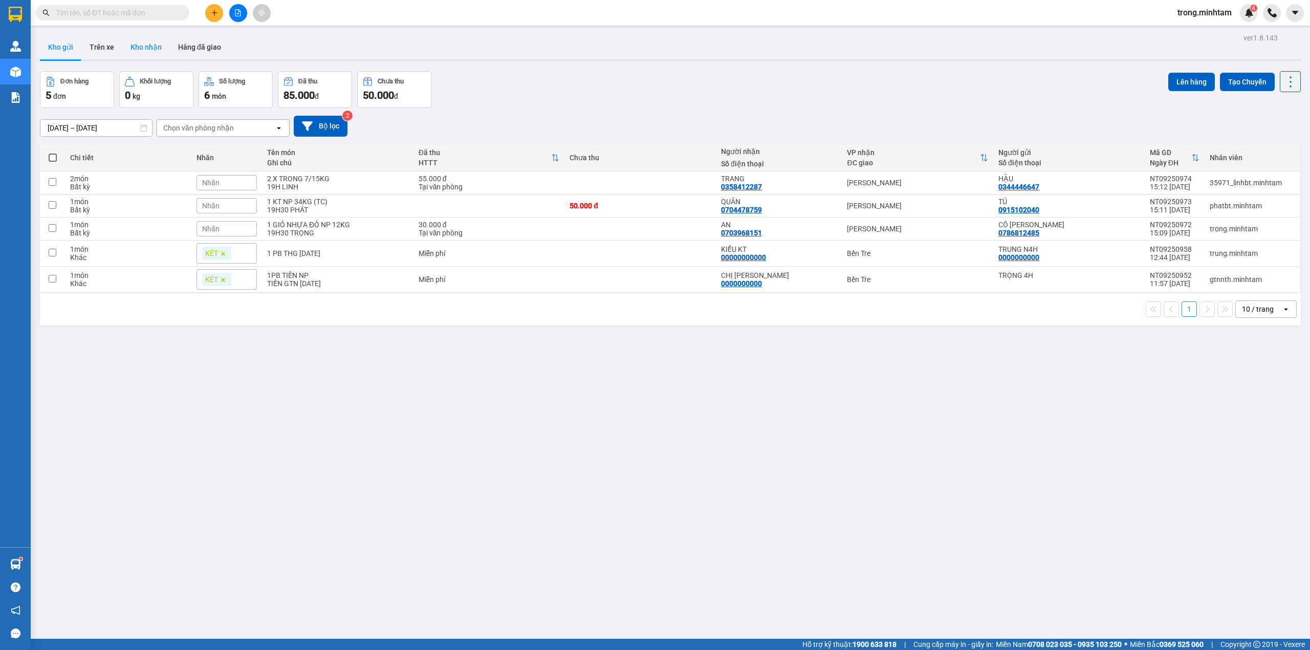
click at [140, 50] on button "Kho nhận" at bounding box center [146, 47] width 48 height 25
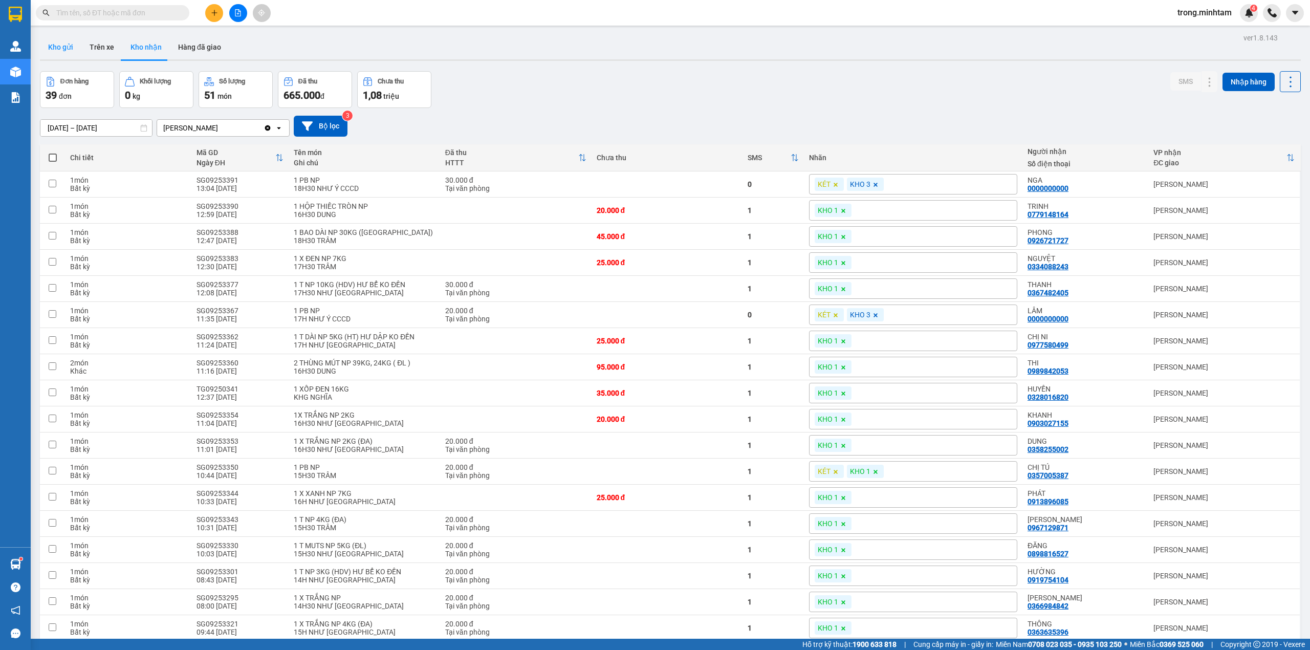
click at [74, 42] on button "Kho gửi" at bounding box center [60, 47] width 41 height 25
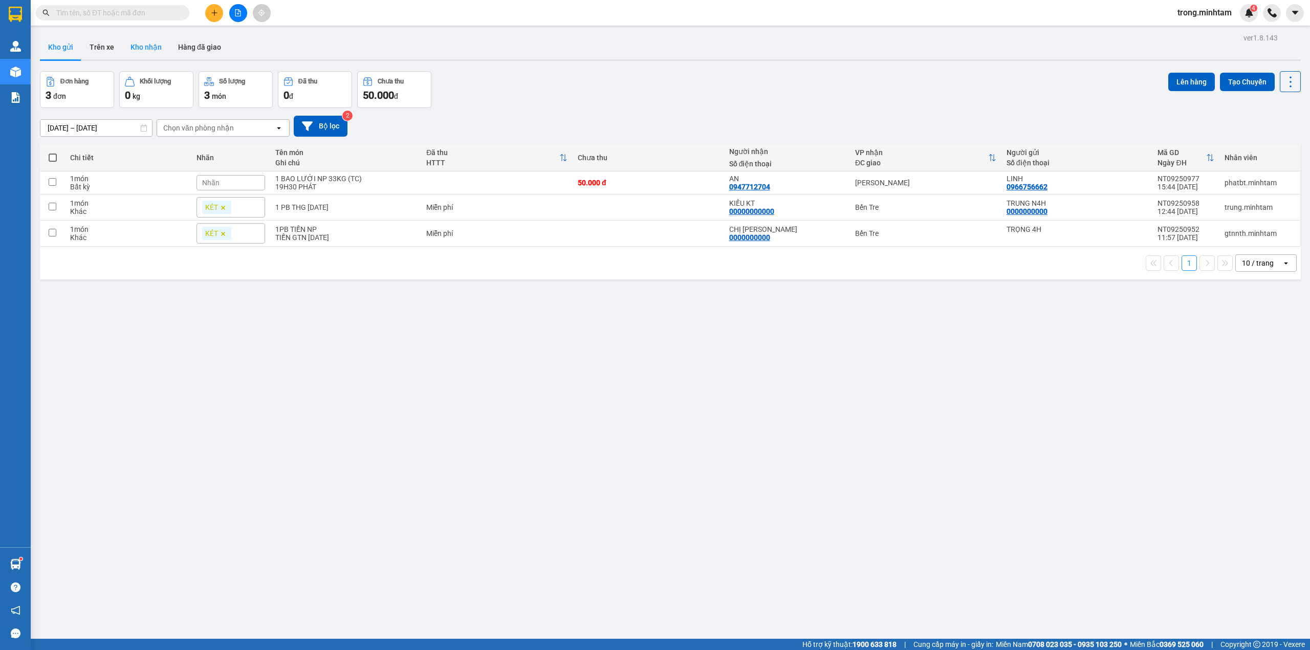
click at [161, 50] on button "Kho nhận" at bounding box center [146, 47] width 48 height 25
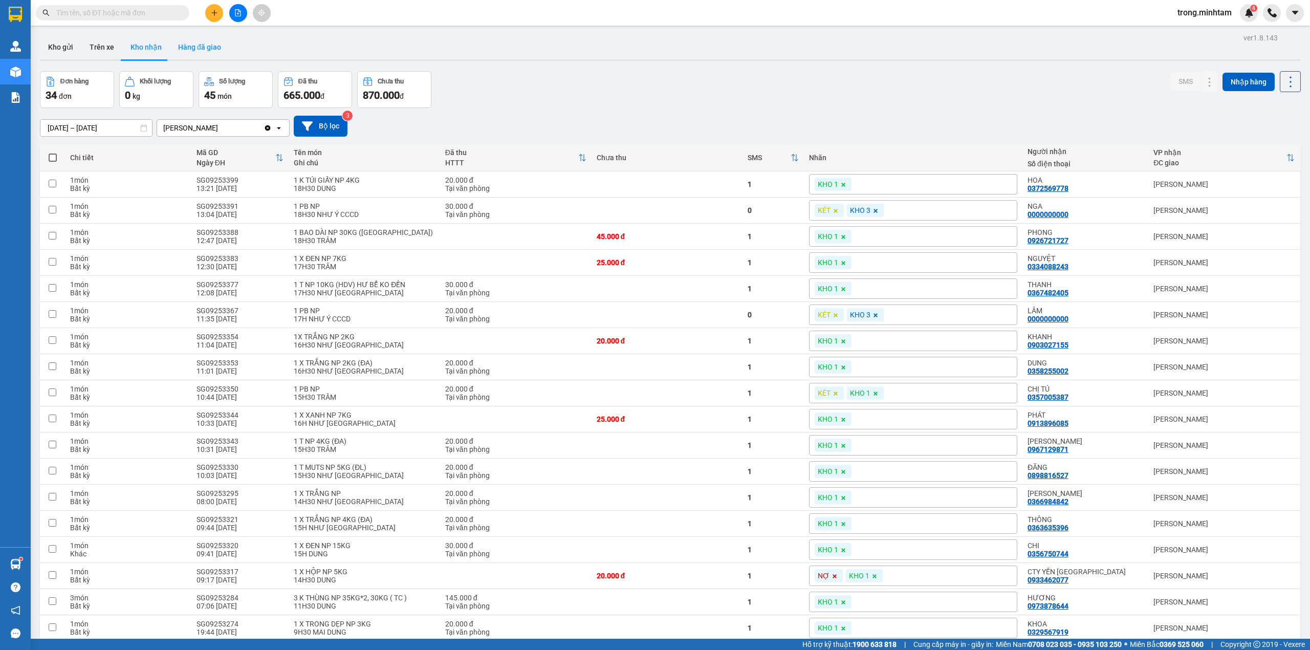
click at [184, 43] on button "Hàng đã giao" at bounding box center [199, 47] width 59 height 25
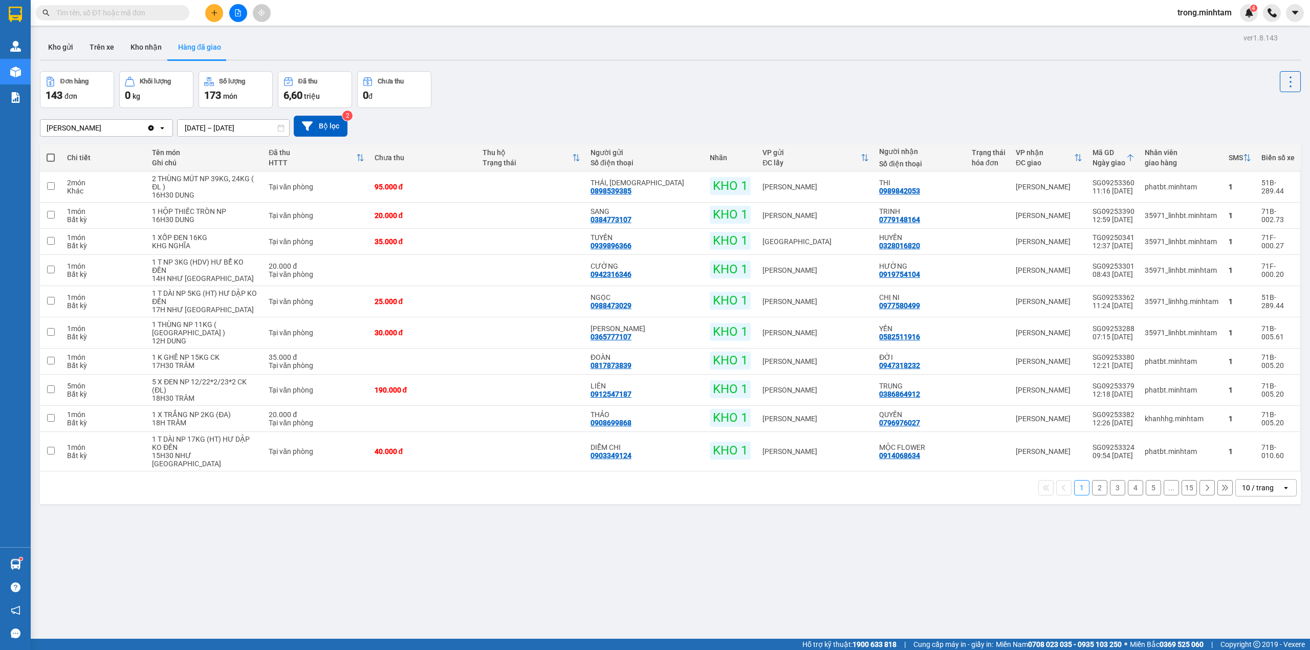
click at [1257, 479] on div "10 / trang" at bounding box center [1258, 487] width 46 height 16
drag, startPoint x: 1247, startPoint y: 591, endPoint x: 1254, endPoint y: 565, distance: 27.7
click at [1247, 590] on span "100 / trang" at bounding box center [1251, 591] width 37 height 10
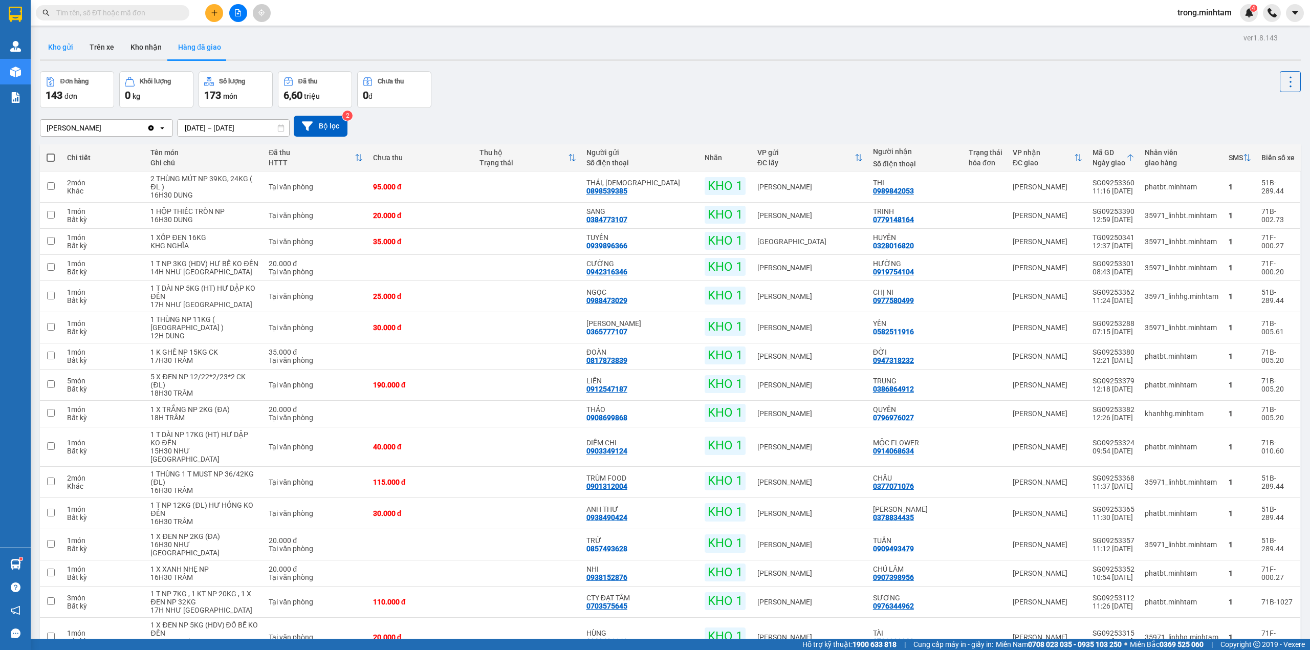
click at [60, 46] on button "Kho gửi" at bounding box center [60, 47] width 41 height 25
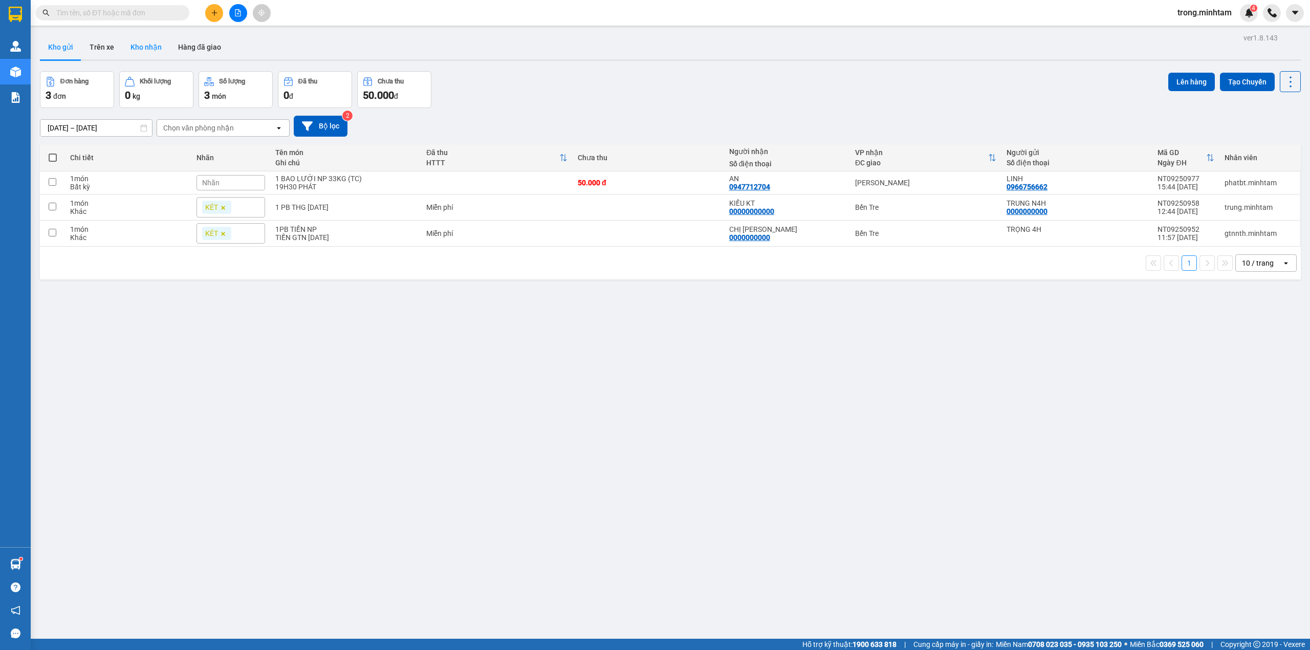
click at [140, 47] on button "Kho nhận" at bounding box center [146, 47] width 48 height 25
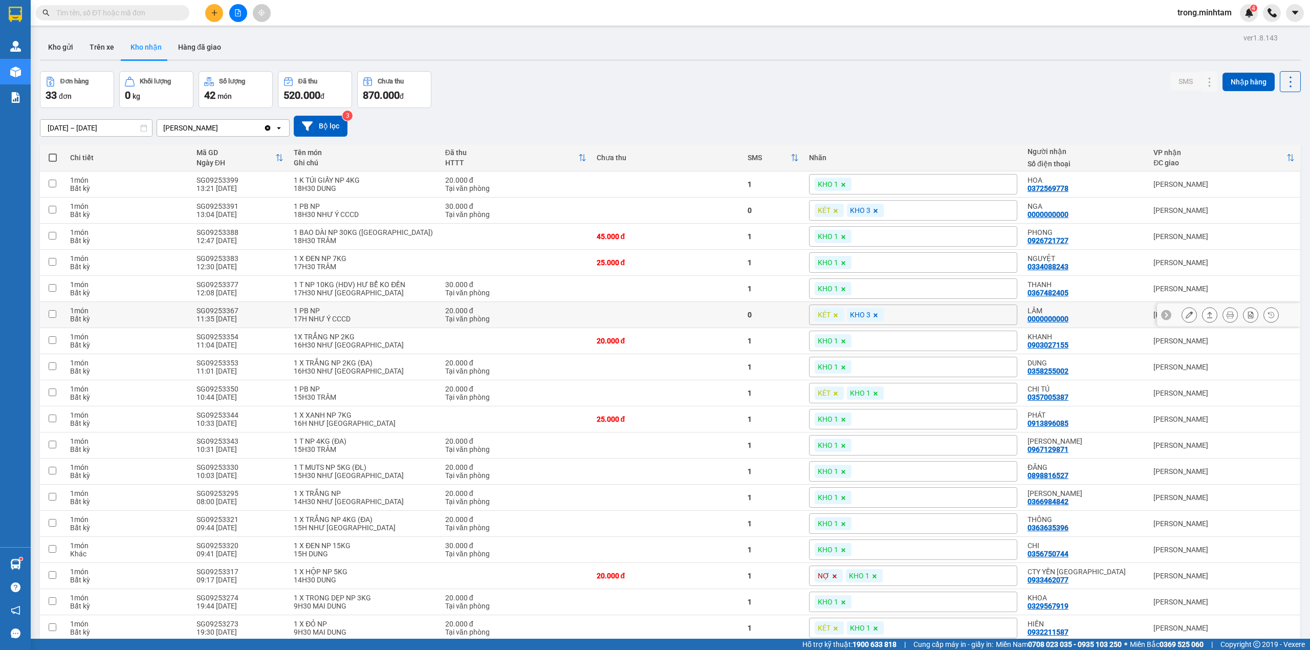
click at [1185, 316] on icon at bounding box center [1188, 314] width 7 height 7
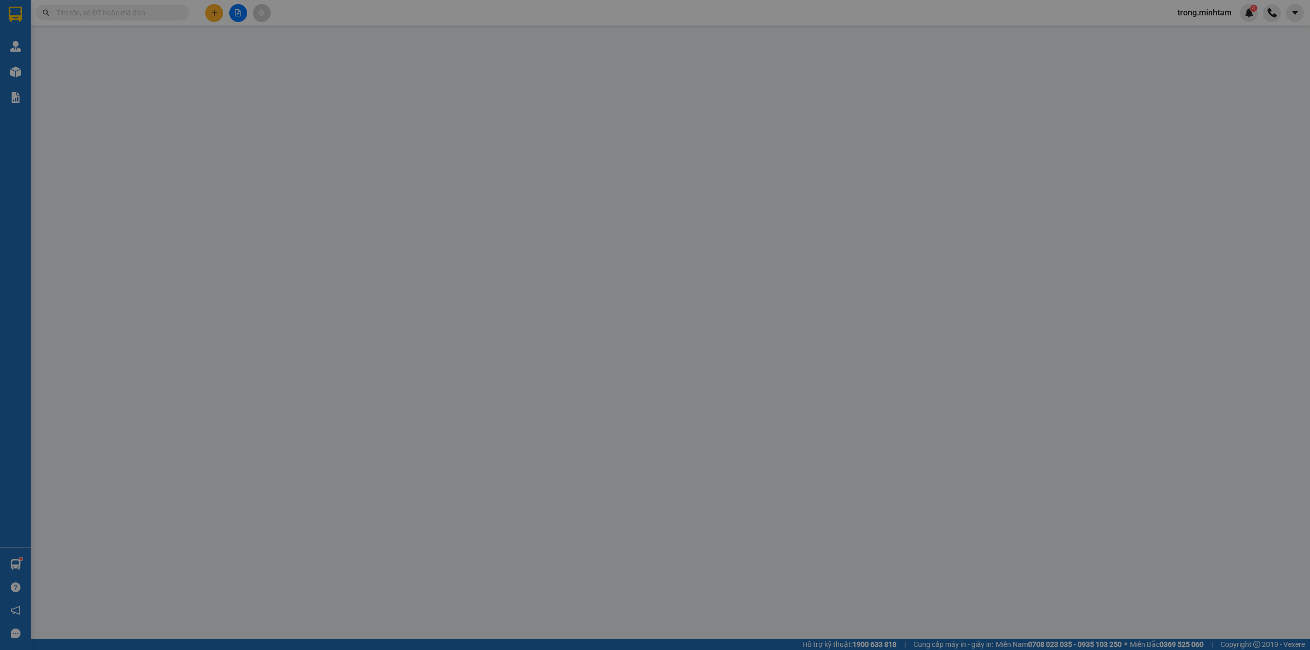
type input "0934366436"
type input "TOÀN"
type input "0000000000"
type input "LÂM"
type input "0868346871/ GỌI KHÁCH RA LẤY / GỌI NG GỞI KNM"
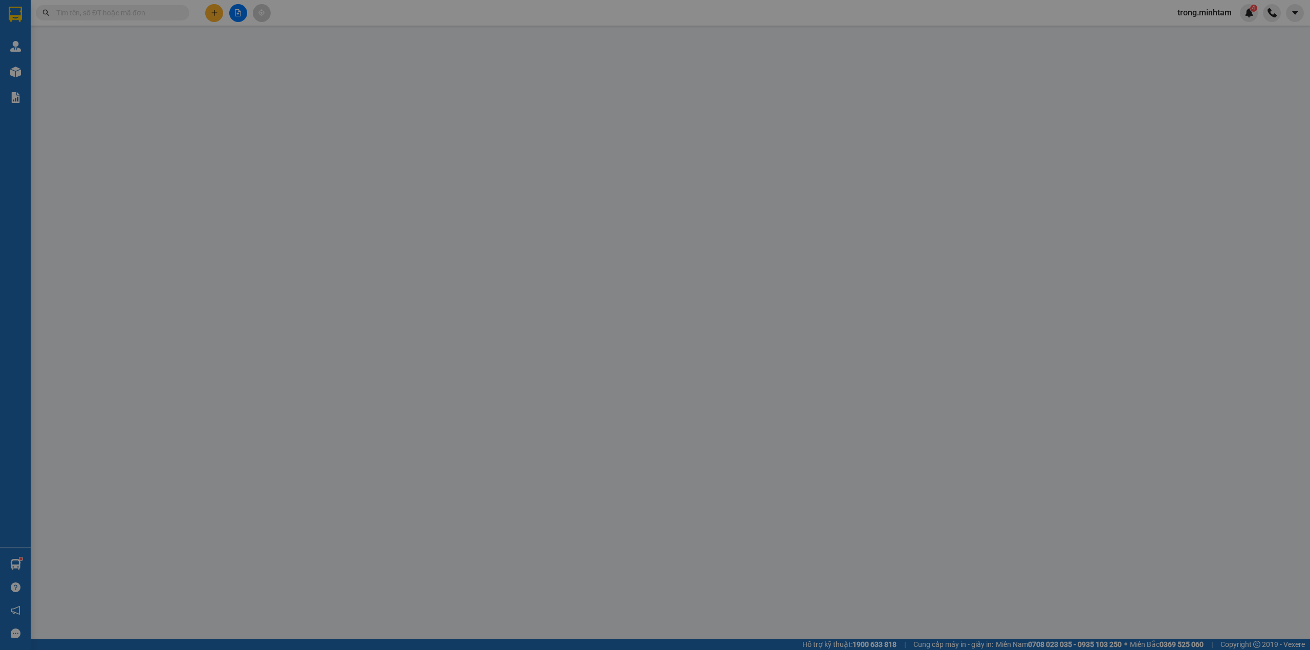
type input "20.000"
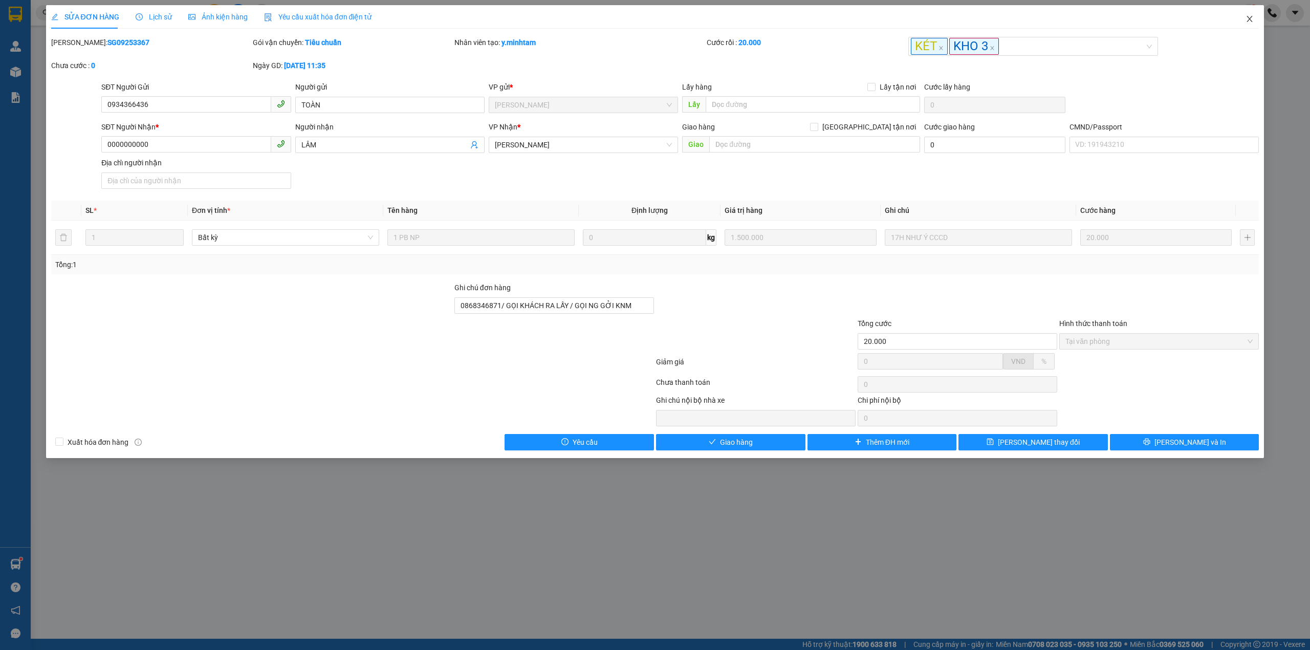
click at [1246, 21] on icon "close" at bounding box center [1249, 19] width 8 height 8
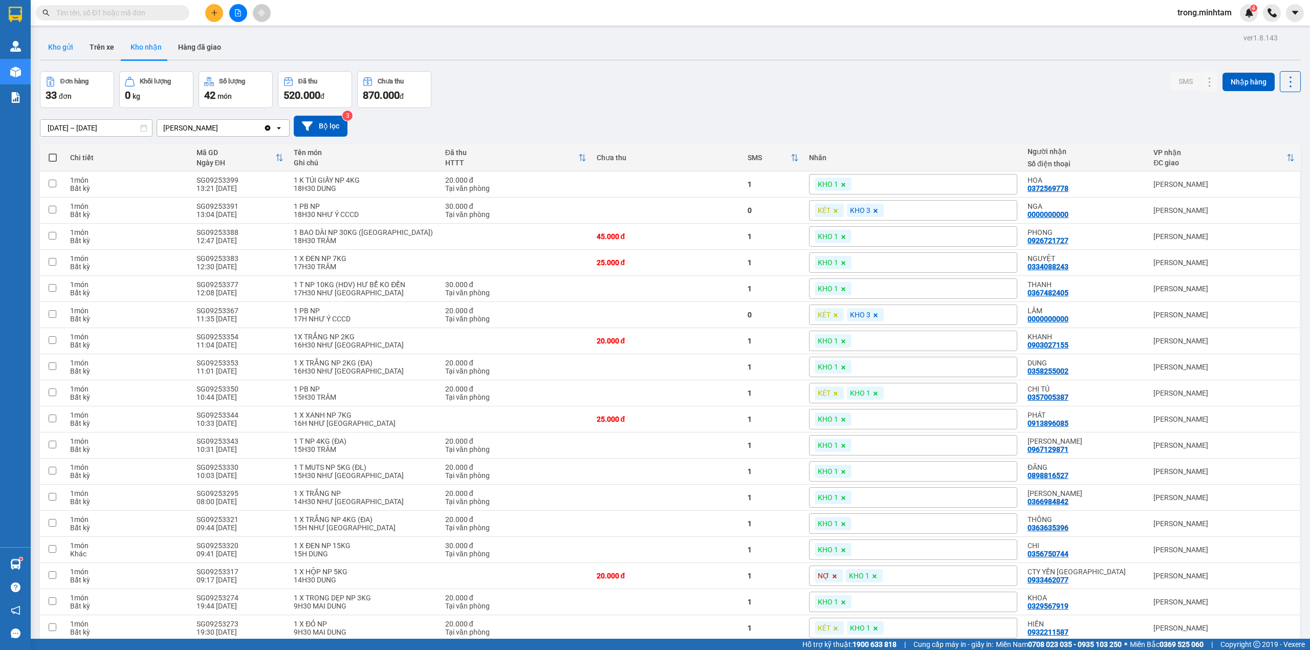
click at [56, 46] on button "Kho gửi" at bounding box center [60, 47] width 41 height 25
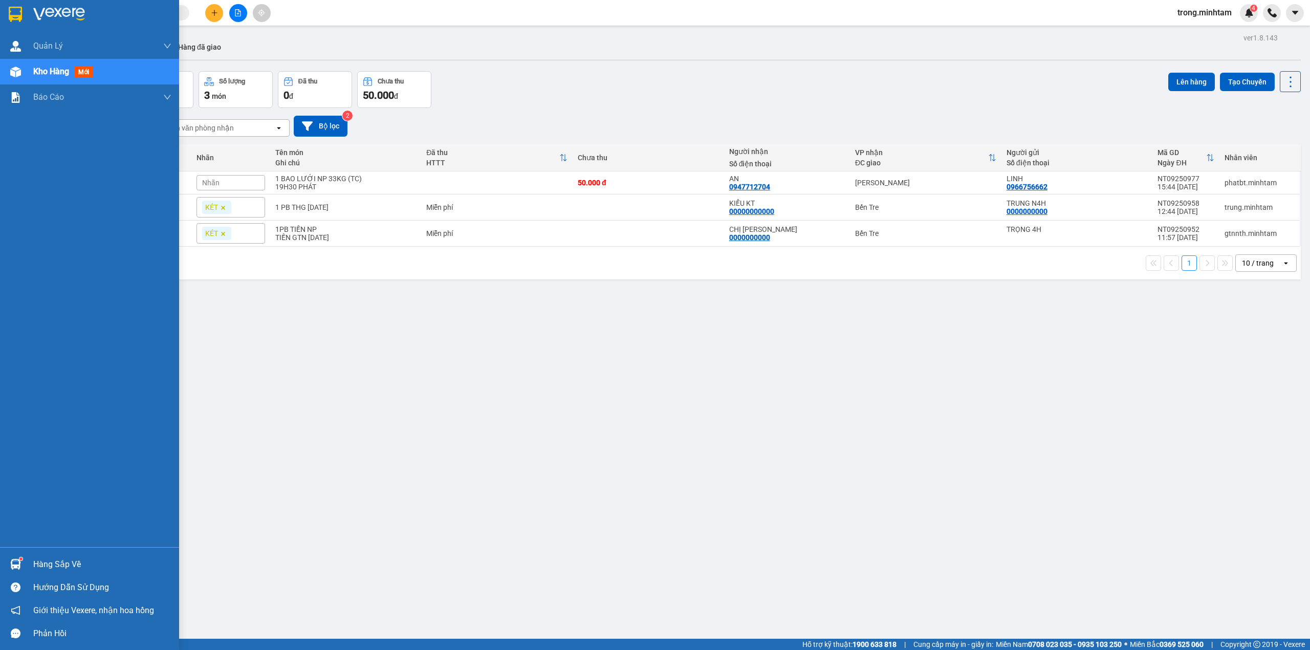
click at [47, 561] on div "Hàng sắp về" at bounding box center [102, 564] width 138 height 15
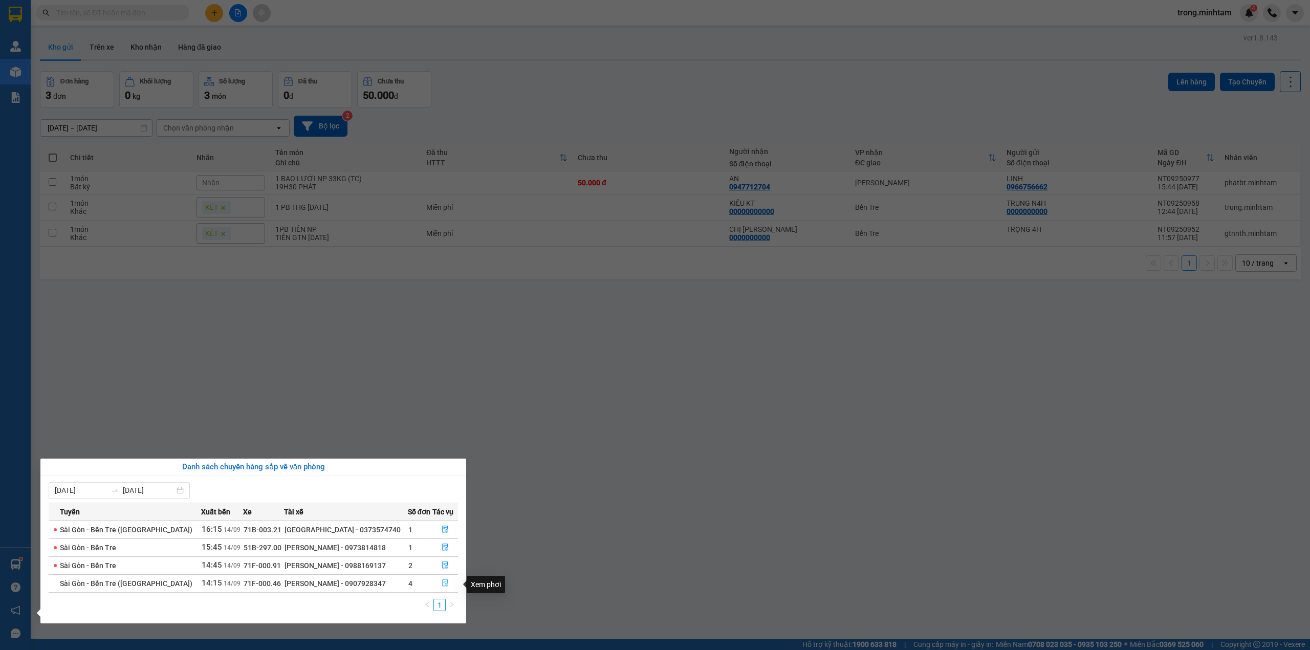
click at [441, 585] on icon "file-done" at bounding box center [444, 582] width 7 height 7
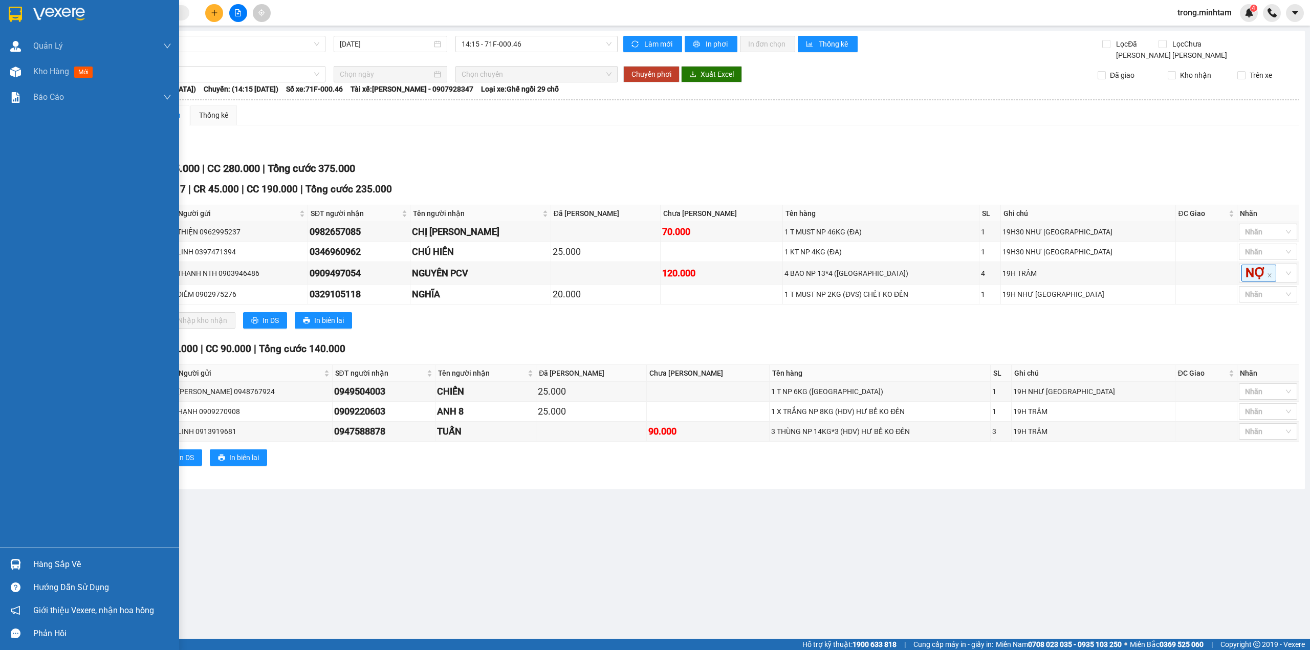
click at [61, 564] on div "Hàng sắp về" at bounding box center [102, 564] width 138 height 15
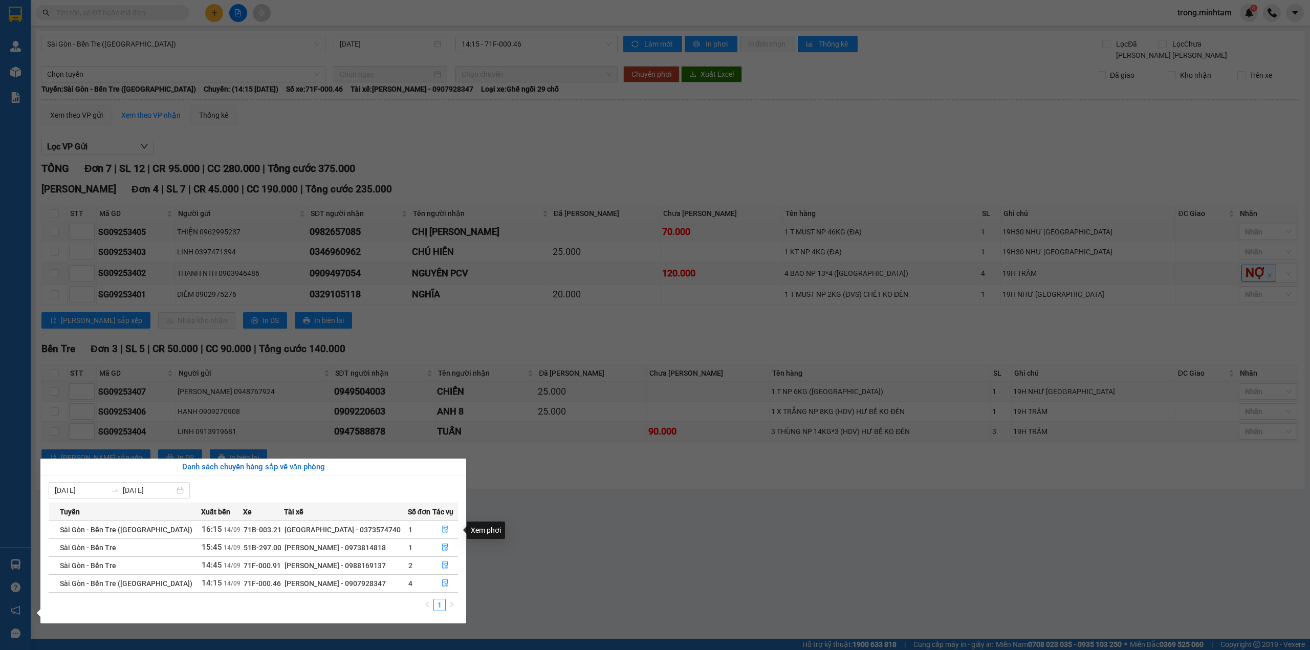
drag, startPoint x: 440, startPoint y: 523, endPoint x: 440, endPoint y: 531, distance: 8.2
click at [440, 531] on button "button" at bounding box center [445, 529] width 25 height 16
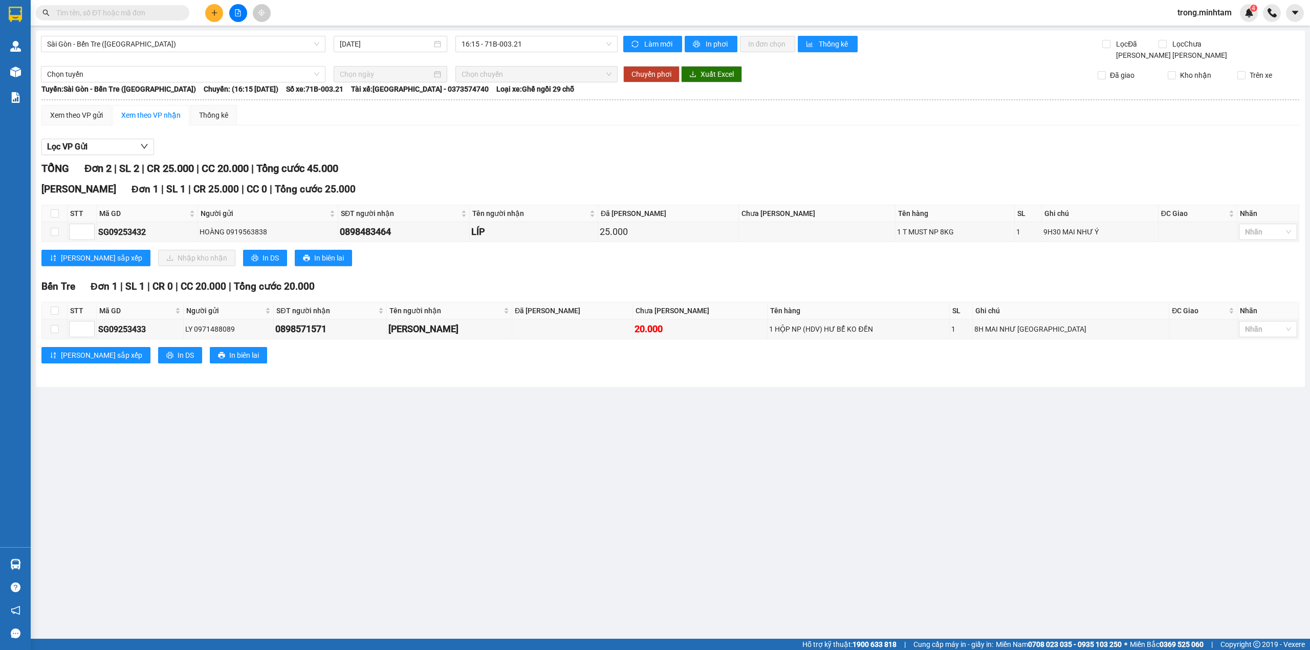
click at [167, 2] on div "Kết quả tìm kiếm ( 175 ) Bộ lọc Mã ĐH Trạng thái Món hàng Tổng cước Chưa cước N…" at bounding box center [655, 13] width 1310 height 26
click at [166, 8] on input "text" at bounding box center [116, 12] width 121 height 11
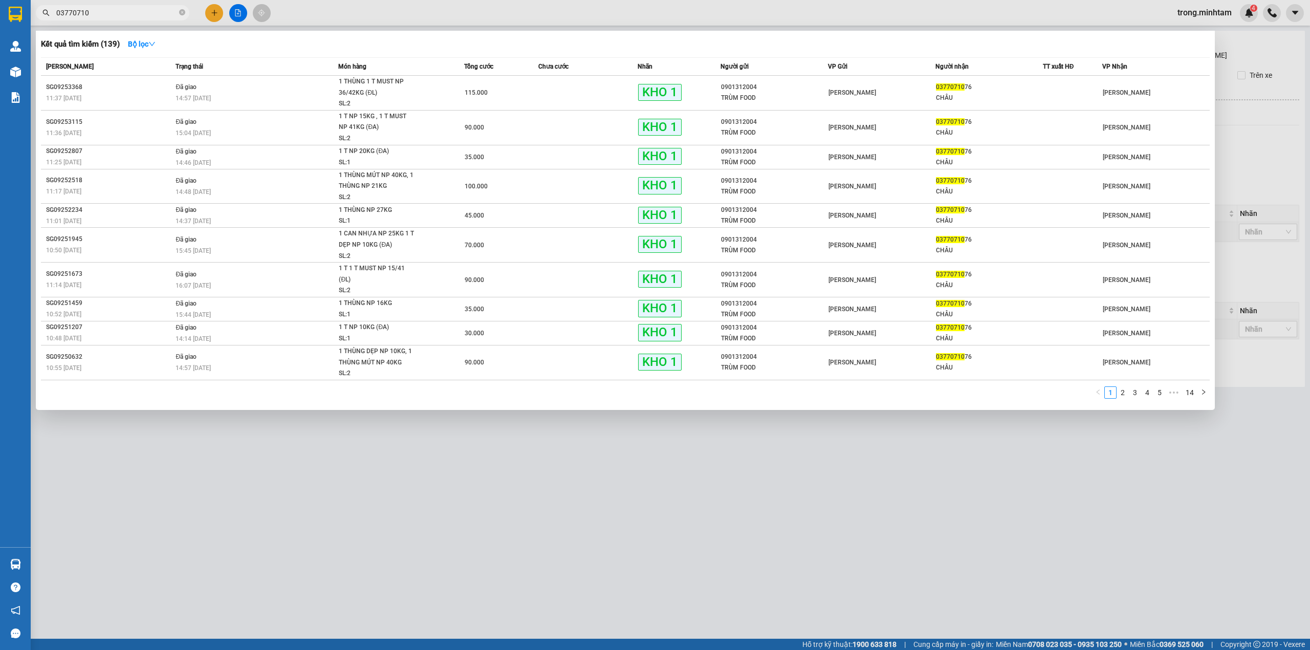
click at [131, 11] on input "03770710" at bounding box center [116, 12] width 121 height 11
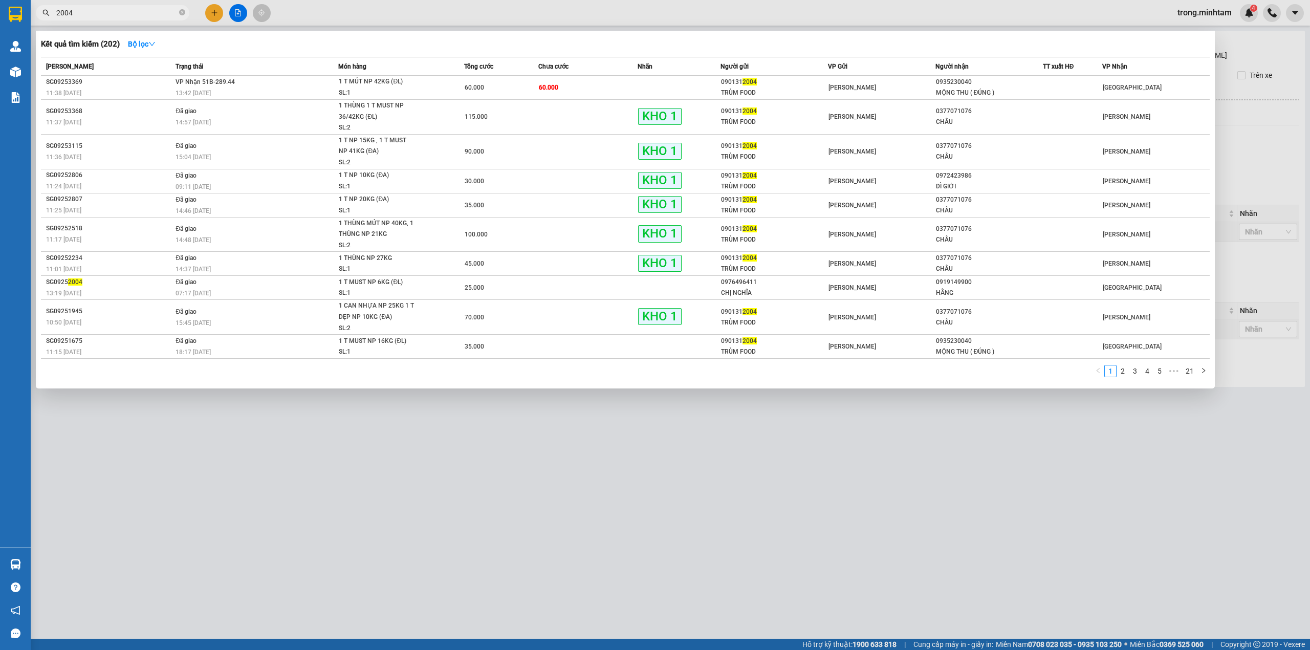
type input "2004"
click at [179, 9] on span at bounding box center [182, 13] width 6 height 10
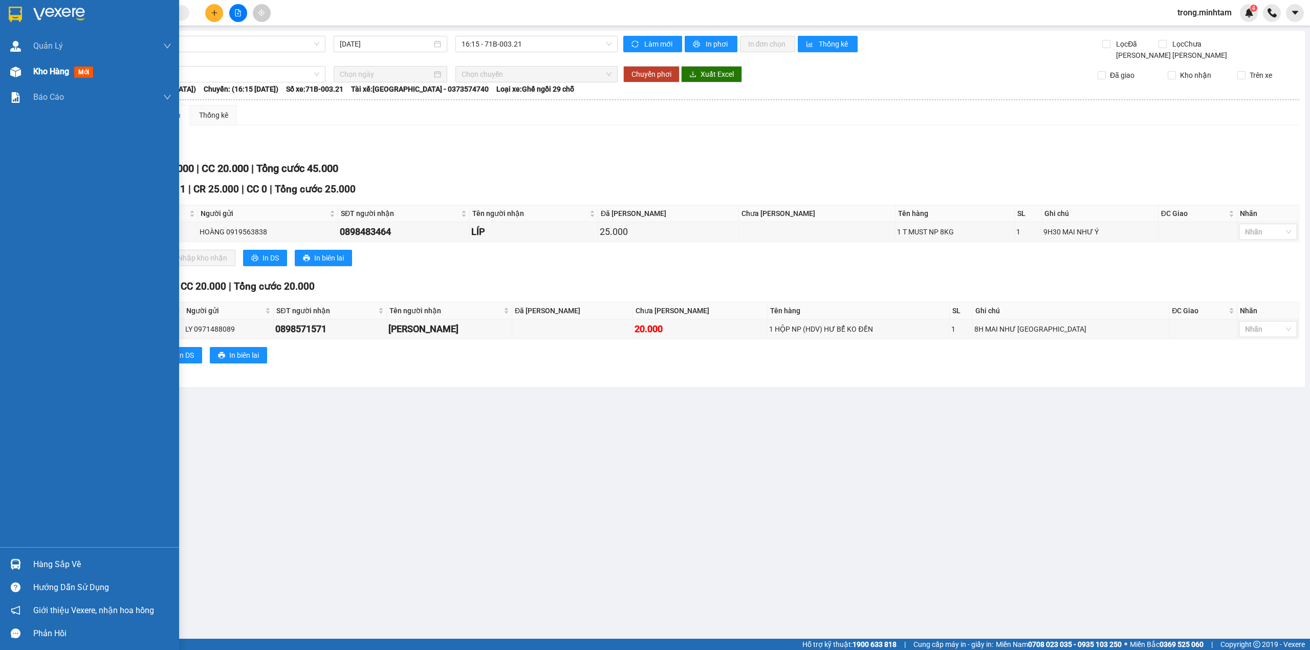
click at [57, 73] on span "Kho hàng" at bounding box center [51, 72] width 36 height 10
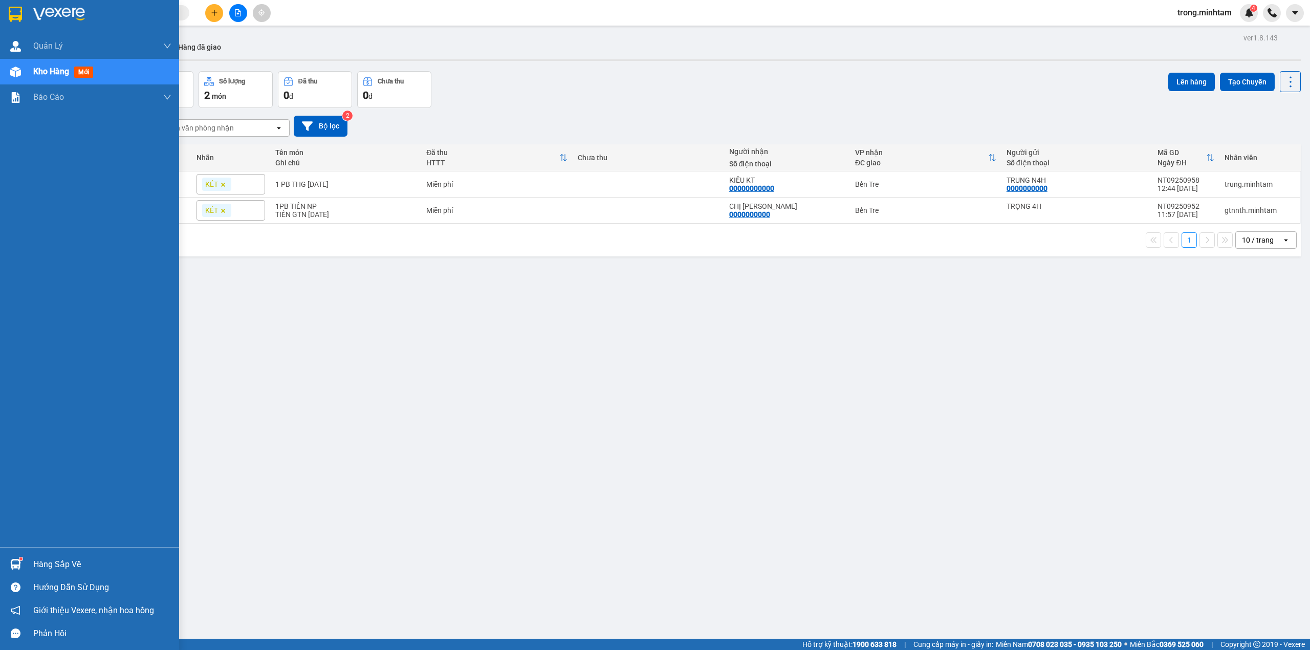
click at [41, 562] on div "Hàng sắp về" at bounding box center [102, 564] width 138 height 15
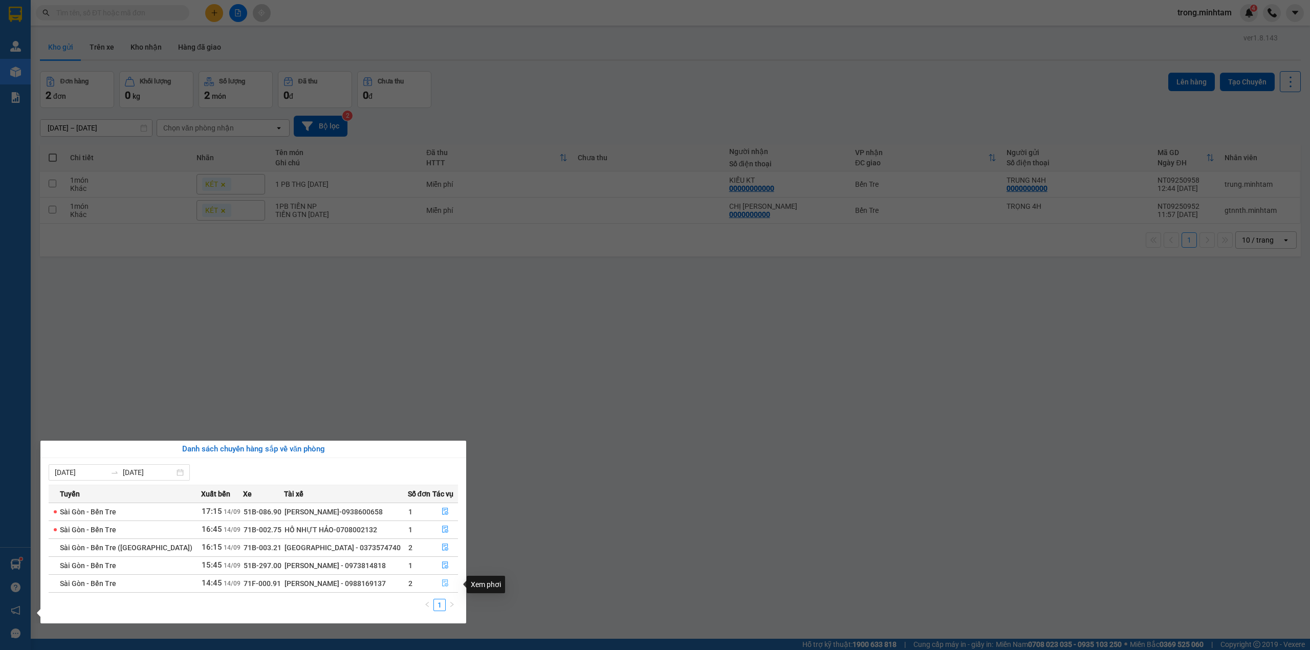
click at [445, 590] on button "button" at bounding box center [445, 583] width 25 height 16
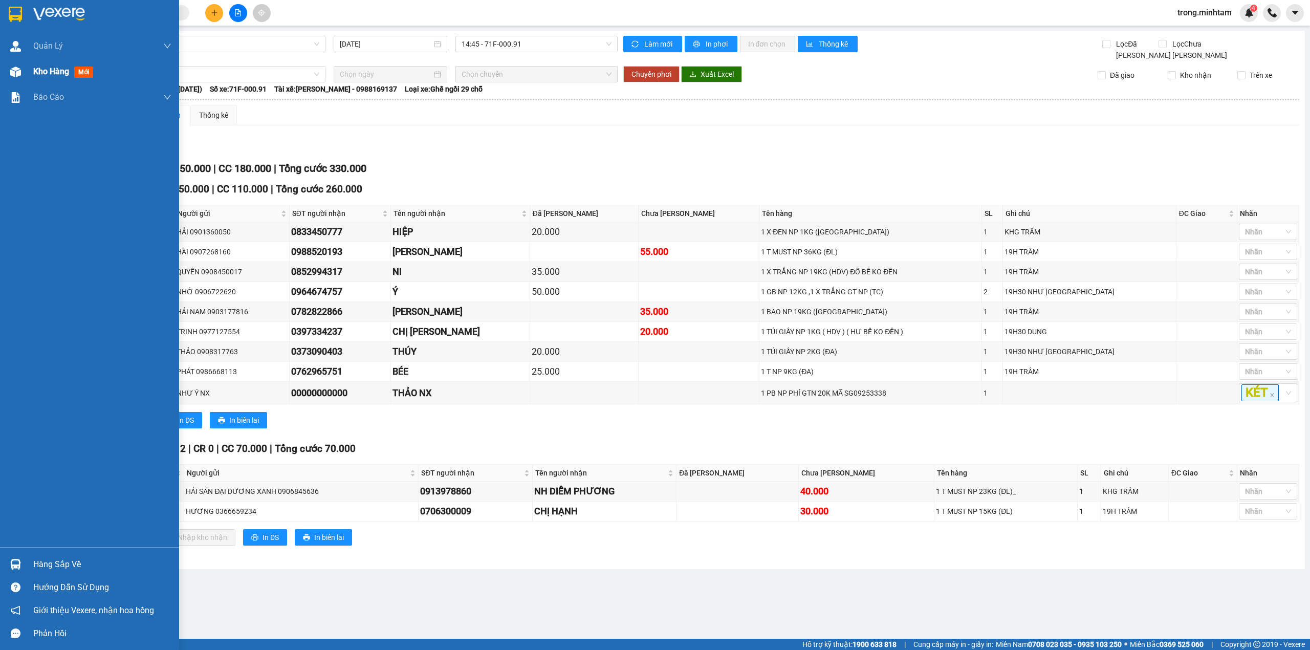
click at [48, 70] on span "Kho hàng" at bounding box center [51, 72] width 36 height 10
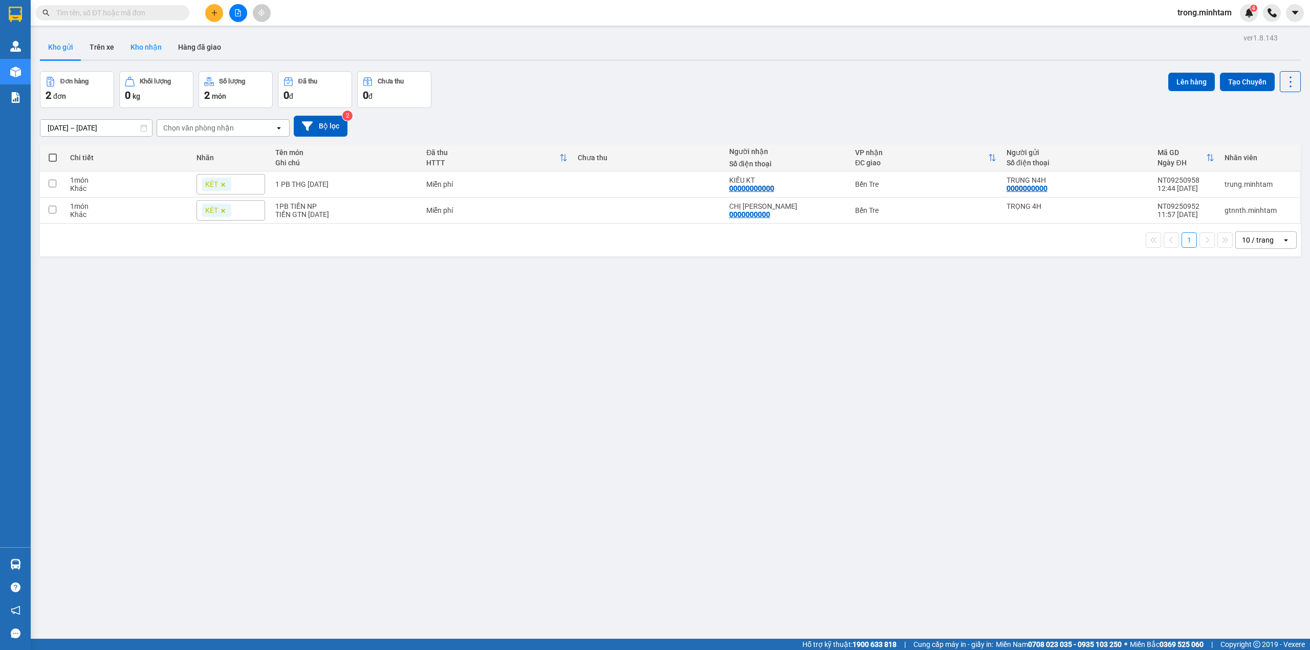
click at [149, 39] on button "Kho nhận" at bounding box center [146, 47] width 48 height 25
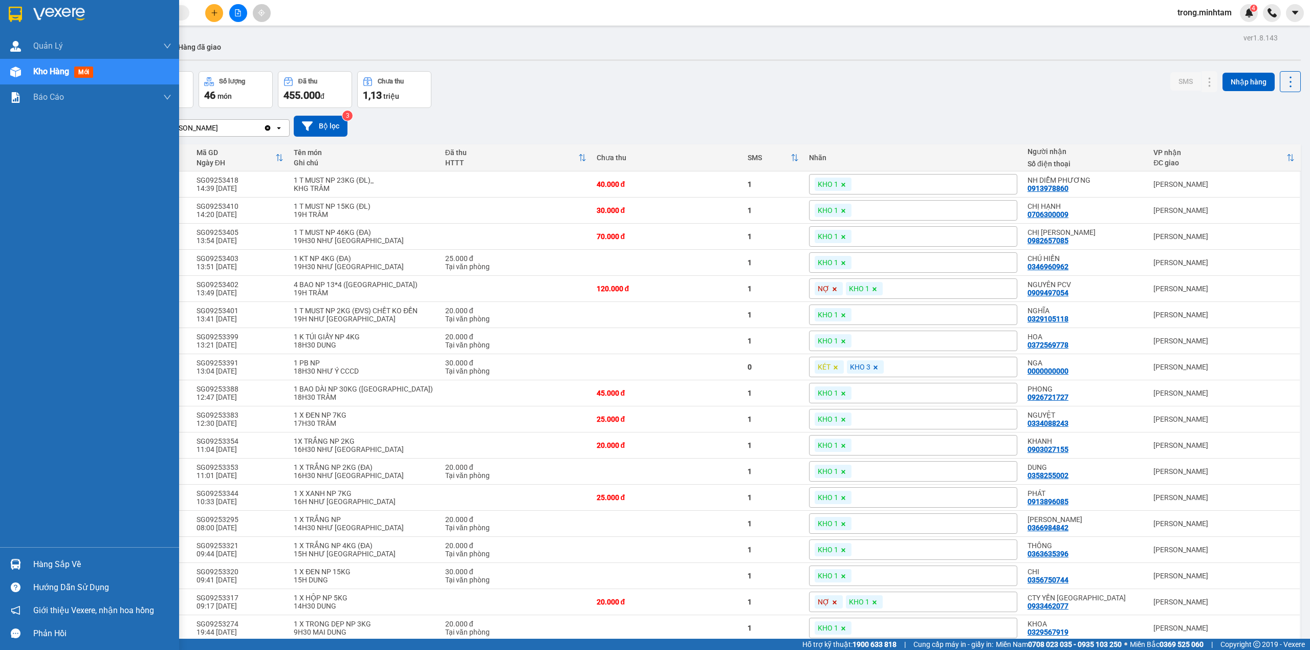
click at [68, 557] on div "Hàng sắp về" at bounding box center [102, 564] width 138 height 15
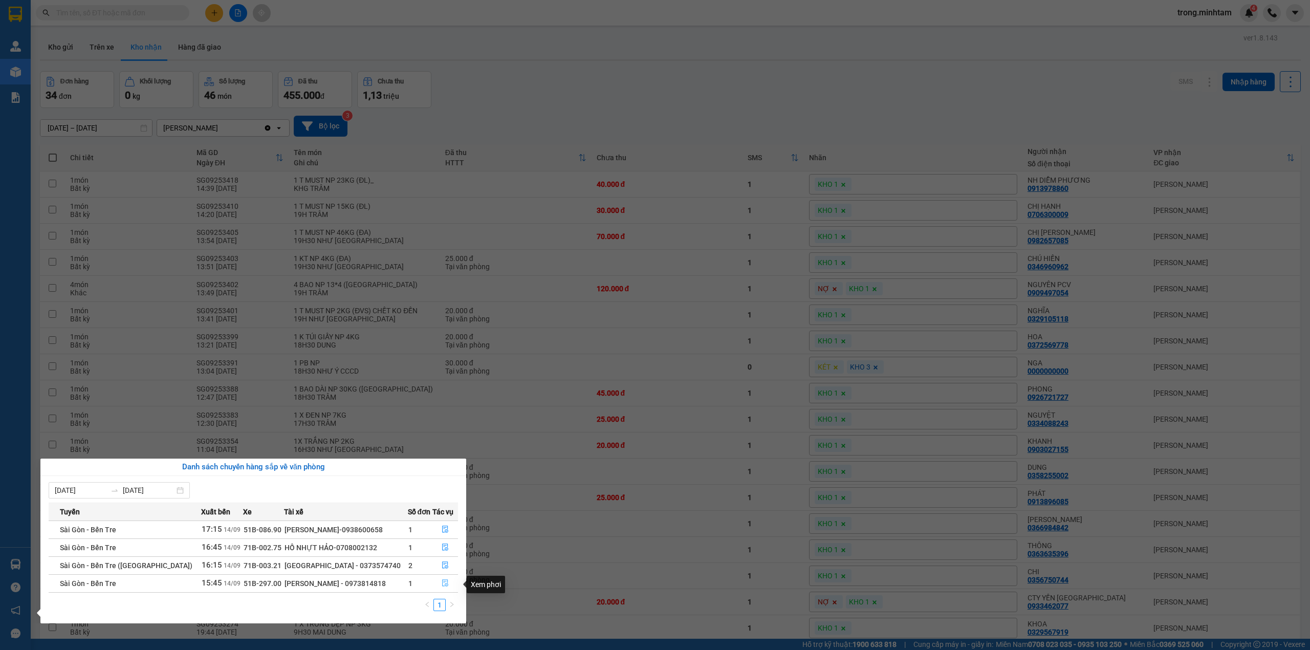
click at [445, 585] on icon "file-done" at bounding box center [445, 583] width 6 height 7
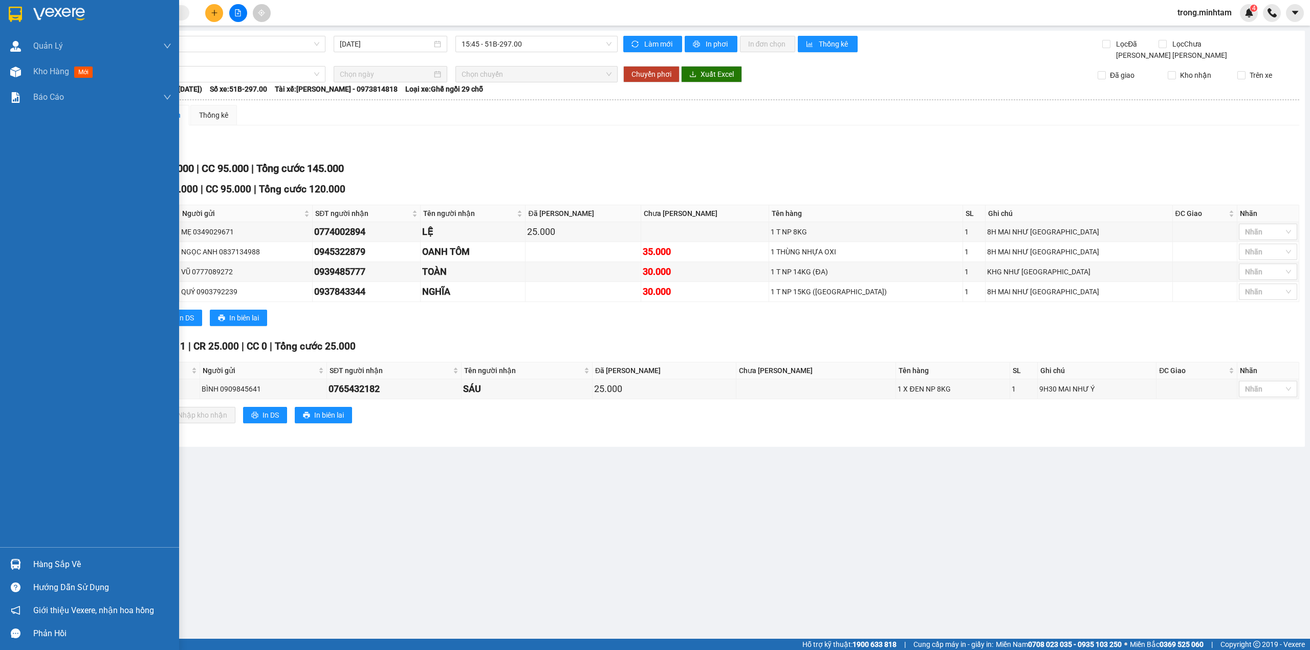
click at [42, 554] on div "Hàng sắp về" at bounding box center [89, 563] width 179 height 23
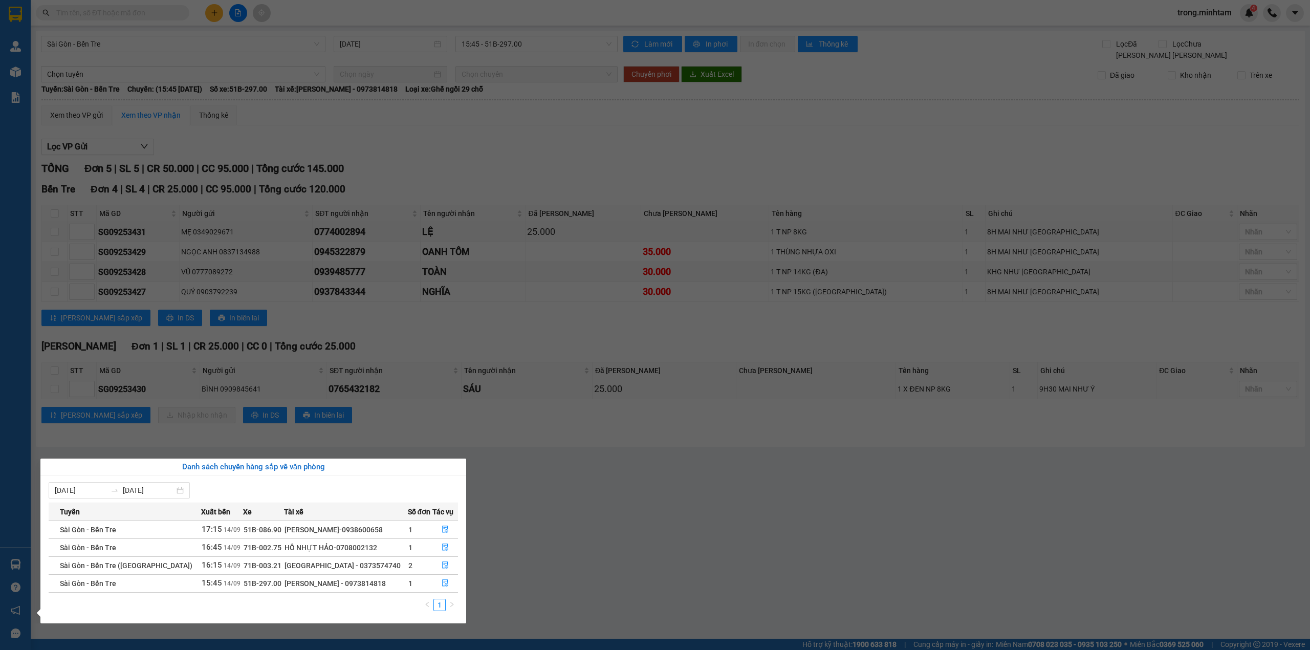
click at [291, 400] on section "Kết quả tìm kiếm ( 0 ) Bộ lọc No Data trong.minhtam 4 Quản [PERSON_NAME] lý khá…" at bounding box center [655, 325] width 1310 height 650
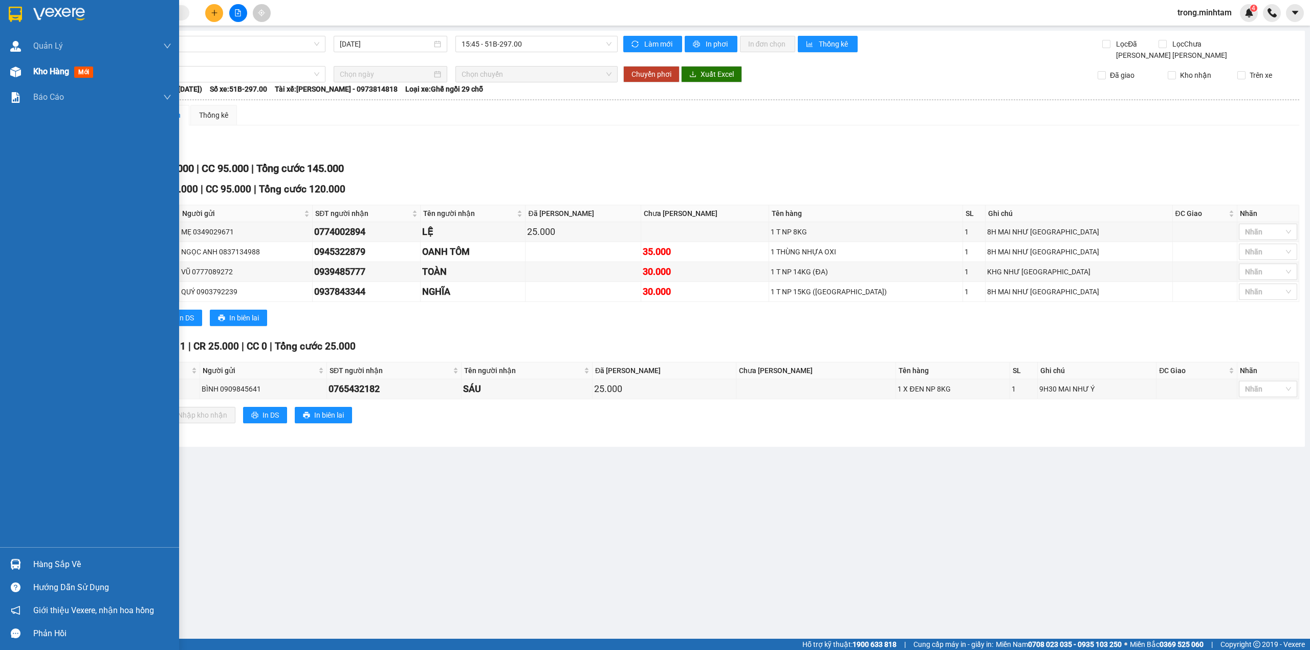
click at [52, 76] on span "Kho hàng" at bounding box center [51, 72] width 36 height 10
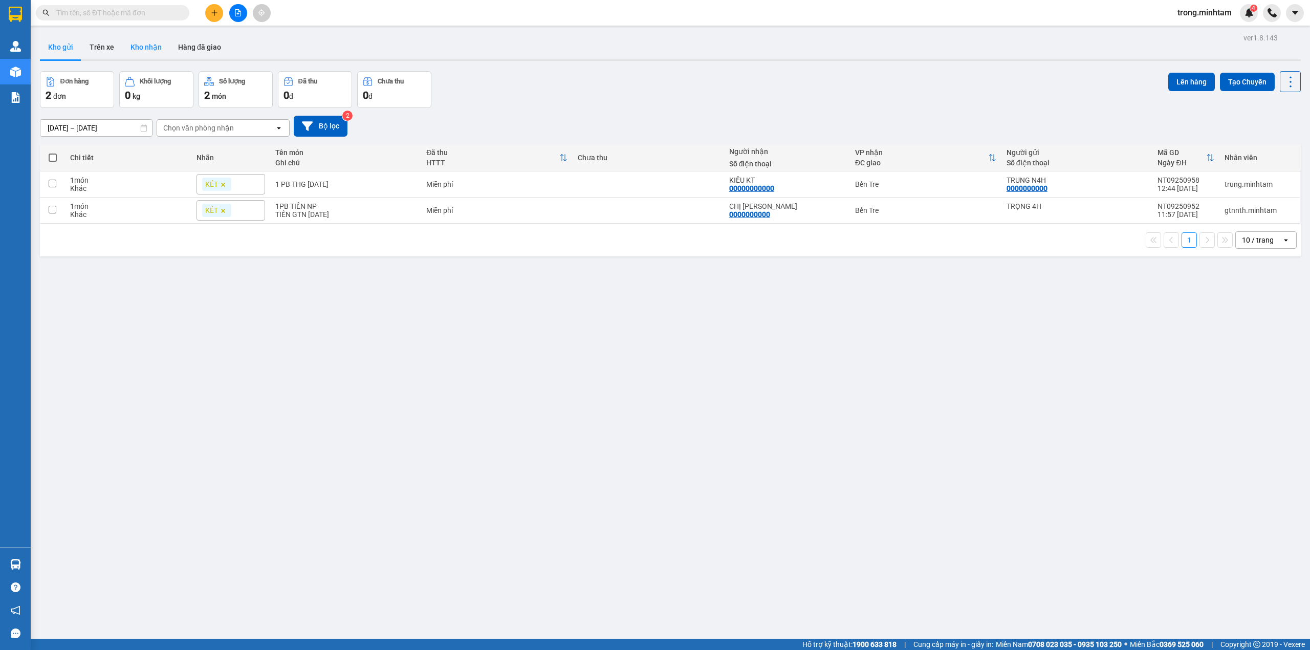
click at [140, 42] on button "Kho nhận" at bounding box center [146, 47] width 48 height 25
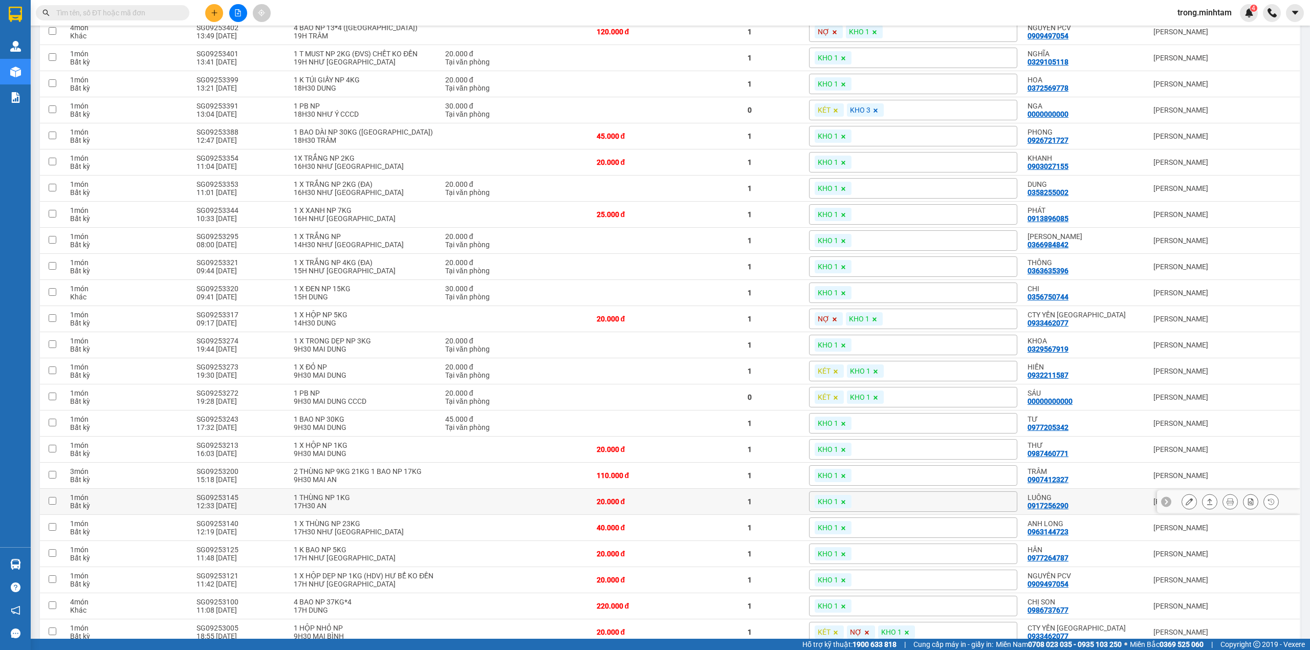
scroll to position [273, 0]
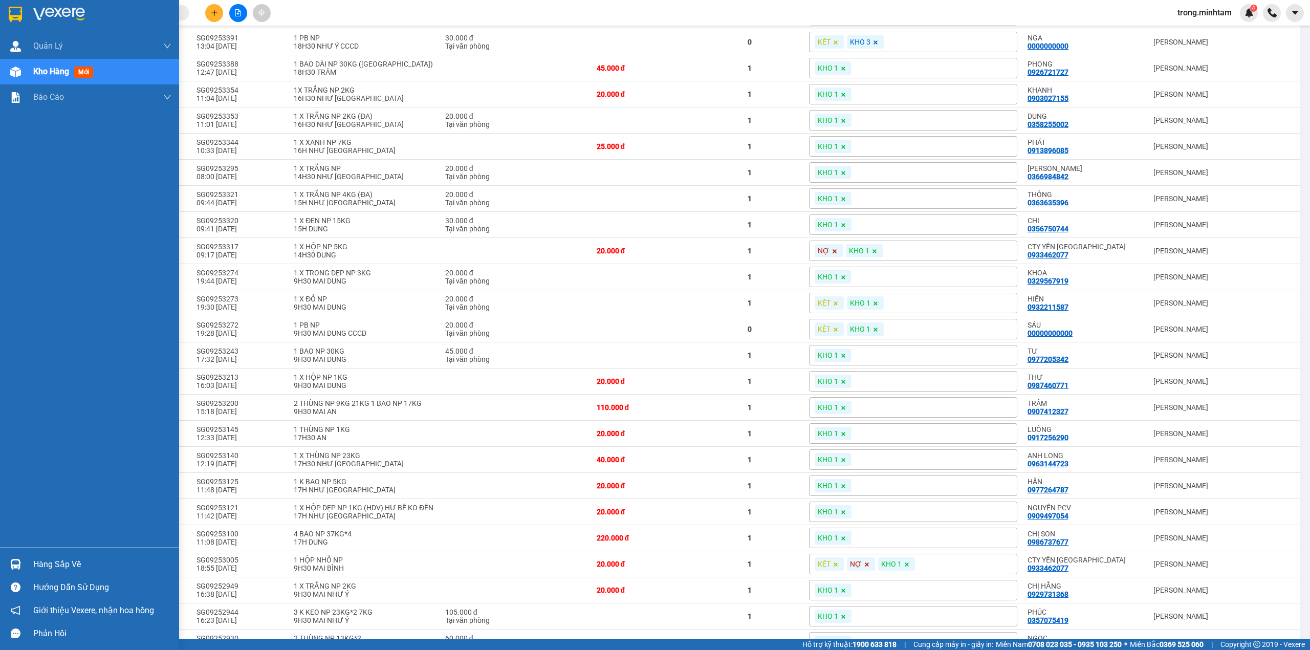
click at [32, 549] on div "Hàng sắp về Hướng dẫn sử dụng Giới thiệu Vexere, nhận hoa hồng Phản hồi" at bounding box center [89, 596] width 179 height 98
click at [55, 559] on div "Hàng sắp về" at bounding box center [102, 564] width 138 height 15
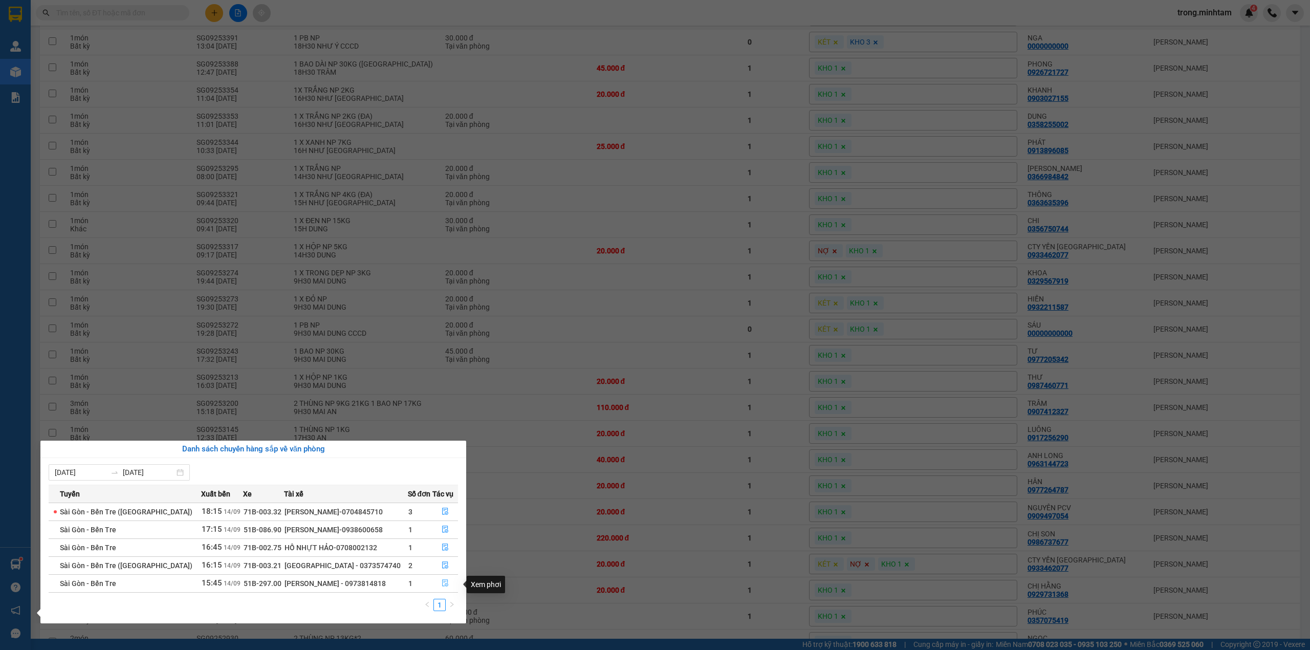
click at [443, 582] on icon "file-done" at bounding box center [445, 583] width 6 height 7
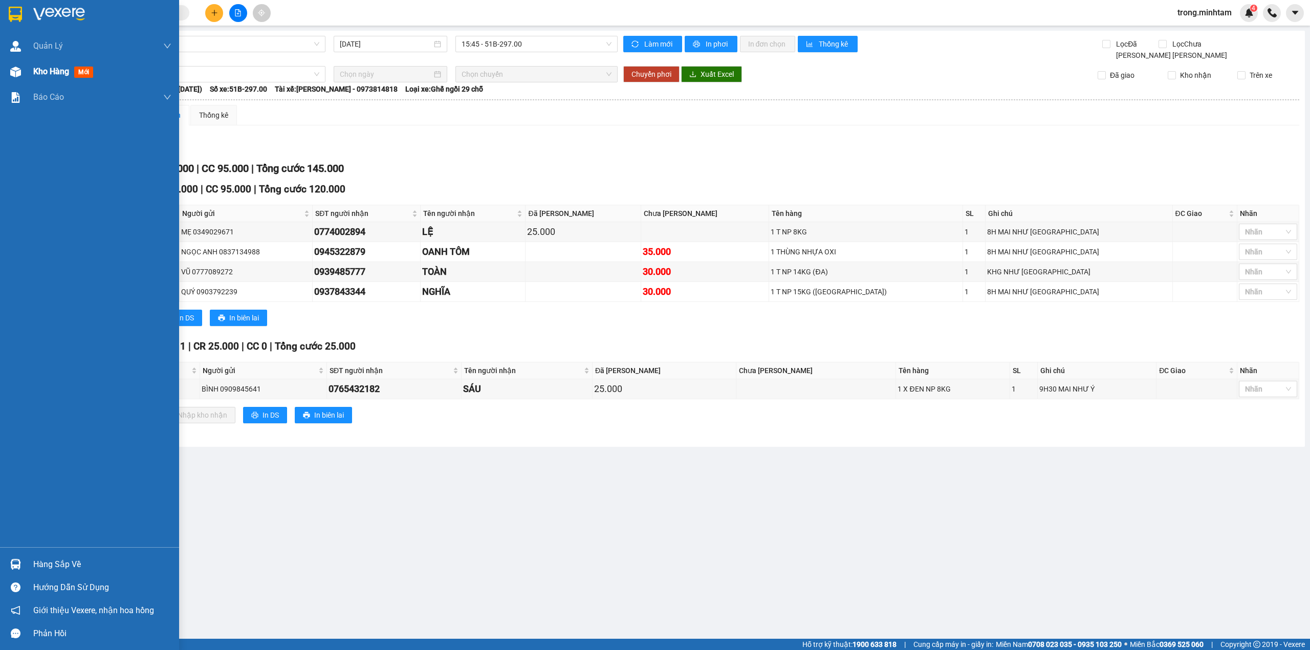
click at [55, 77] on div "Kho hàng mới" at bounding box center [65, 71] width 64 height 13
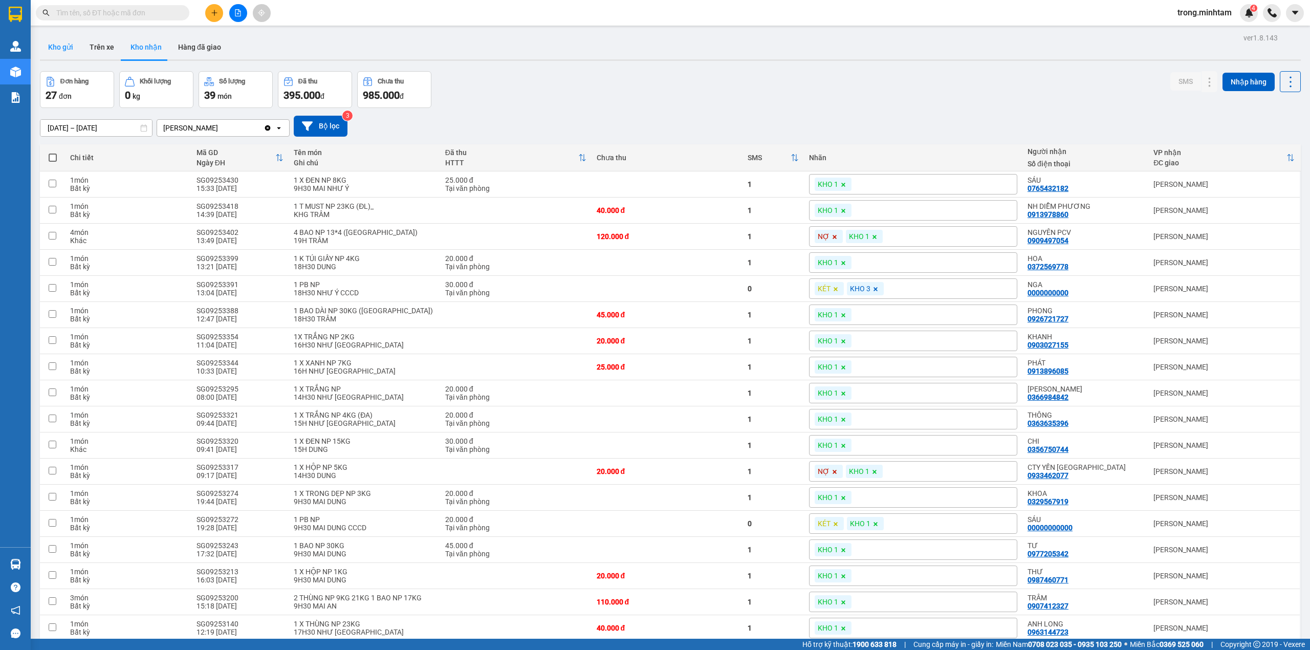
click at [62, 53] on button "Kho gửi" at bounding box center [60, 47] width 41 height 25
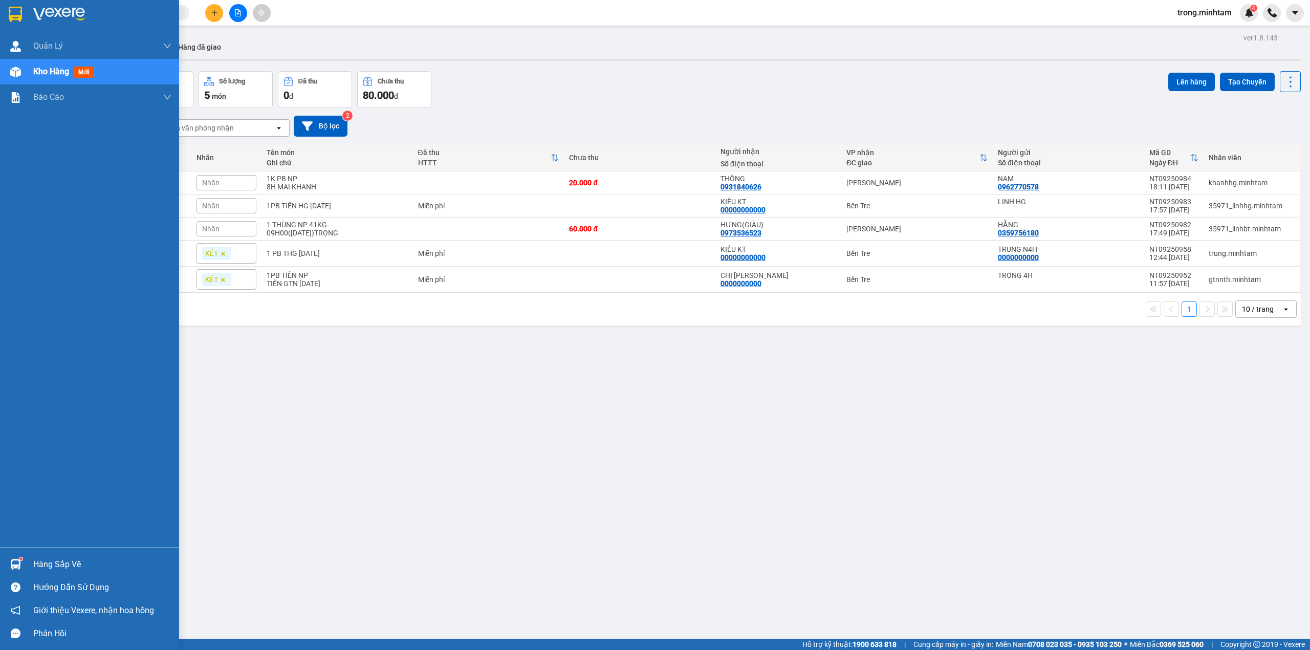
click at [70, 556] on div "Hàng sắp về" at bounding box center [89, 563] width 179 height 23
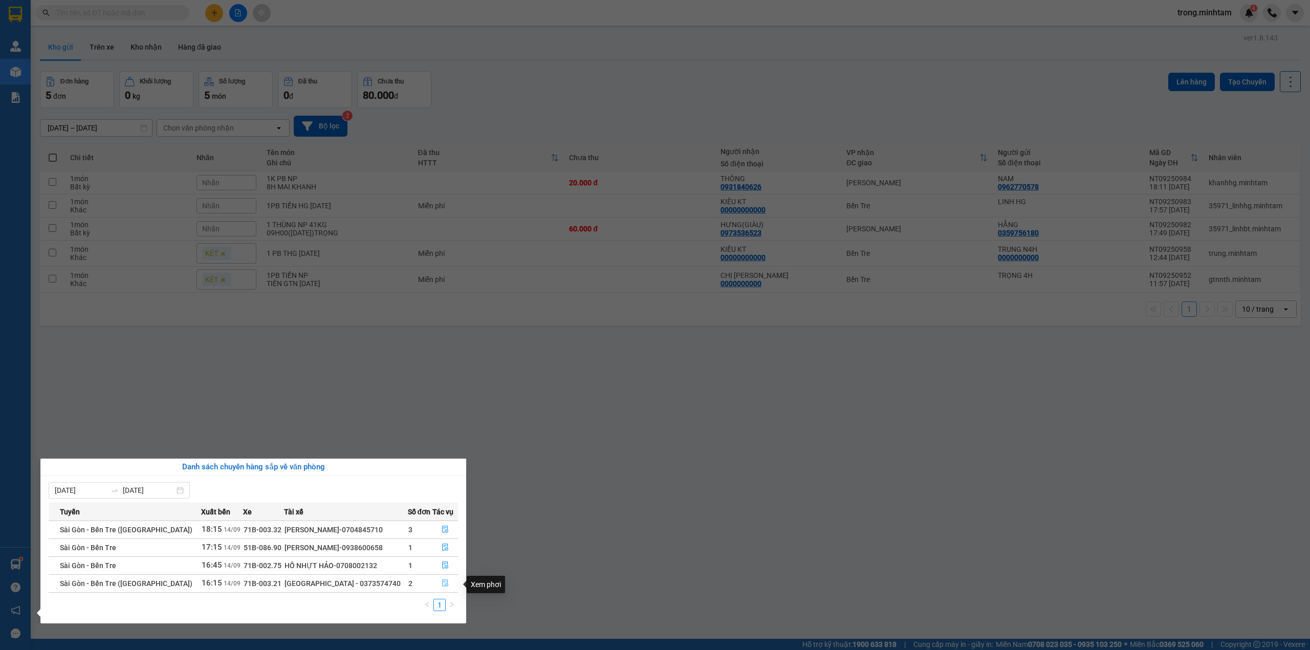
click at [433, 584] on button "button" at bounding box center [445, 583] width 25 height 16
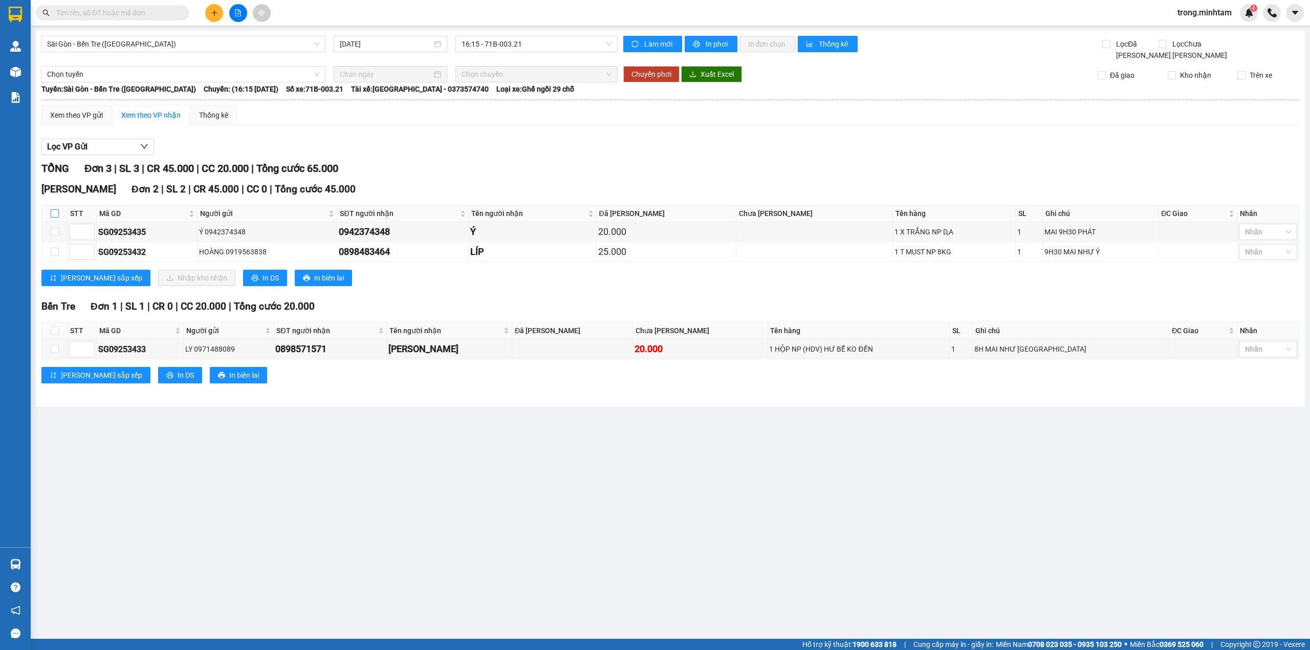
click at [58, 217] on input "checkbox" at bounding box center [55, 213] width 8 height 8
checkbox input "true"
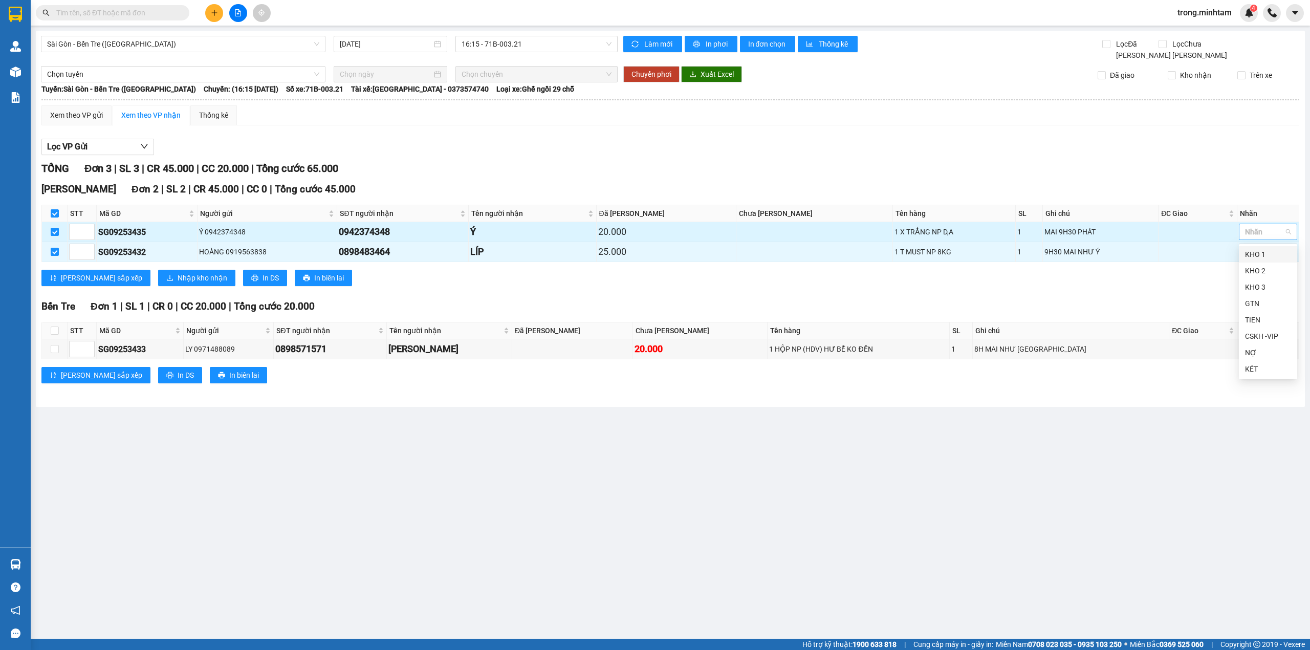
click at [1252, 234] on div at bounding box center [1262, 232] width 43 height 12
click at [1249, 259] on div "KHO 1" at bounding box center [1268, 254] width 46 height 11
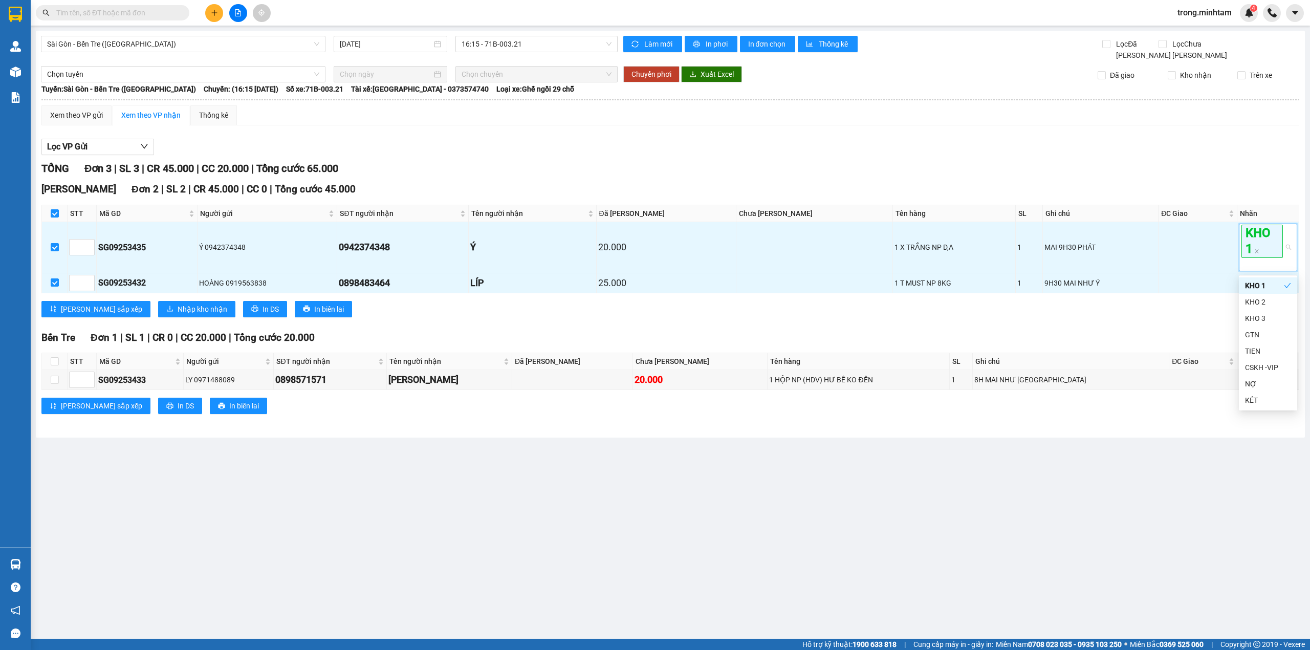
click at [1249, 257] on span "KHO 1" at bounding box center [1261, 241] width 41 height 33
click at [1249, 287] on div at bounding box center [1262, 283] width 43 height 12
click at [1251, 305] on div "KHO 1" at bounding box center [1268, 305] width 46 height 11
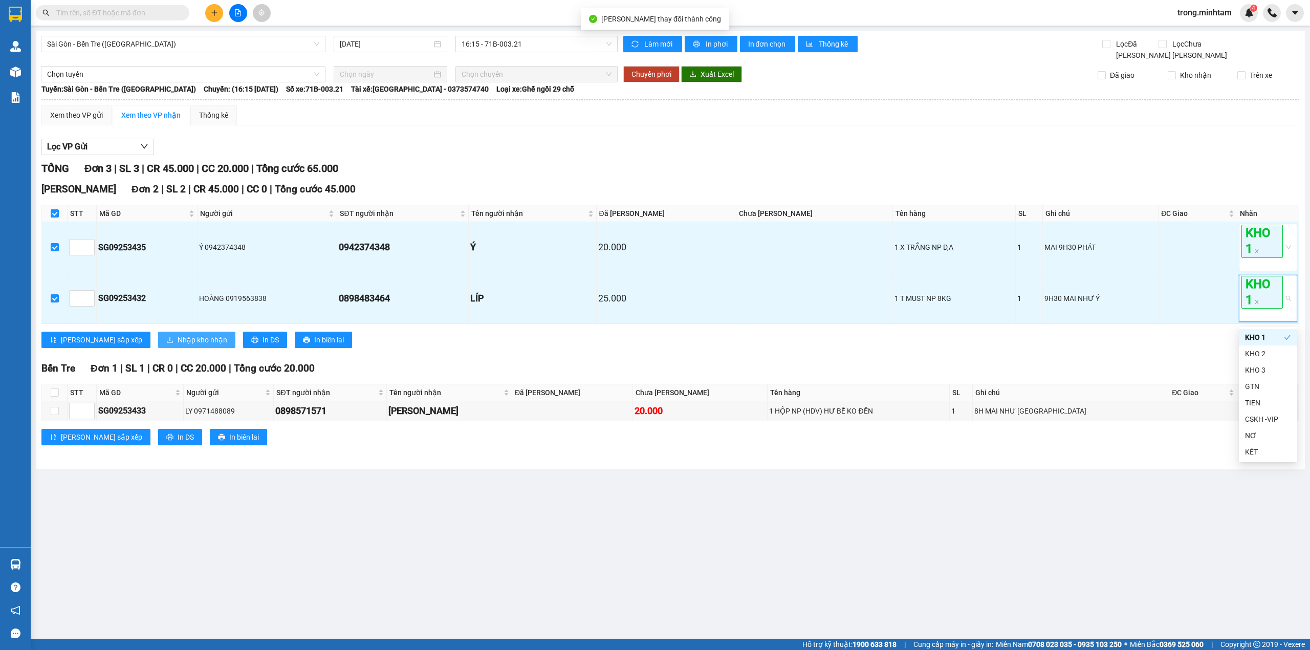
click at [178, 345] on span "Nhập kho nhận" at bounding box center [203, 339] width 50 height 11
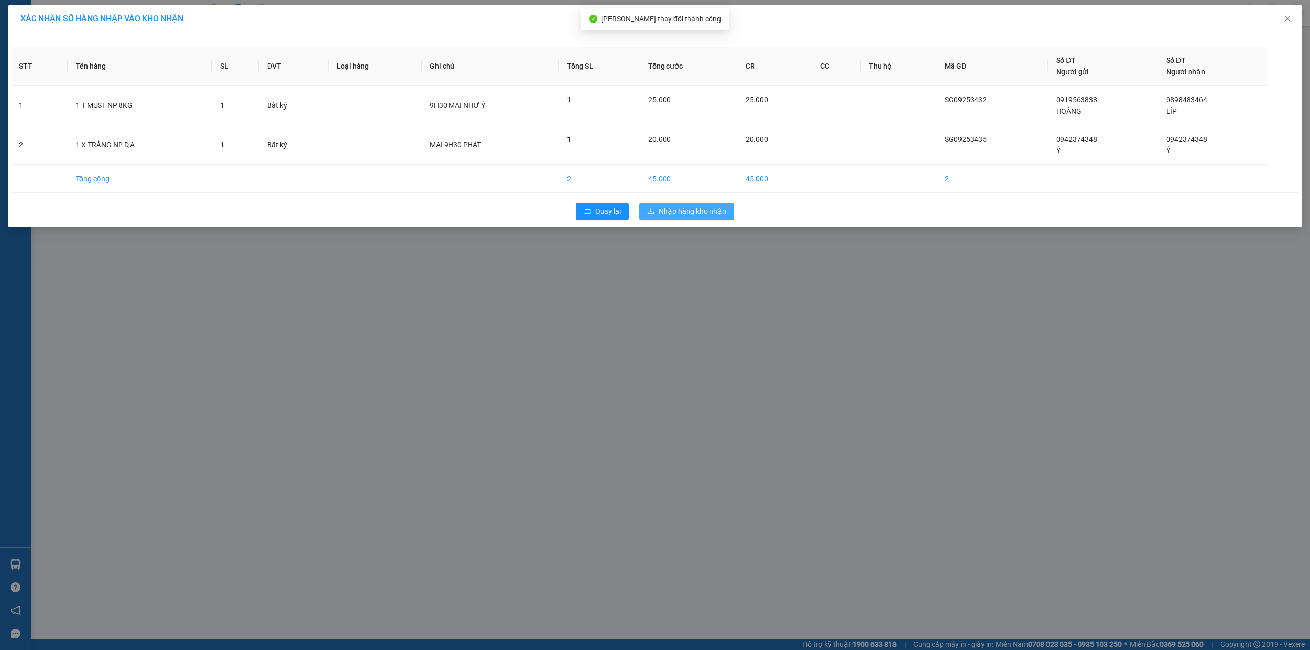
click at [686, 209] on span "Nhập hàng kho nhận" at bounding box center [692, 211] width 68 height 11
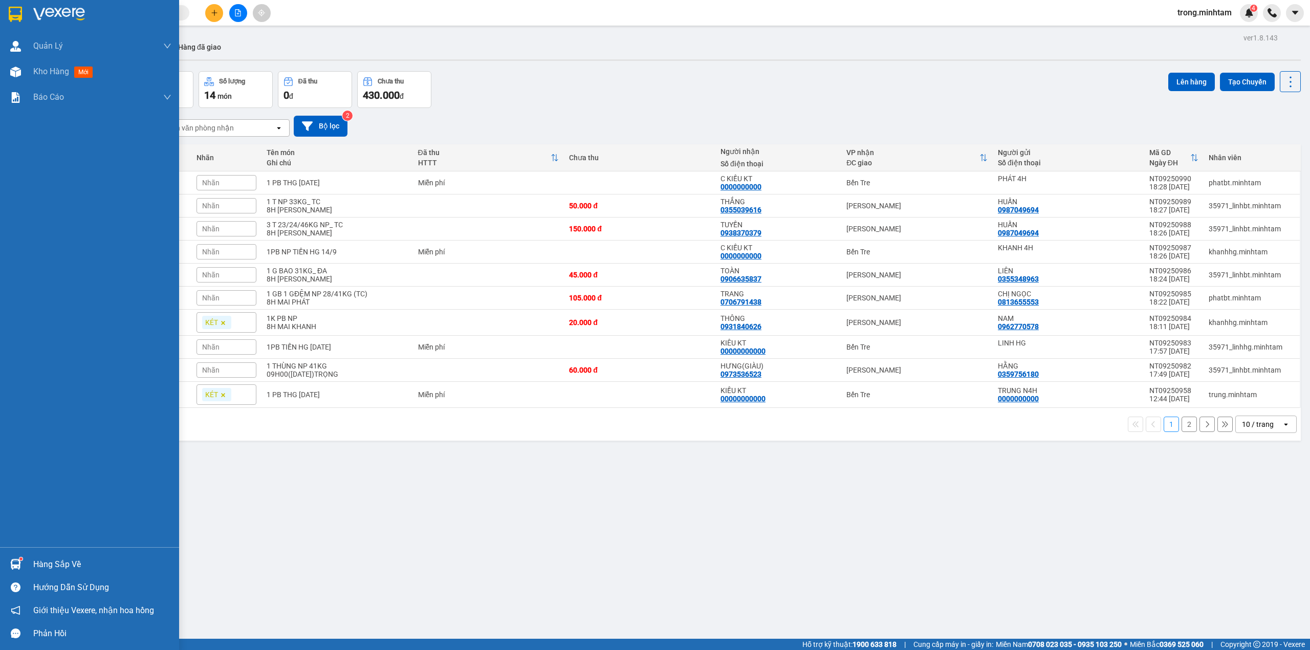
click at [69, 557] on div "Hàng sắp về" at bounding box center [102, 564] width 138 height 15
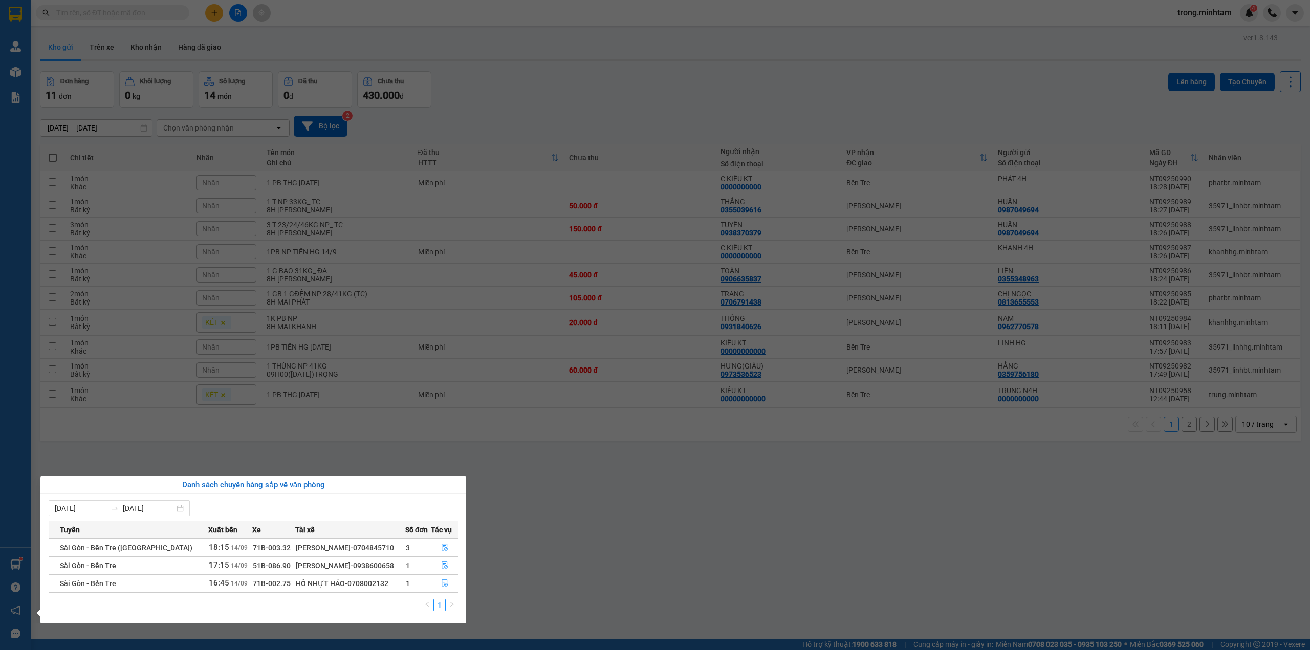
click at [149, 74] on section "Kết quả tìm kiếm ( 0 ) Bộ lọc No Data trong.minhtam 4 Quản [PERSON_NAME] lý khá…" at bounding box center [655, 325] width 1310 height 650
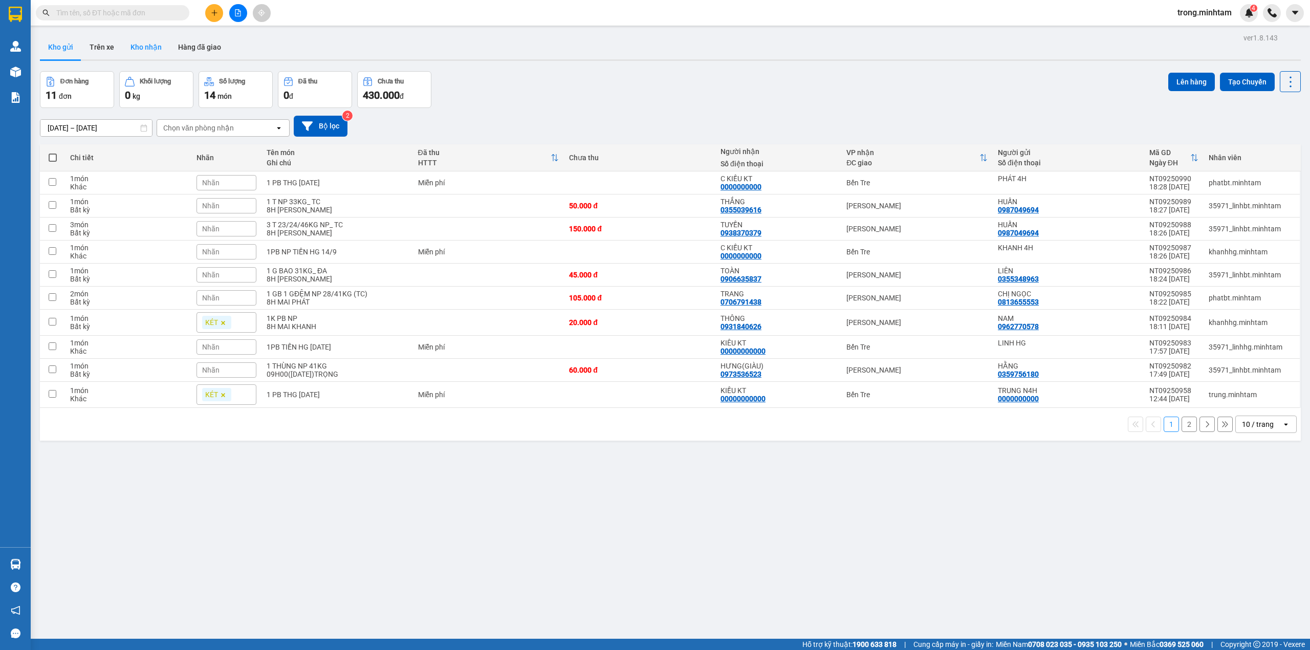
click at [146, 44] on button "Kho nhận" at bounding box center [146, 47] width 48 height 25
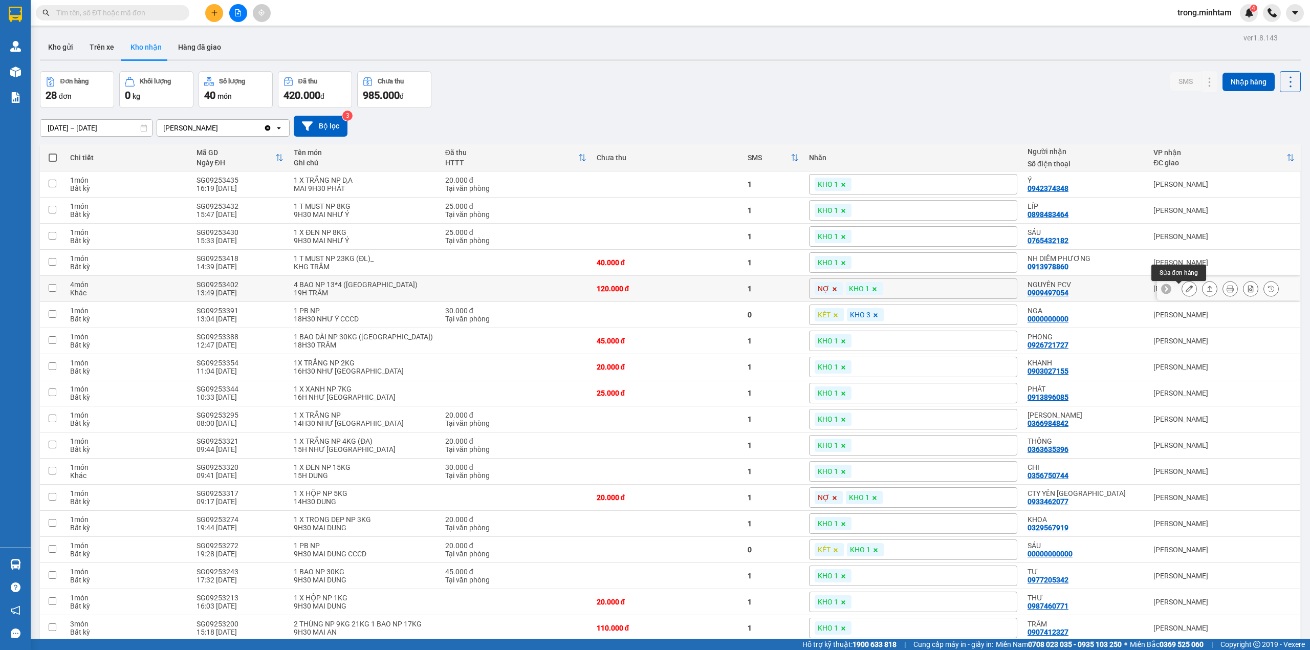
click at [1183, 295] on button at bounding box center [1189, 289] width 14 height 18
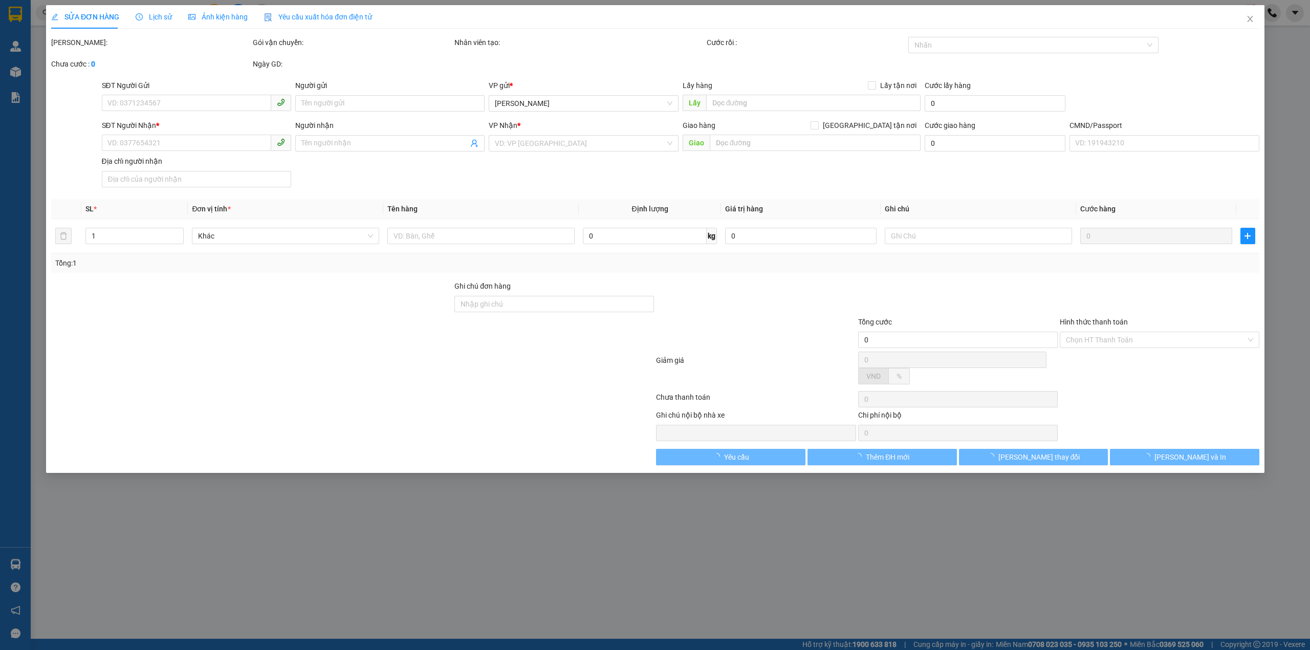
type input "0903946486"
type input "THANH NTH"
type input "0909497054"
type input "NGUYÊN PCV"
type input "đã xuất hđ"
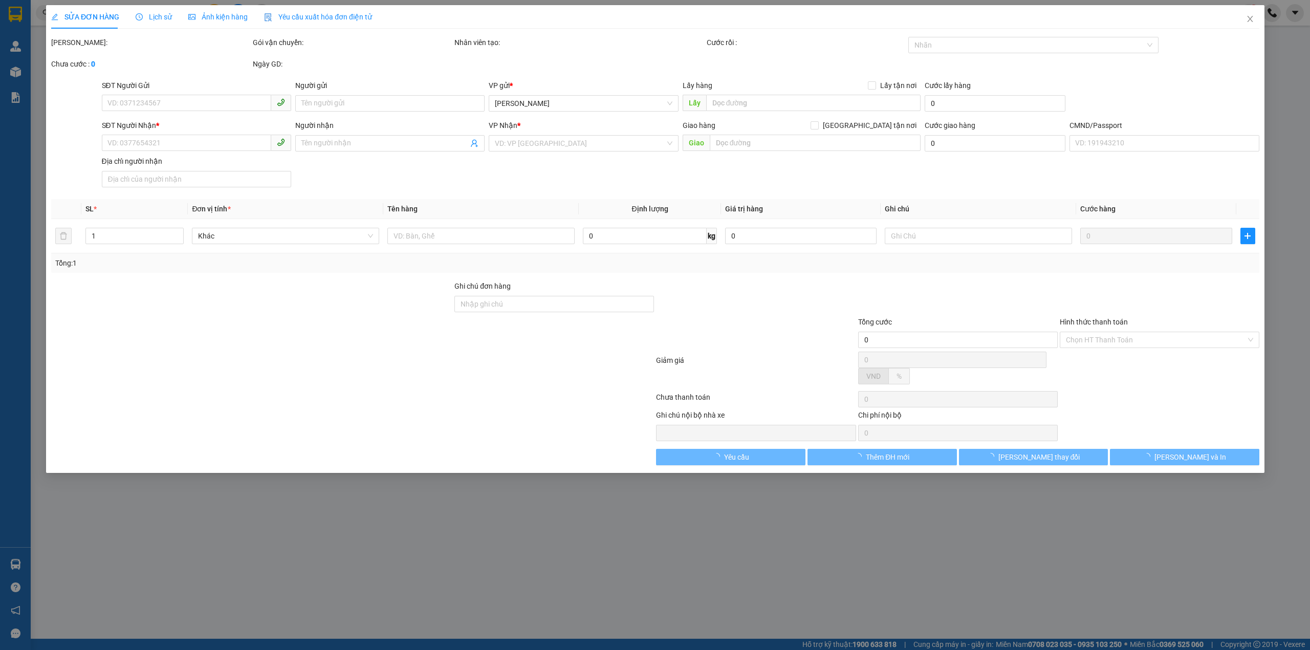
type input "120.000"
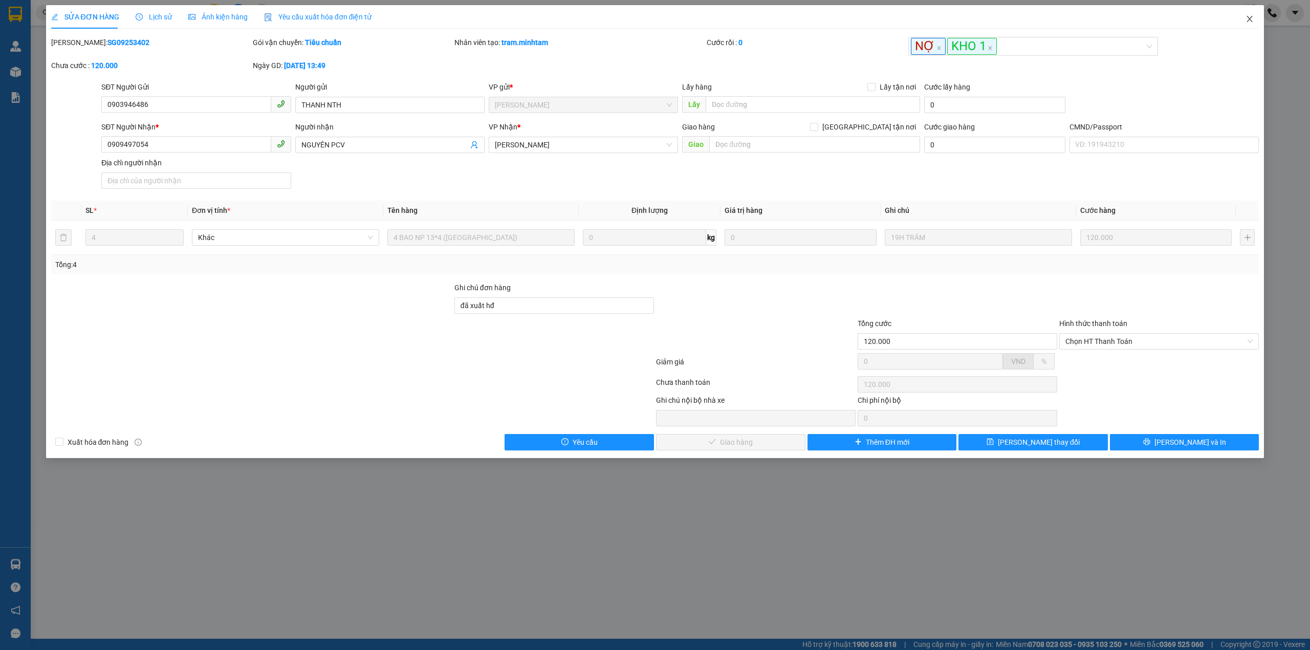
click at [1253, 26] on span "Close" at bounding box center [1249, 19] width 29 height 29
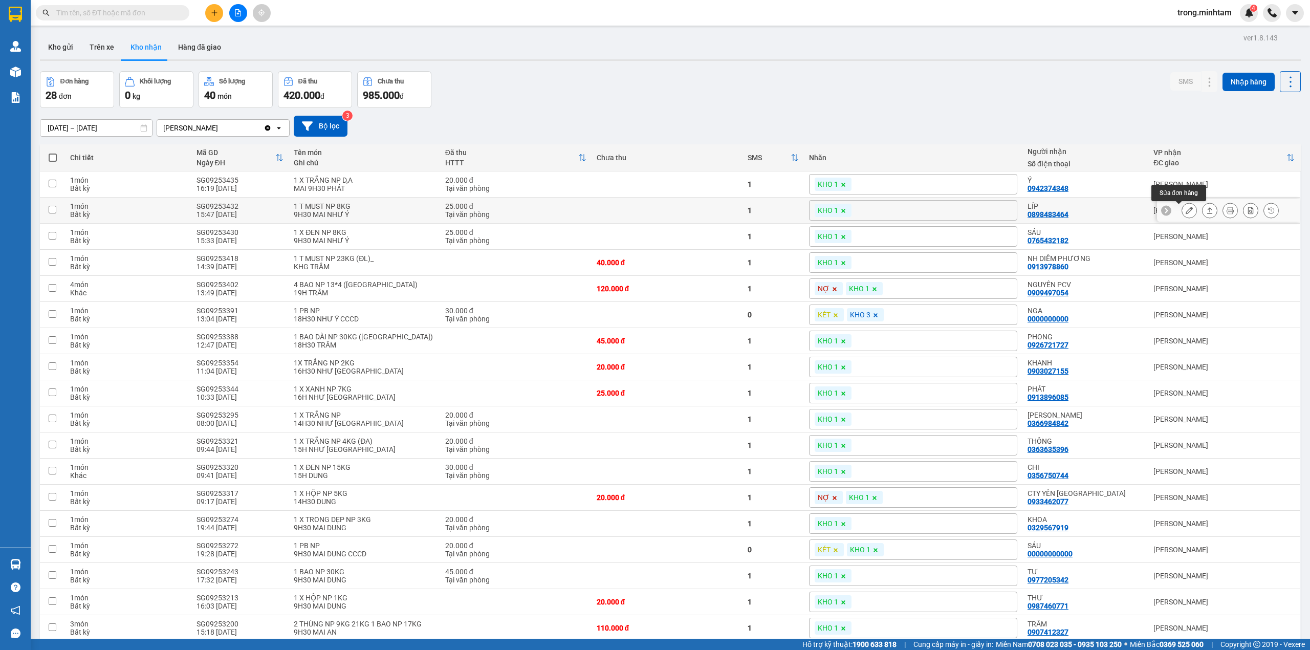
click at [1183, 212] on button at bounding box center [1189, 211] width 14 height 18
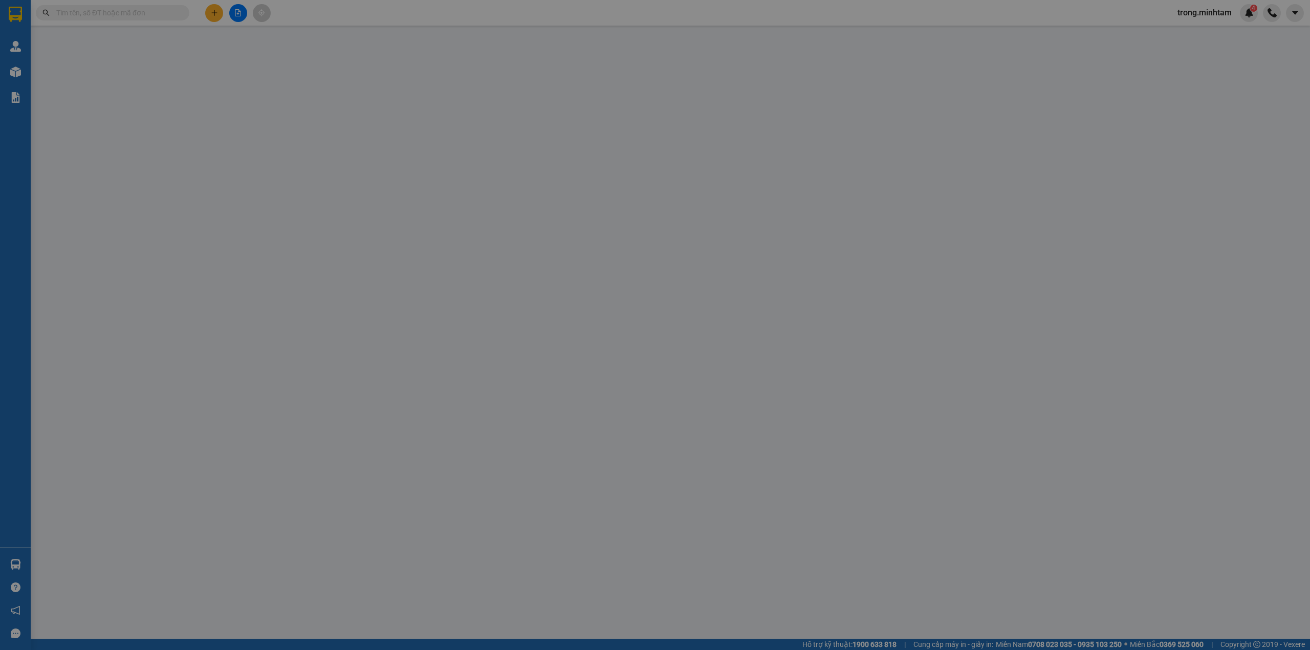
type input "0919563838"
type input "HOÀNG"
type input "0898483464"
type input "LÍP"
type input "QUẦN ÁO"
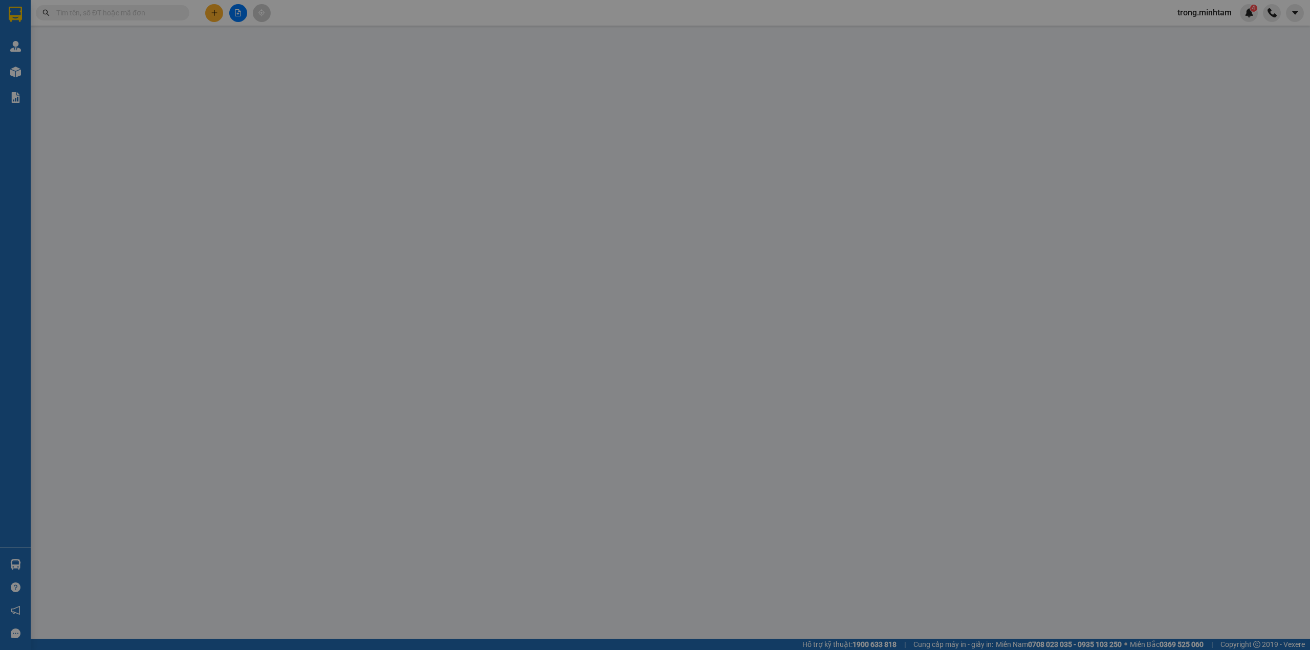
type input "25.000"
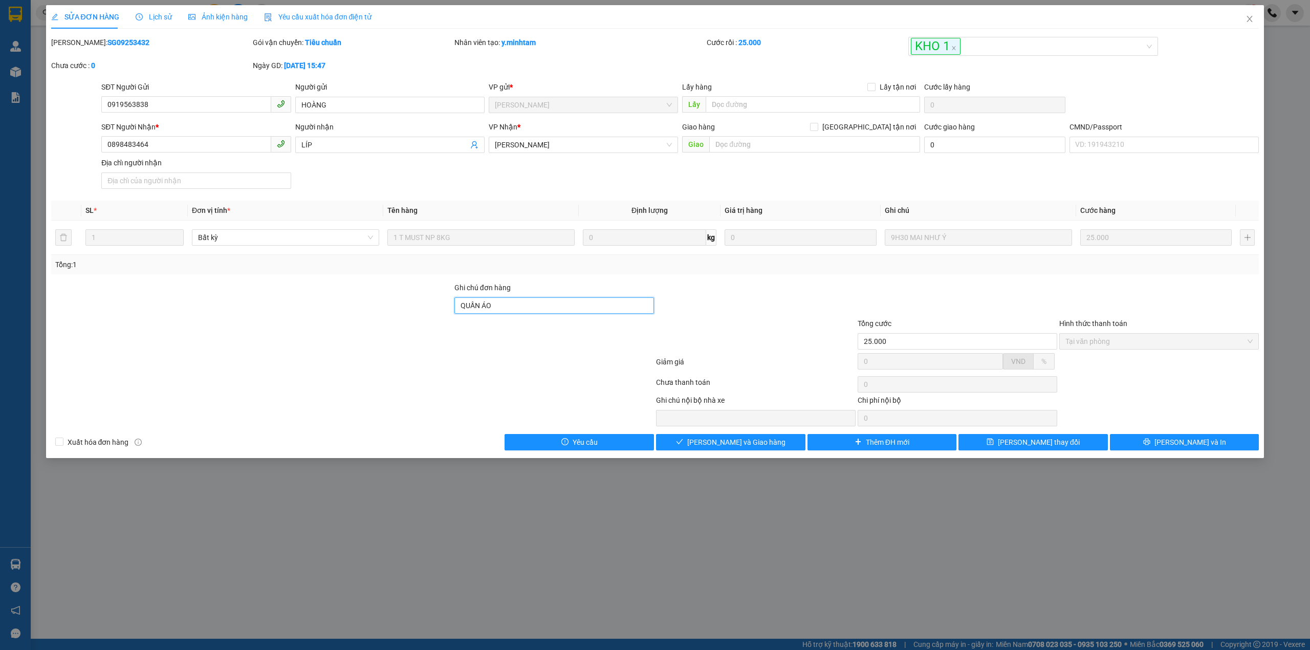
click at [537, 314] on input "QUẦN ÁO" at bounding box center [554, 305] width 200 height 16
type input "QUẦN ÁO/ knm"
click at [1089, 443] on button "[PERSON_NAME] thay đổi" at bounding box center [1032, 442] width 149 height 16
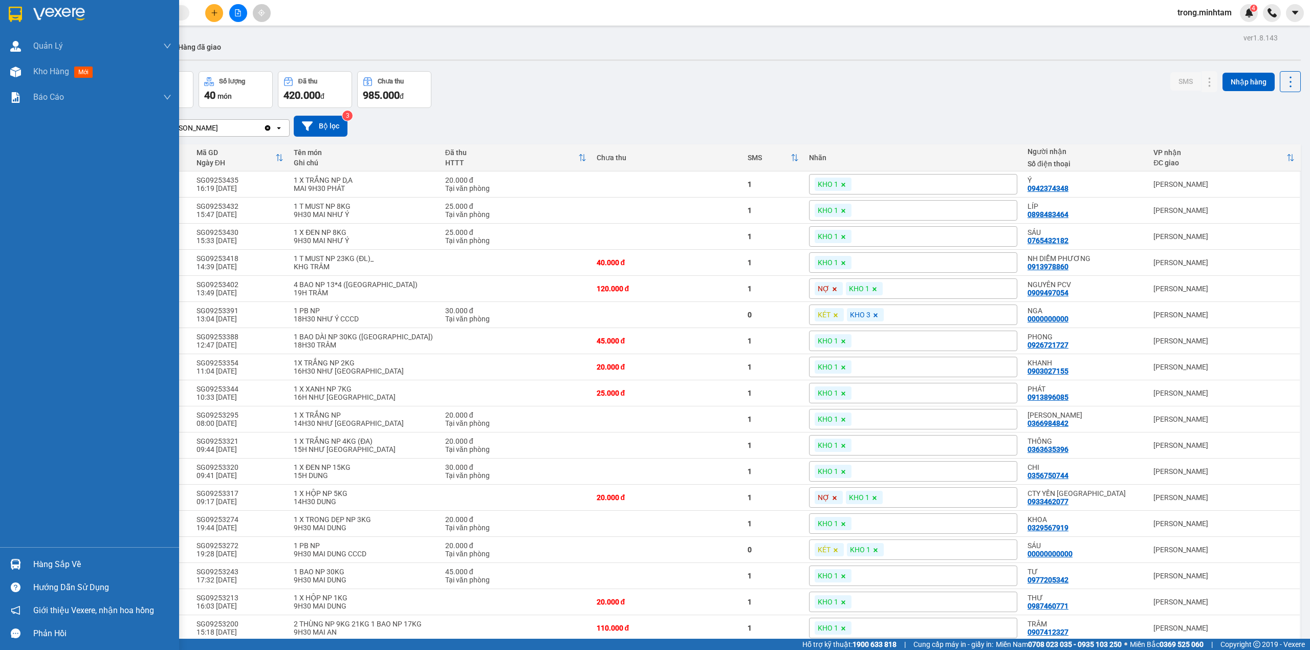
click at [24, 556] on div at bounding box center [16, 564] width 18 height 18
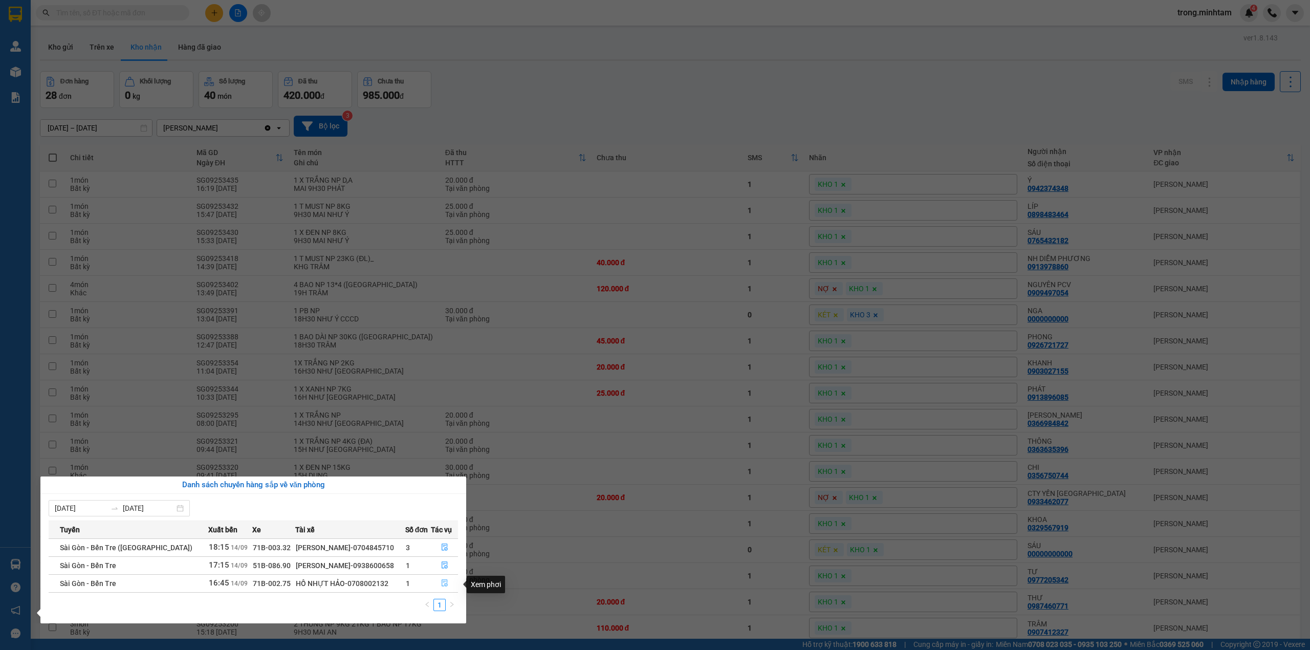
click at [445, 585] on icon "file-done" at bounding box center [444, 583] width 6 height 7
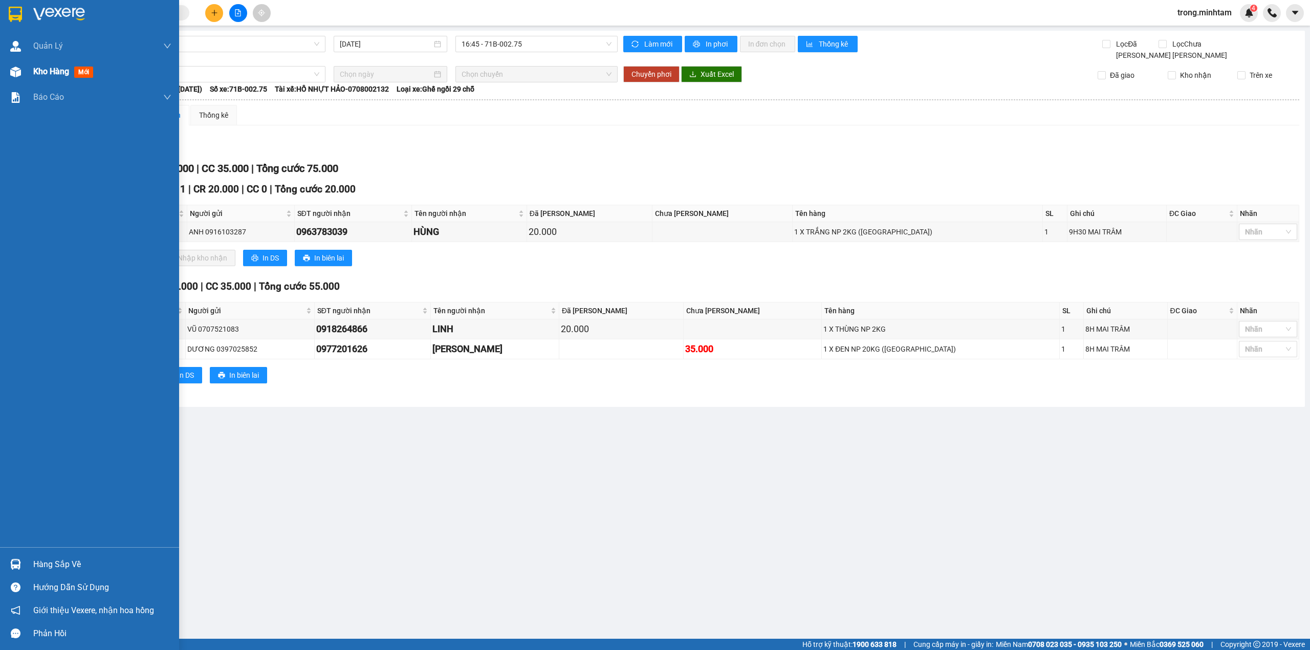
click at [58, 78] on div "Kho hàng mới" at bounding box center [102, 72] width 138 height 26
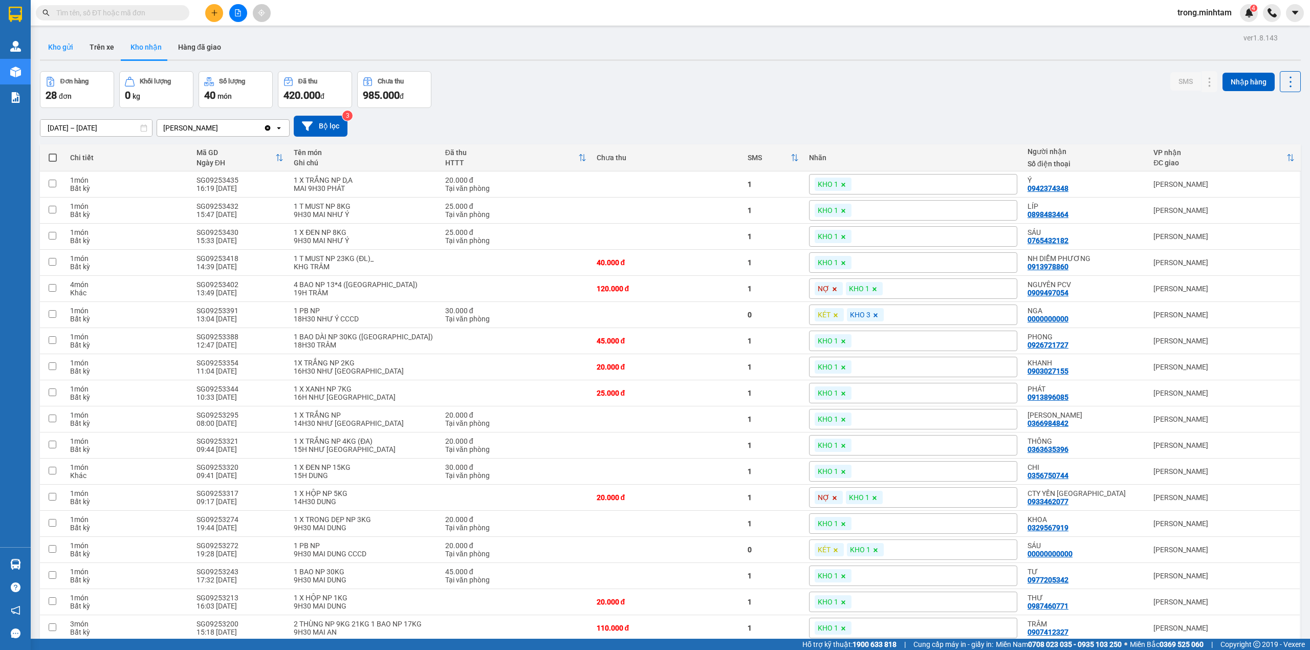
click at [66, 54] on button "Kho gửi" at bounding box center [60, 47] width 41 height 25
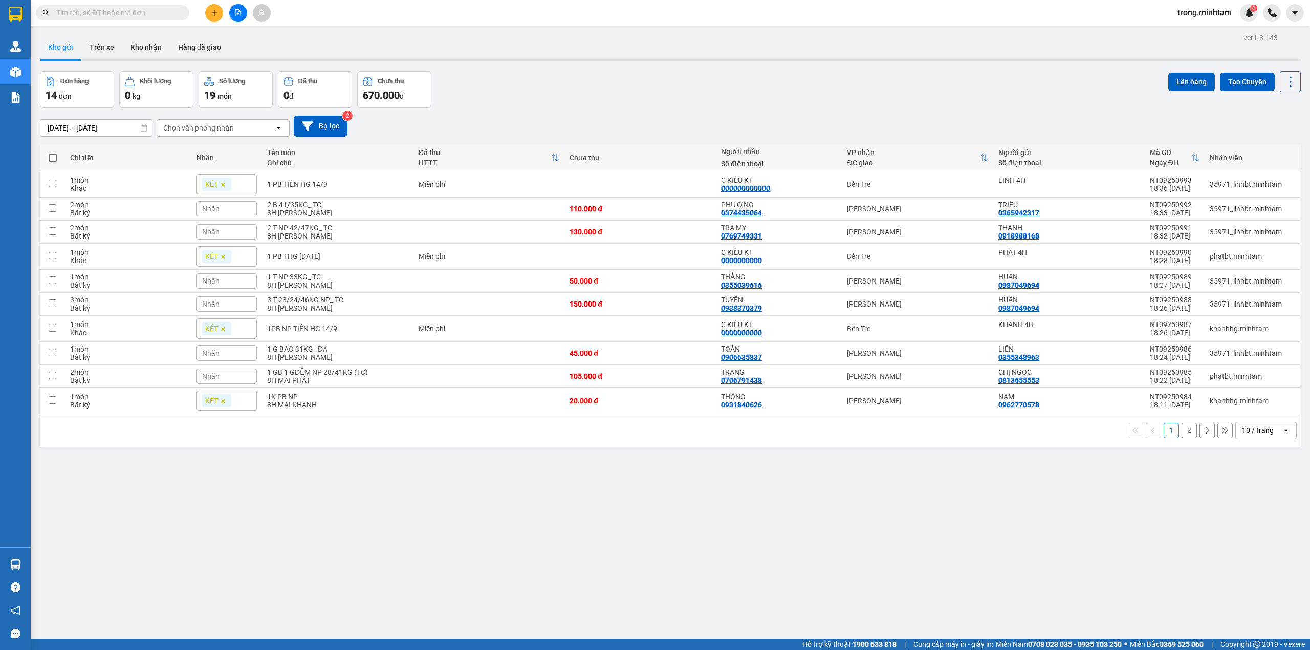
click at [1265, 432] on div "10 / trang" at bounding box center [1258, 430] width 46 height 16
click at [1241, 555] on div "100 / trang" at bounding box center [1255, 548] width 61 height 18
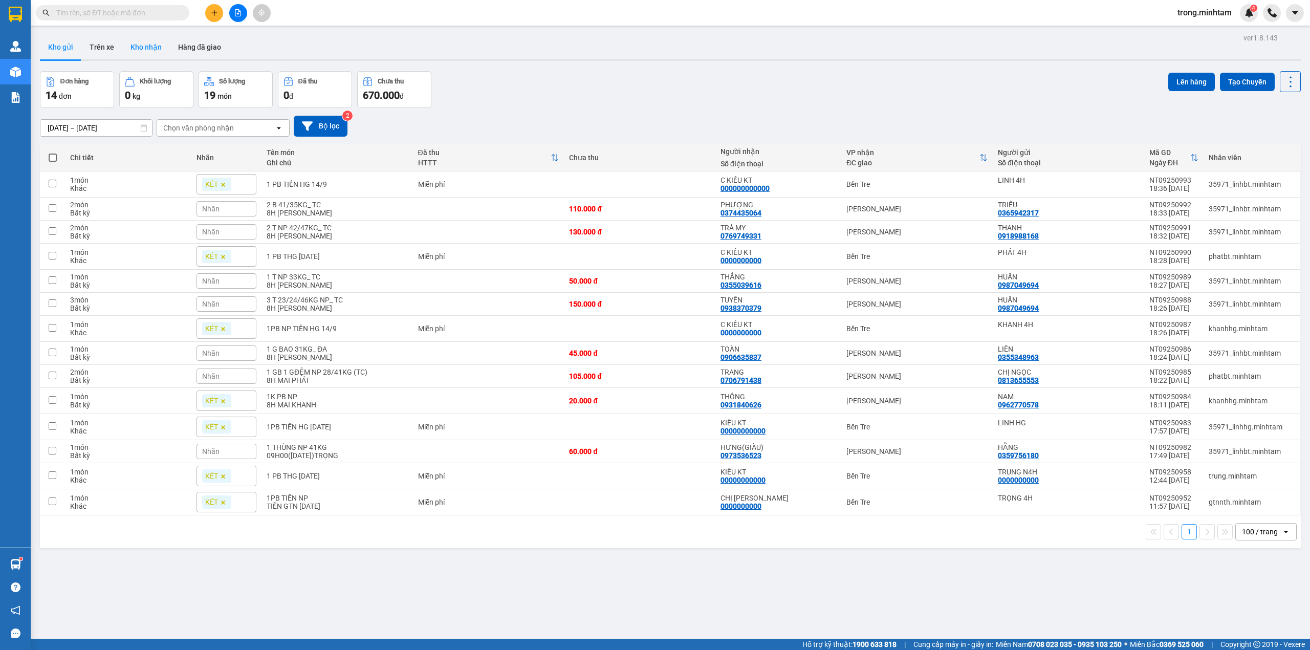
click at [152, 42] on button "Kho nhận" at bounding box center [146, 47] width 48 height 25
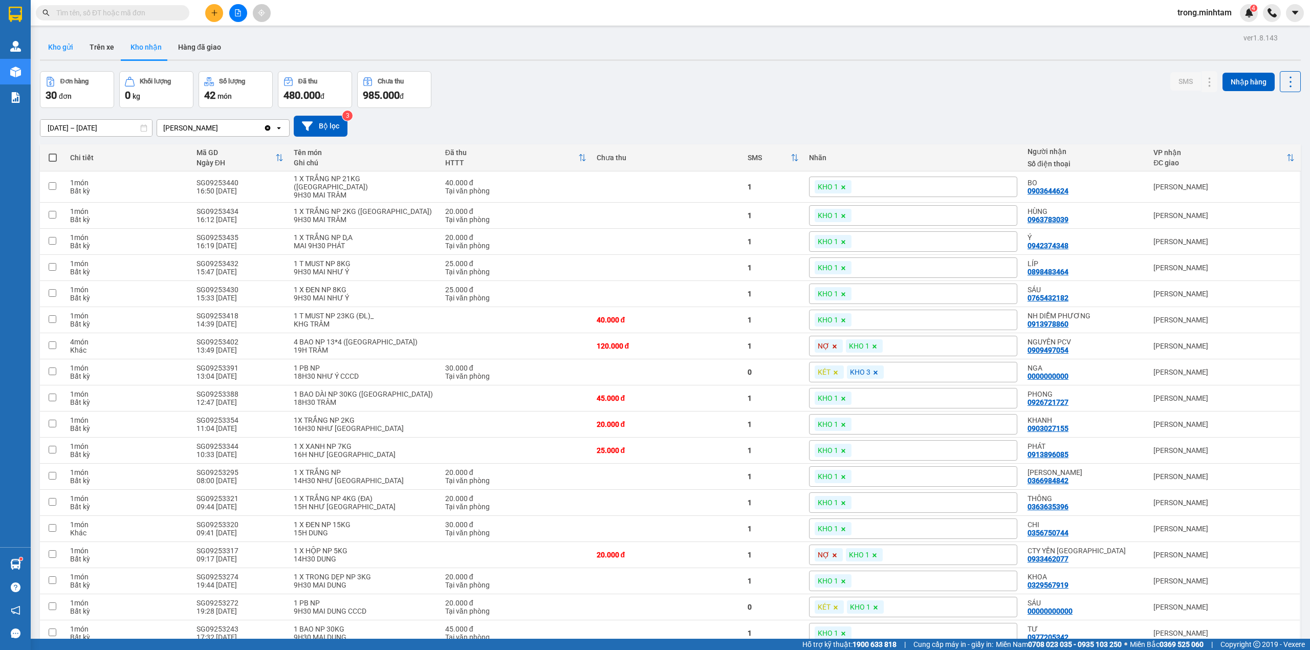
click at [49, 52] on button "Kho gửi" at bounding box center [60, 47] width 41 height 25
